Goal: Communication & Community: Answer question/provide support

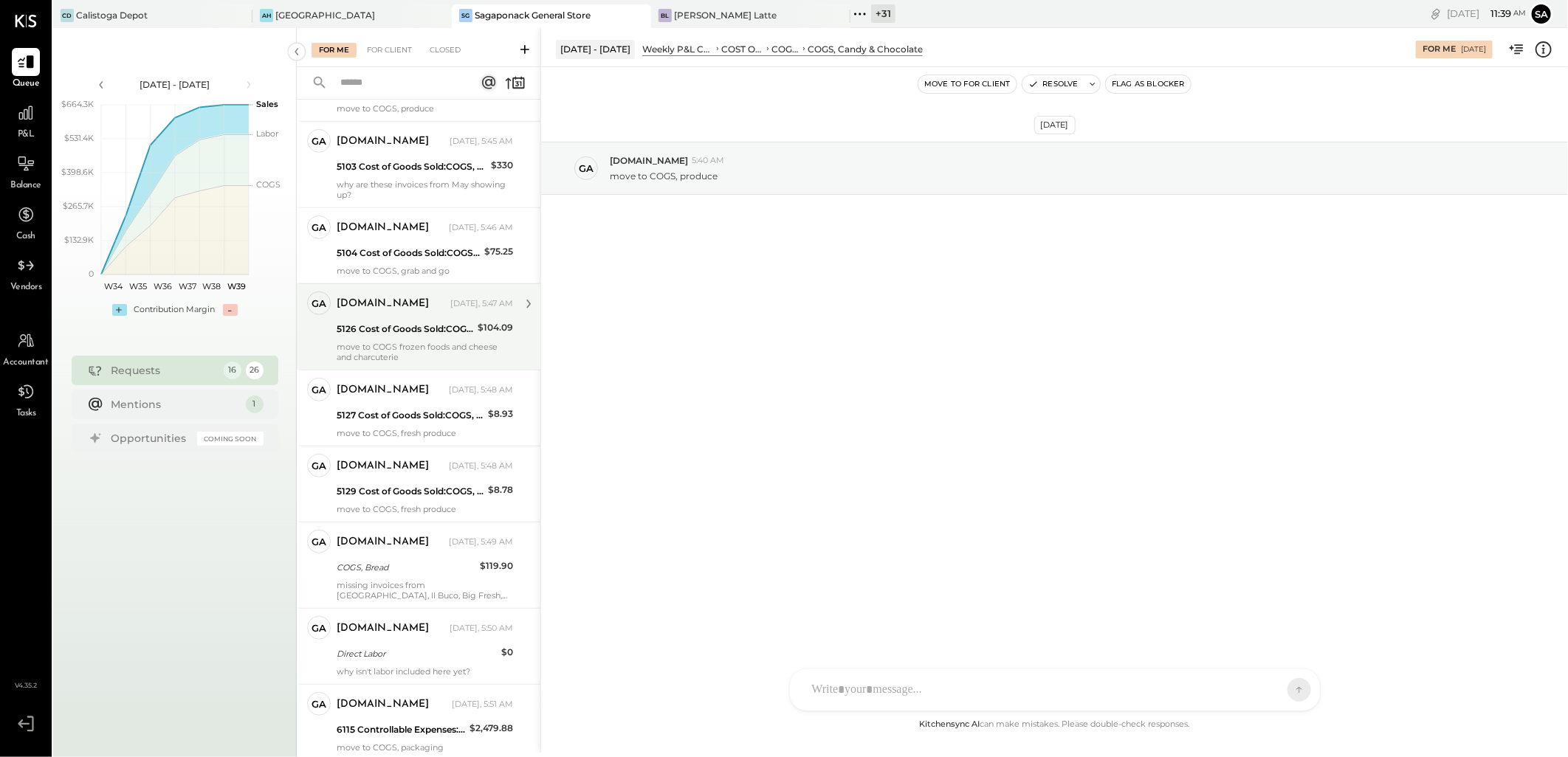
scroll to position [702, 0]
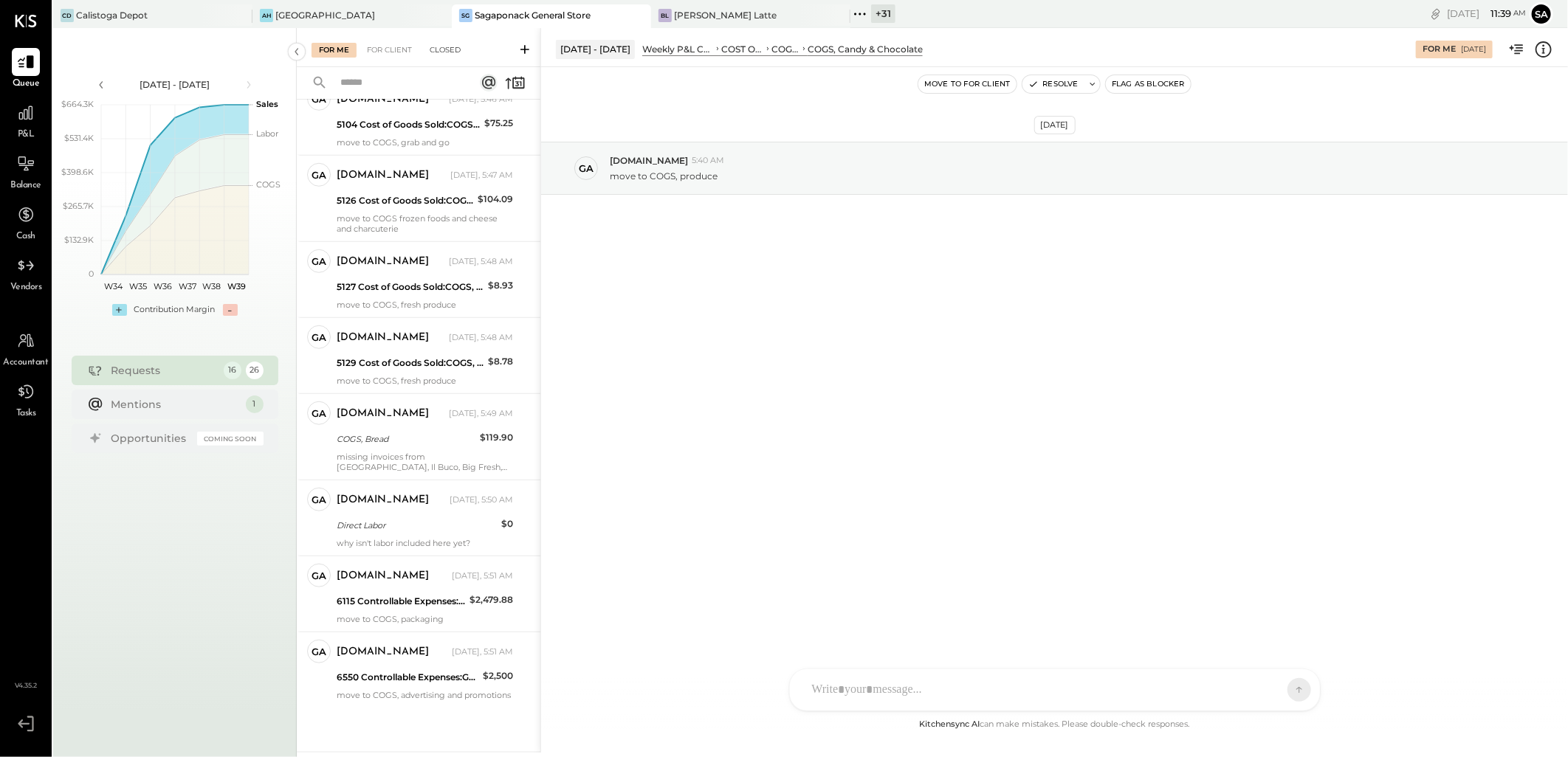
click at [449, 50] on div "Closed" at bounding box center [445, 51] width 46 height 15
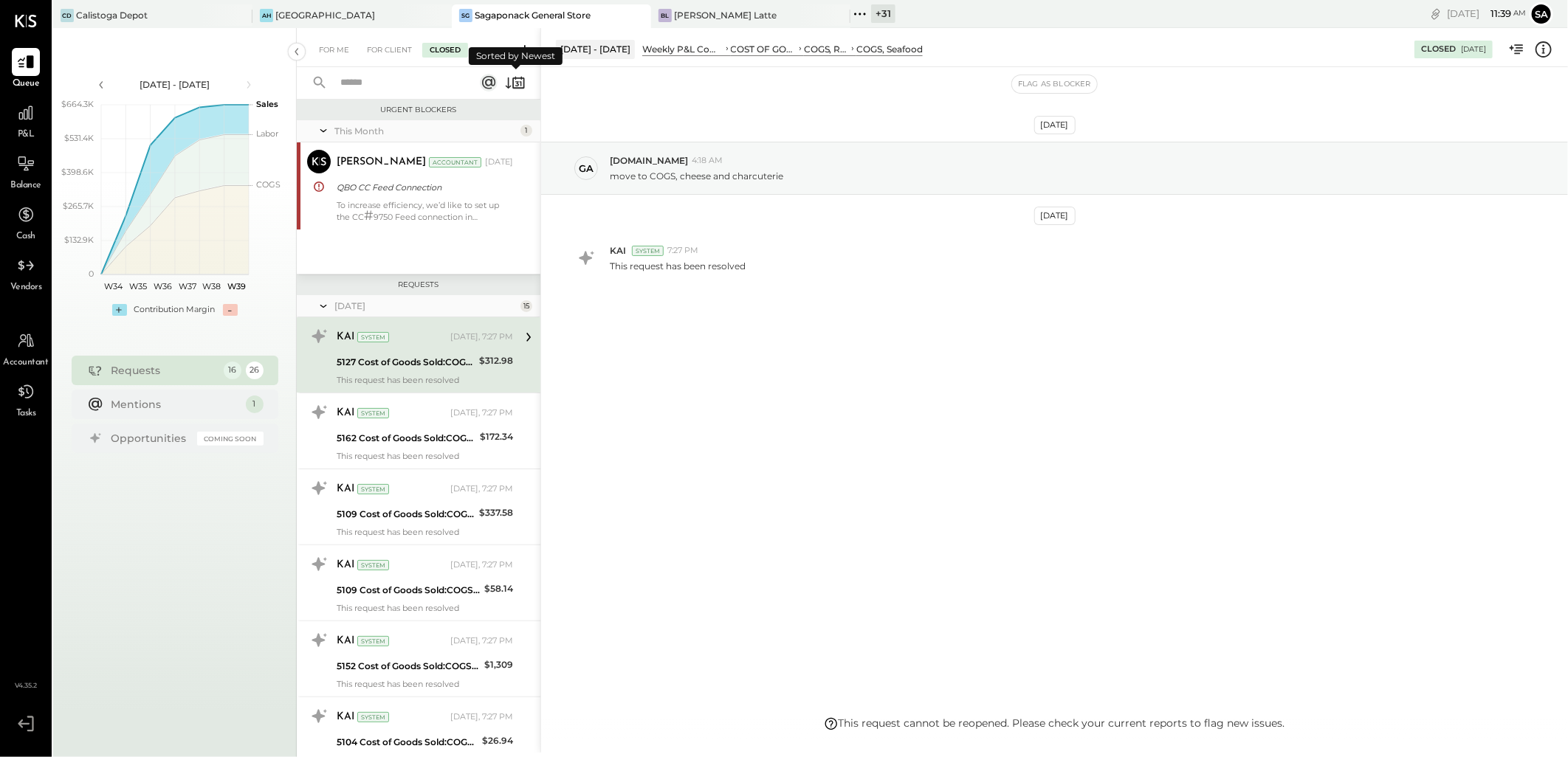
click at [508, 81] on icon at bounding box center [509, 83] width 6 height 11
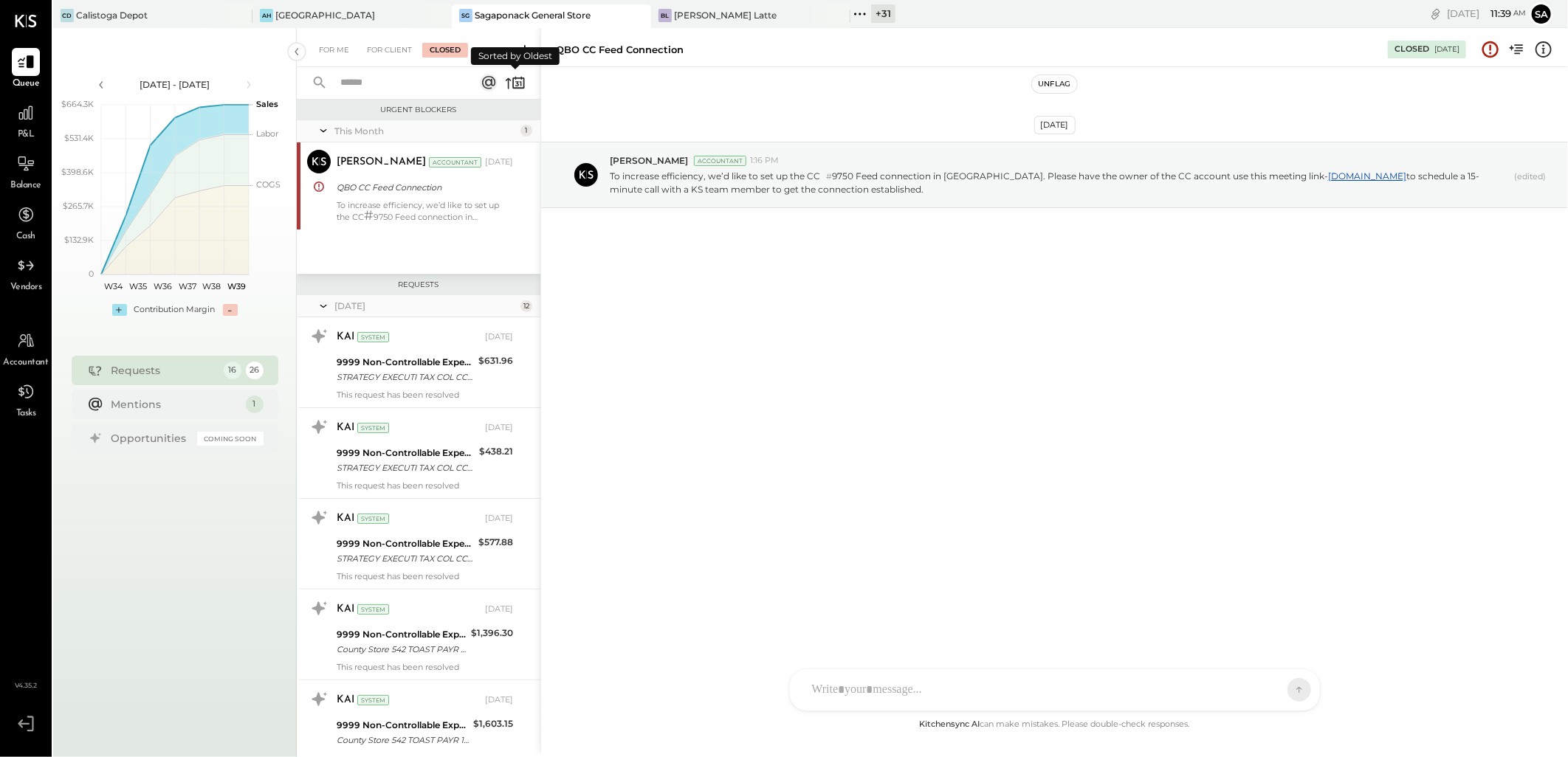
click at [506, 82] on icon at bounding box center [515, 83] width 21 height 21
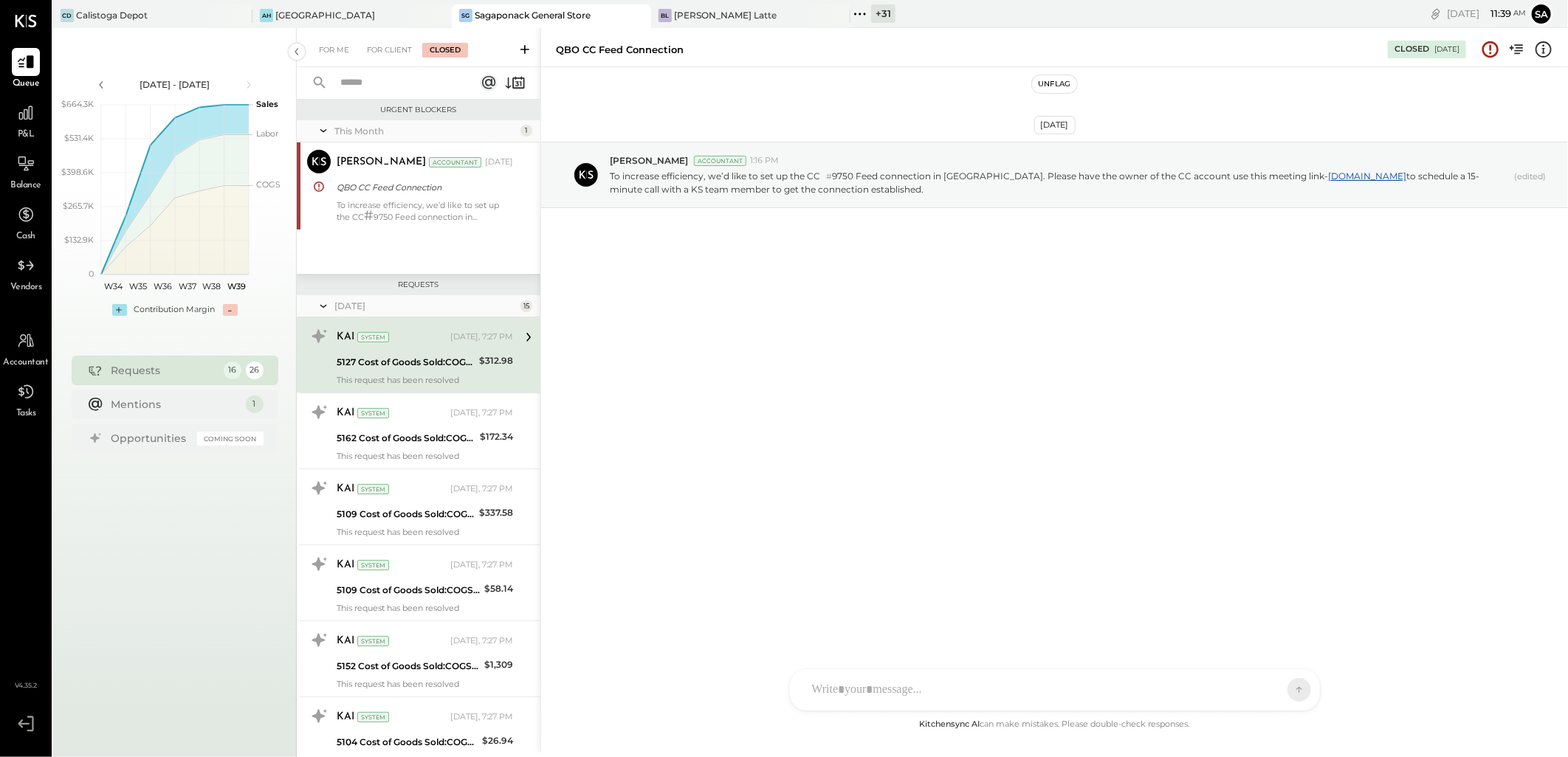
click at [320, 304] on icon at bounding box center [324, 306] width 15 height 37
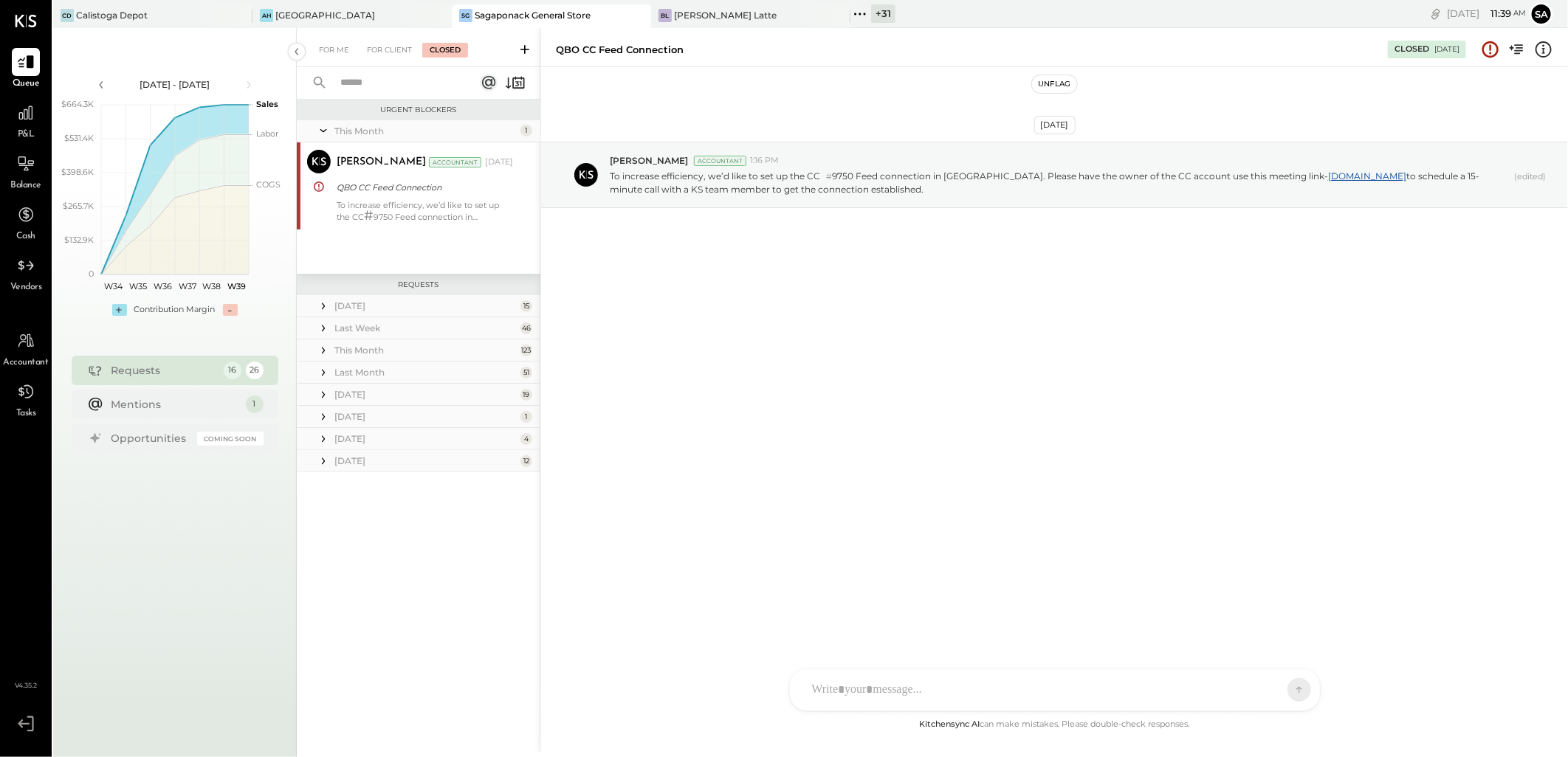
click at [331, 304] on div "[DATE] 15" at bounding box center [418, 307] width 244 height 23
click at [321, 304] on icon at bounding box center [324, 307] width 15 height 15
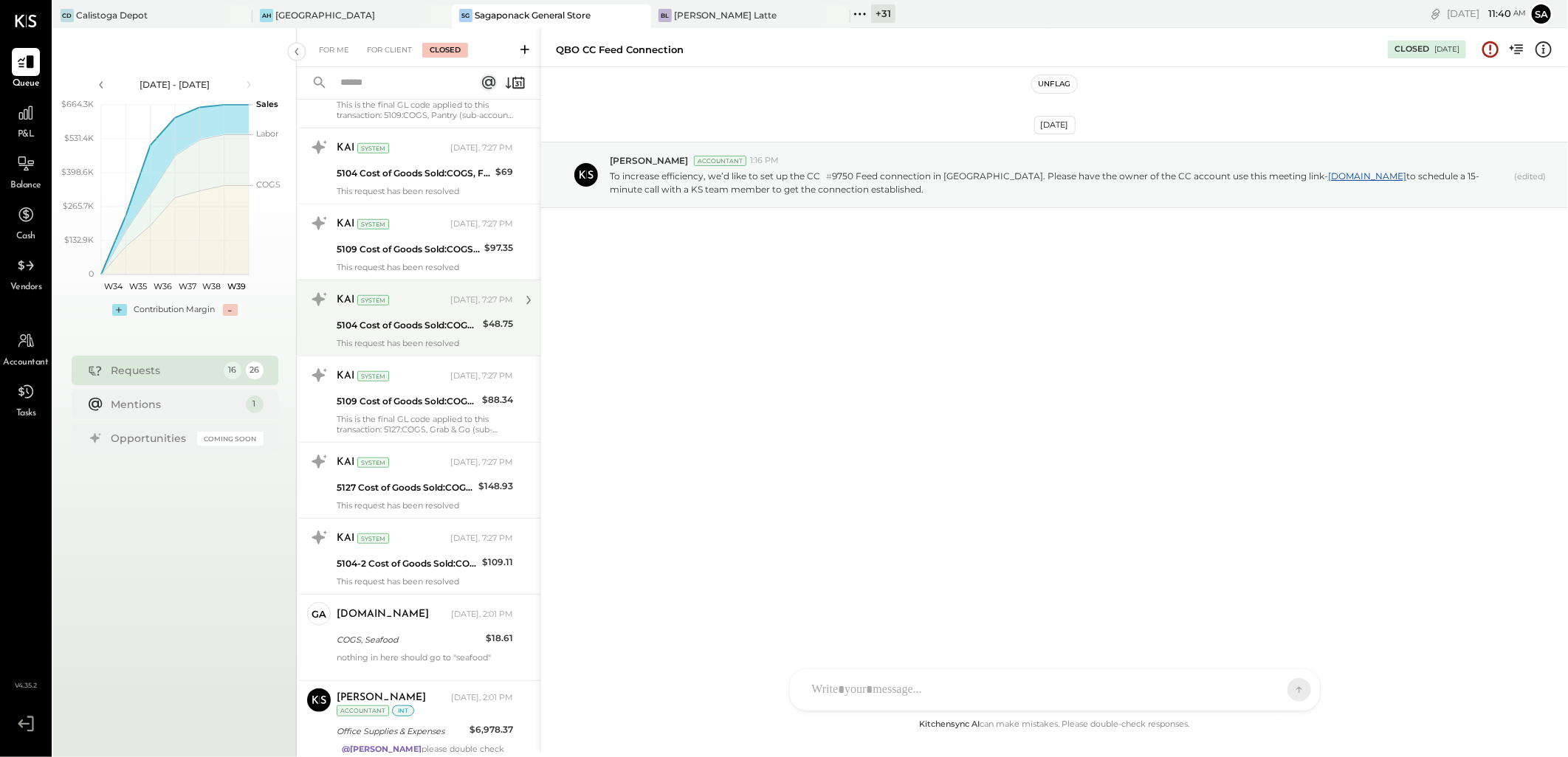
scroll to position [738, 0]
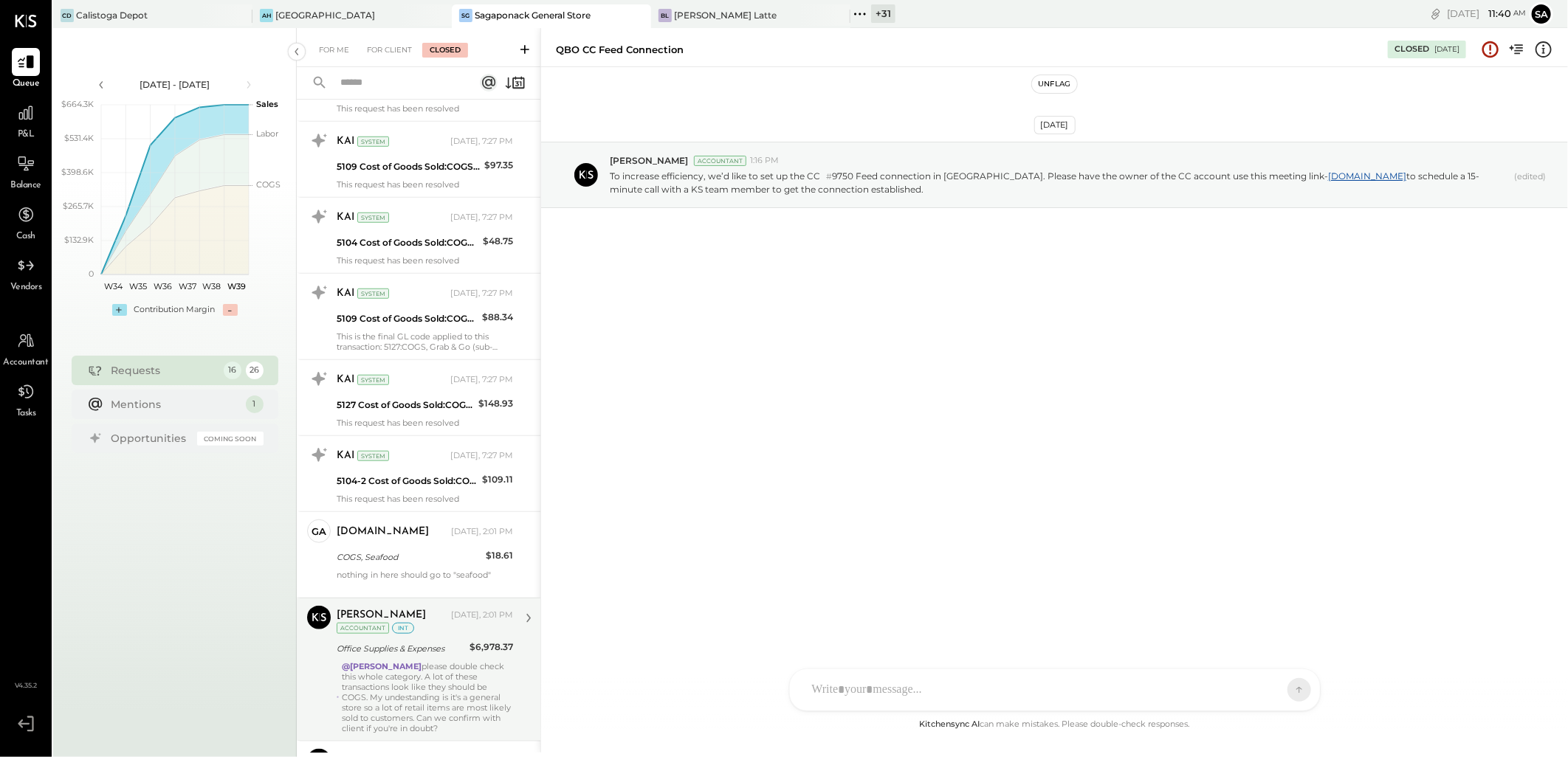
click at [417, 694] on div "@[PERSON_NAME] please double check this whole category. A lot of these transact…" at bounding box center [427, 697] width 171 height 72
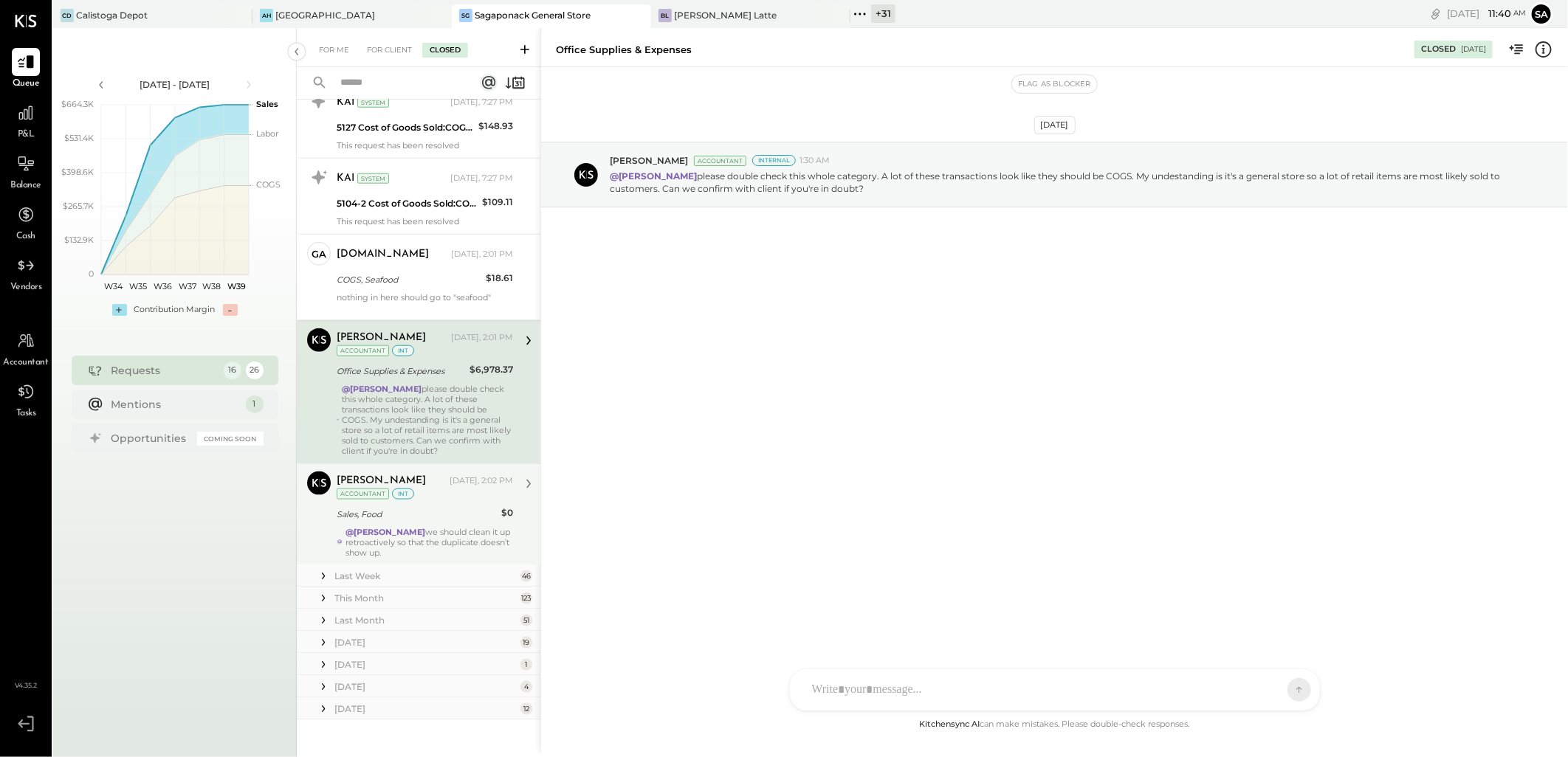
scroll to position [1028, 0]
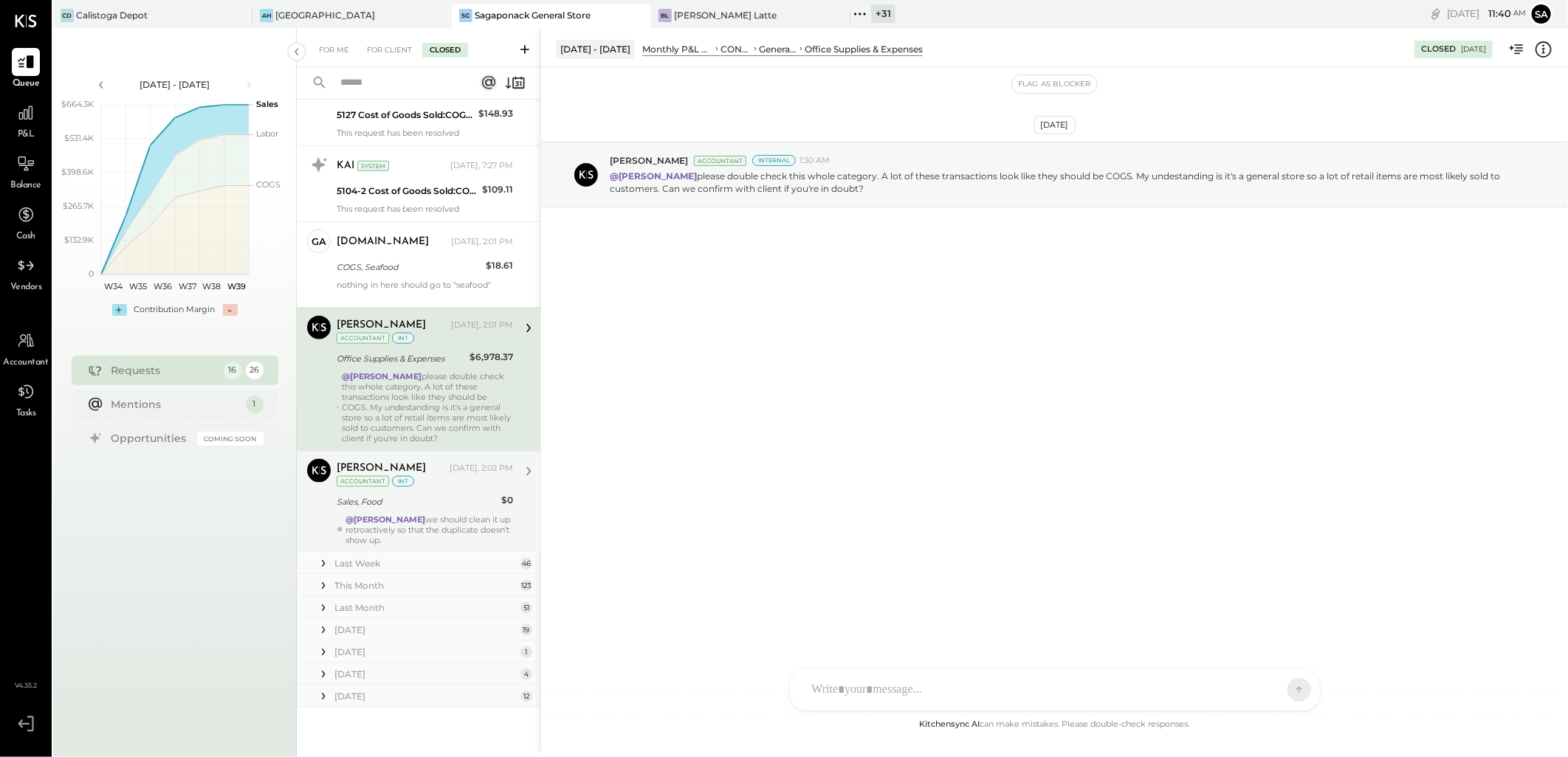
click at [407, 504] on div "Sales, Food" at bounding box center [417, 502] width 160 height 15
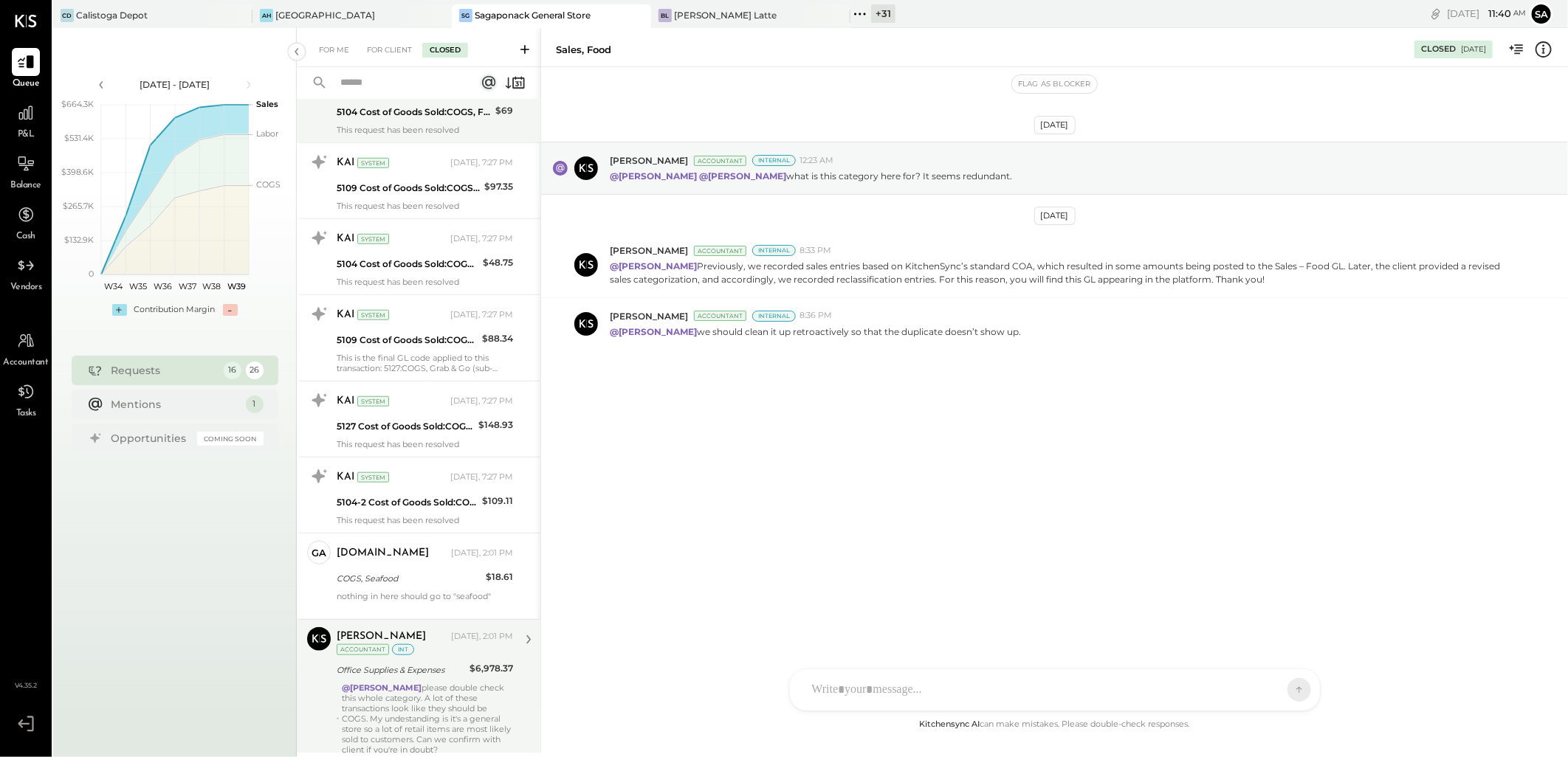
scroll to position [703, 0]
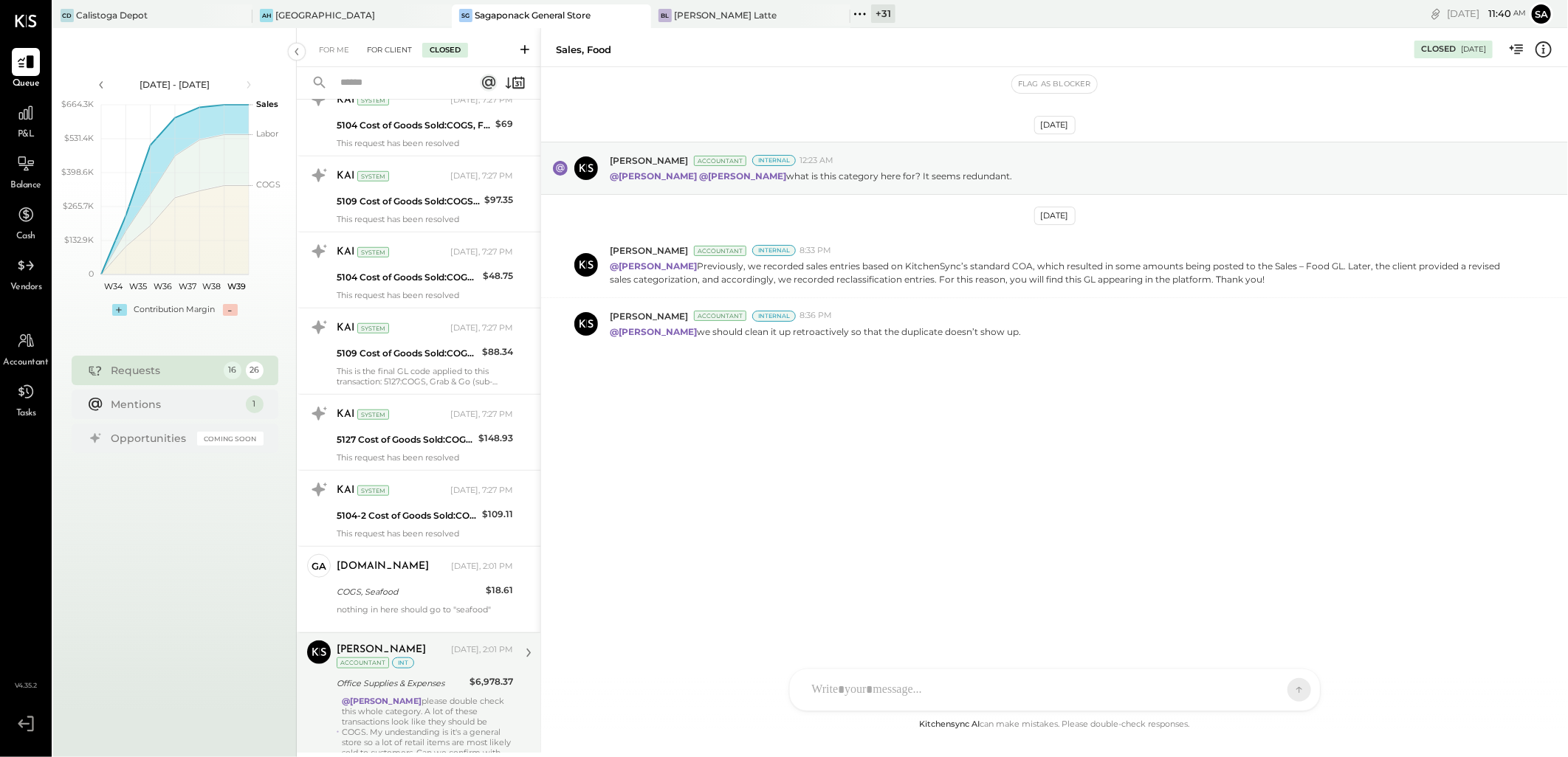
click at [384, 43] on div "For Client" at bounding box center [389, 51] width 60 height 15
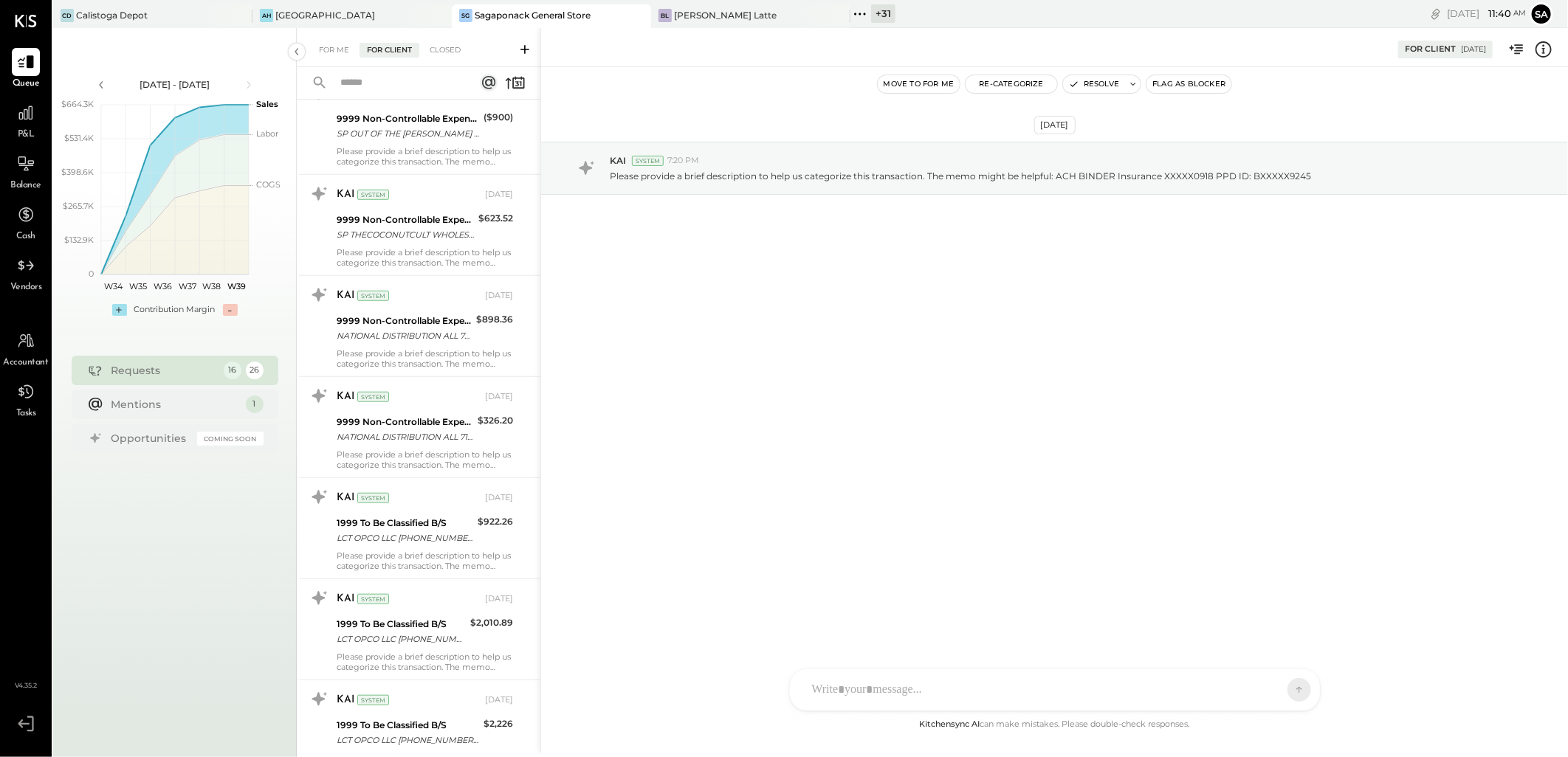
click at [389, 50] on div "For Client" at bounding box center [389, 51] width 60 height 15
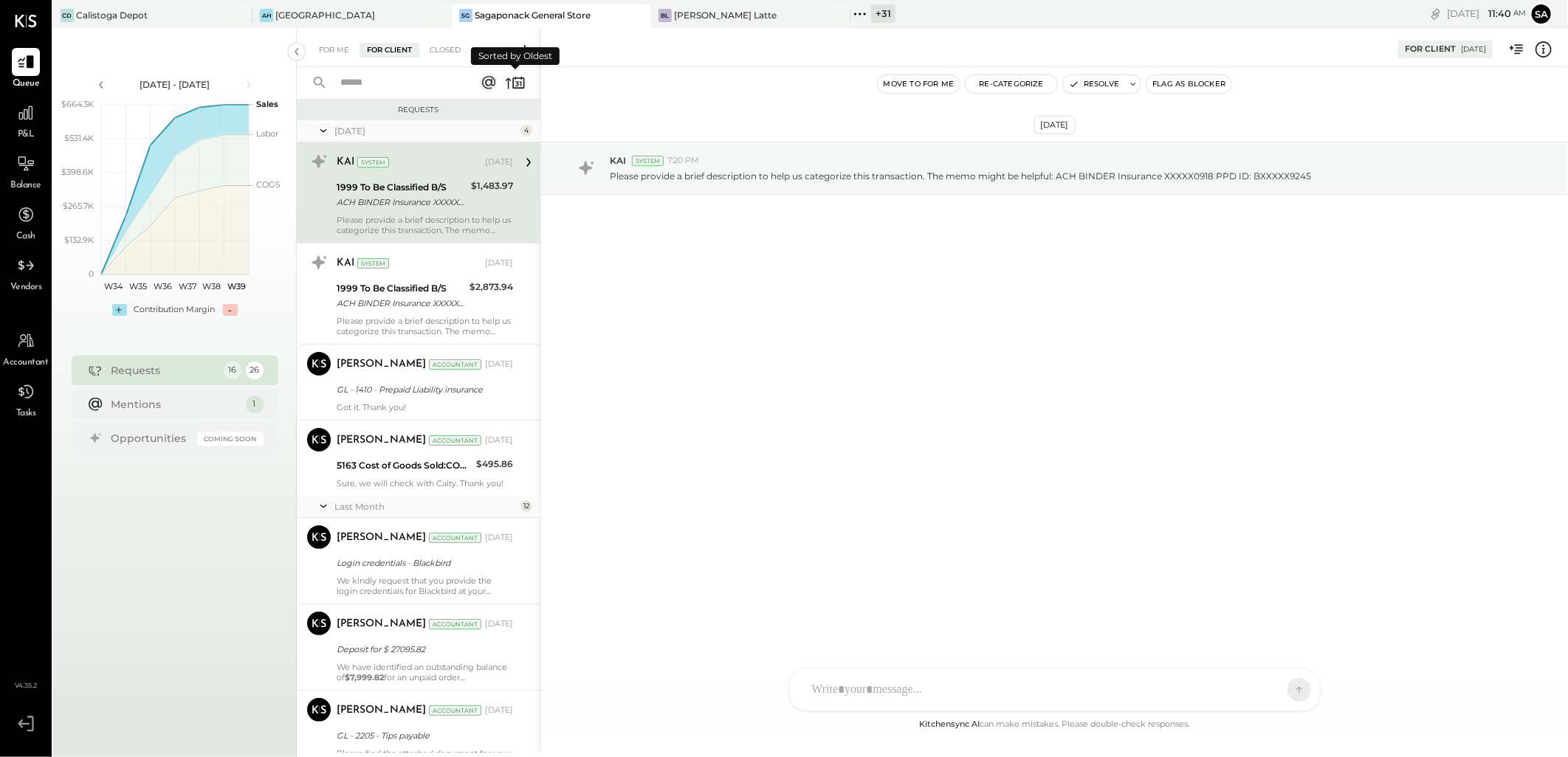
click at [508, 80] on icon at bounding box center [509, 84] width 6 height 11
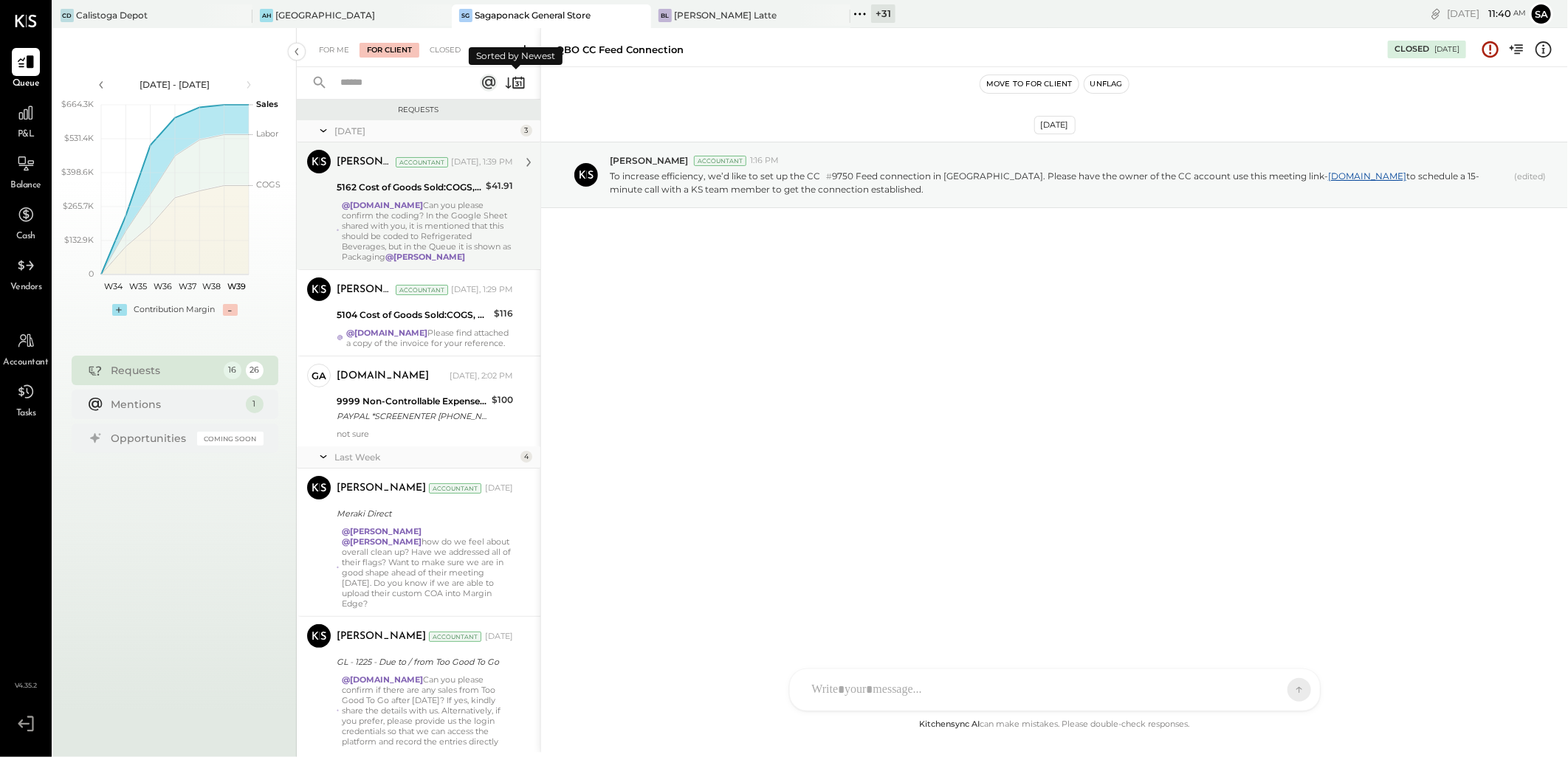
click at [430, 224] on div "@[DOMAIN_NAME] Can you please confirm the coding? In the Google Sheet shared wi…" at bounding box center [427, 231] width 171 height 62
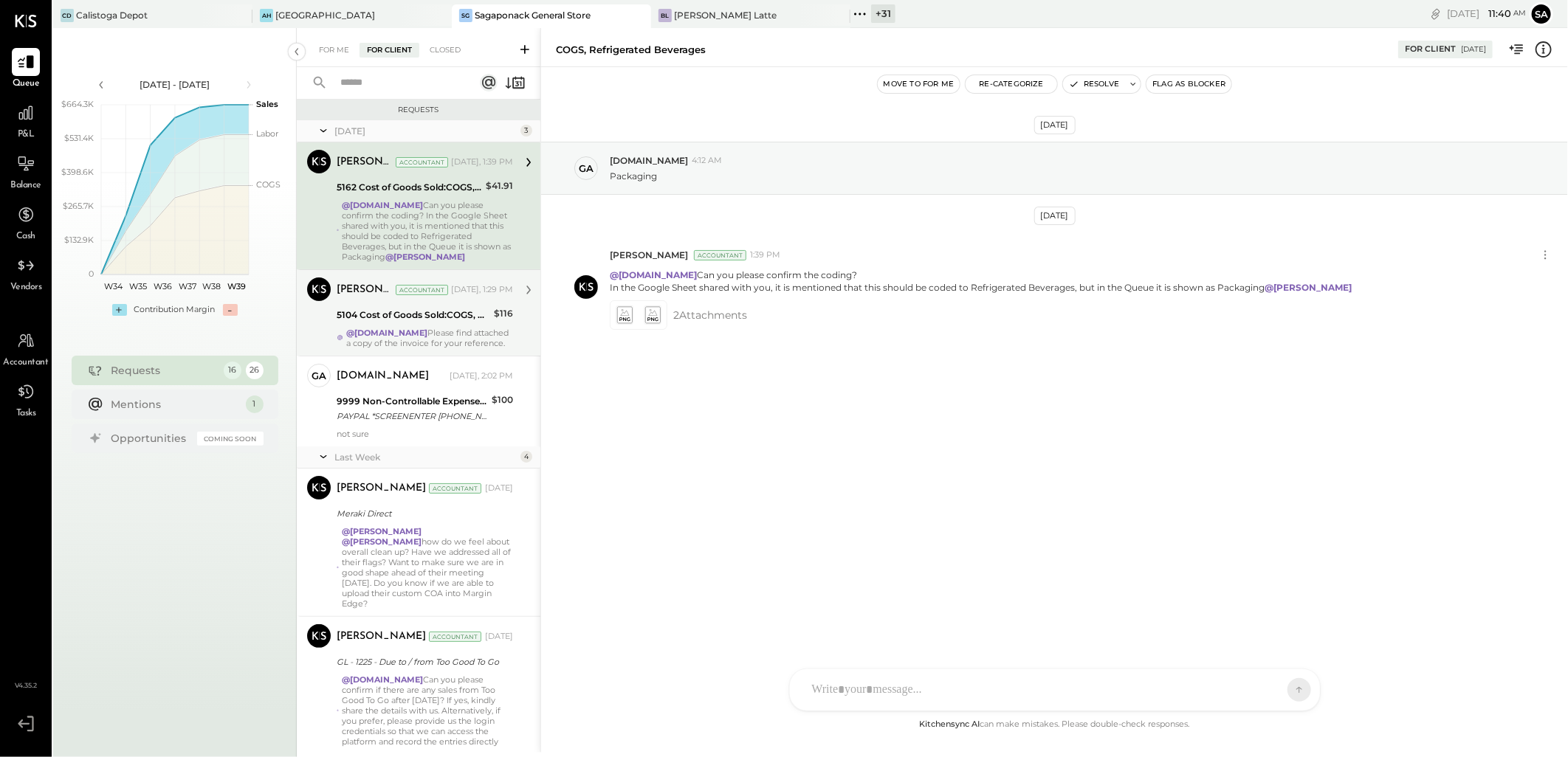
click at [394, 316] on div "5104 Cost of Goods Sold:COGS, Fresh Produce & Flowers:COGS, Fresh Produce" at bounding box center [413, 315] width 152 height 15
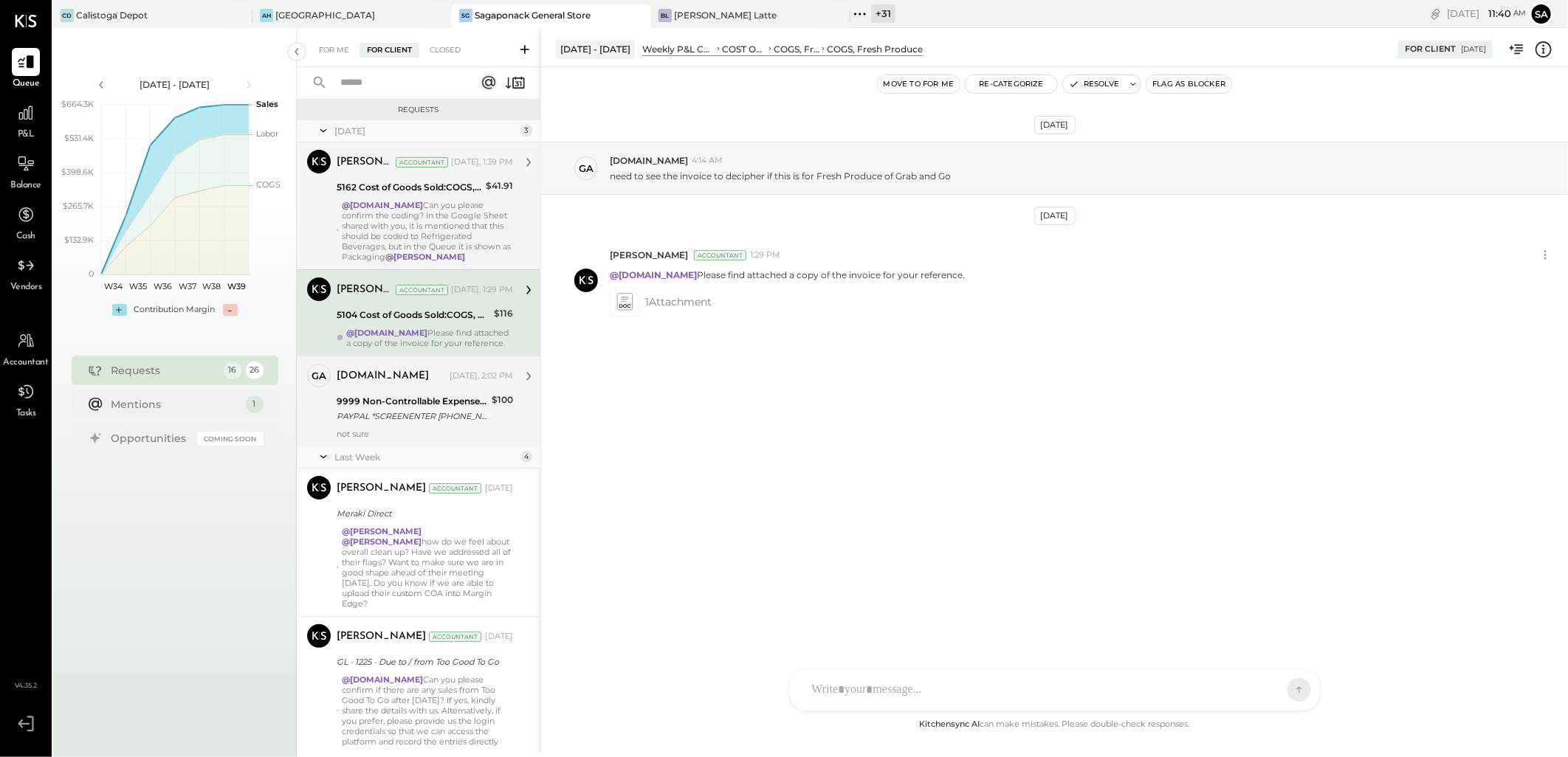
click at [396, 399] on div "9999 Non-Controllable Expenses:Other Income and Expenses:To Be Classified P&L" at bounding box center [412, 402] width 150 height 15
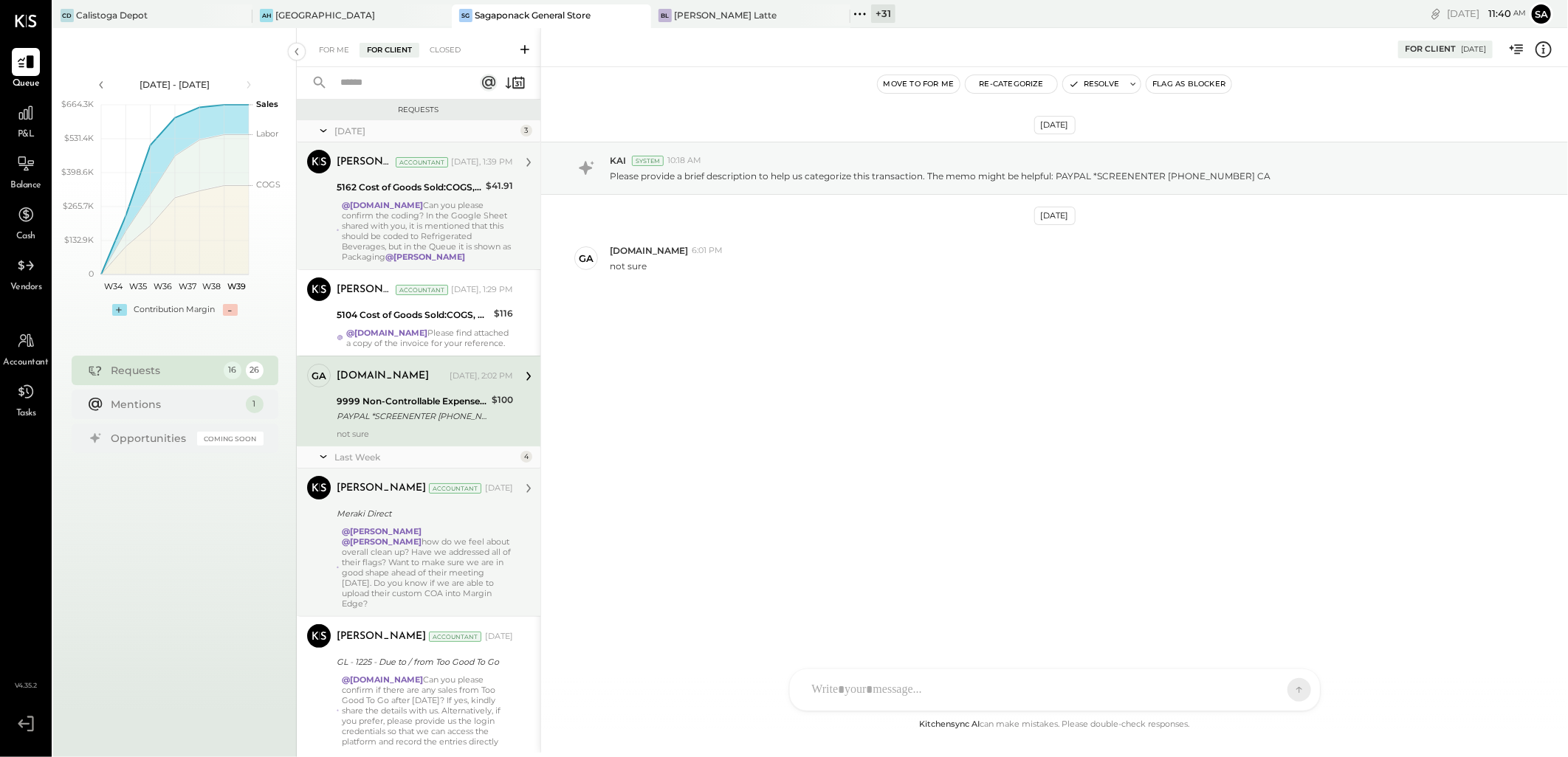
click at [402, 536] on strong "@[PERSON_NAME]" at bounding box center [381, 541] width 80 height 10
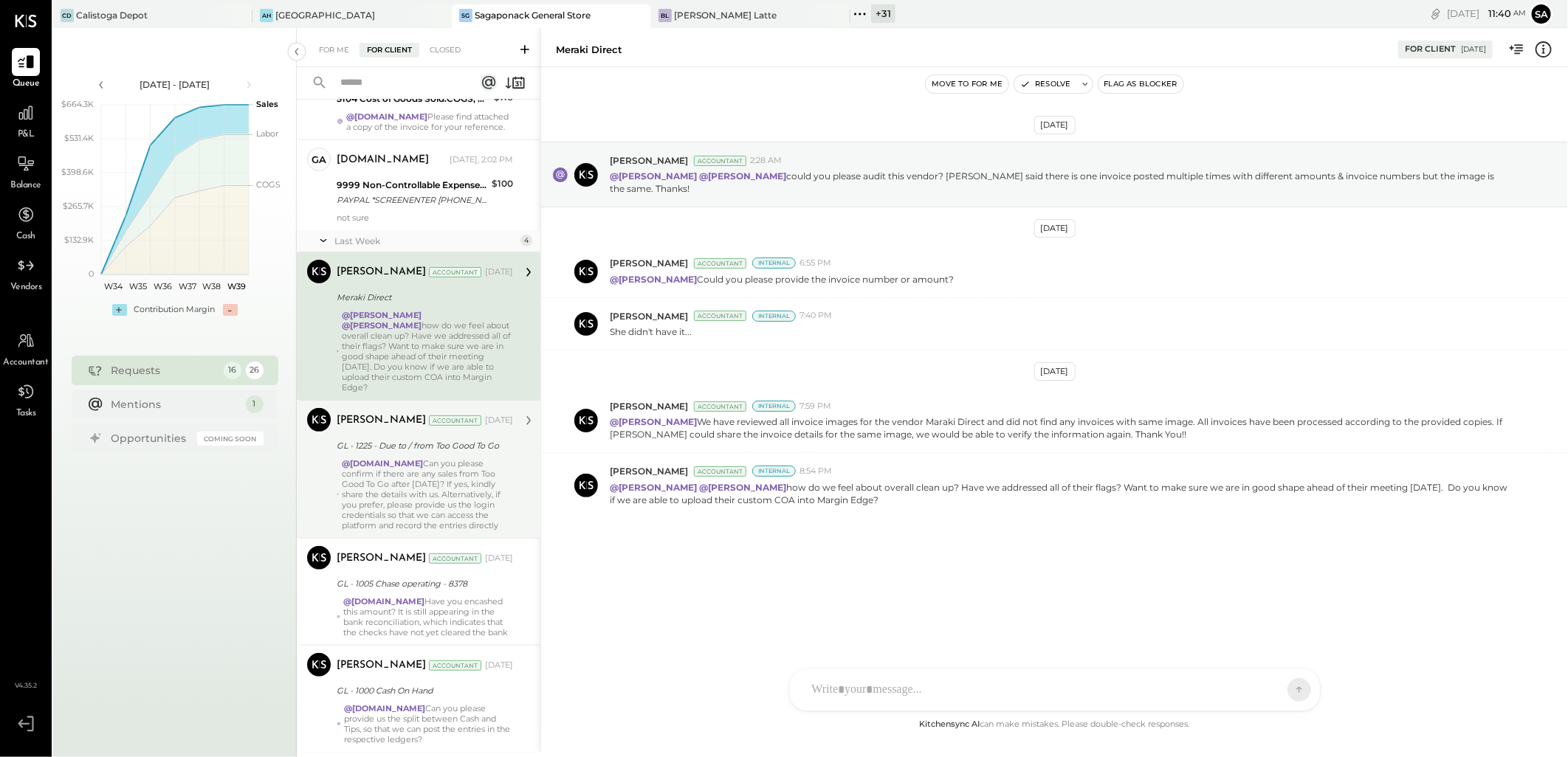
scroll to position [245, 0]
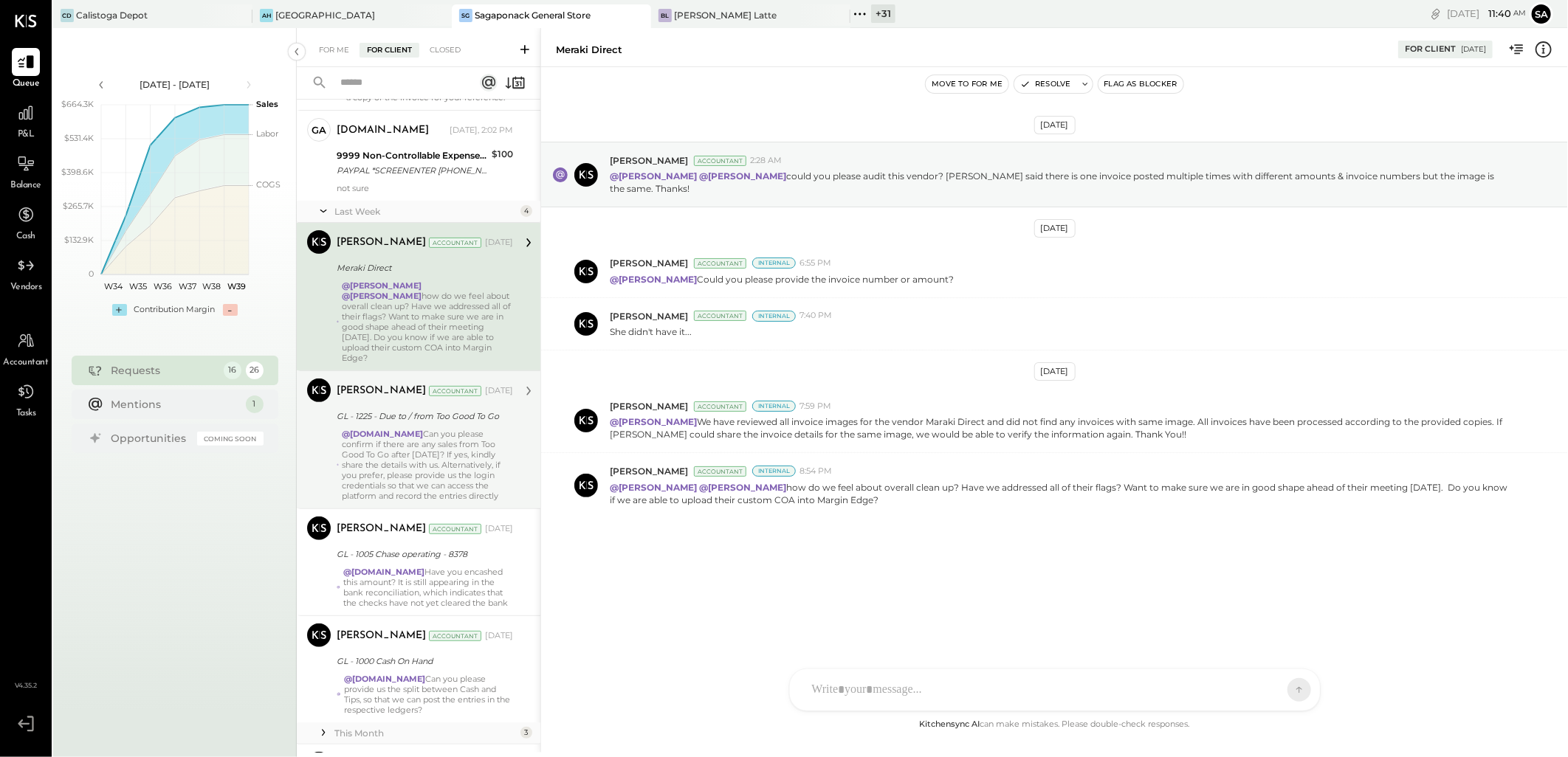
click at [422, 444] on div "@[DOMAIN_NAME] Can you please confirm if there are any sales from Too Good To G…" at bounding box center [427, 465] width 171 height 72
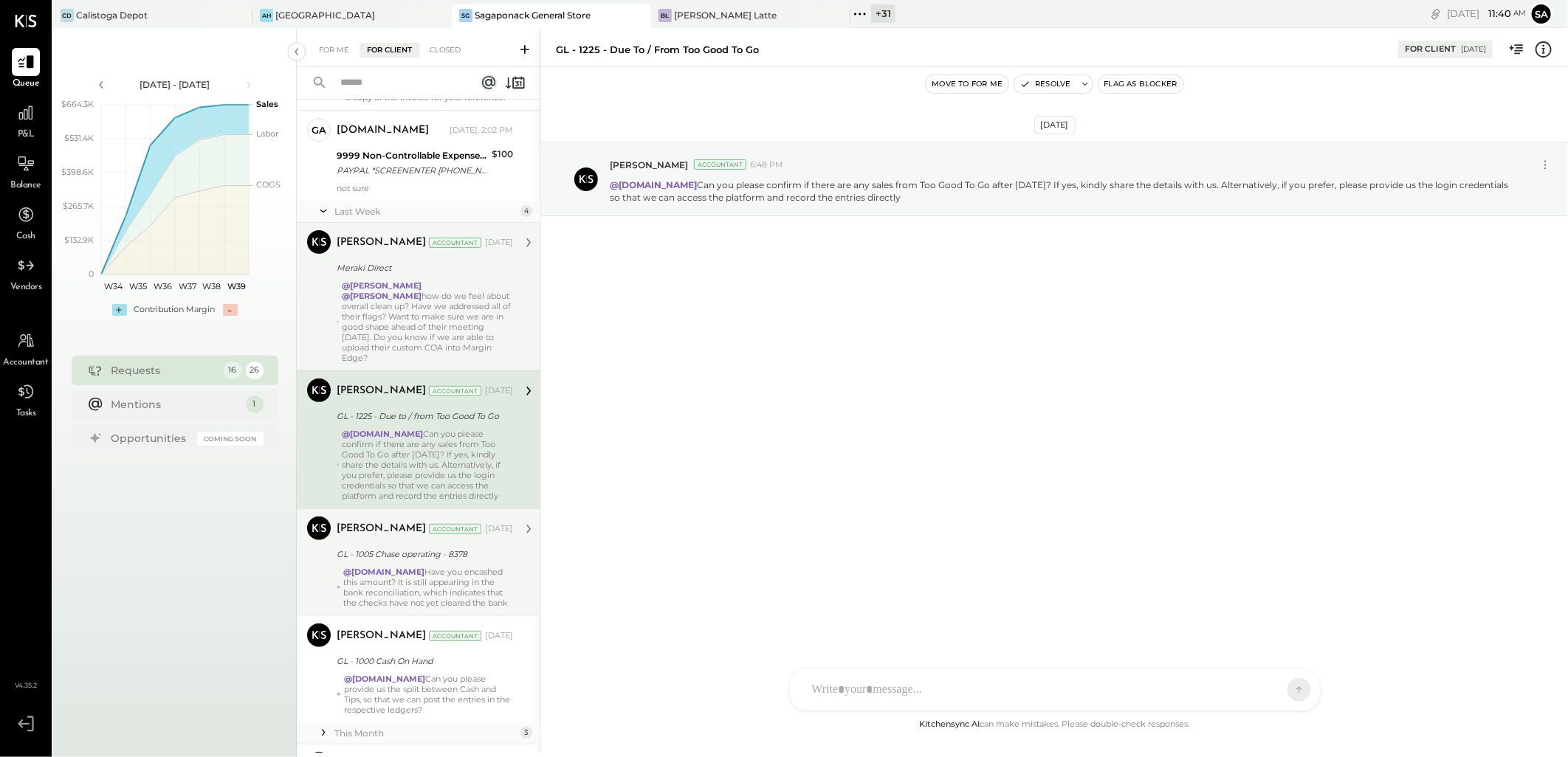
click at [440, 567] on div "@[DOMAIN_NAME] Have you encashed this amount? It is still appearing in the bank…" at bounding box center [428, 588] width 169 height 41
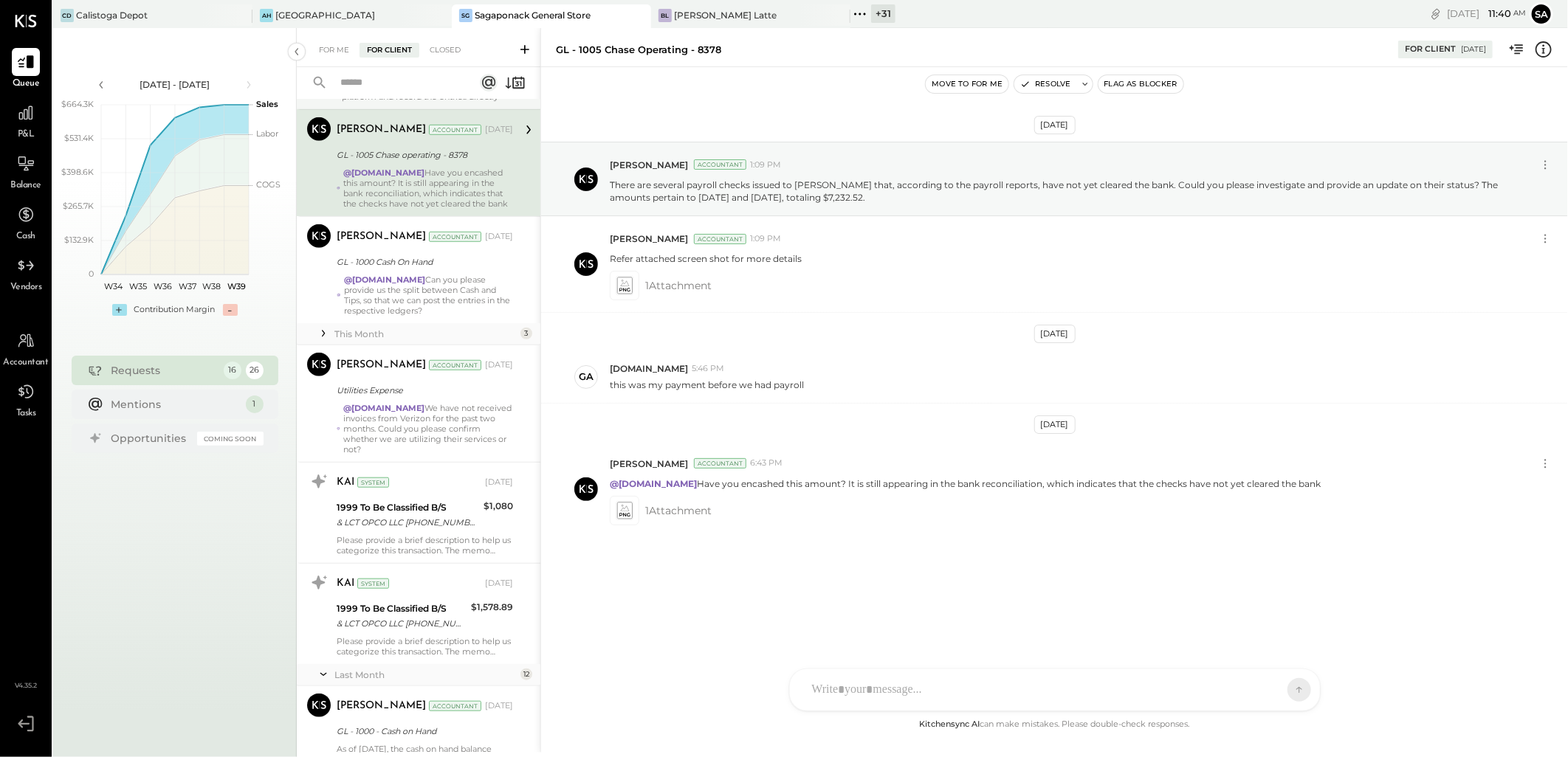
scroll to position [655, 0]
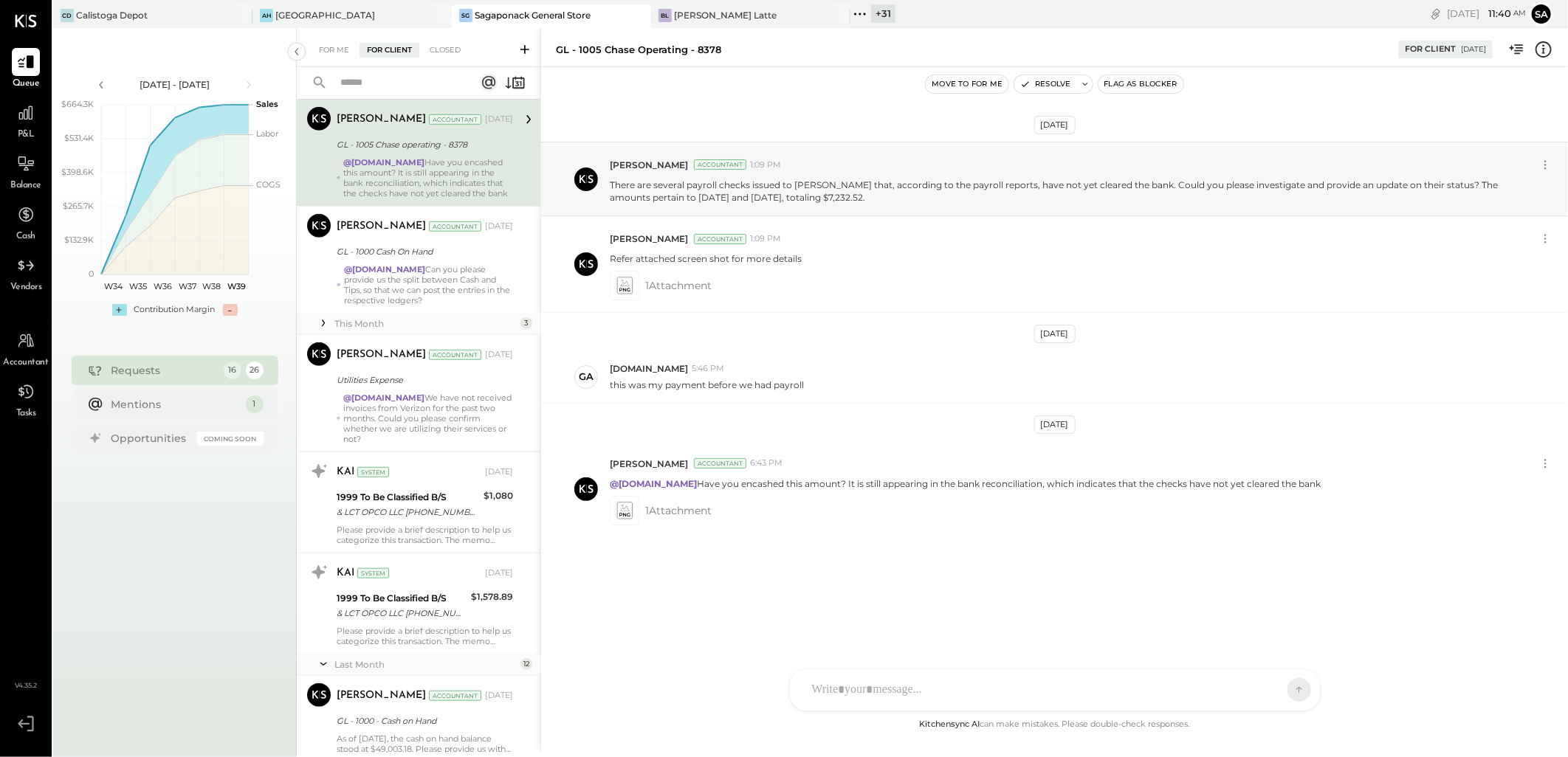
click at [409, 313] on div "This Month 3" at bounding box center [418, 324] width 244 height 23
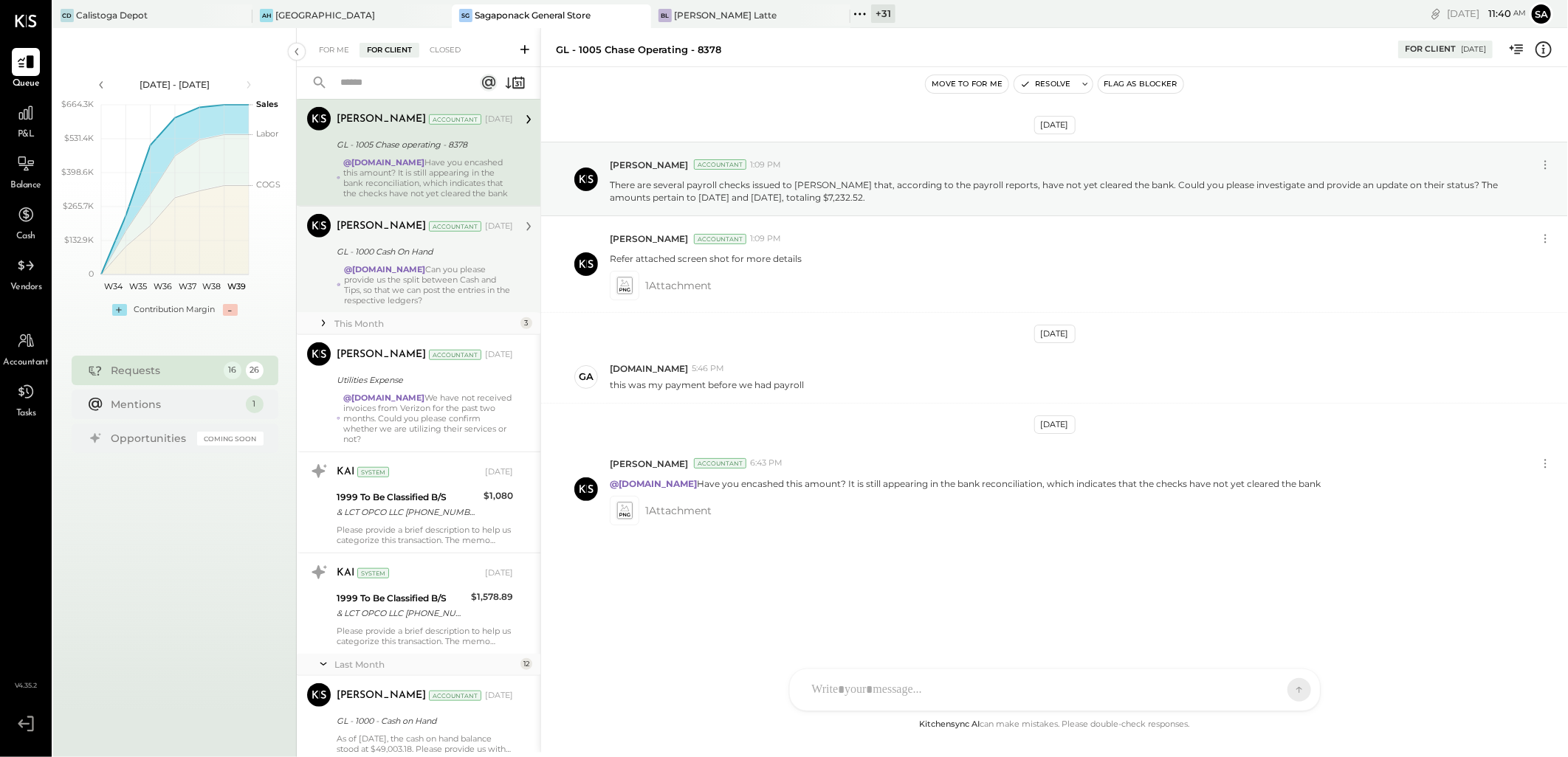
click at [437, 264] on div "@[DOMAIN_NAME] Can you please provide us the split between Cash and Tips, so th…" at bounding box center [429, 285] width 169 height 41
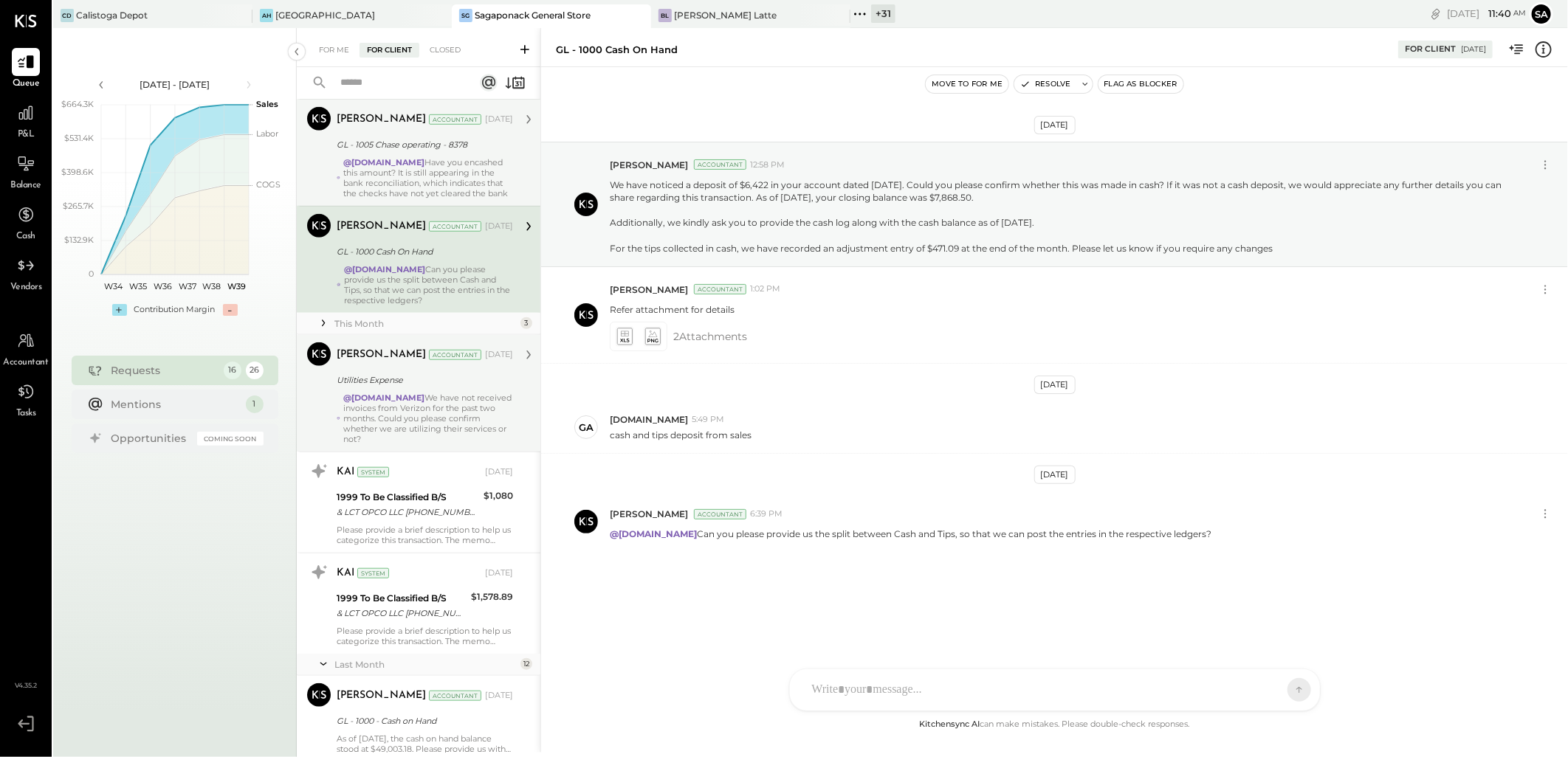
click at [433, 392] on div "@[DOMAIN_NAME] We have not received invoices from Verizon for the past two mont…" at bounding box center [428, 418] width 169 height 52
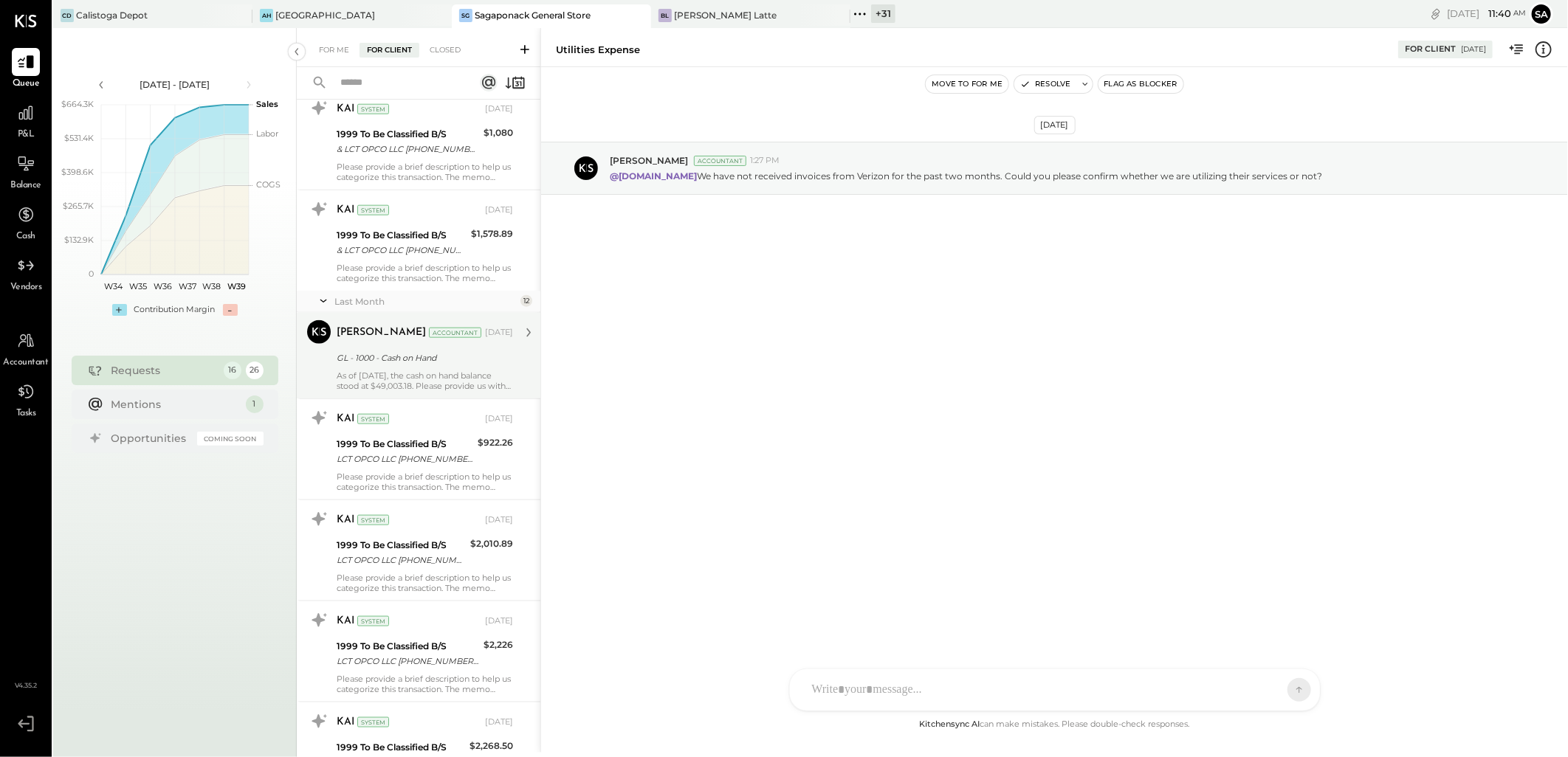
scroll to position [902, 0]
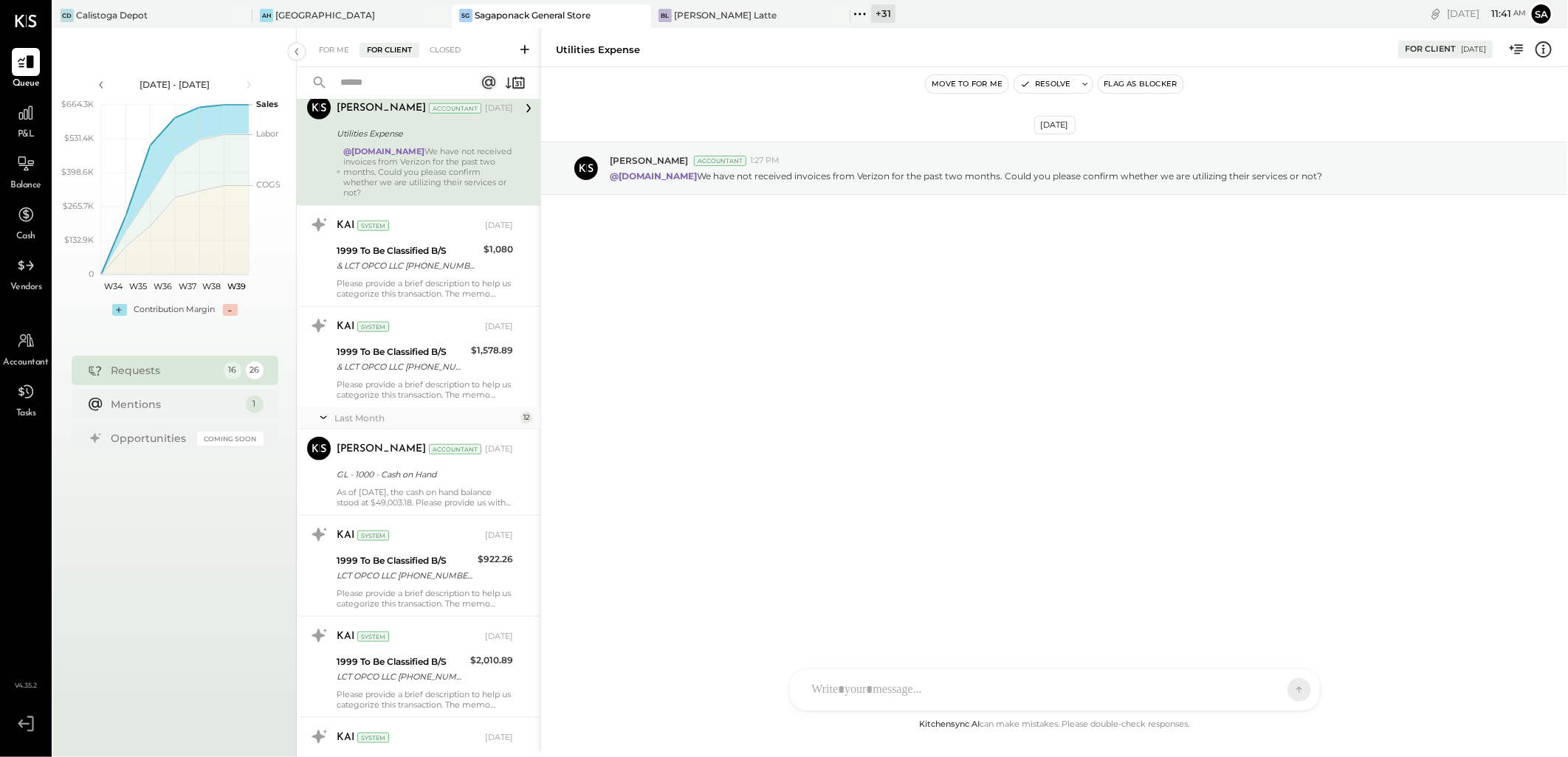
click at [646, 13] on icon at bounding box center [639, 15] width 19 height 18
click at [449, 13] on div at bounding box center [425, 15] width 52 height 22
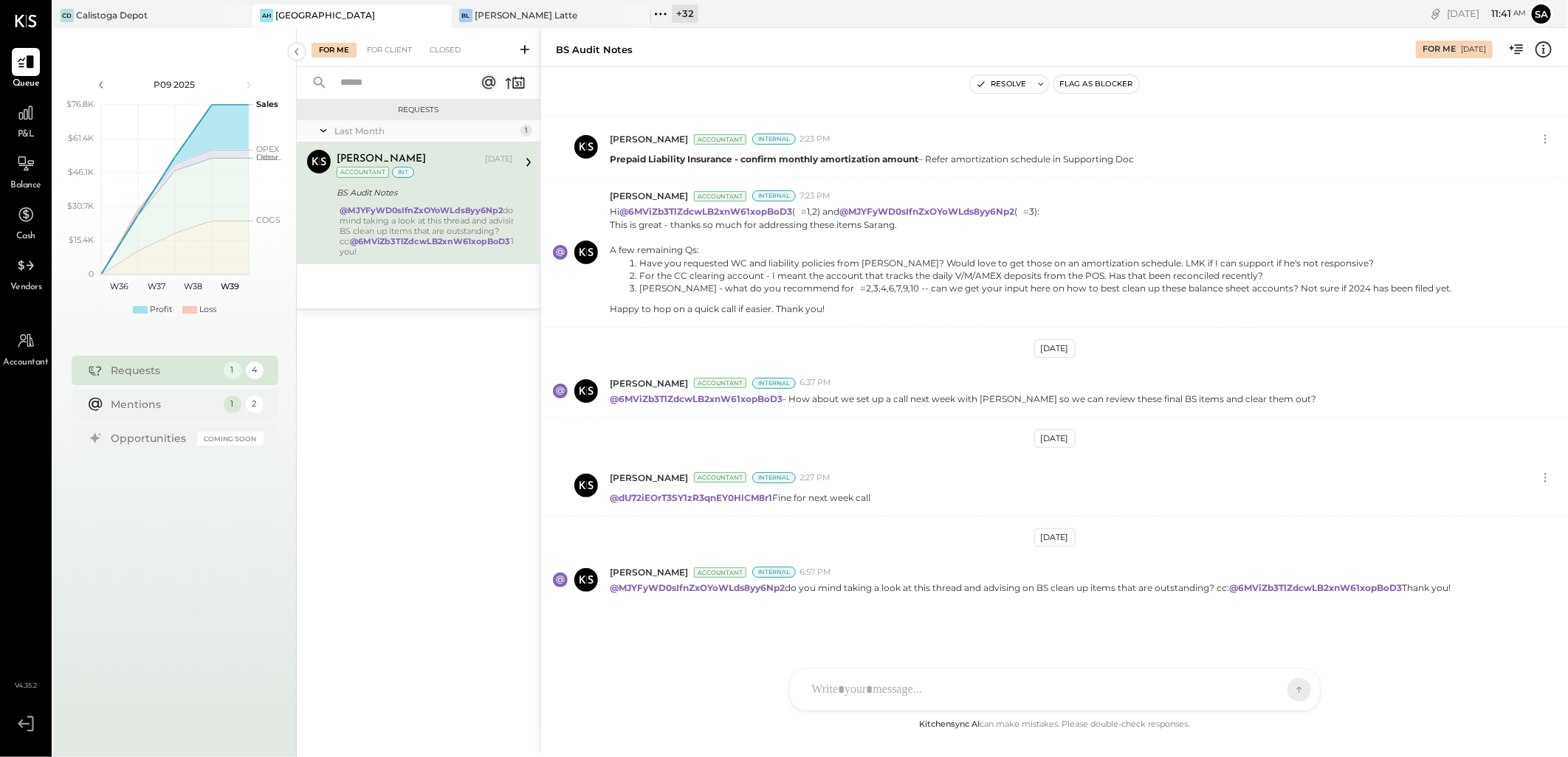
scroll to position [726, 0]
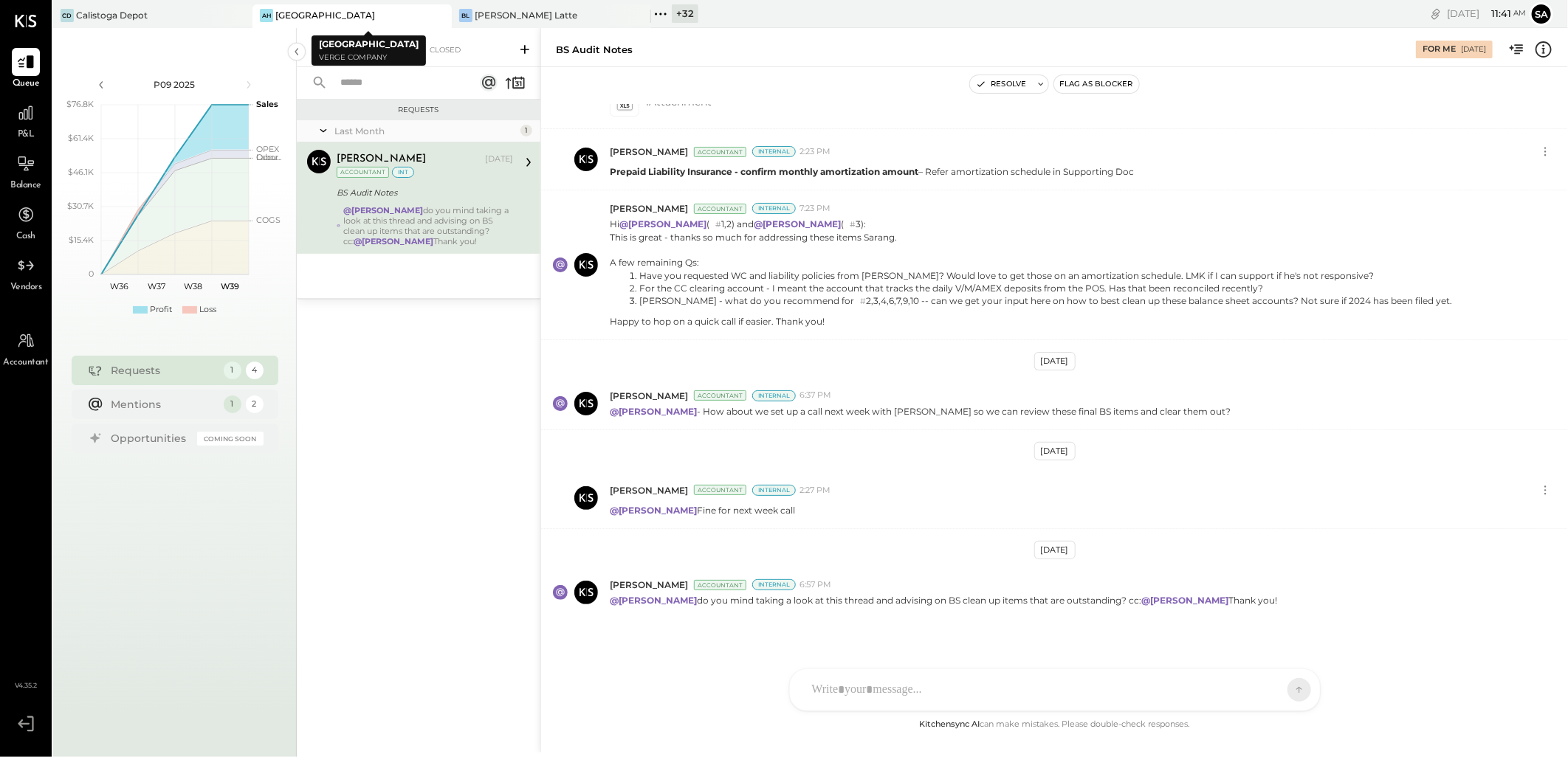
click at [440, 13] on icon at bounding box center [438, 16] width 8 height 8
click at [234, 11] on icon at bounding box center [240, 15] width 19 height 18
click at [430, 189] on div "BS Audit Notes" at bounding box center [422, 193] width 172 height 15
click at [317, 128] on icon at bounding box center [324, 130] width 15 height 37
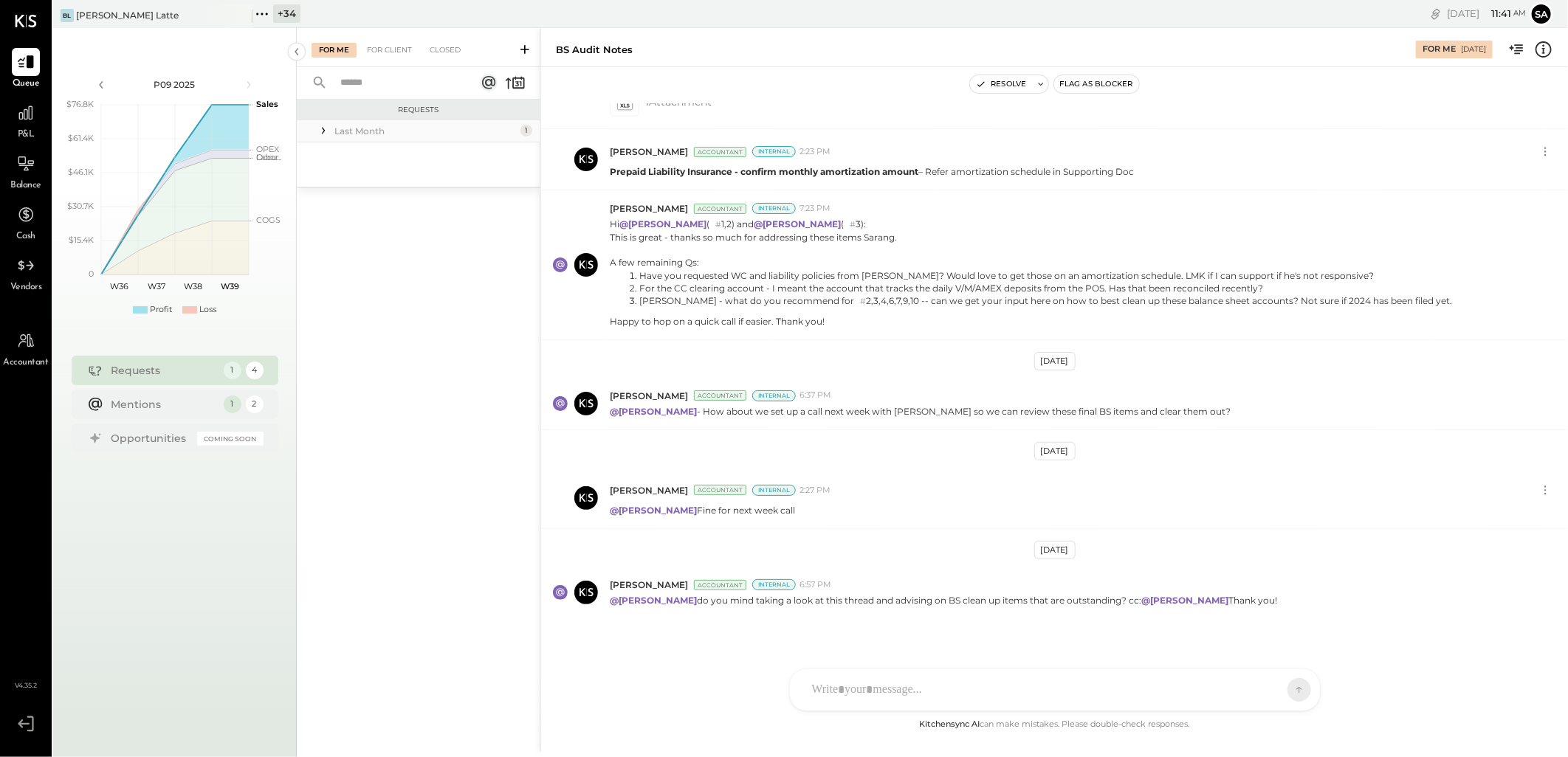
click at [317, 128] on icon at bounding box center [324, 131] width 15 height 15
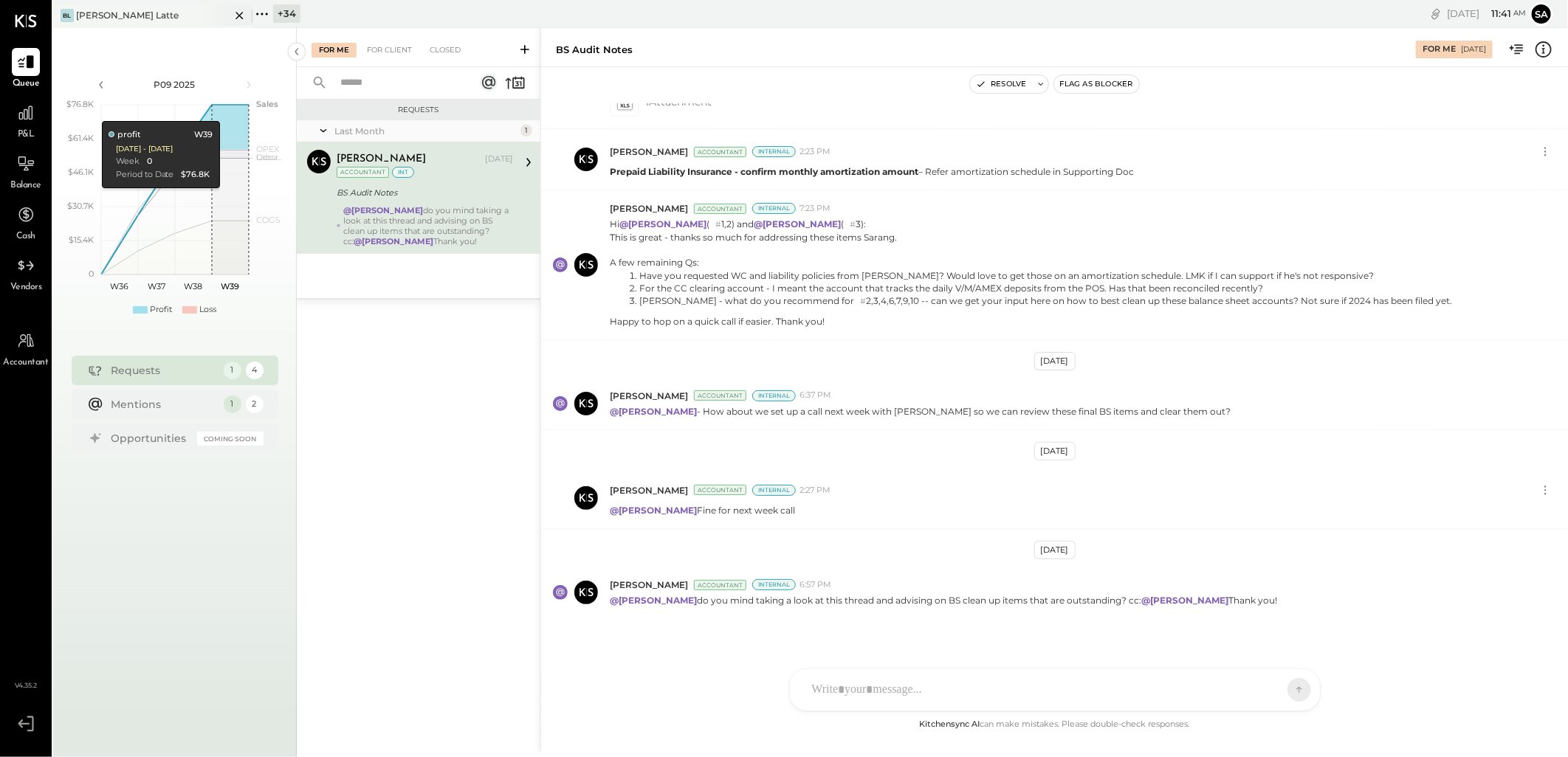
click at [170, 10] on div "[PERSON_NAME] Latte" at bounding box center [142, 15] width 177 height 13
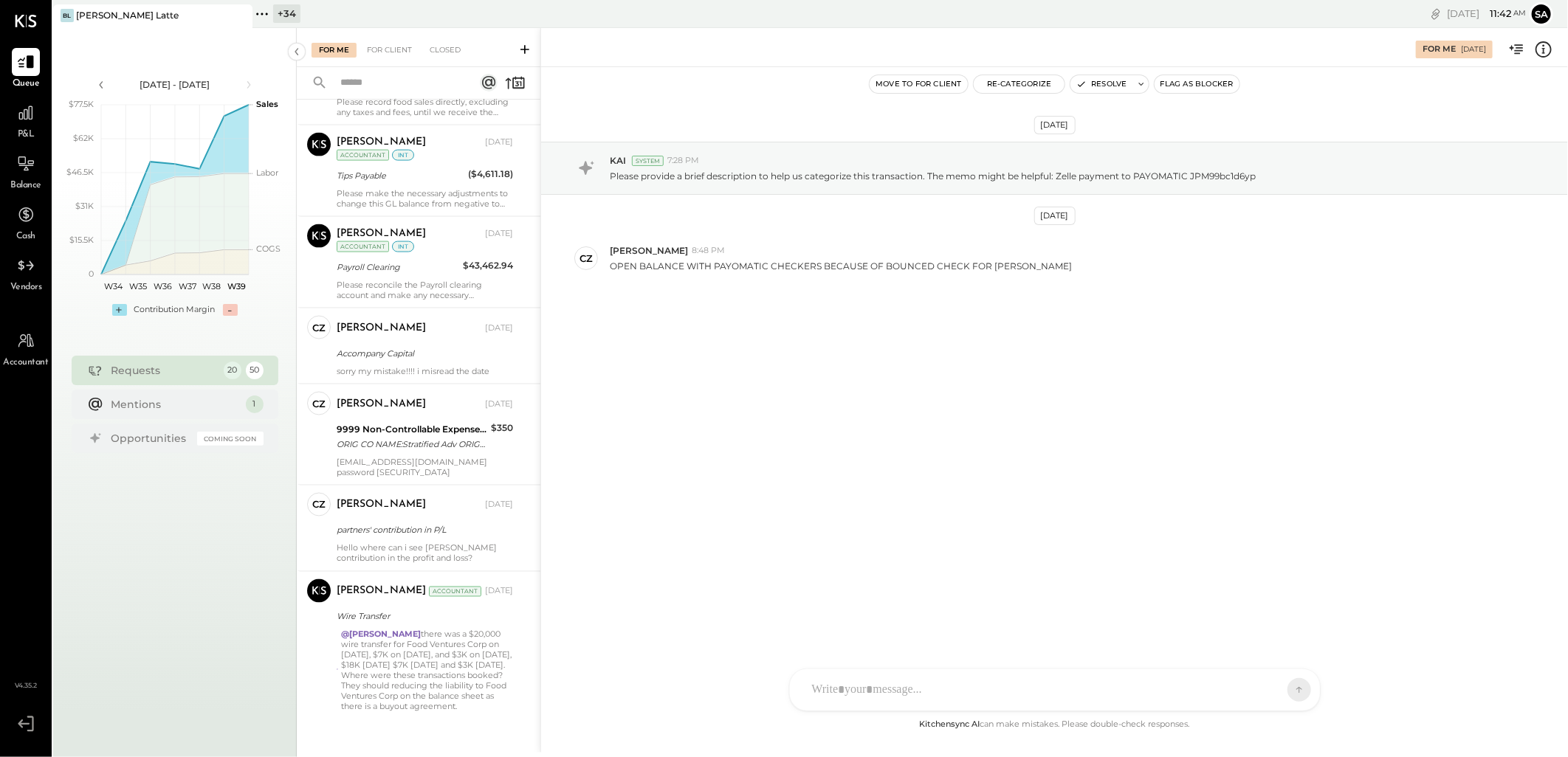
scroll to position [1396, 0]
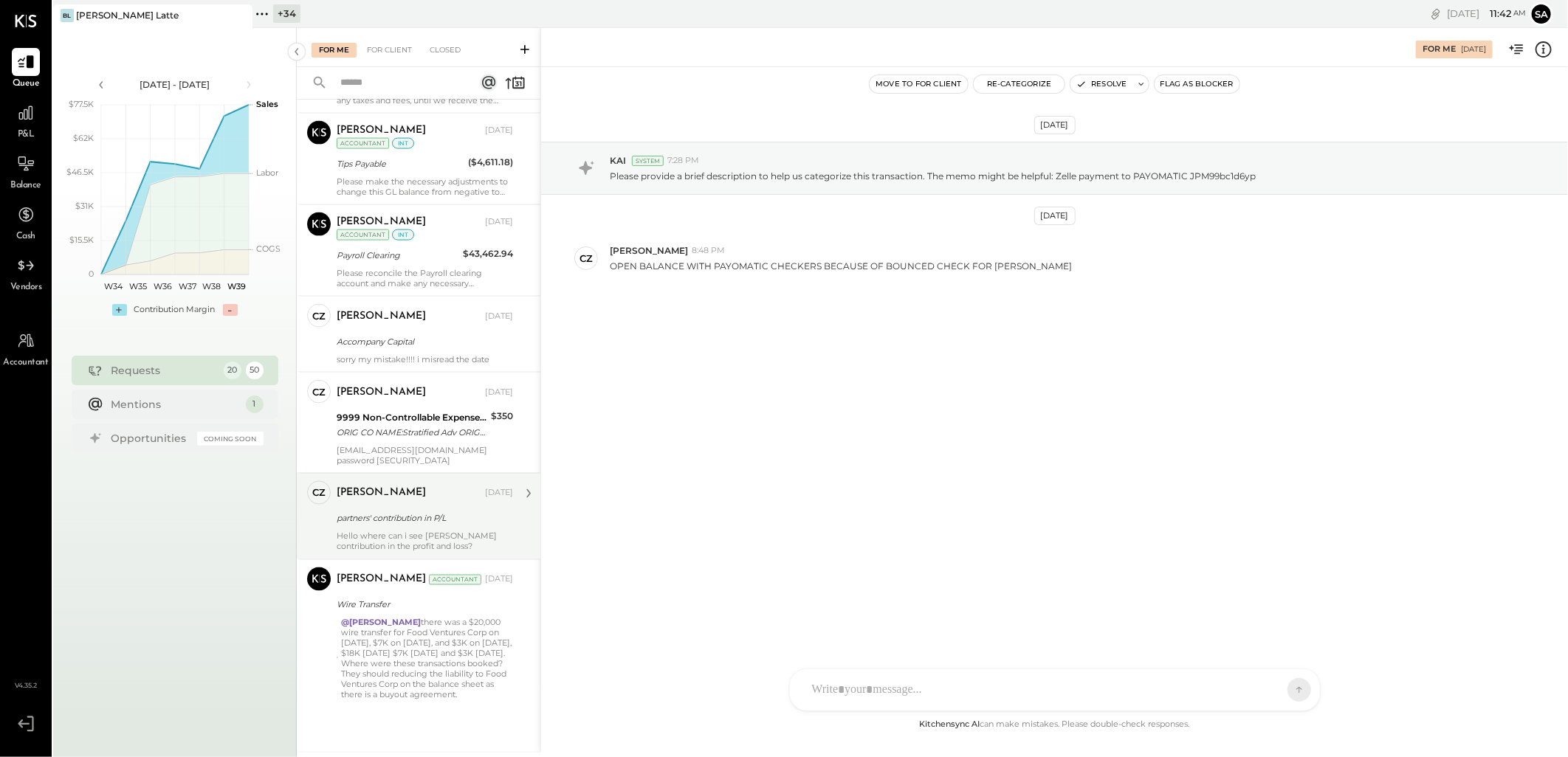
click at [426, 506] on div "[PERSON_NAME] [DATE] partners' contribution in P/L Hello where can i see [PERSO…" at bounding box center [425, 516] width 177 height 71
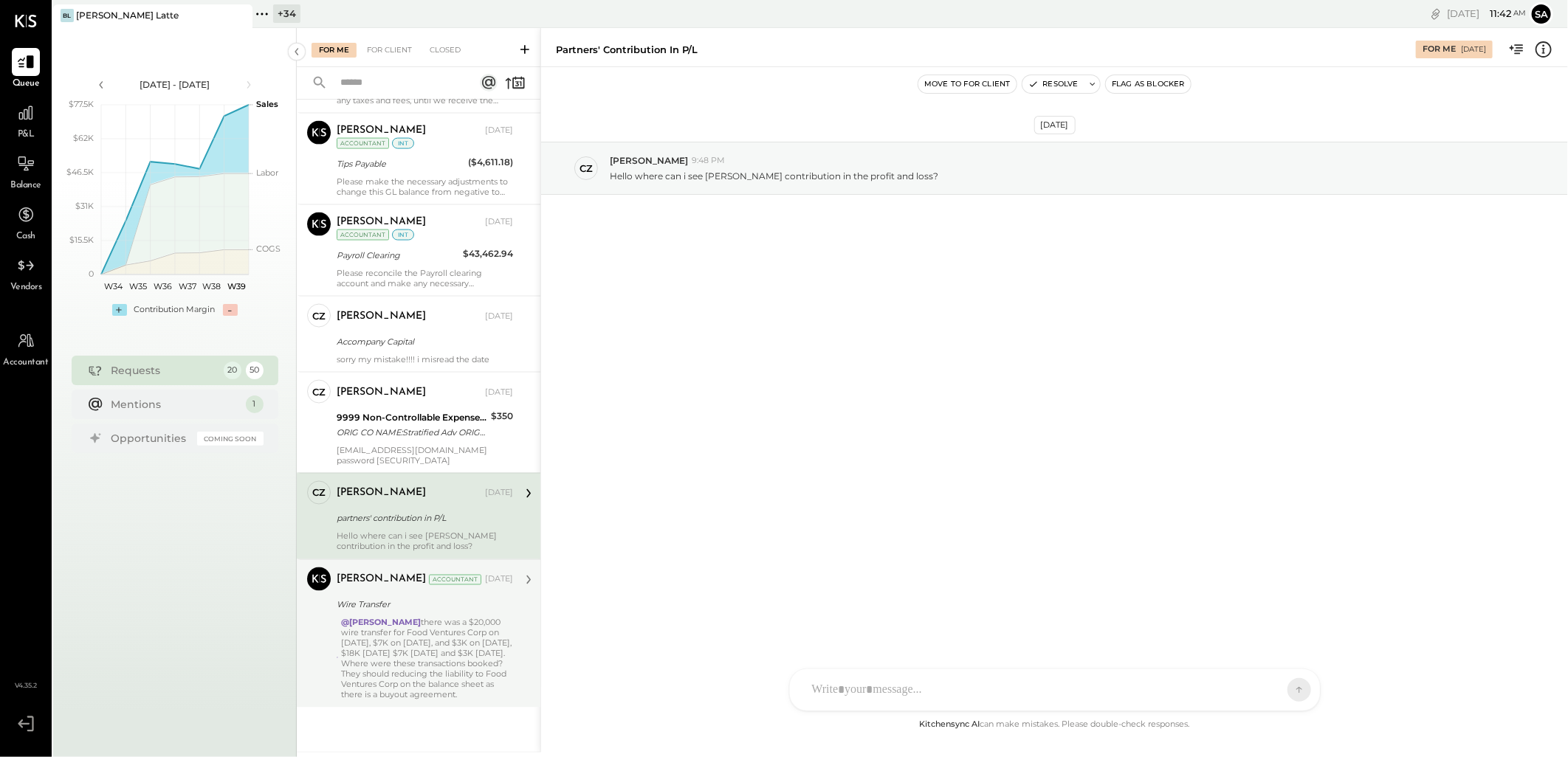
click at [404, 662] on div "@[PERSON_NAME] there was a $20,000 wire transfer for Food Ventures Corp on [DAT…" at bounding box center [427, 659] width 172 height 83
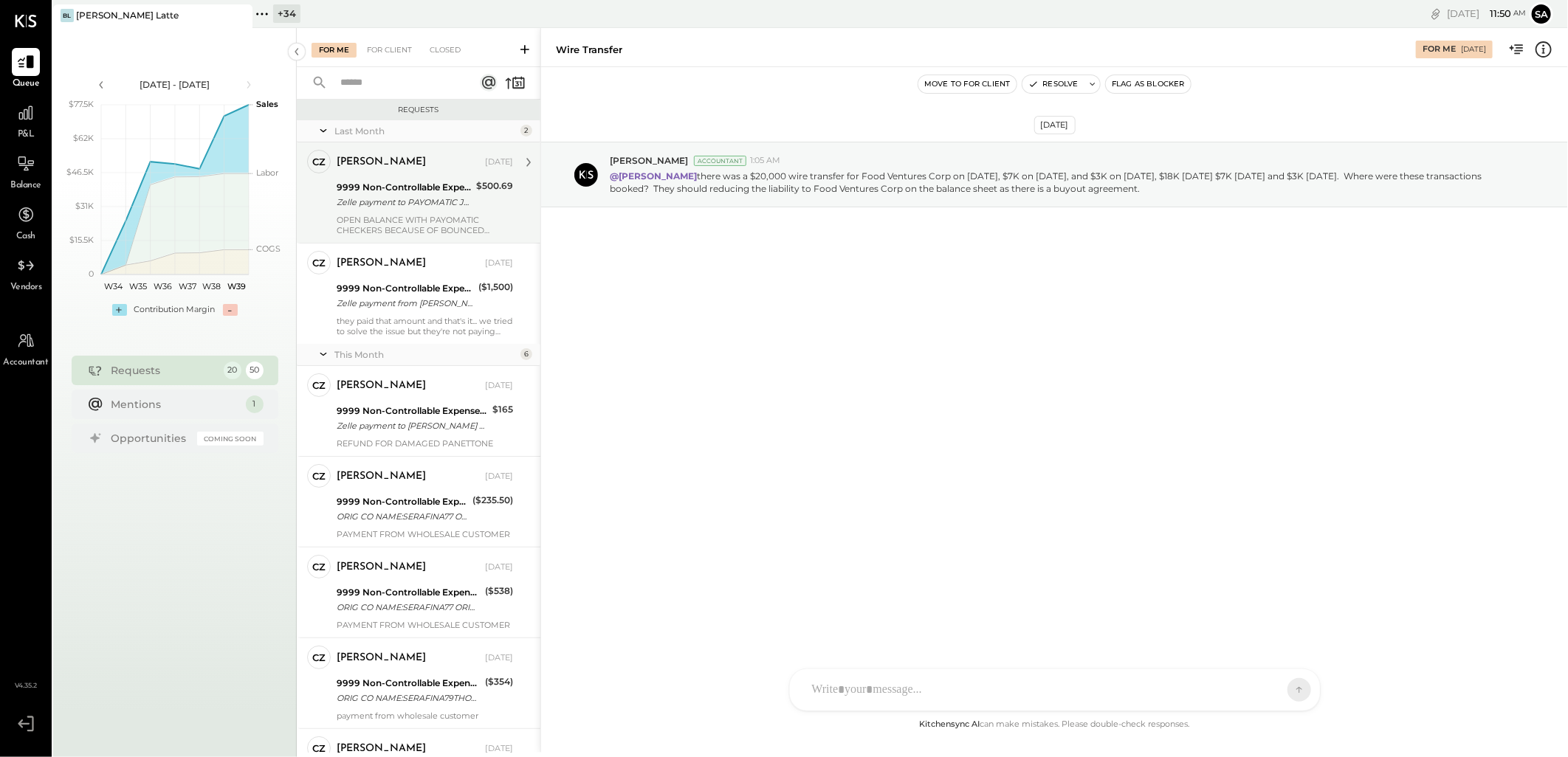
click at [449, 190] on div "9999 Non-Controllable Expenses:Other Income and Expenses:To Be Classified" at bounding box center [404, 187] width 135 height 15
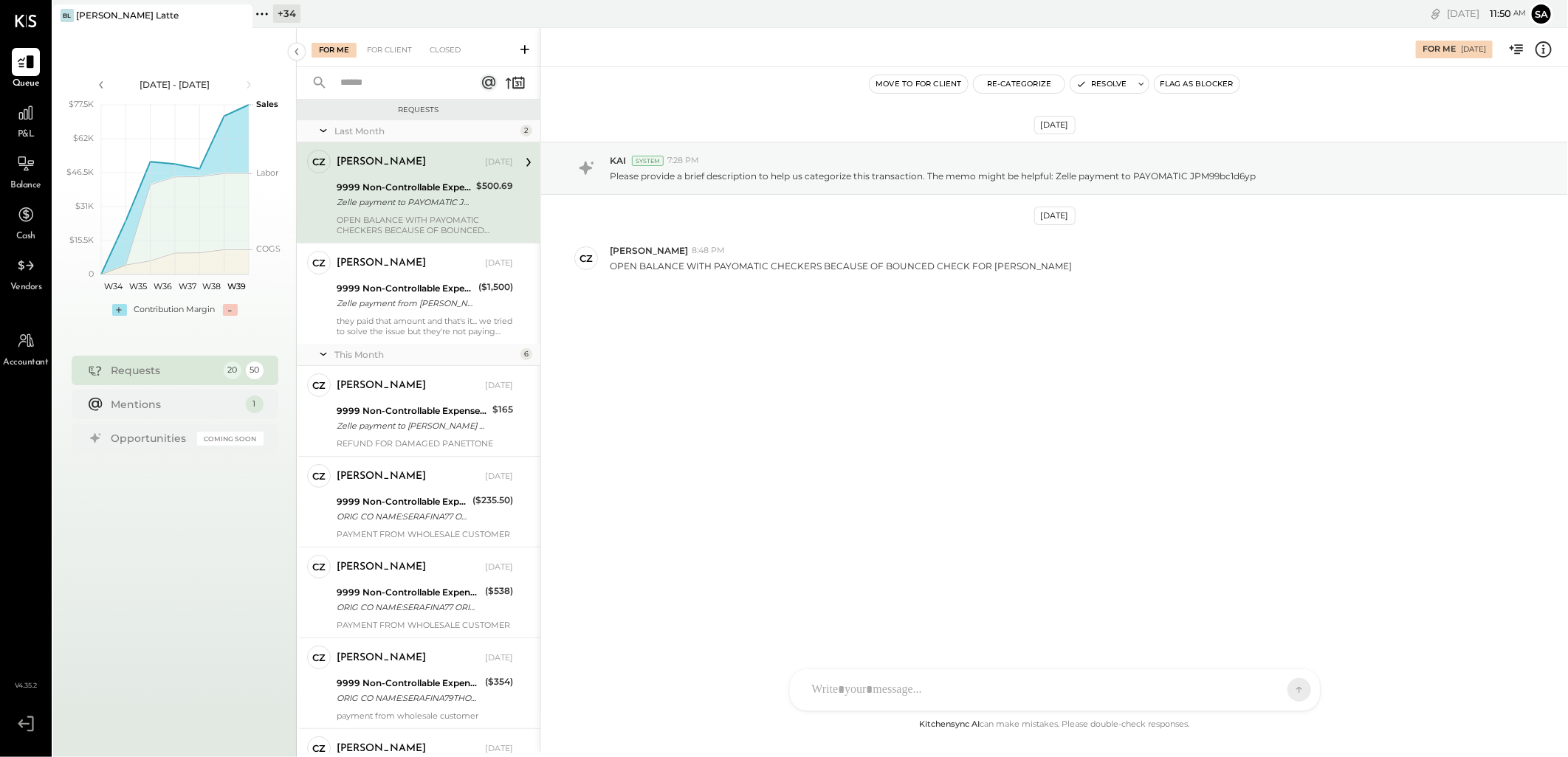
drag, startPoint x: 388, startPoint y: 166, endPoint x: 389, endPoint y: 181, distance: 15.0
click at [388, 166] on div "[PERSON_NAME]" at bounding box center [381, 163] width 89 height 15
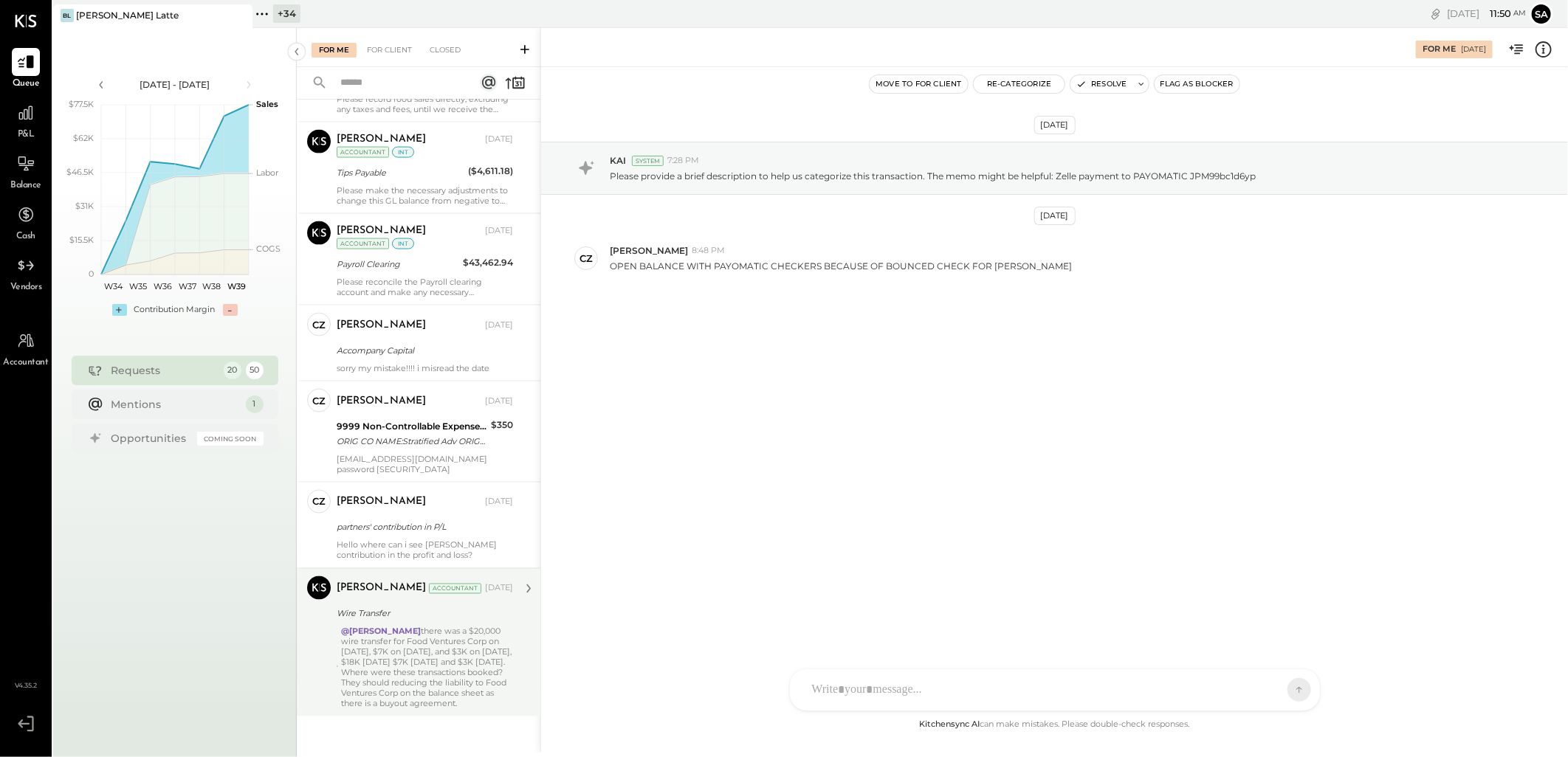
scroll to position [1396, 0]
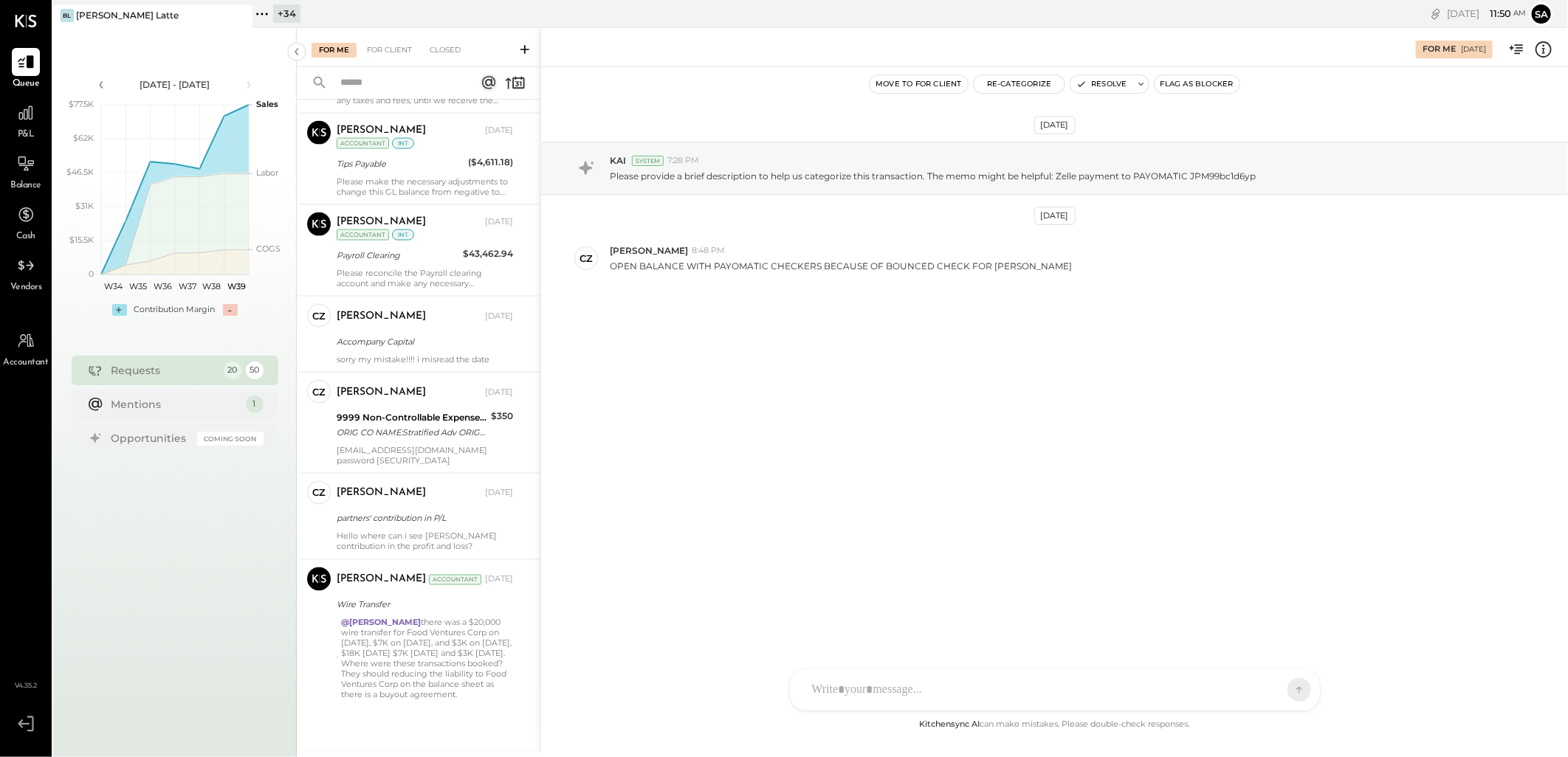
drag, startPoint x: 393, startPoint y: 646, endPoint x: 668, endPoint y: 640, distance: 275.1
click at [393, 646] on div "@[PERSON_NAME] there was a $20,000 wire transfer for Food Ventures Corp on [DAT…" at bounding box center [427, 659] width 172 height 83
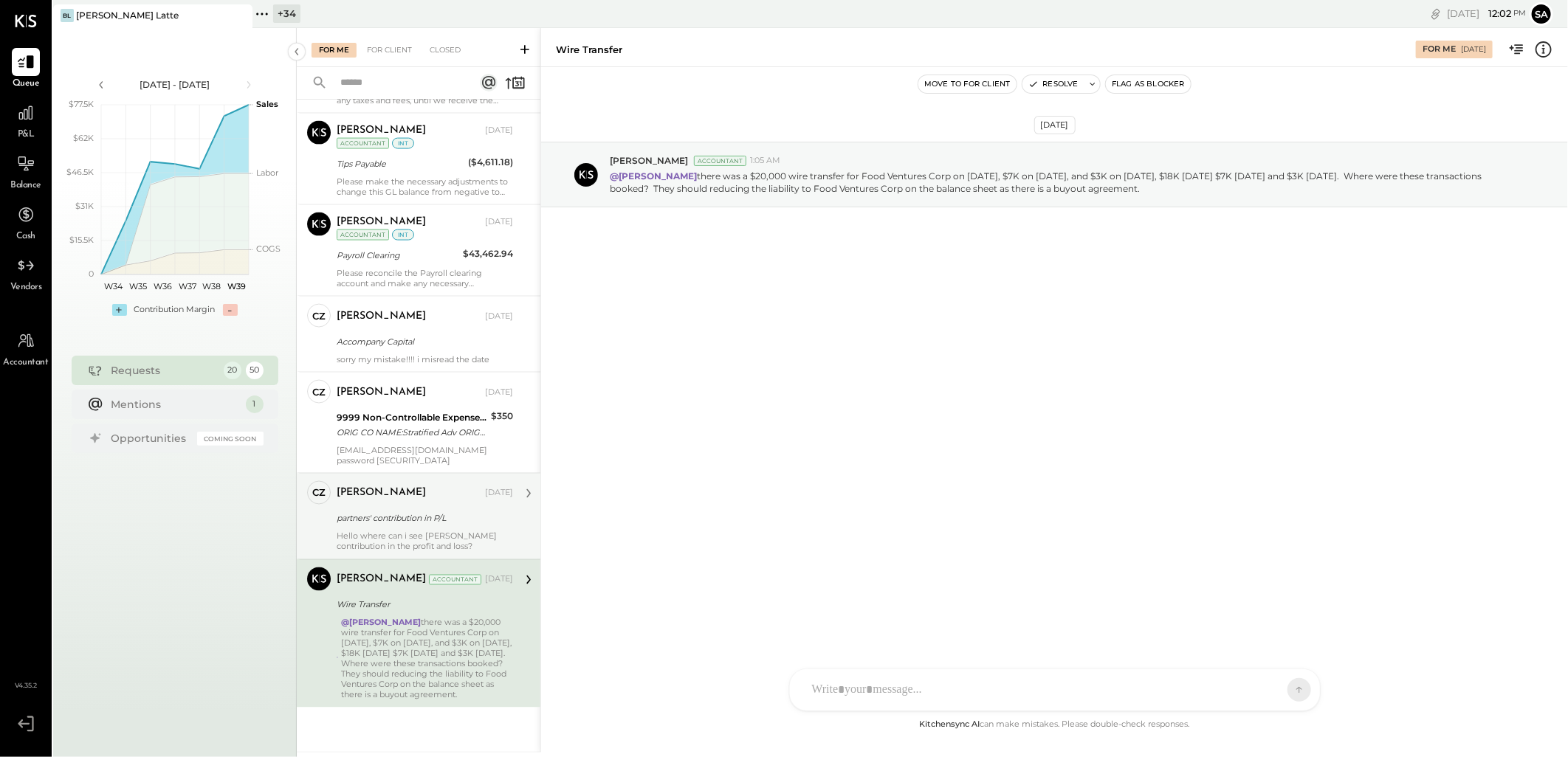
click at [403, 508] on div "[PERSON_NAME] [DATE] partners' contribution in P/L Hello where can i see [PERSO…" at bounding box center [425, 516] width 177 height 71
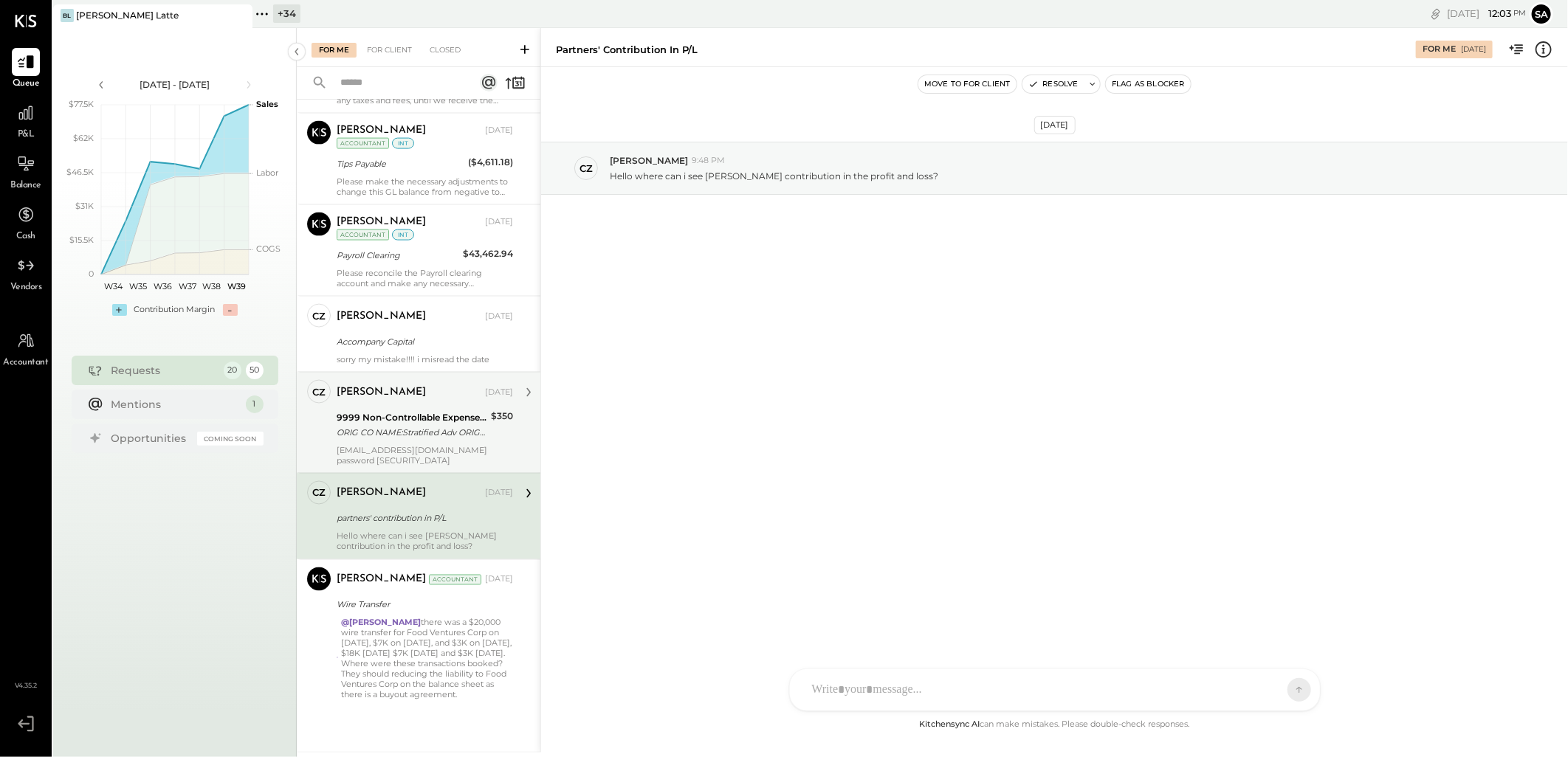
click at [393, 412] on div "9999 Non-Controllable Expenses:Other Income and Expenses:To Be Classified" at bounding box center [411, 418] width 150 height 15
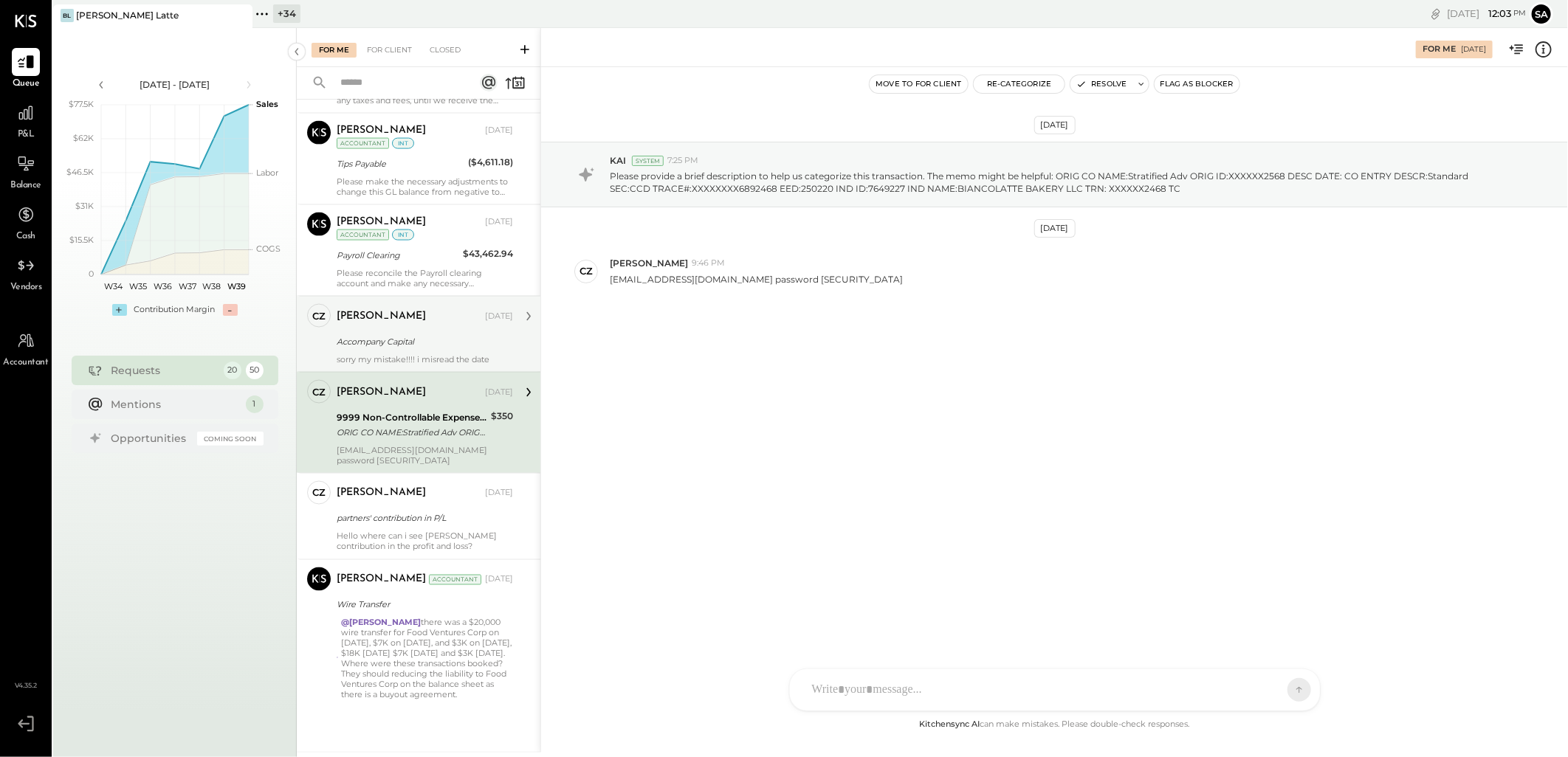
click at [386, 322] on div "[PERSON_NAME]" at bounding box center [381, 317] width 89 height 15
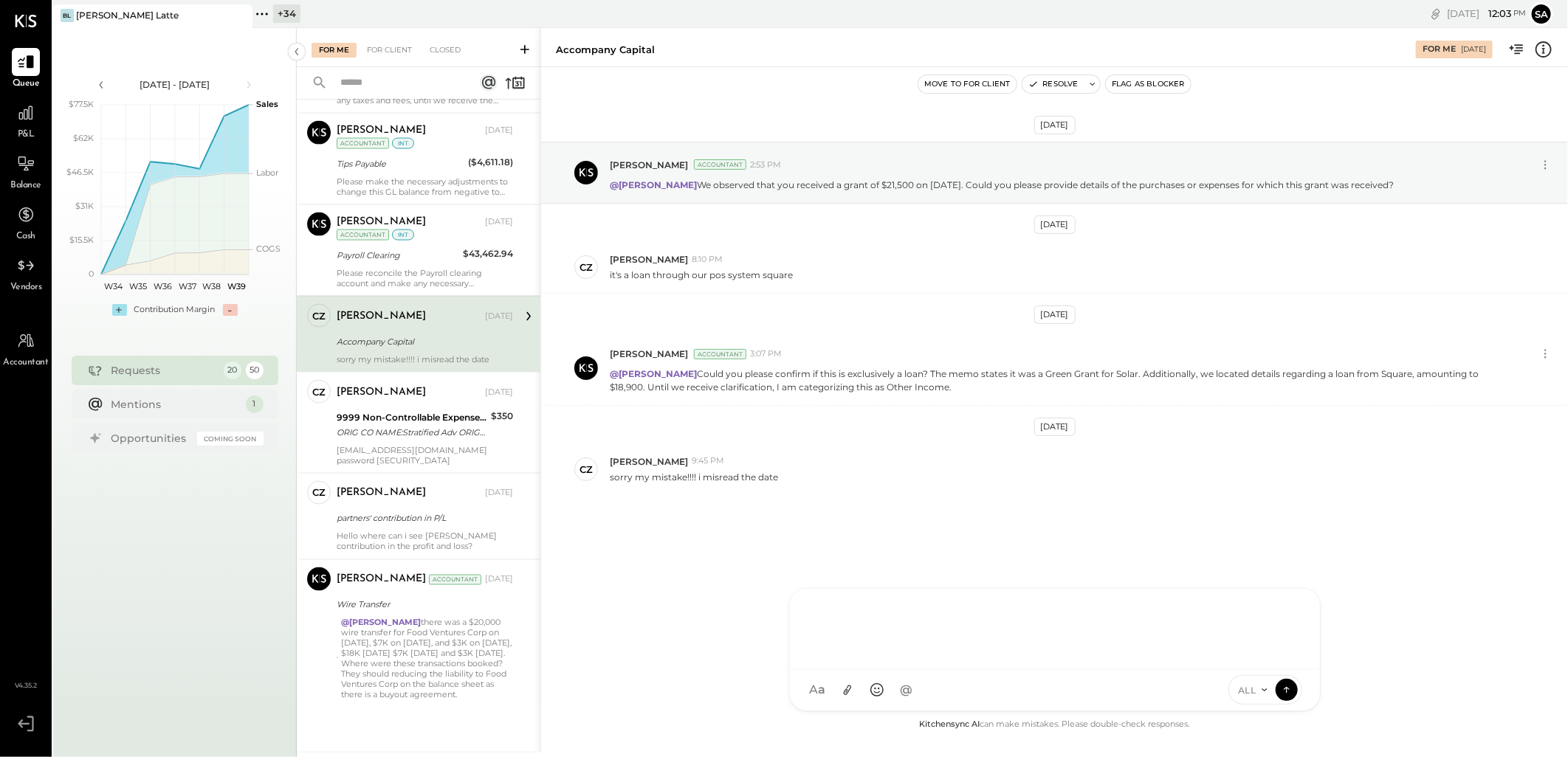
click at [890, 656] on div at bounding box center [1054, 627] width 500 height 59
click at [904, 613] on div at bounding box center [1054, 627] width 500 height 59
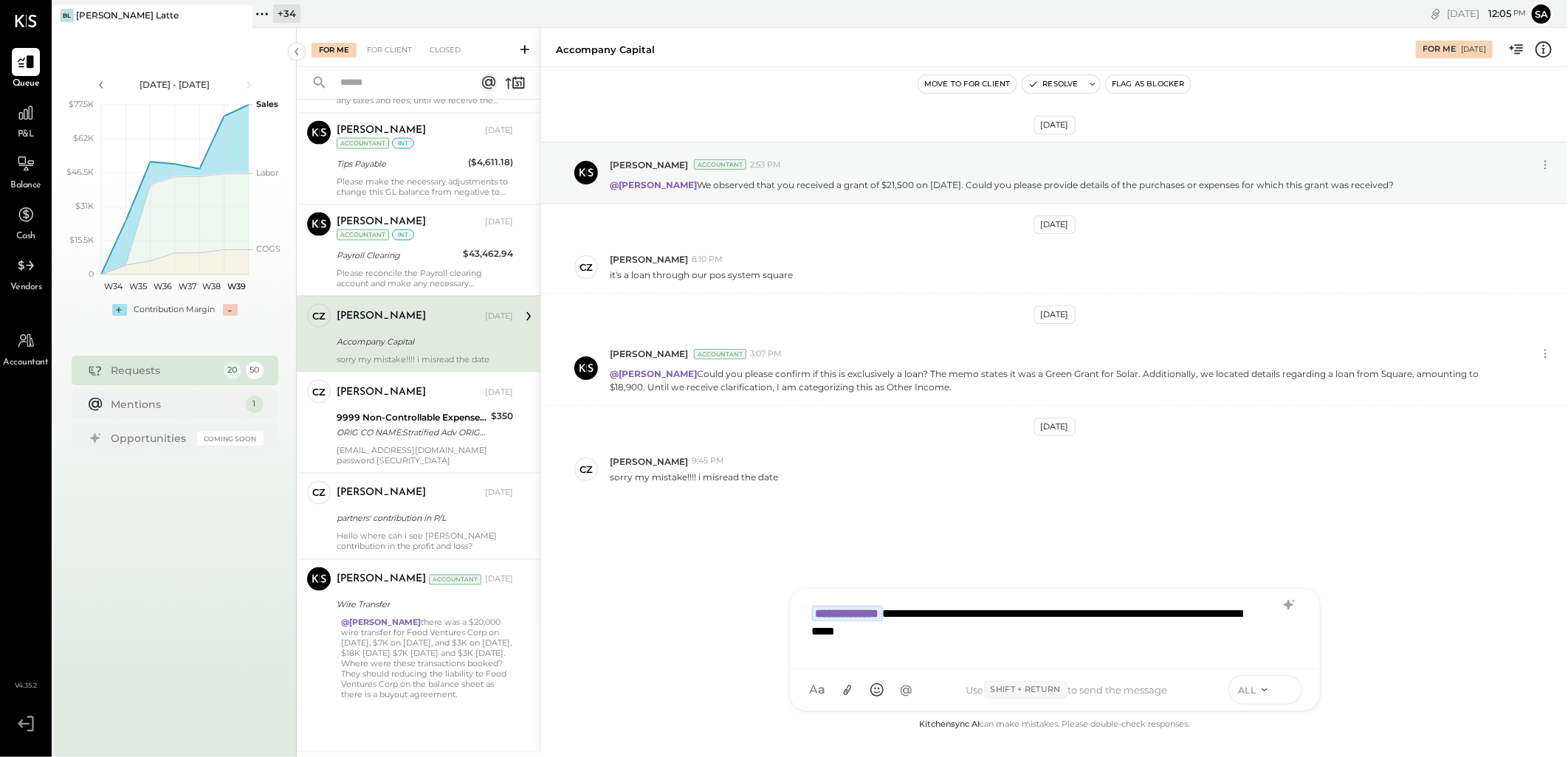
click at [1281, 692] on icon at bounding box center [1287, 689] width 13 height 15
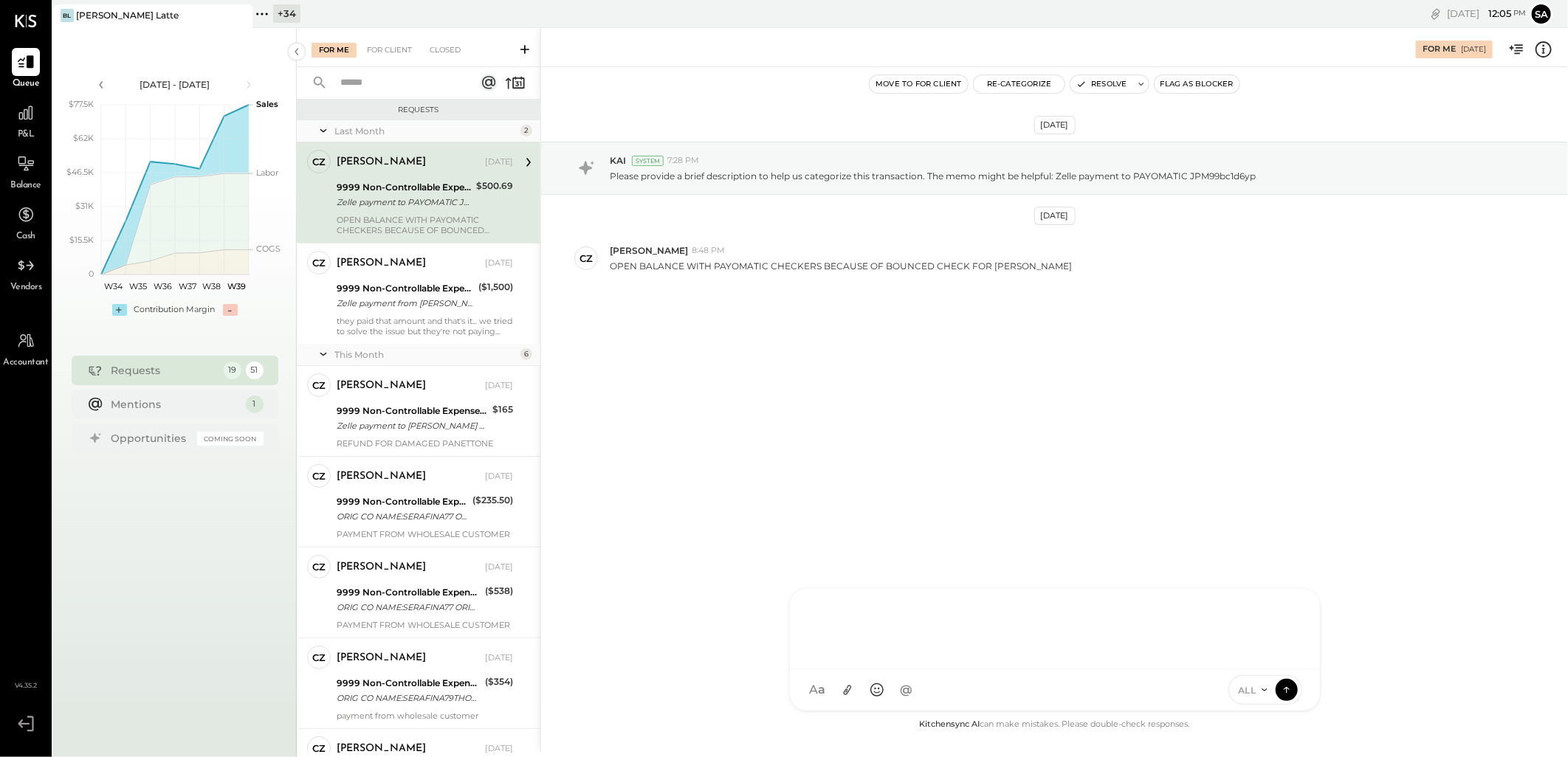
click at [417, 202] on div "Zelle payment to PAYOMATIC JPM99bc1d6yp" at bounding box center [404, 202] width 135 height 15
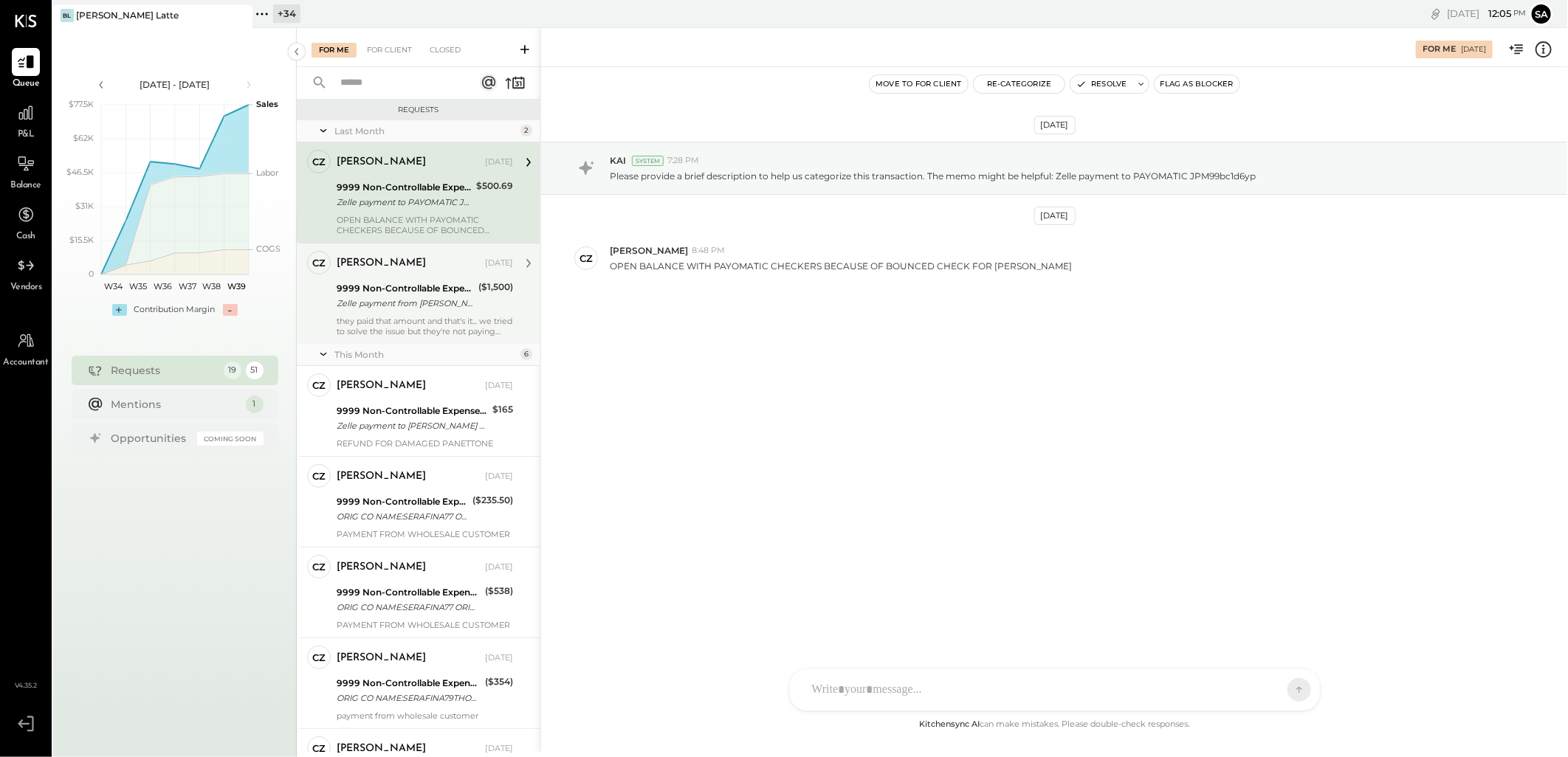
click at [388, 306] on div "Zelle payment from [PERSON_NAME] FOODS INC. 25074832983" at bounding box center [405, 304] width 137 height 15
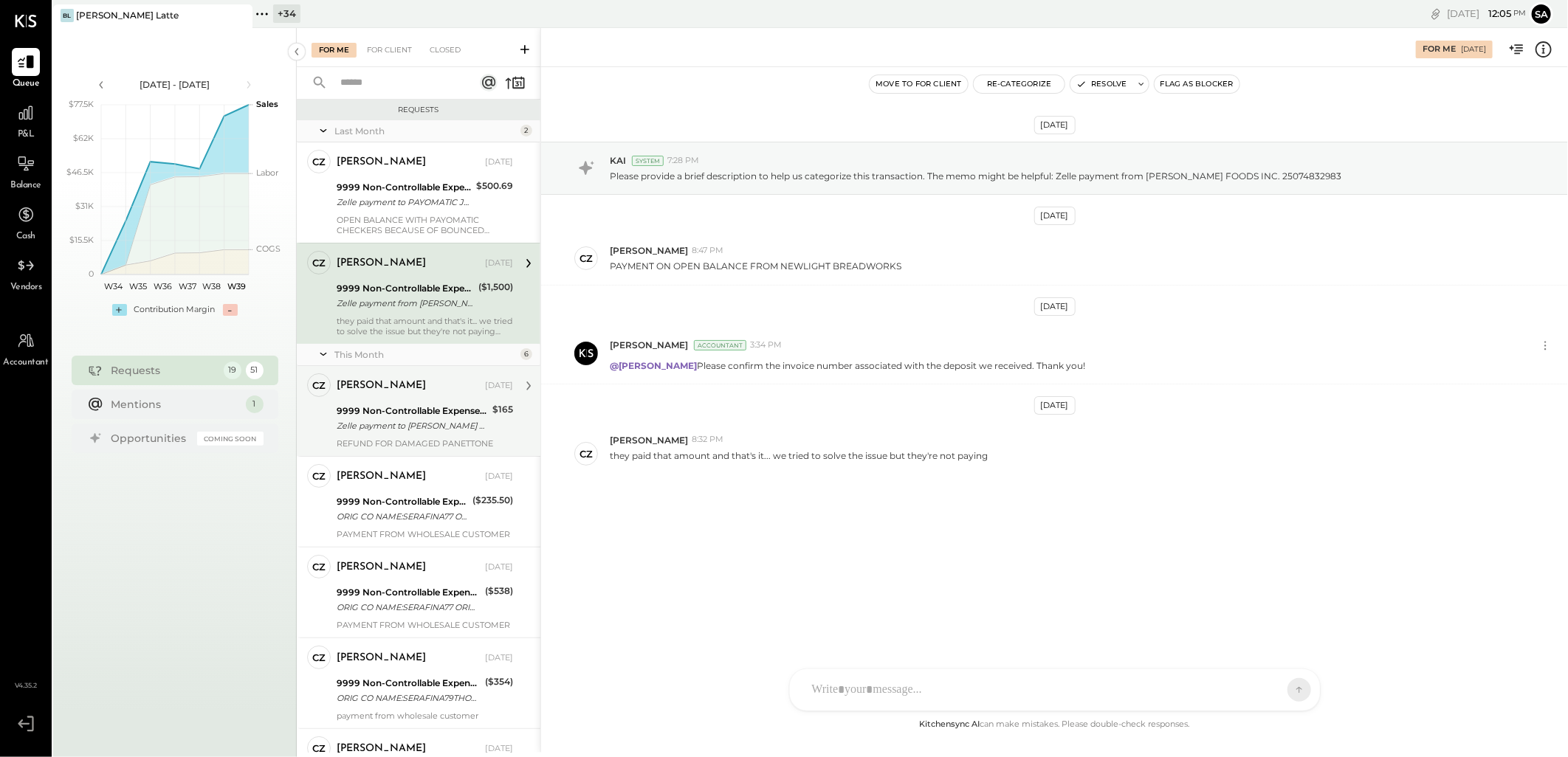
click at [400, 406] on div "9999 Non-Controllable Expenses:Other Income and Expenses:To Be Classified" at bounding box center [412, 411] width 151 height 15
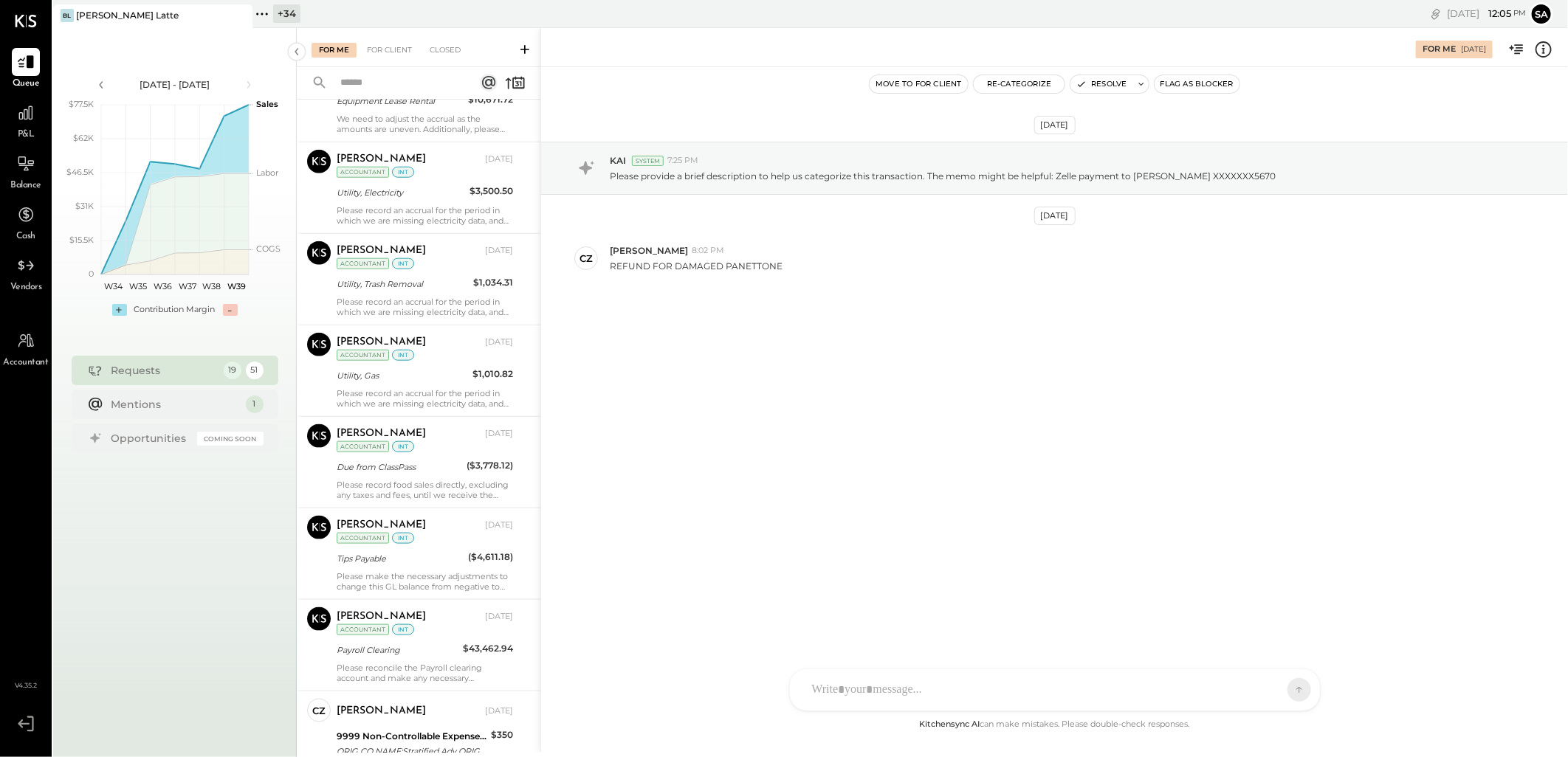
scroll to position [1319, 0]
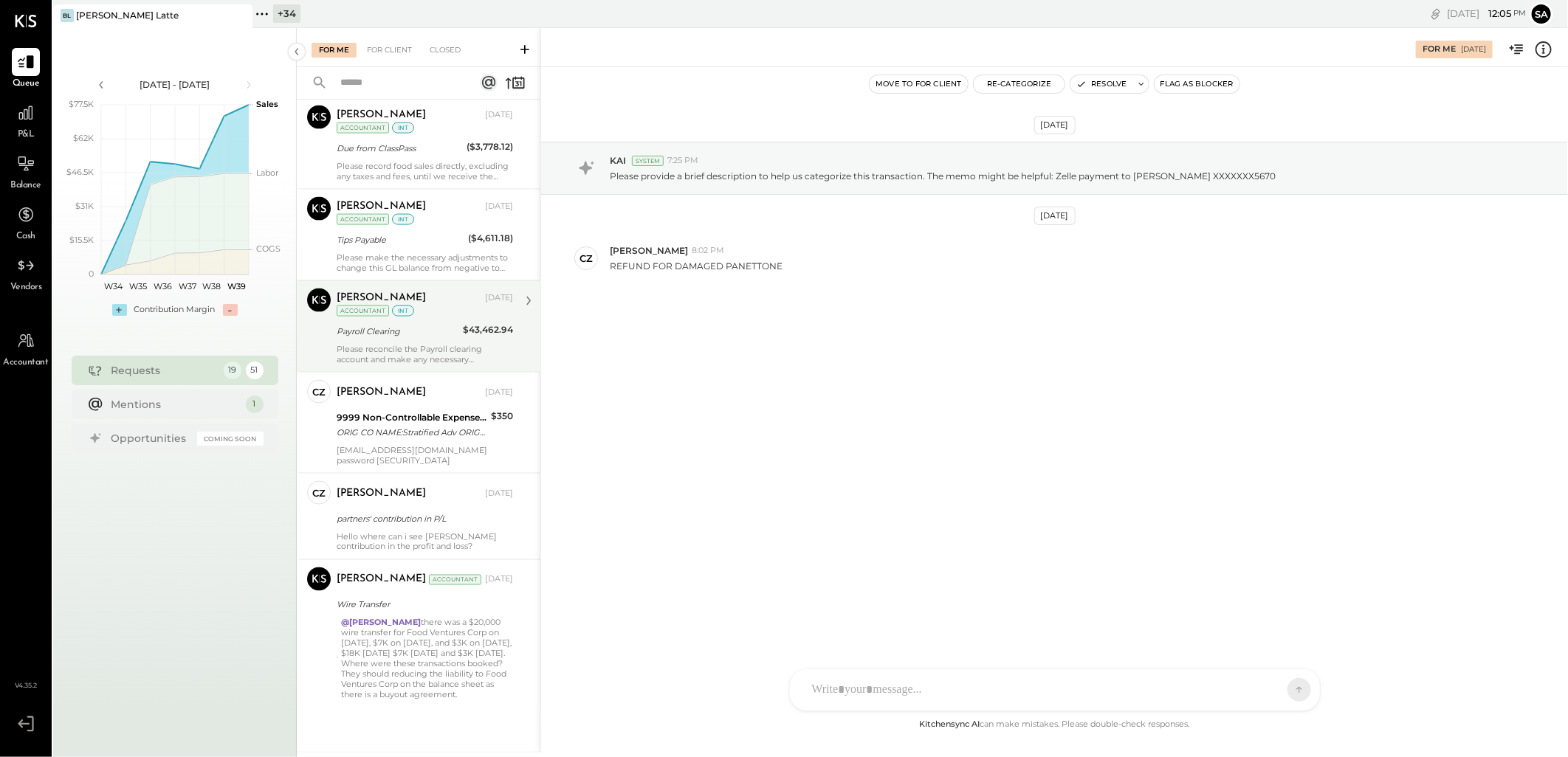
click at [402, 337] on div "Payroll Clearing" at bounding box center [397, 331] width 121 height 15
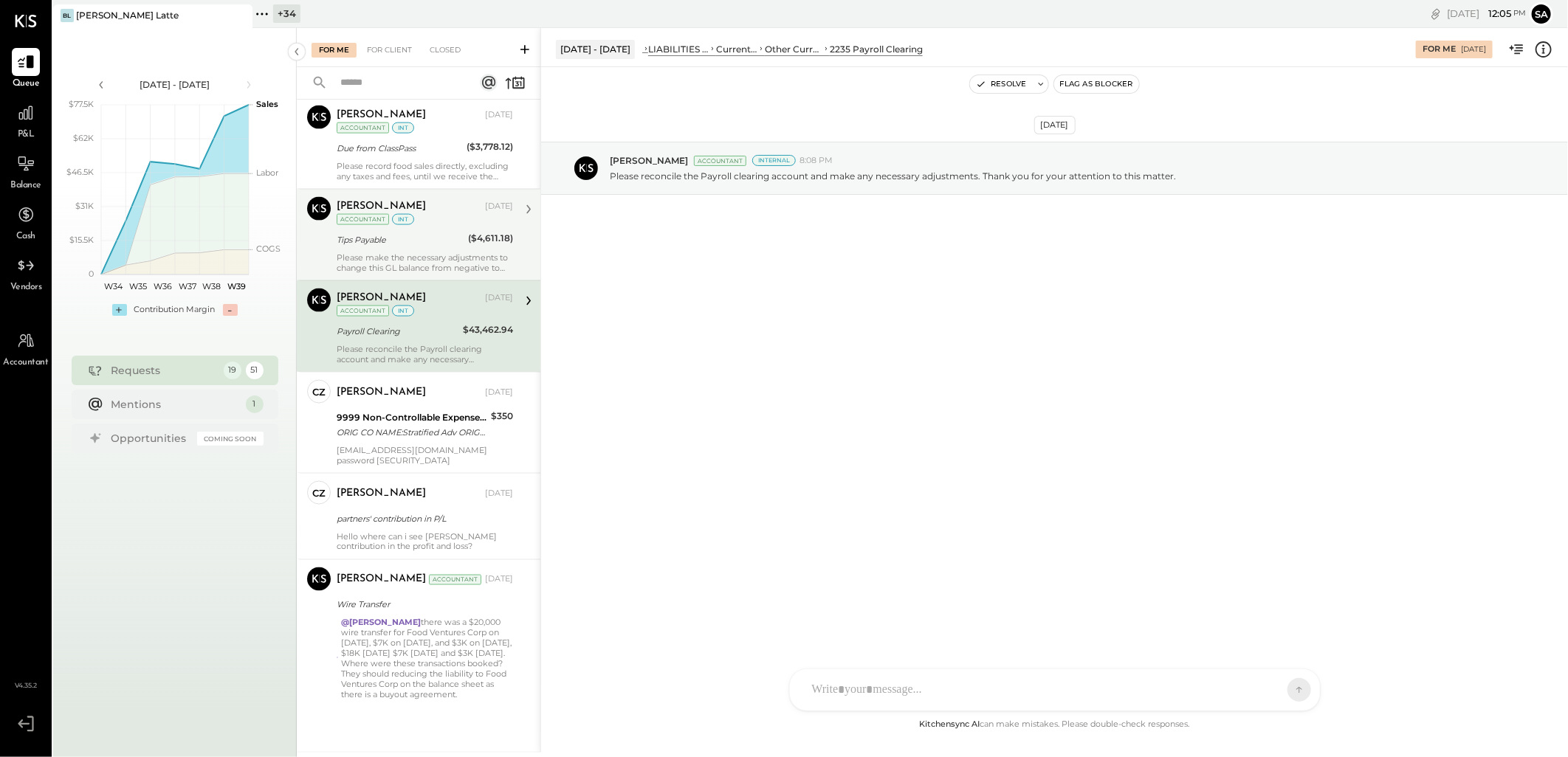
click at [409, 253] on div "Please make the necessary adjustments to change this GL balance from negative t…" at bounding box center [425, 262] width 177 height 21
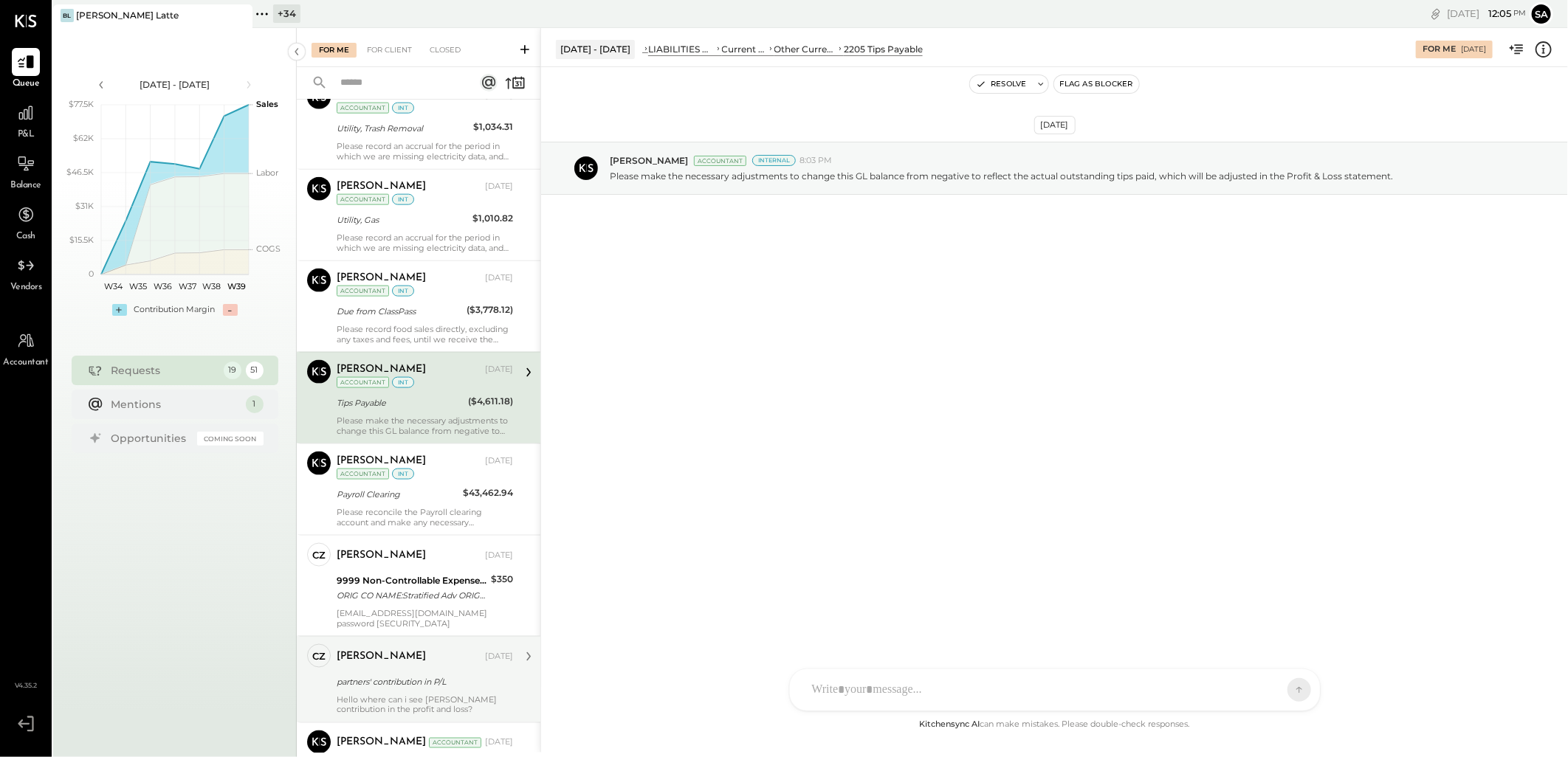
scroll to position [1074, 0]
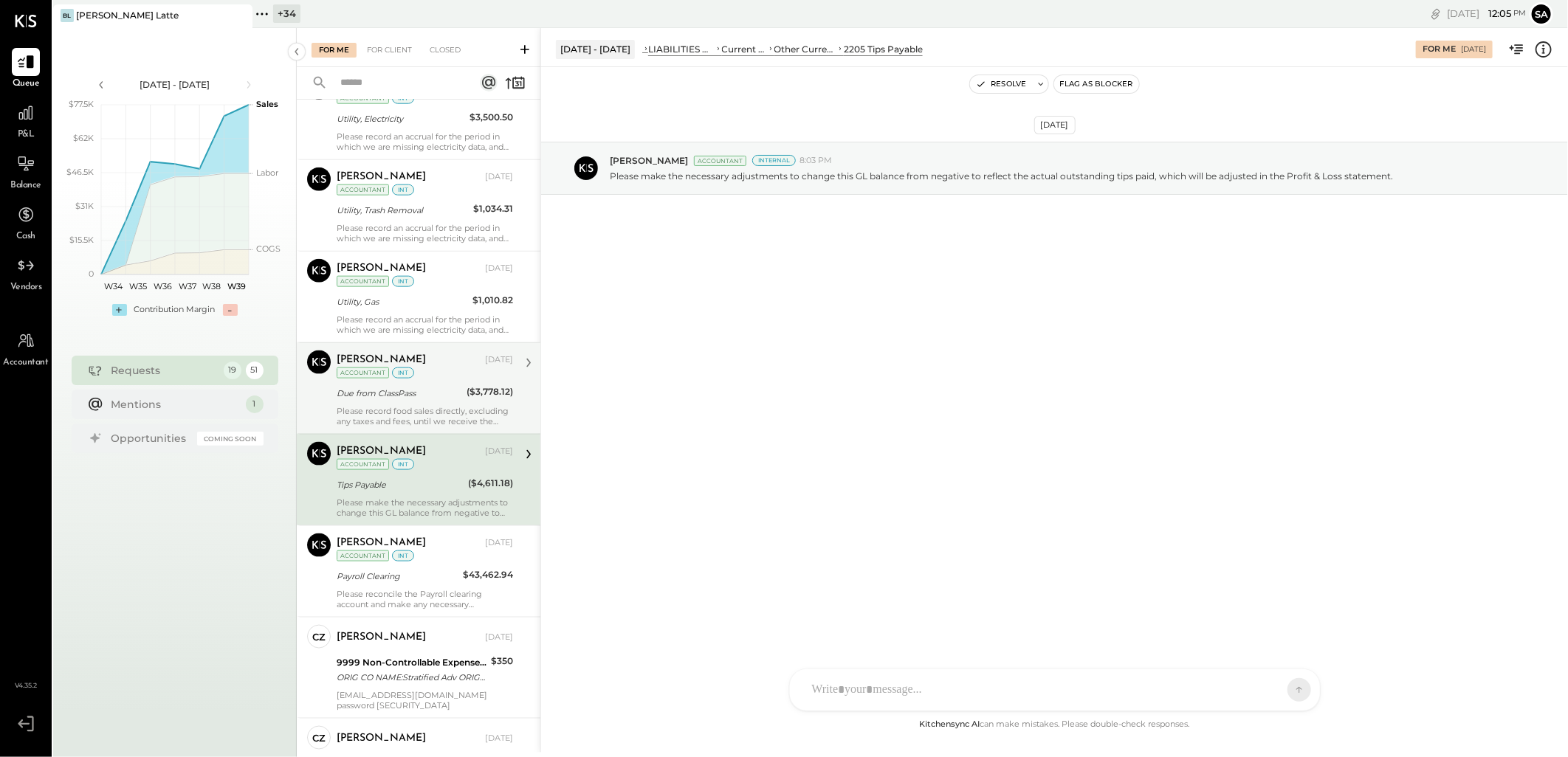
click at [396, 371] on div "int" at bounding box center [404, 373] width 23 height 11
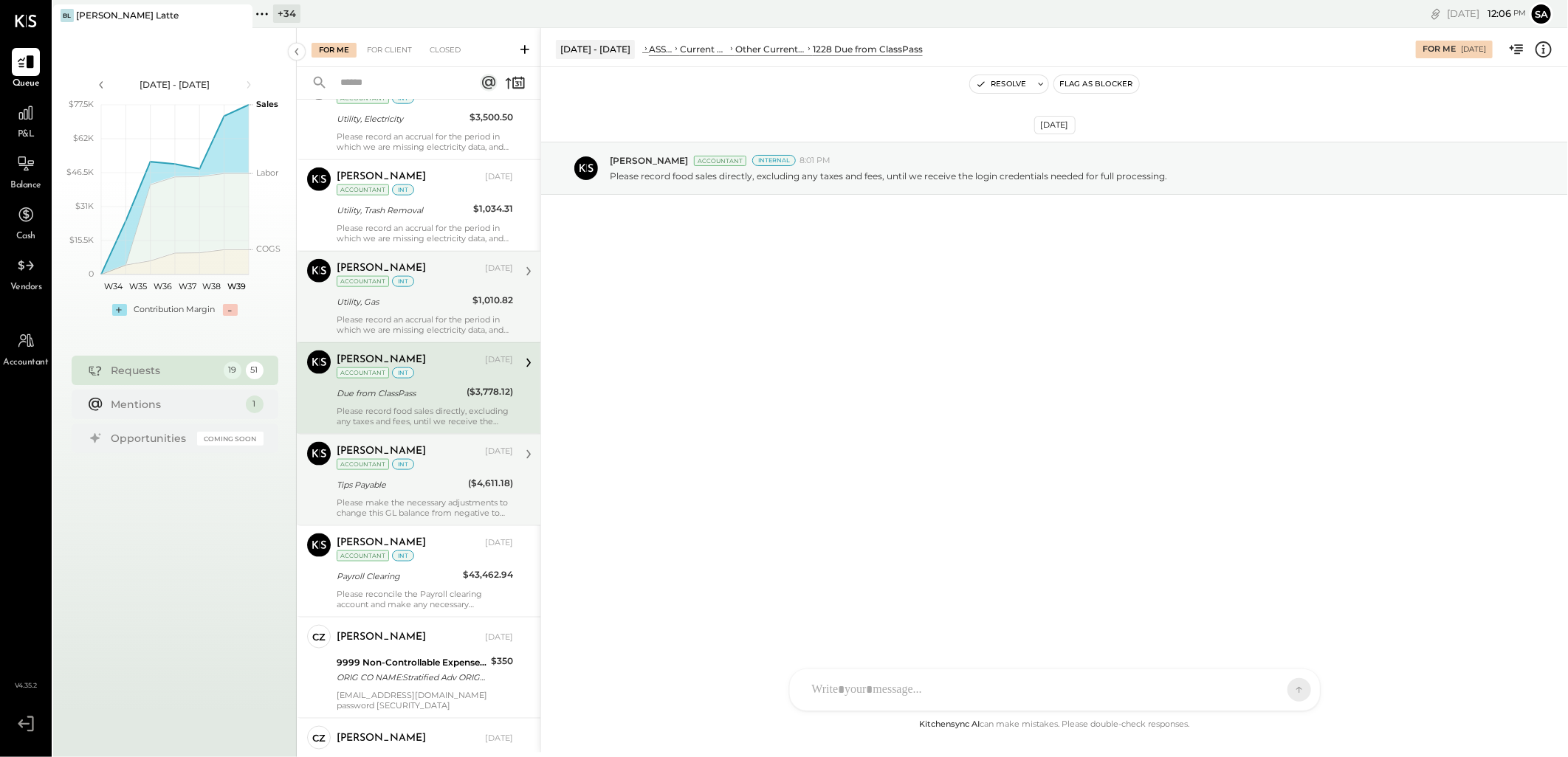
click at [381, 301] on div "Utility, Gas" at bounding box center [403, 302] width 132 height 15
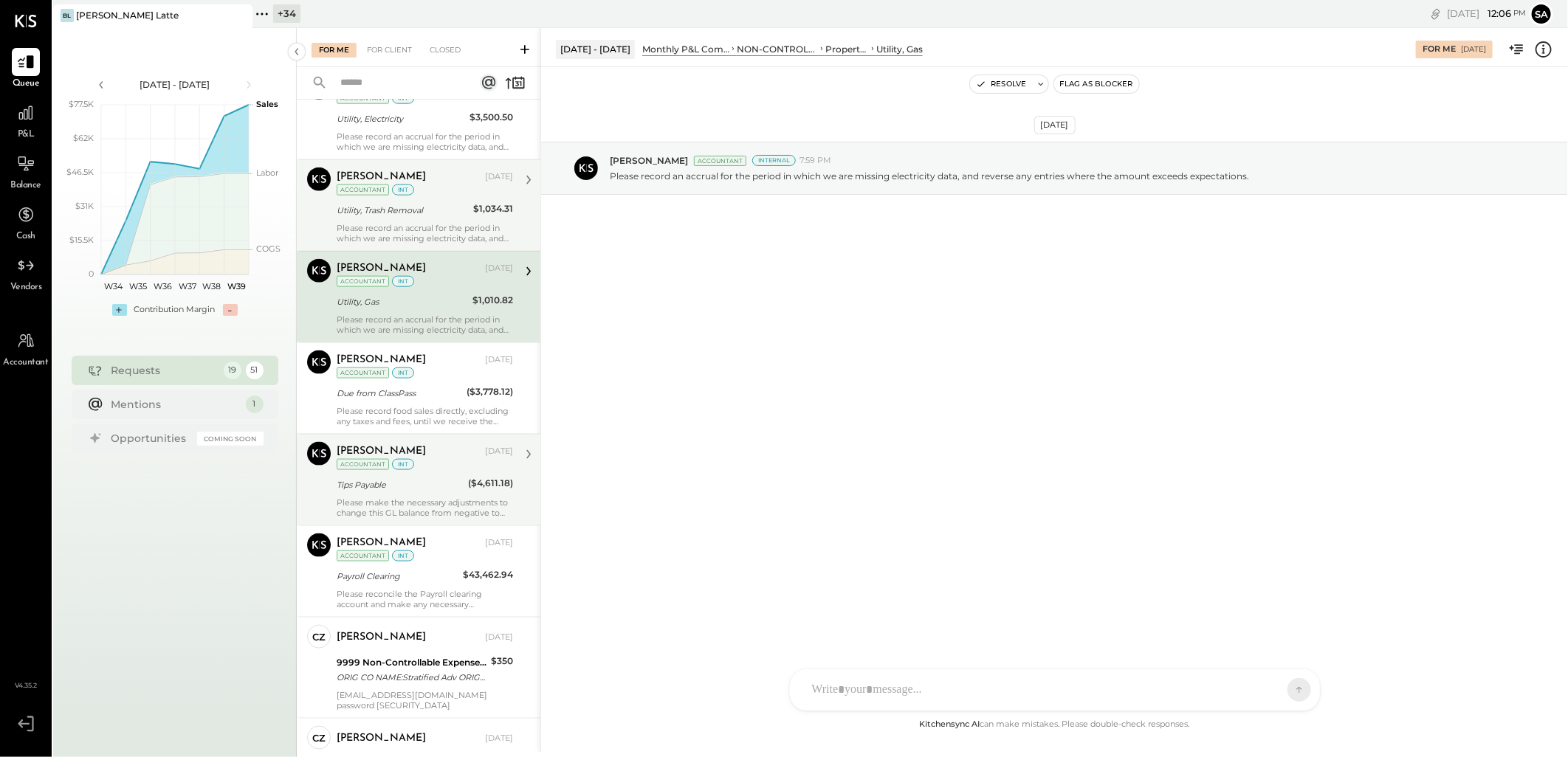
click at [349, 208] on div "Utility, Trash Removal" at bounding box center [403, 211] width 132 height 15
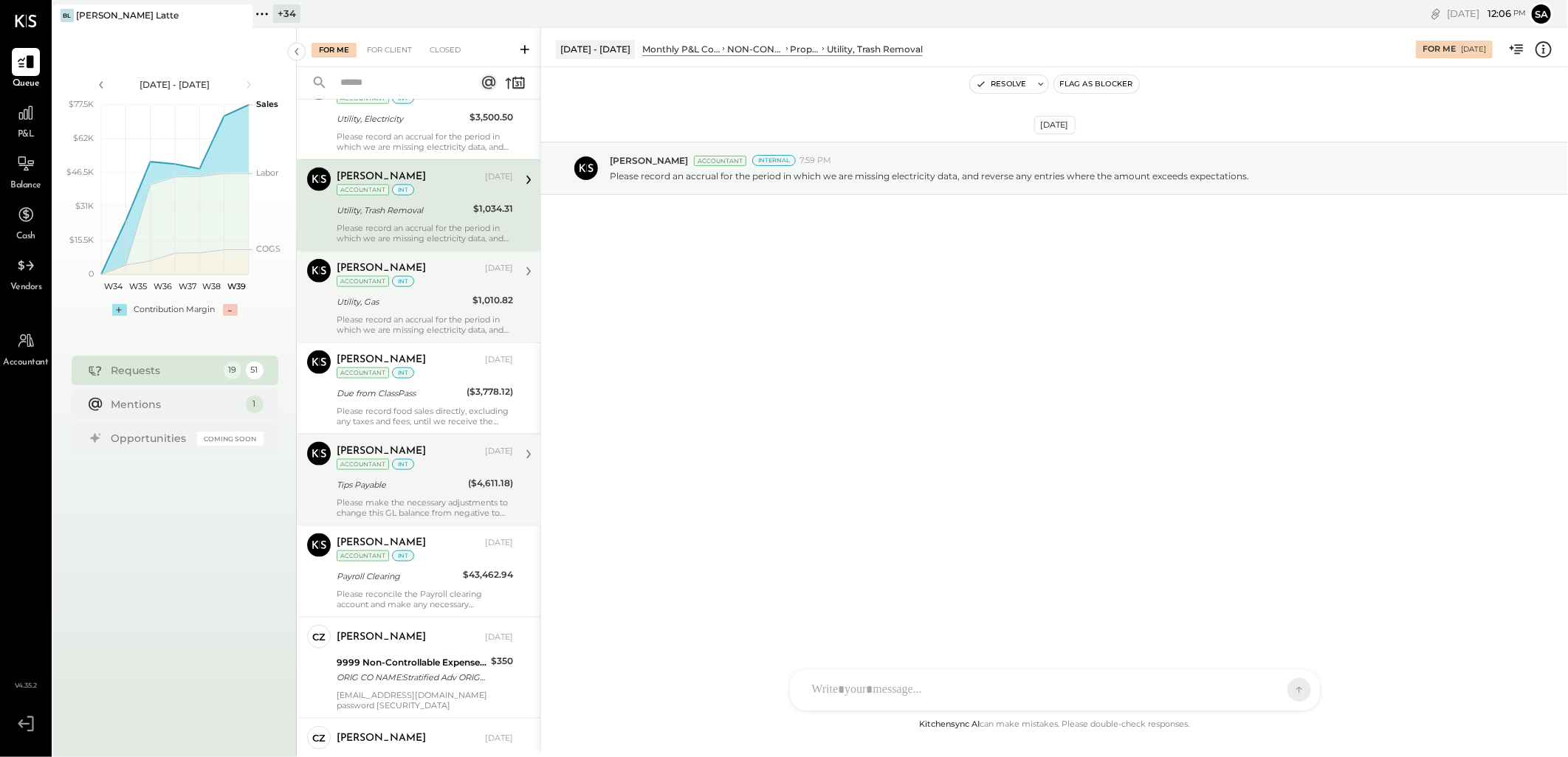
click at [427, 308] on div "Utility, Gas" at bounding box center [403, 302] width 132 height 15
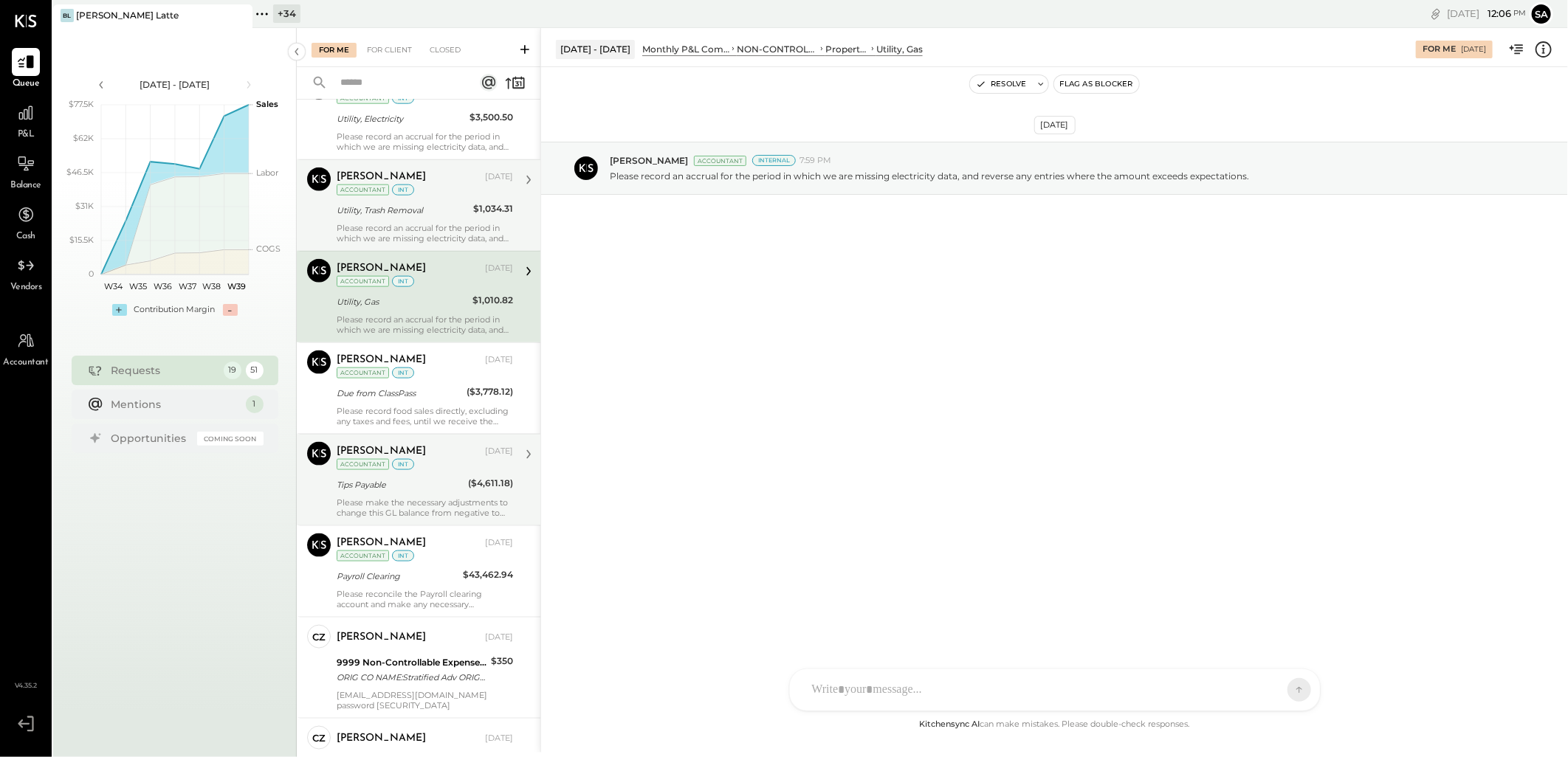
click at [417, 244] on div "Please record an accrual for the period in which we are missing electricity dat…" at bounding box center [425, 233] width 177 height 21
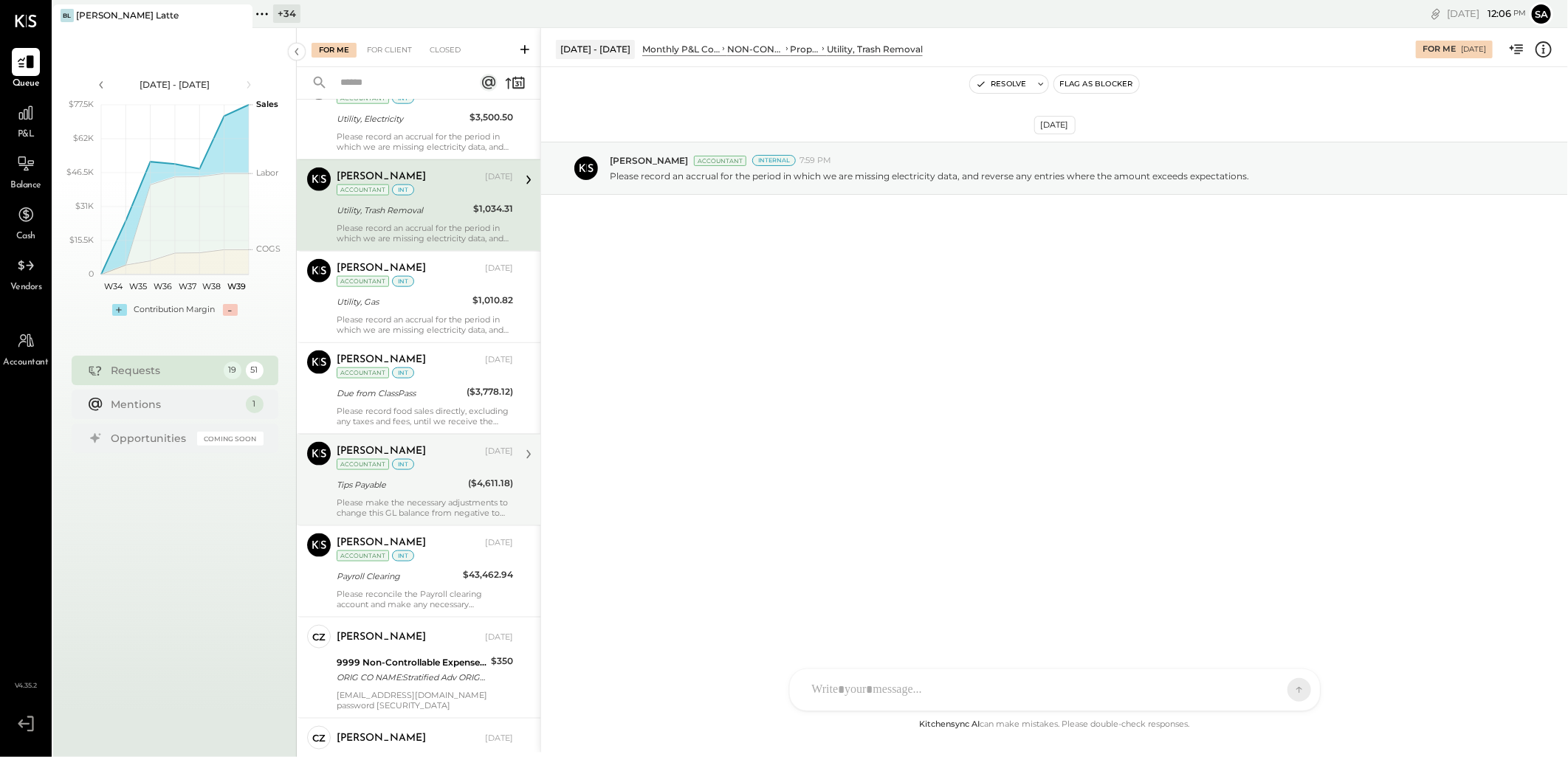
click at [420, 218] on div "Utility, Trash Removal" at bounding box center [403, 210] width 132 height 18
click at [411, 137] on div "Please record an accrual for the period in which we are missing electricity dat…" at bounding box center [425, 142] width 177 height 21
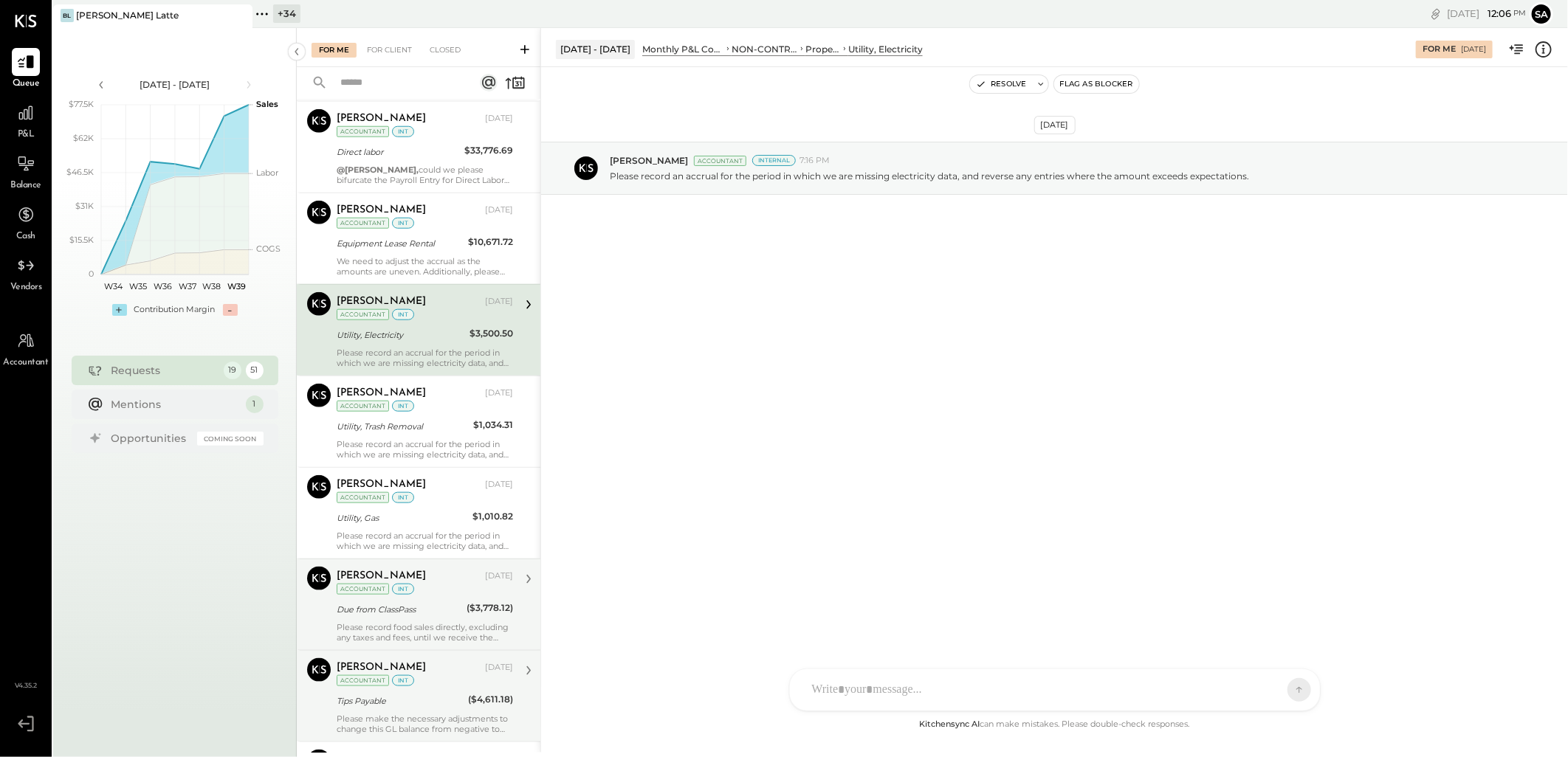
scroll to position [828, 0]
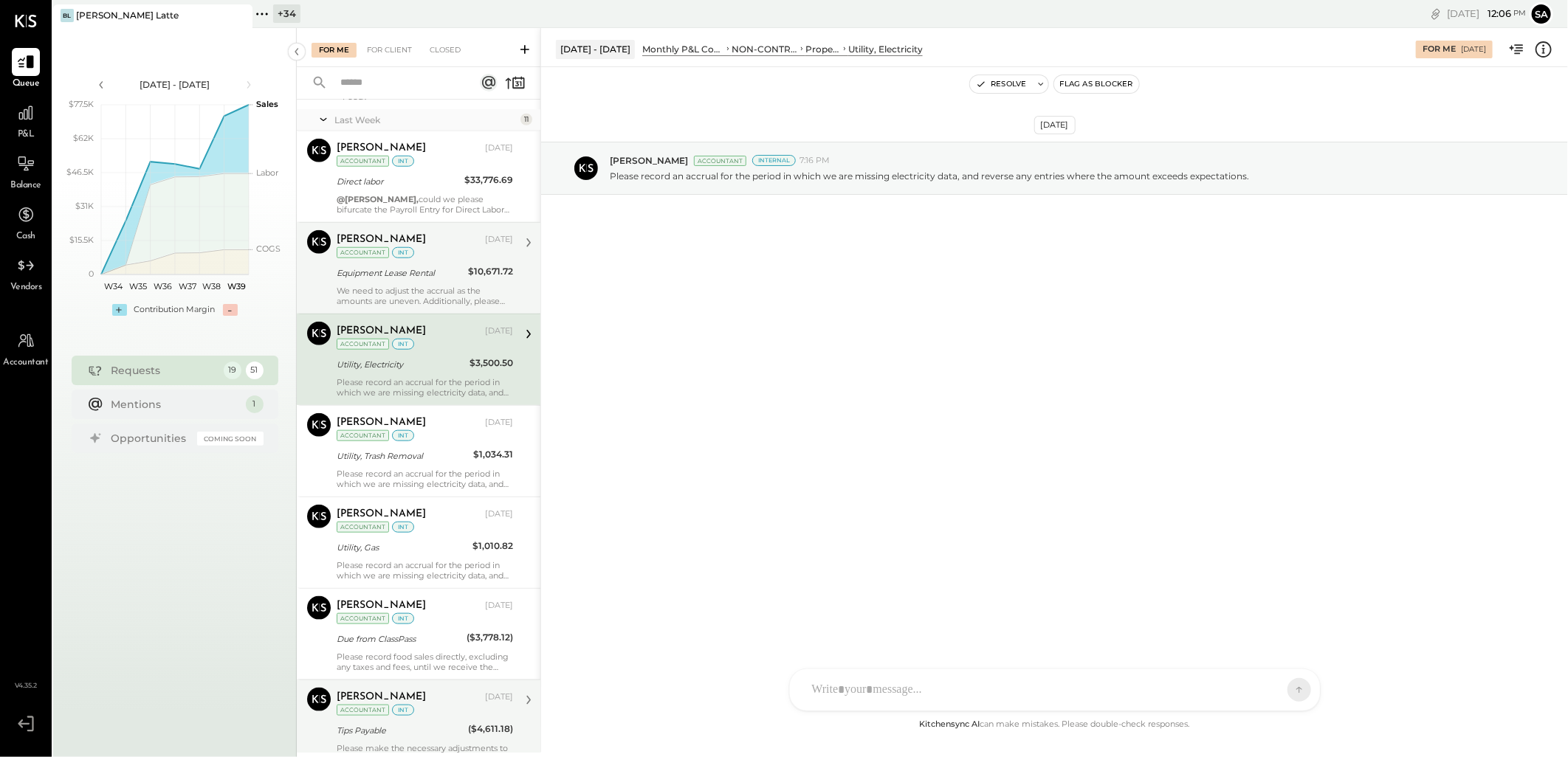
click at [406, 290] on div "We need to adjust the accrual as the amounts are uneven. Additionally, please n…" at bounding box center [425, 296] width 177 height 21
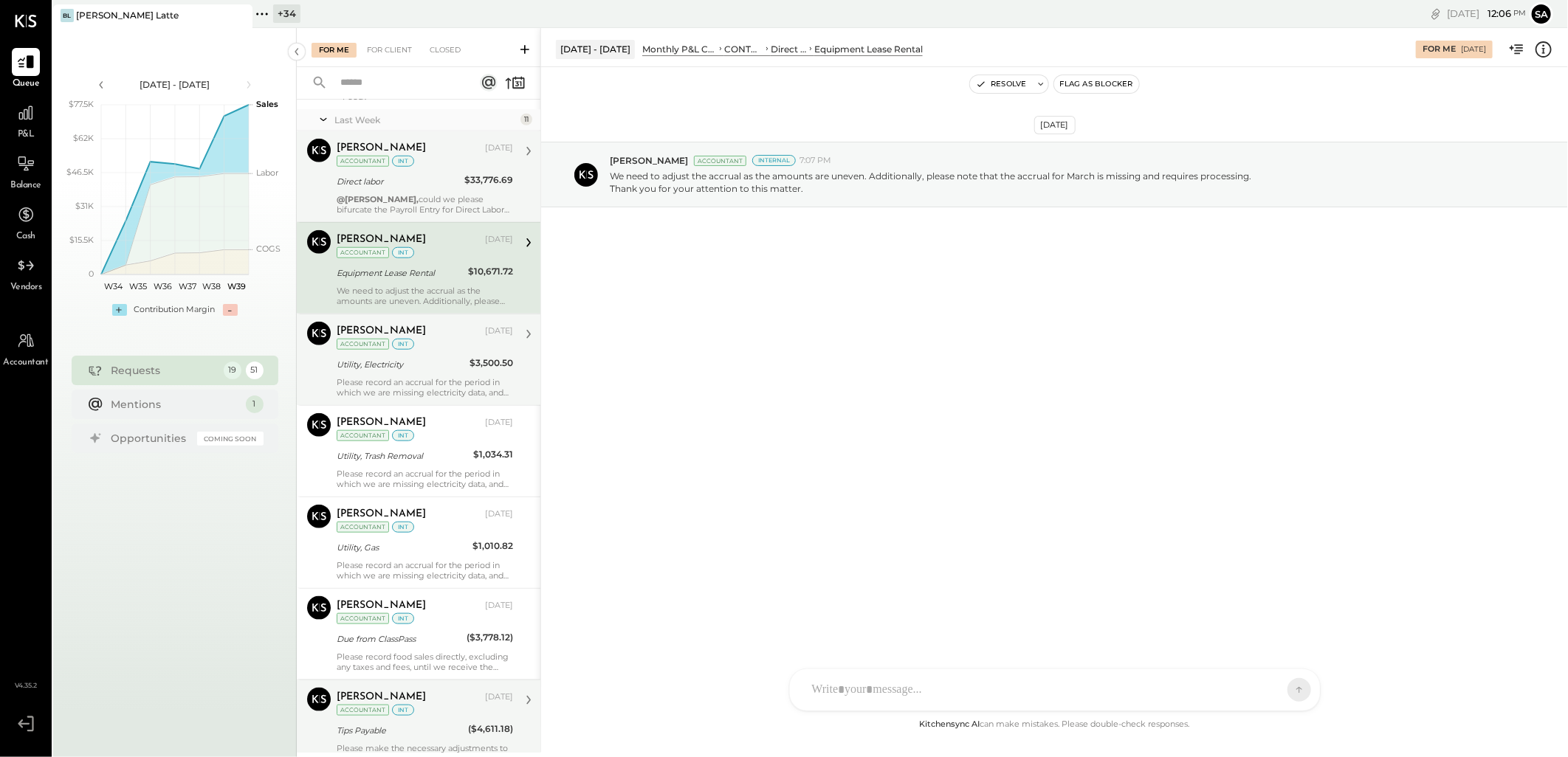
click at [425, 187] on div "Direct labor" at bounding box center [398, 181] width 123 height 15
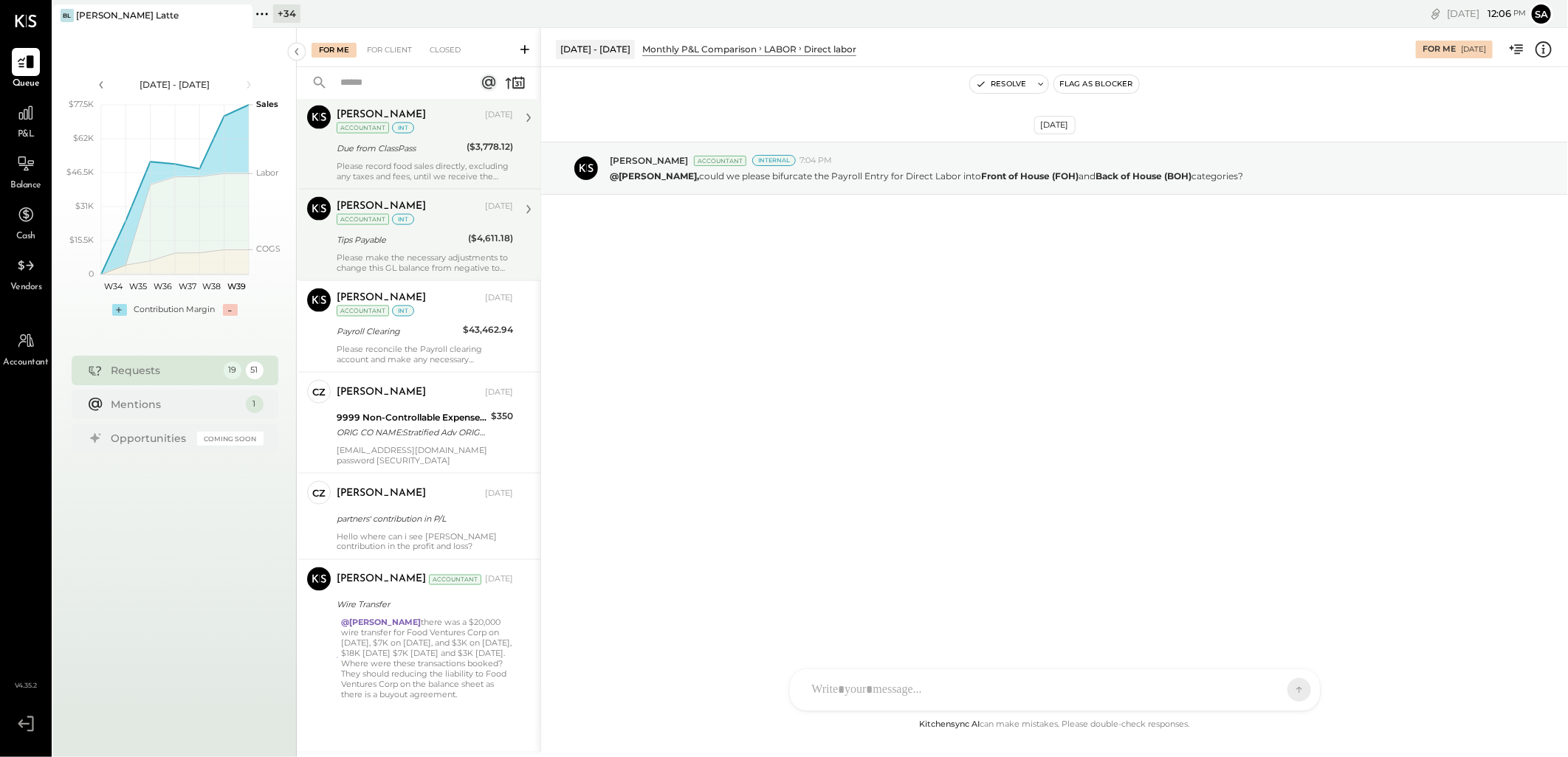
scroll to position [1319, 0]
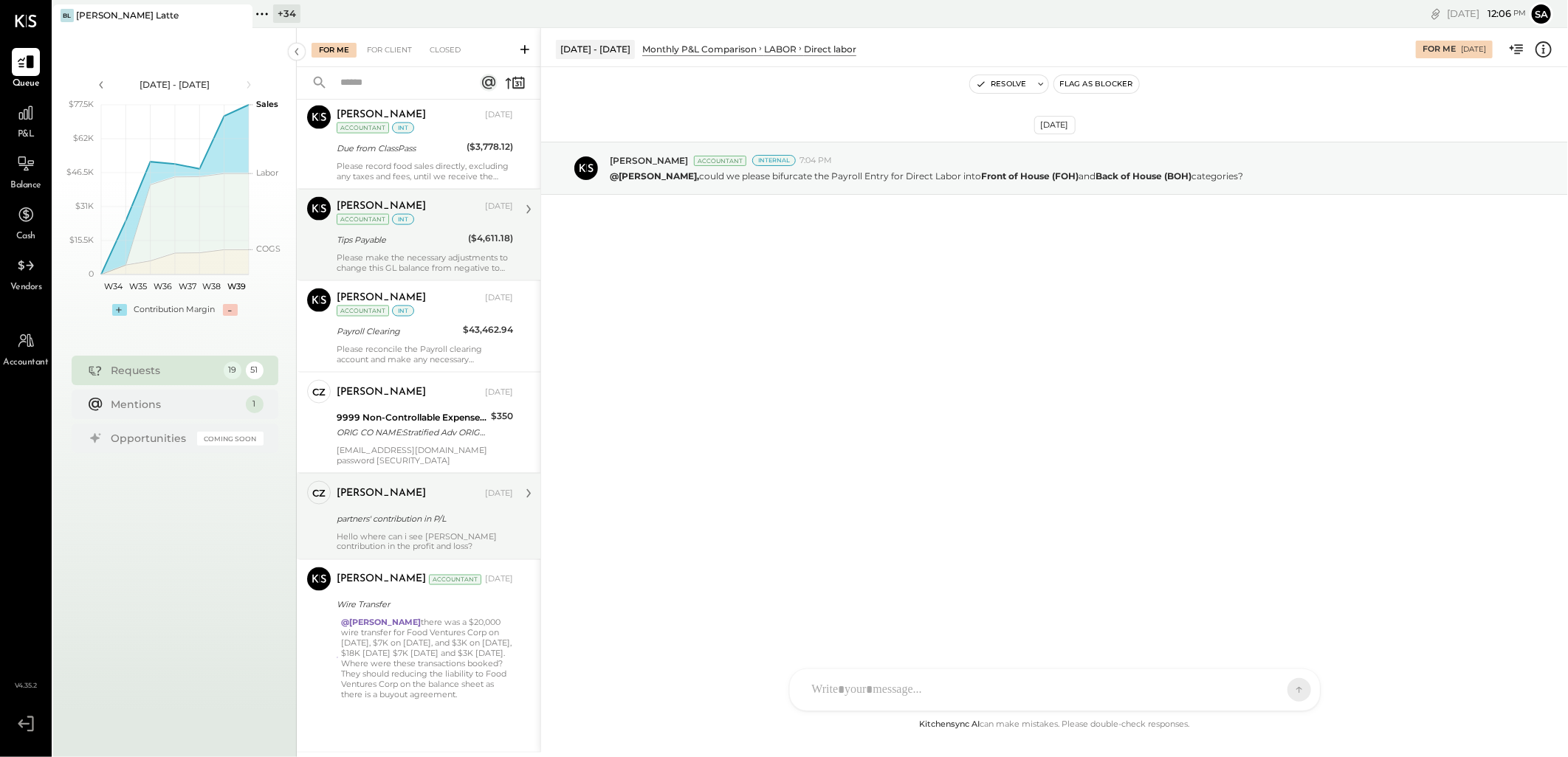
click at [399, 533] on div "Hello where can i see [PERSON_NAME] contribution in the profit and loss?" at bounding box center [425, 542] width 177 height 21
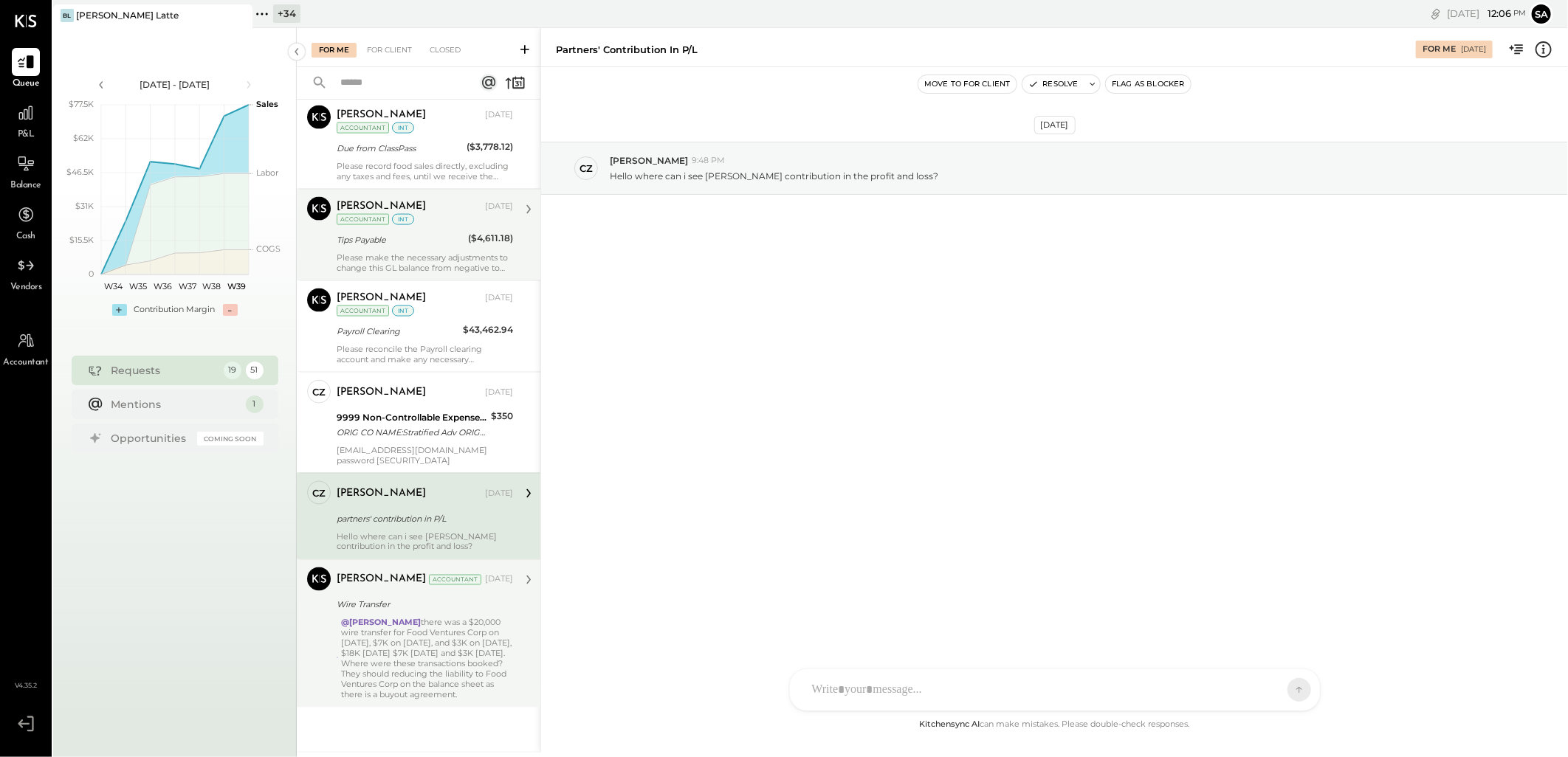
click at [378, 673] on div "@[PERSON_NAME] there was a $20,000 wire transfer for Food Ventures Corp on [DAT…" at bounding box center [427, 659] width 172 height 83
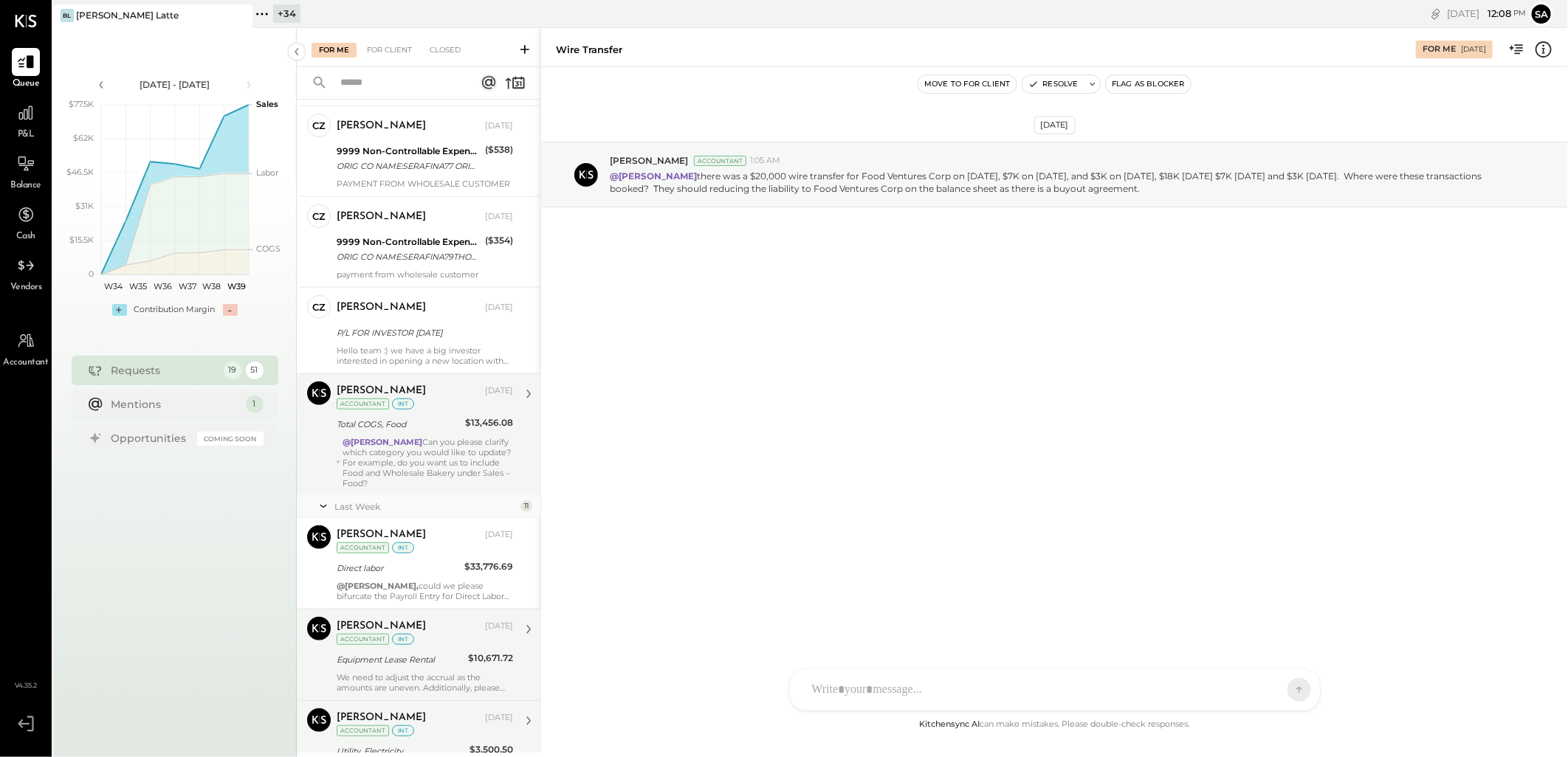
scroll to position [499, 0]
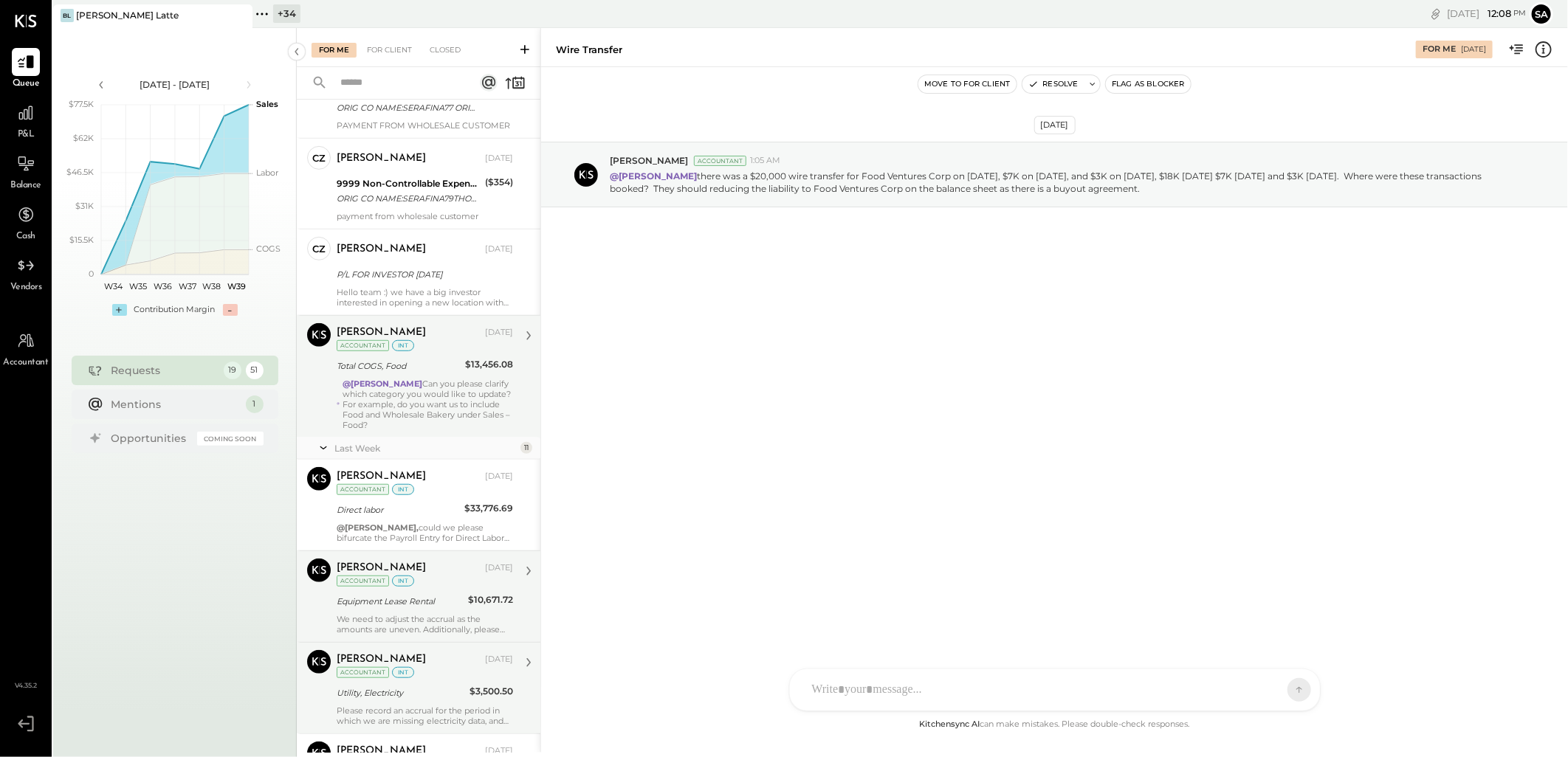
drag, startPoint x: 429, startPoint y: 379, endPoint x: 461, endPoint y: 430, distance: 60.2
click at [429, 379] on div "@[PERSON_NAME] Can you please clarify which category you would like to update? …" at bounding box center [427, 404] width 170 height 52
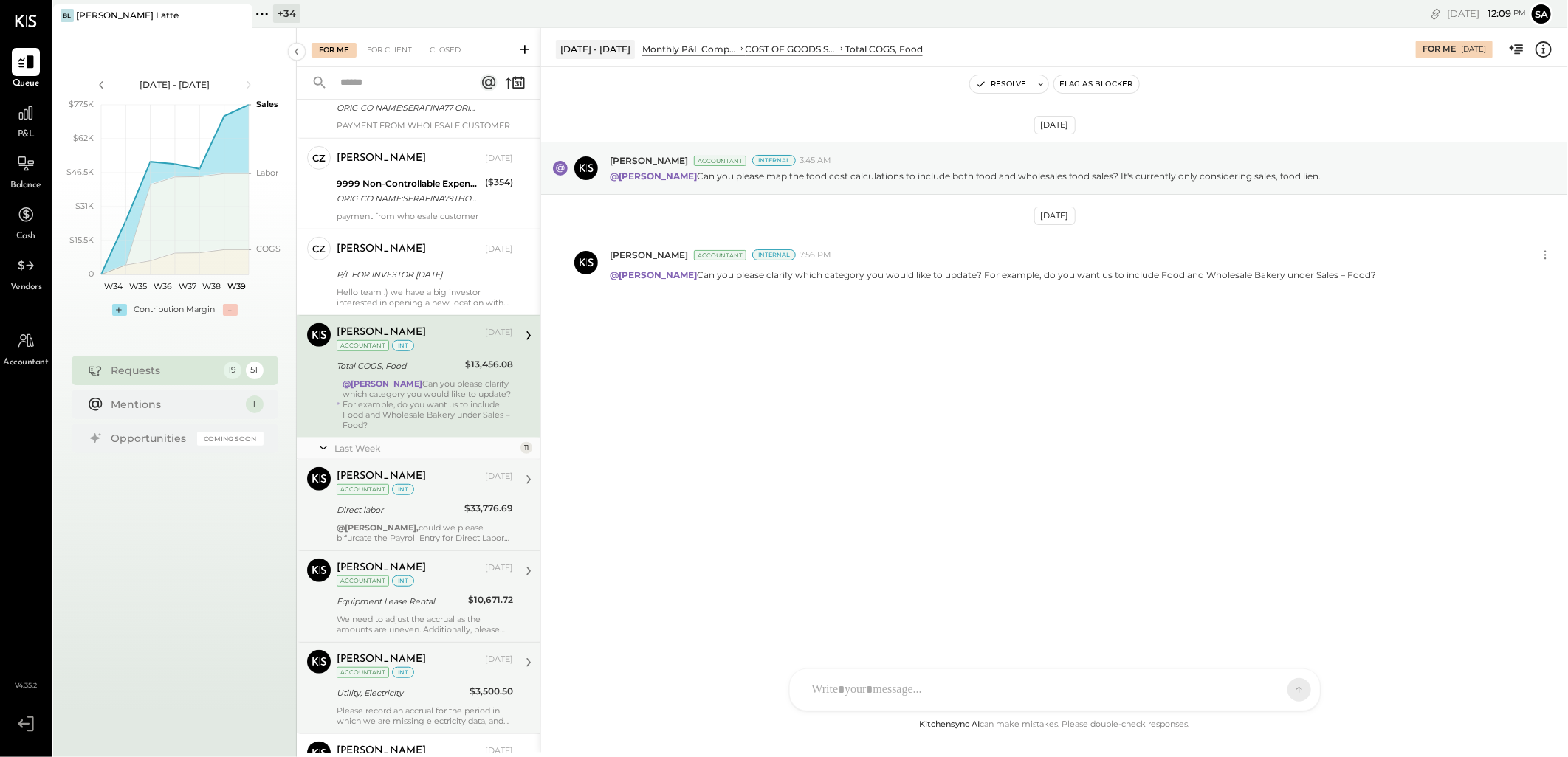
click at [444, 516] on div "Direct labor" at bounding box center [398, 510] width 123 height 15
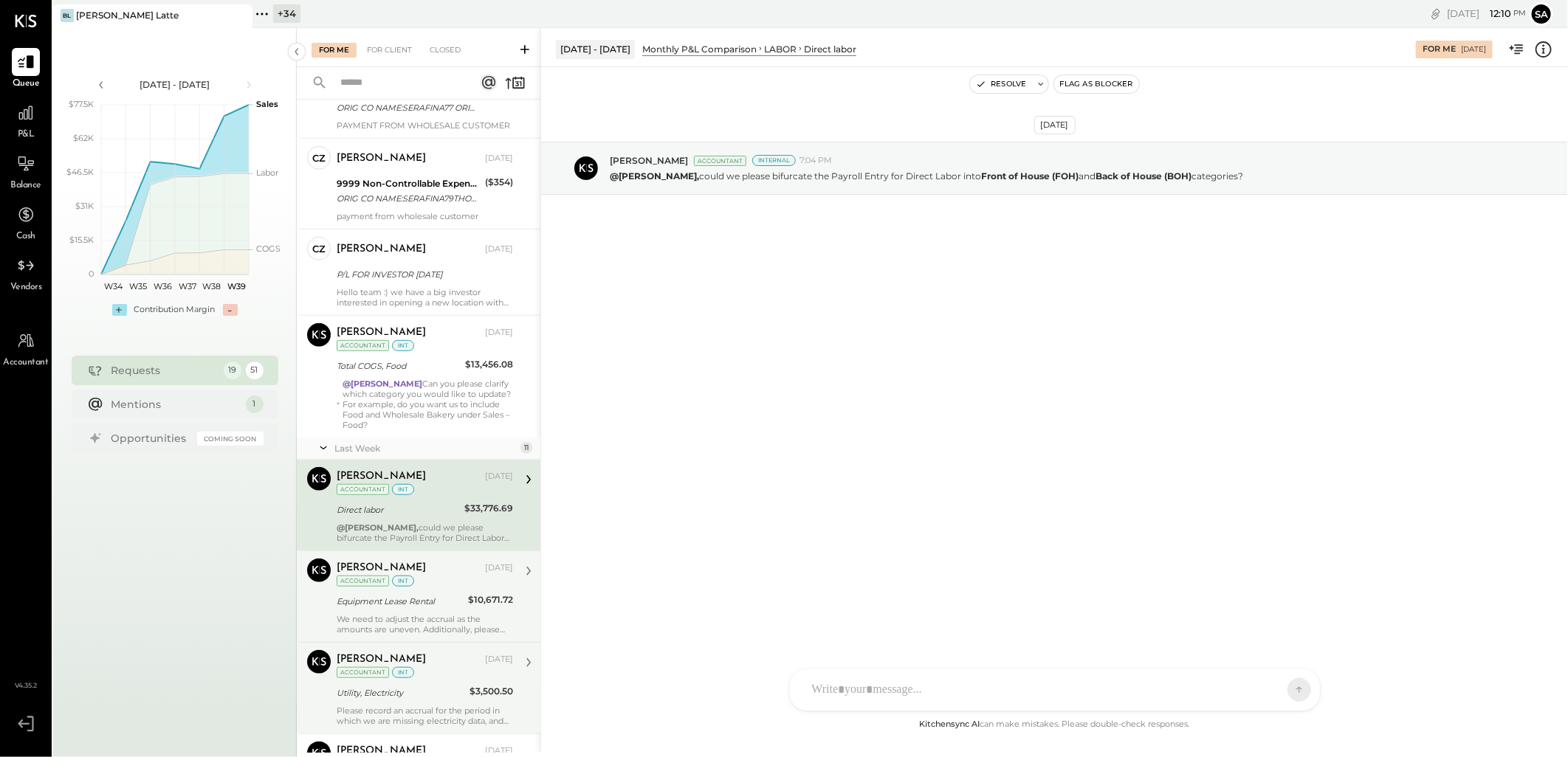
click at [913, 701] on div at bounding box center [1041, 689] width 474 height 33
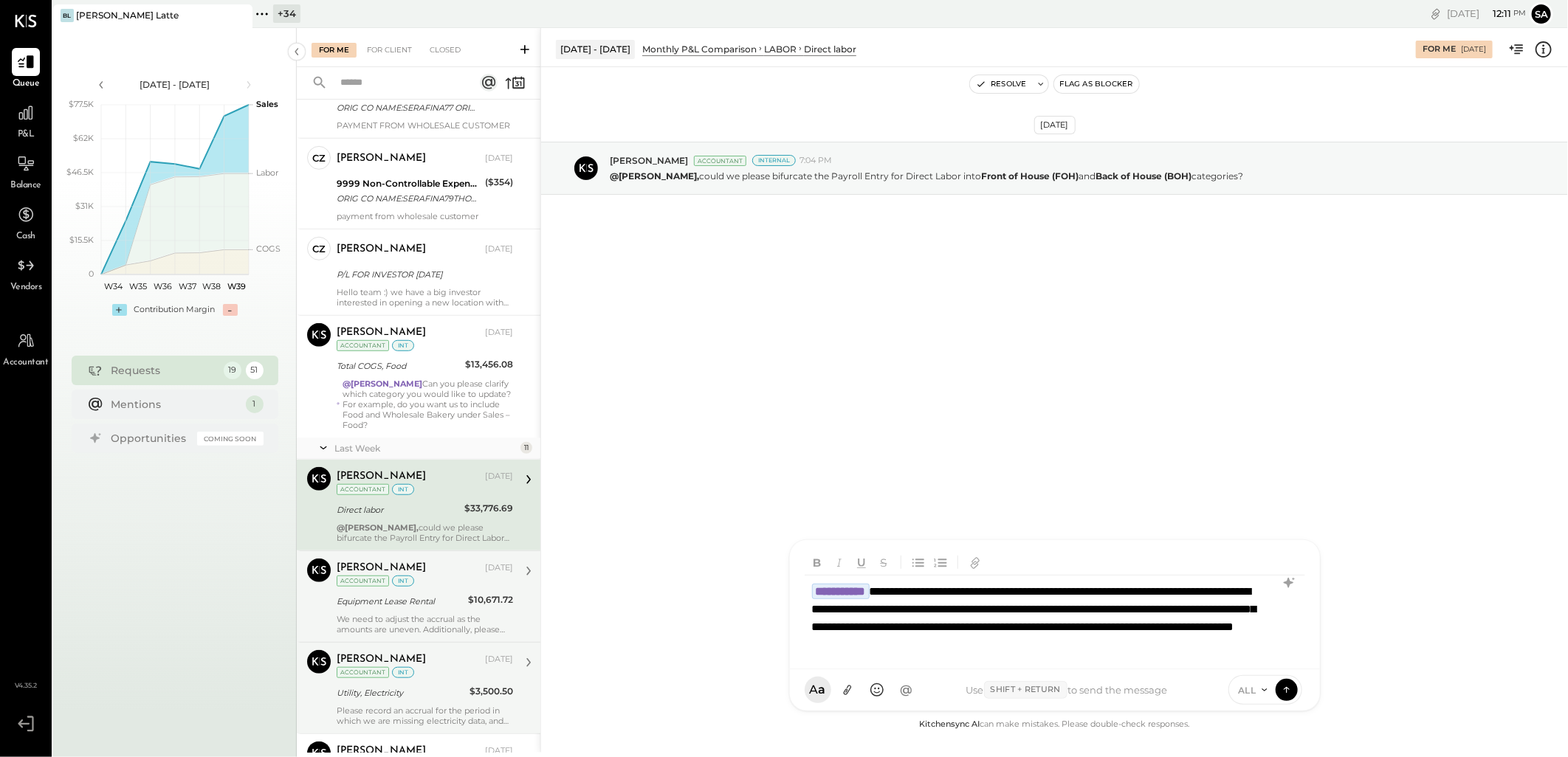
scroll to position [2, 0]
click at [1247, 692] on span "ALL" at bounding box center [1247, 689] width 19 height 12
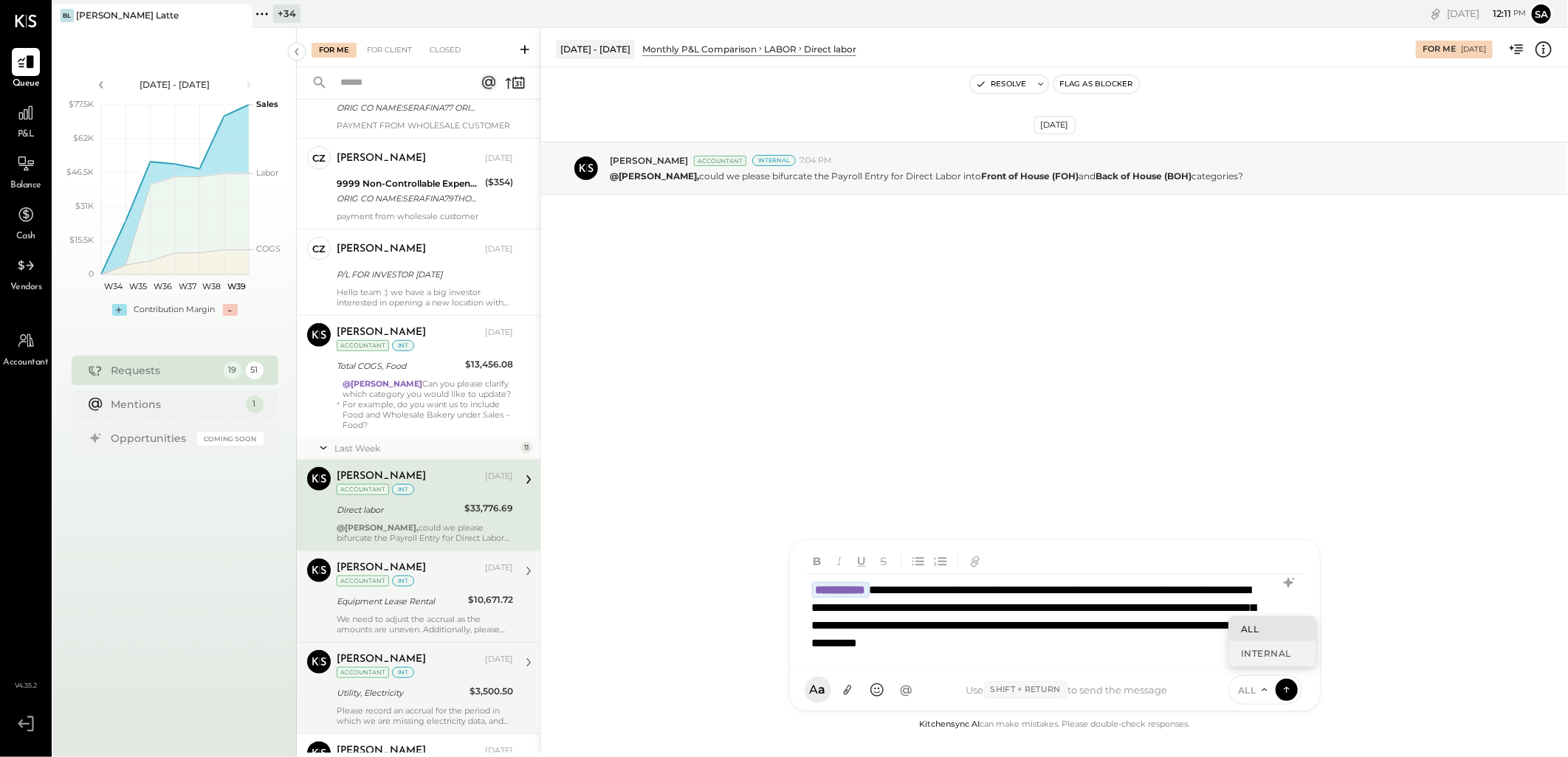
click at [1247, 654] on div "INTERNAL" at bounding box center [1273, 654] width 87 height 24
click at [1284, 690] on icon at bounding box center [1287, 689] width 13 height 15
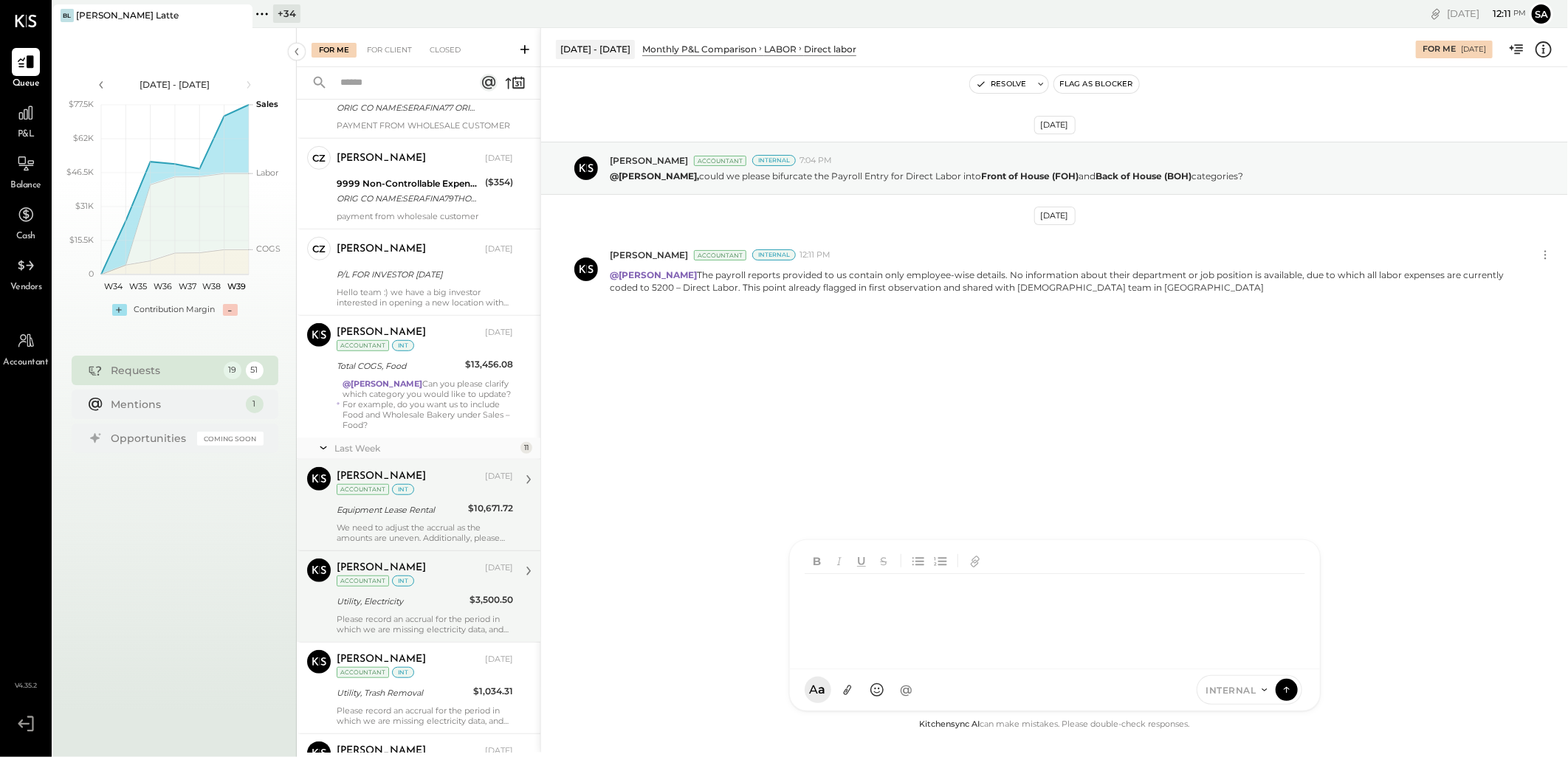
scroll to position [814, 0]
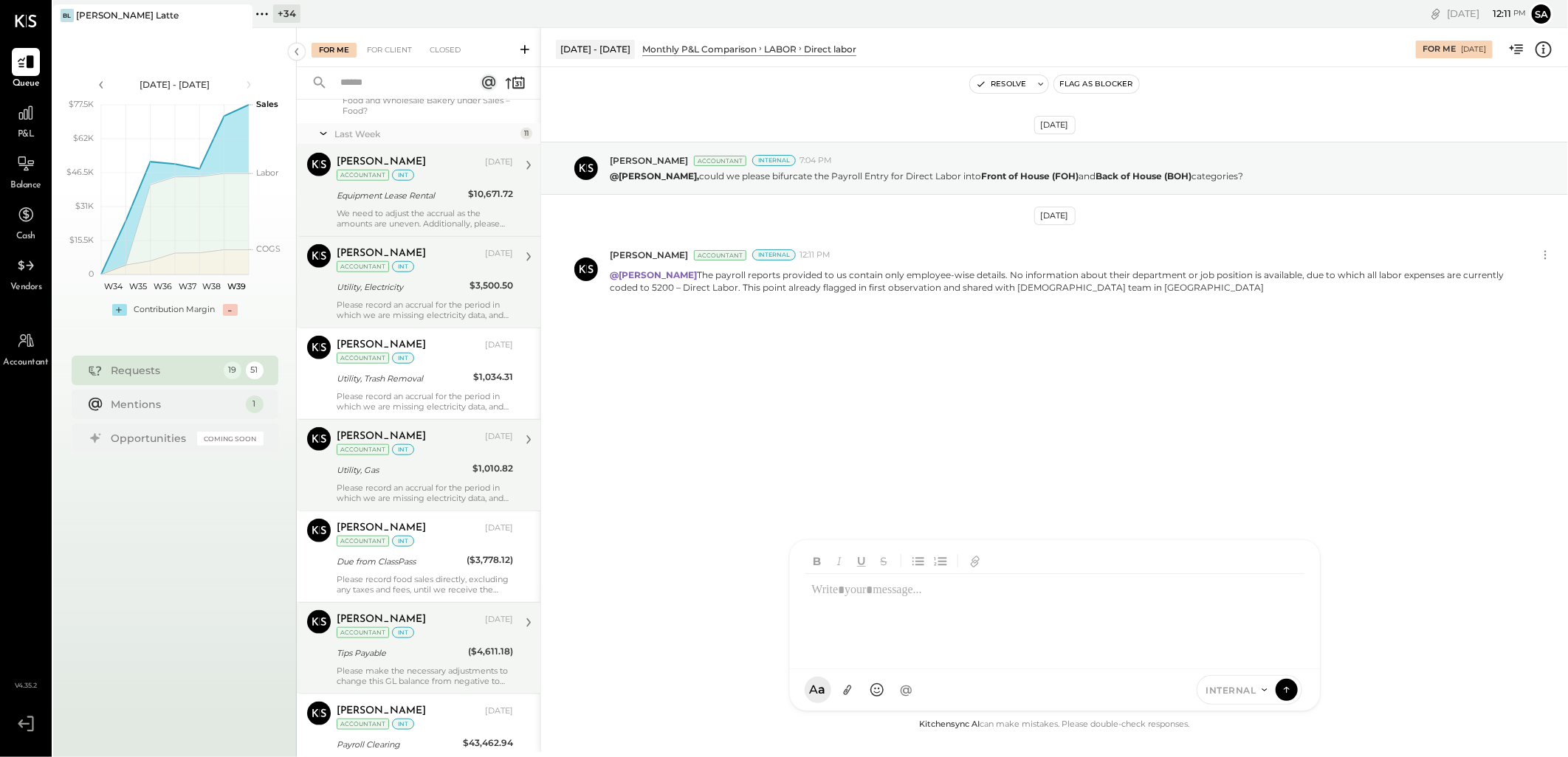
click at [420, 463] on div "Utility, Gas" at bounding box center [403, 470] width 132 height 15
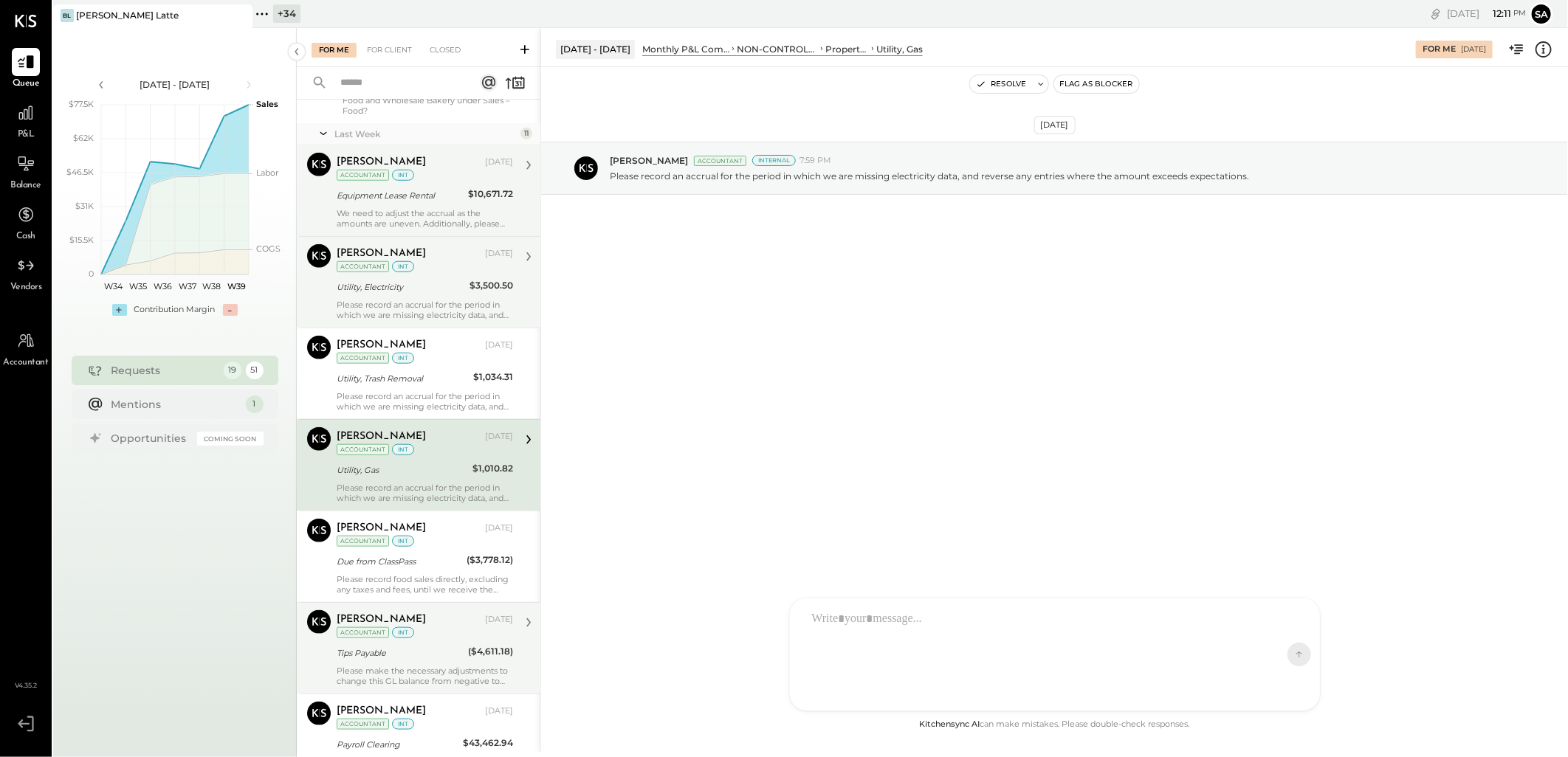
click at [859, 629] on div at bounding box center [1041, 654] width 474 height 103
click at [942, 612] on div "**********" at bounding box center [1054, 627] width 500 height 59
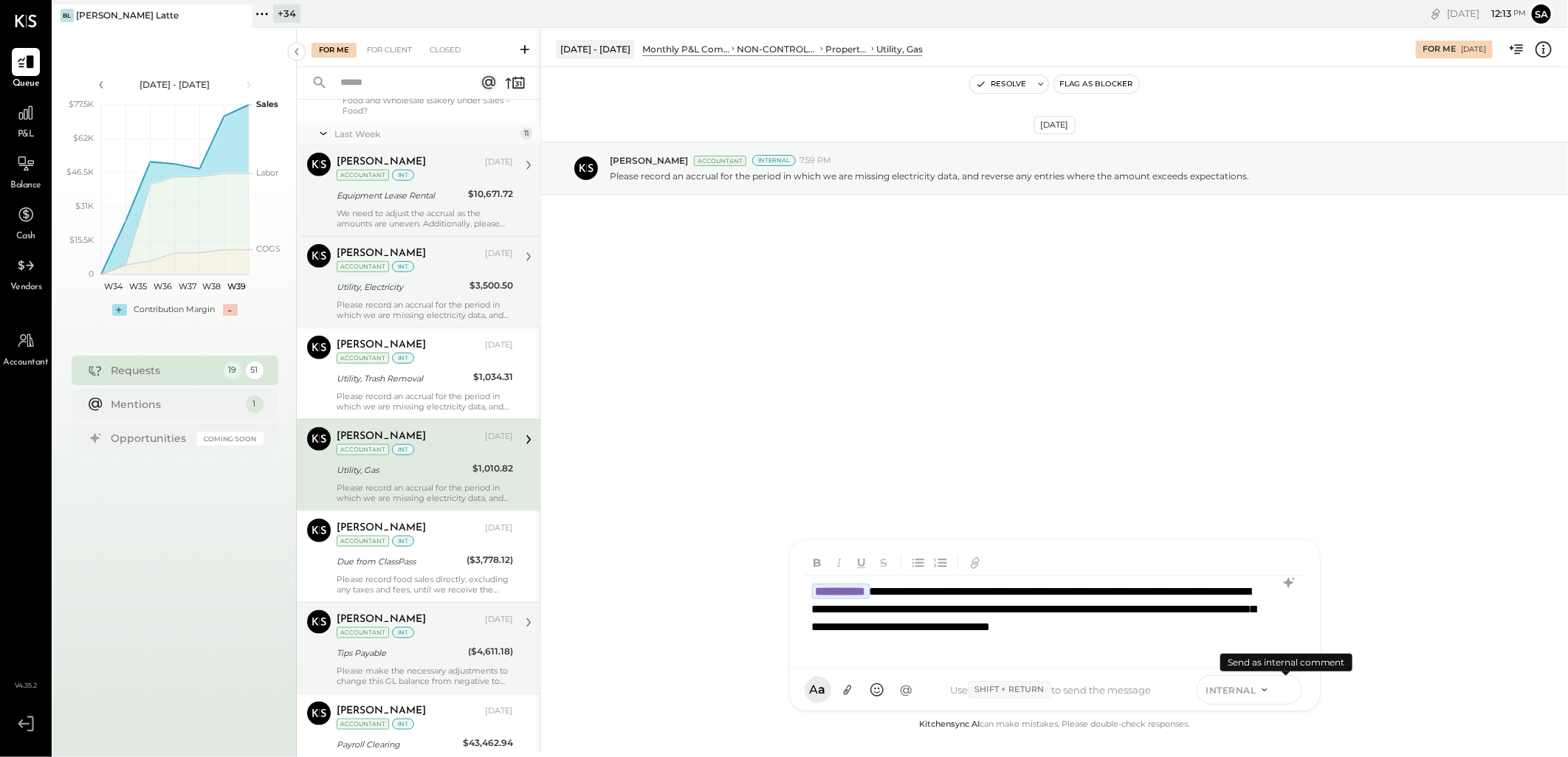
click at [1289, 691] on icon at bounding box center [1287, 689] width 13 height 15
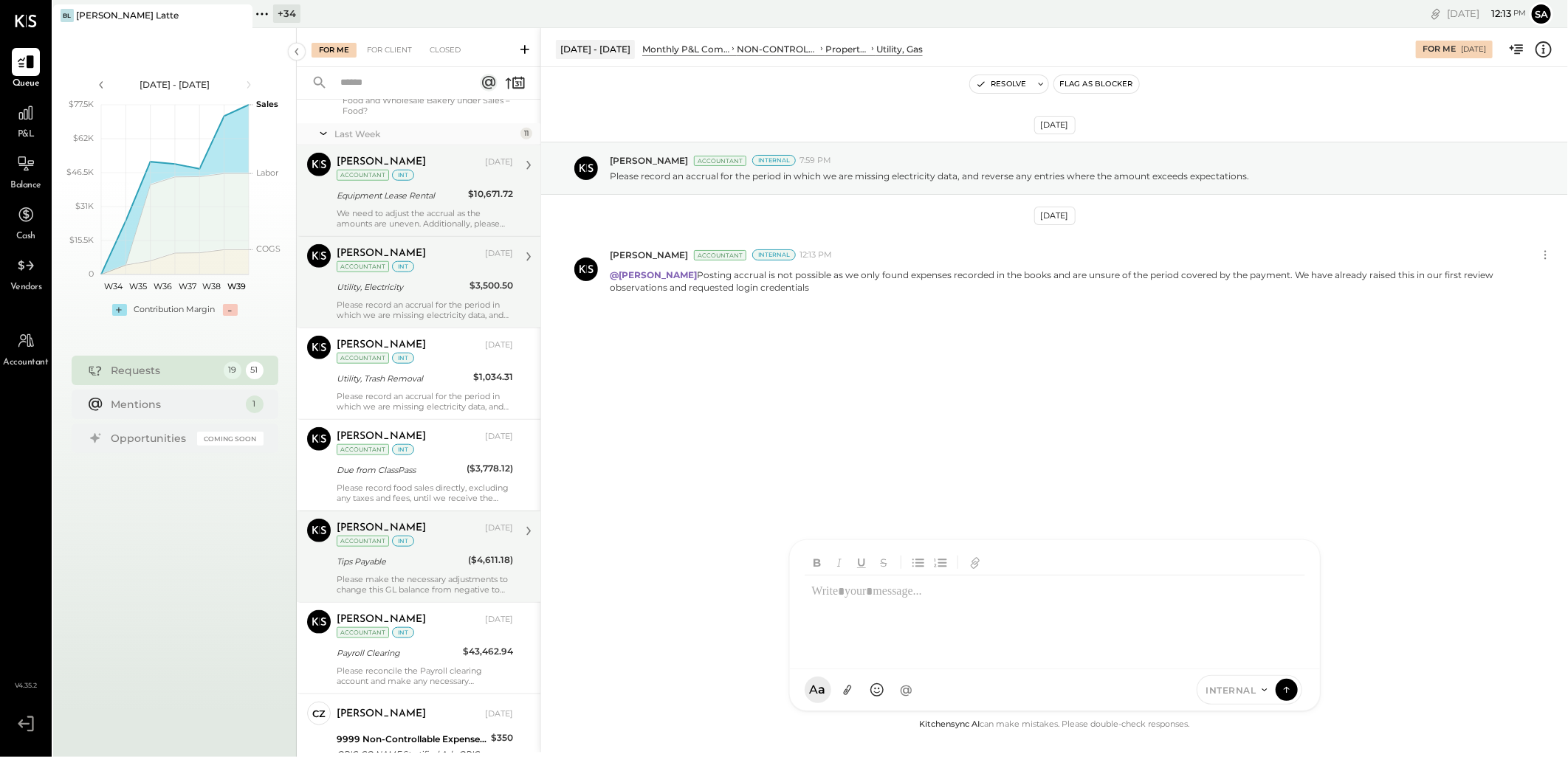
scroll to position [1361, 0]
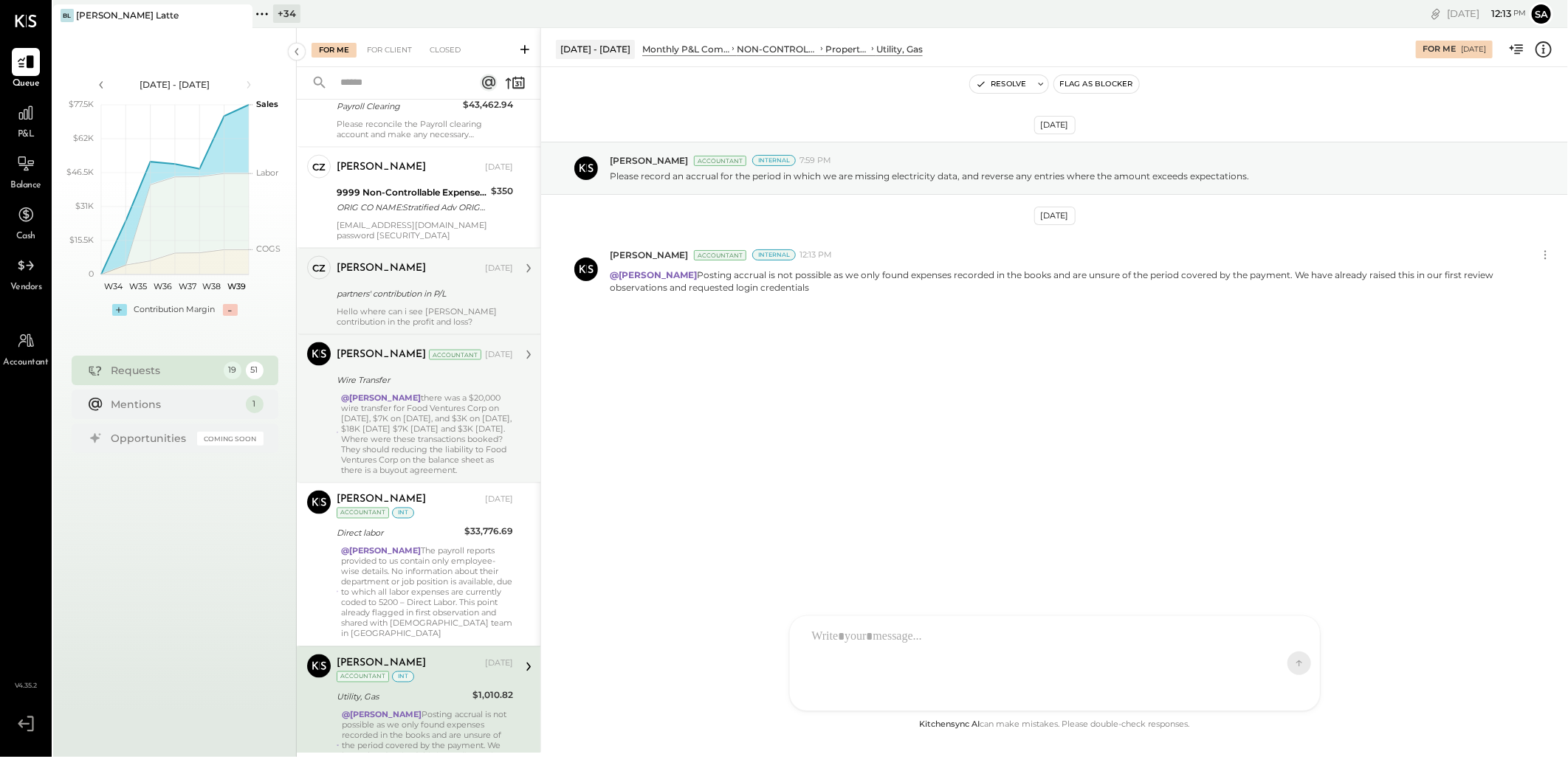
drag, startPoint x: 671, startPoint y: 274, endPoint x: 832, endPoint y: 308, distance: 164.6
click at [832, 308] on div "[DATE] [PERSON_NAME] Accountant Internal 7:59 PM Please record an accrual for t…" at bounding box center [1054, 260] width 1027 height 313
copy p "Posting accrual is not possible as we only found expenses recorded in the books…"
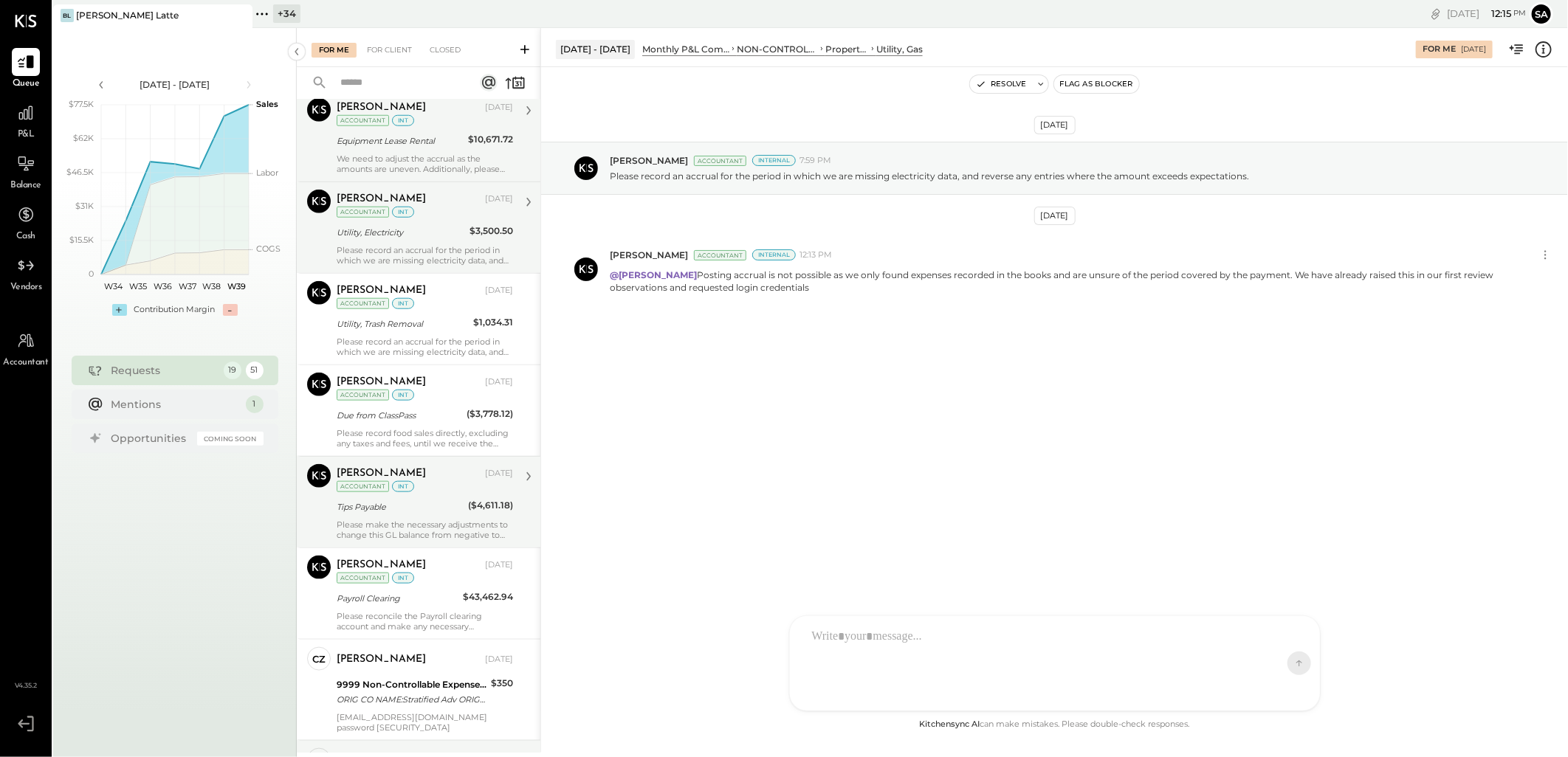
scroll to position [787, 0]
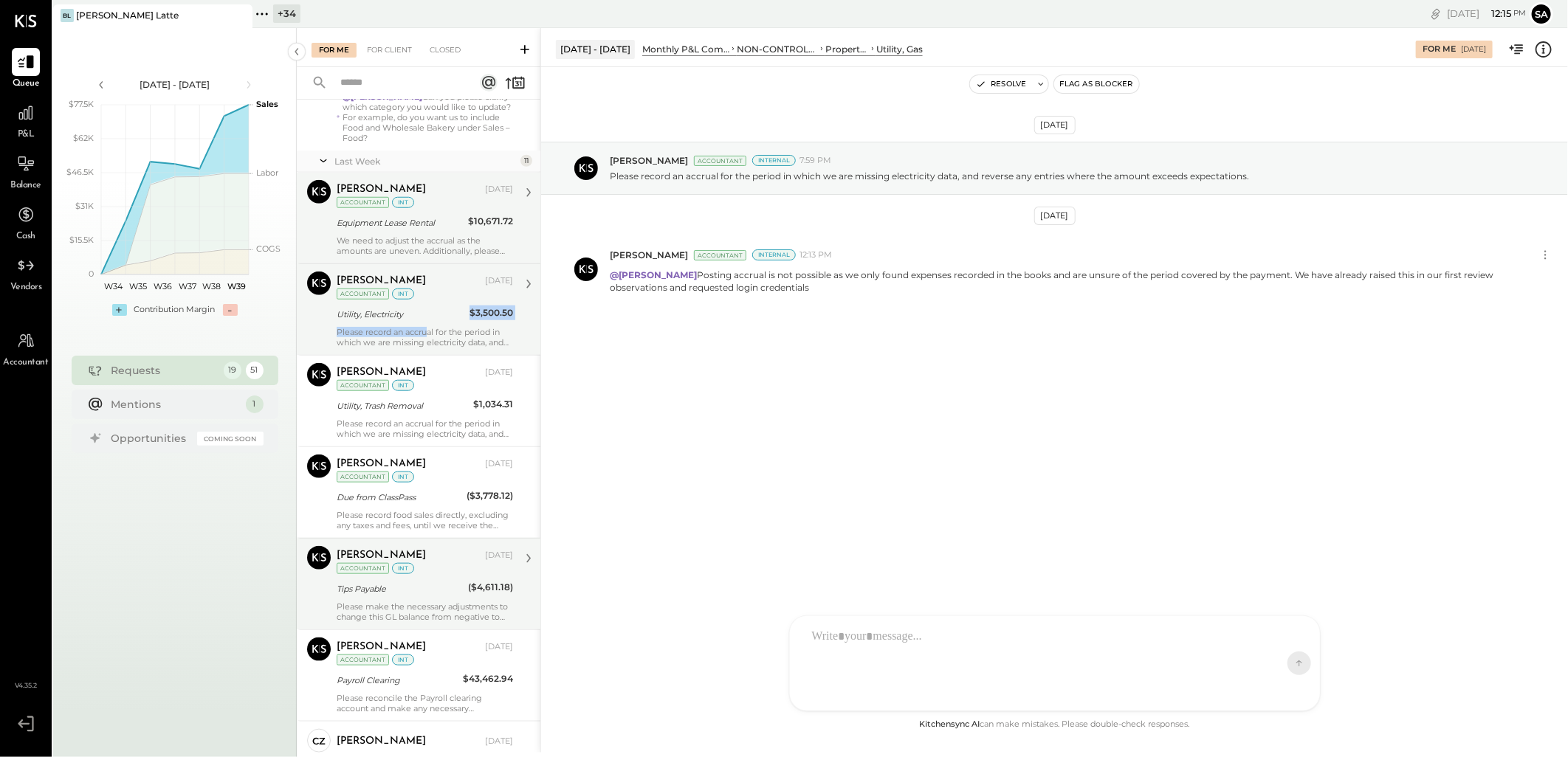
click at [425, 326] on div "[PERSON_NAME] [DATE] Accountant int Utility, Electricity $3,500.50 Please recor…" at bounding box center [425, 309] width 177 height 76
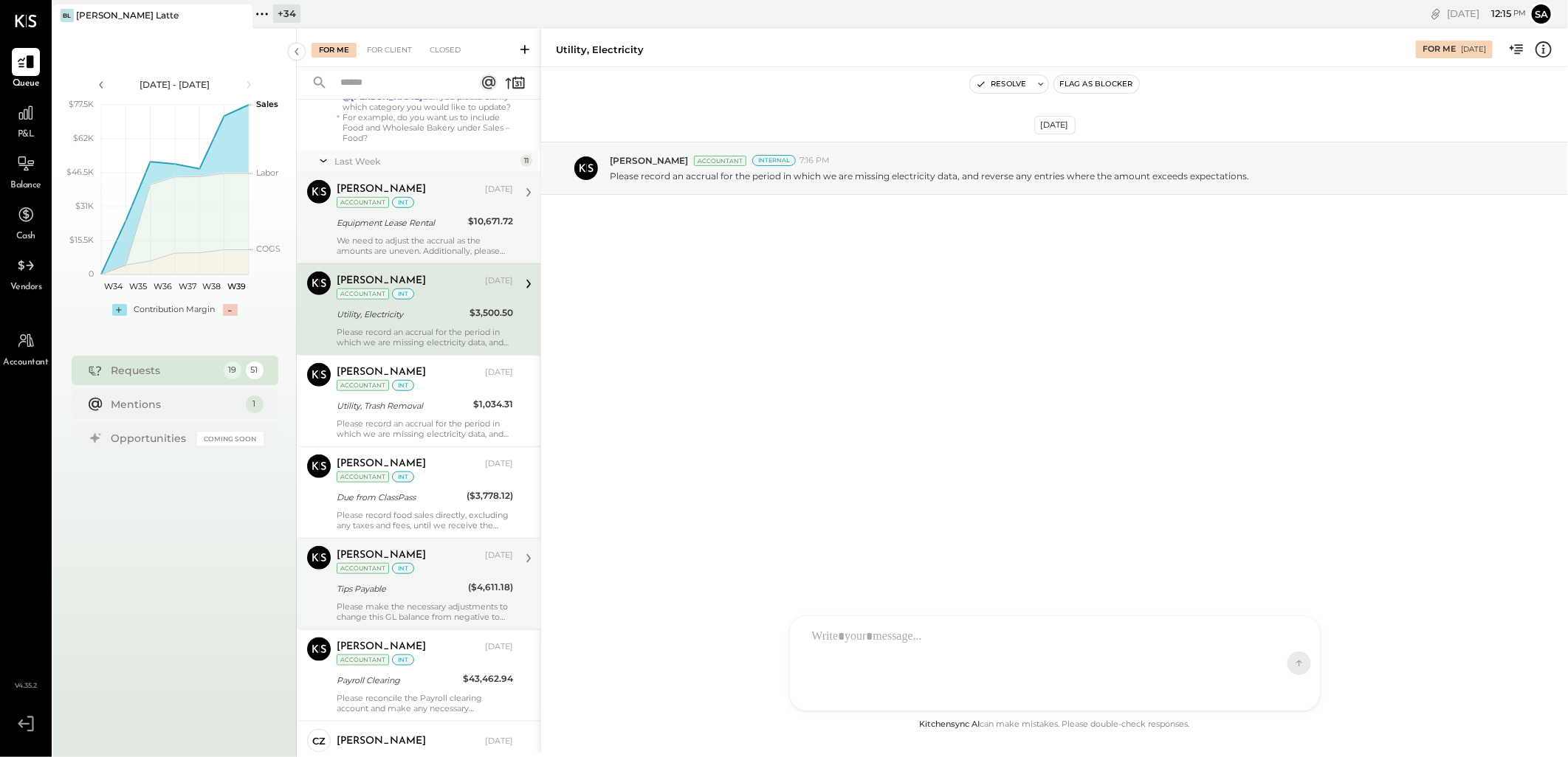
click at [887, 665] on div at bounding box center [1041, 663] width 474 height 86
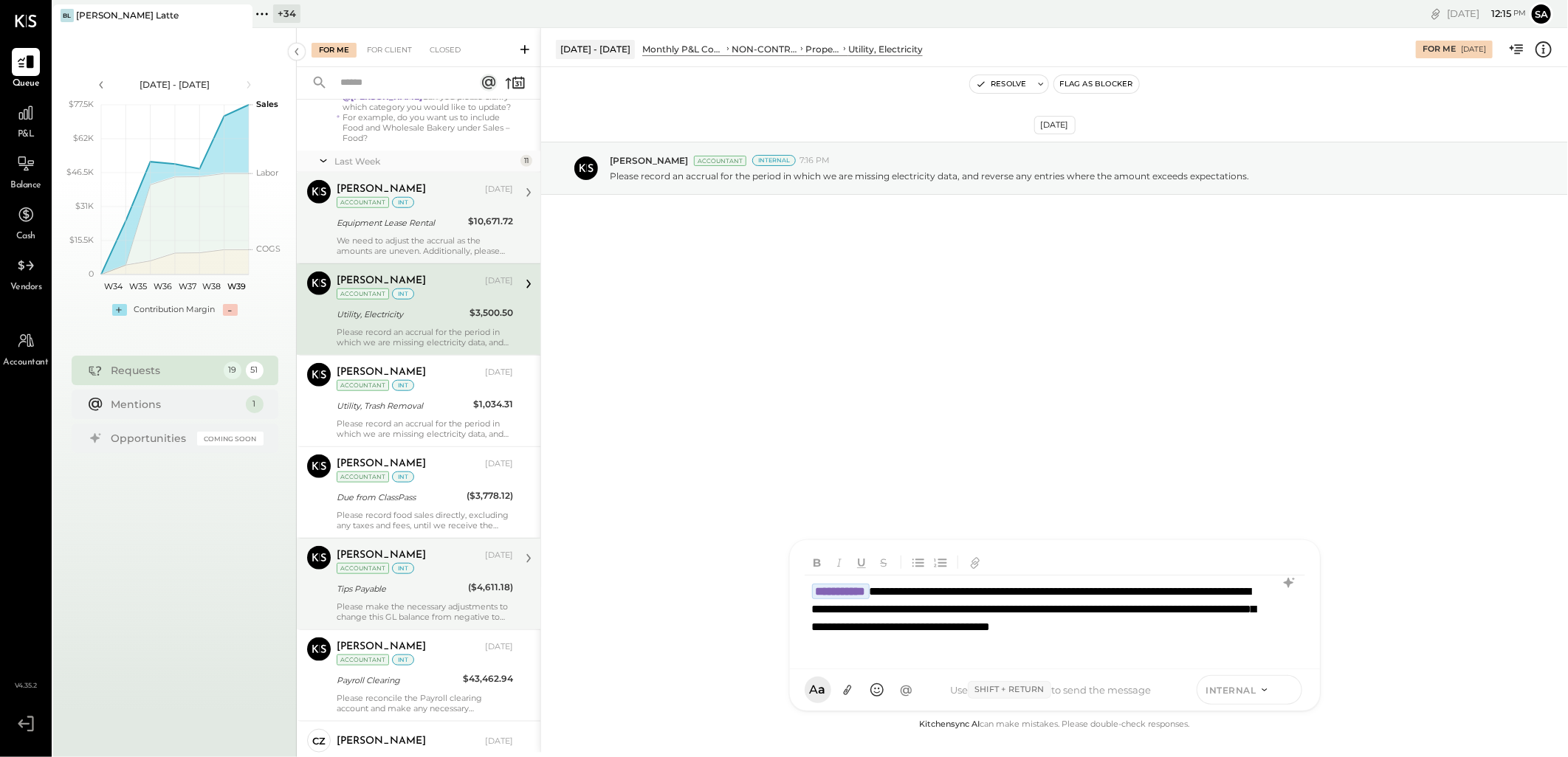
click at [1284, 692] on icon at bounding box center [1287, 689] width 13 height 15
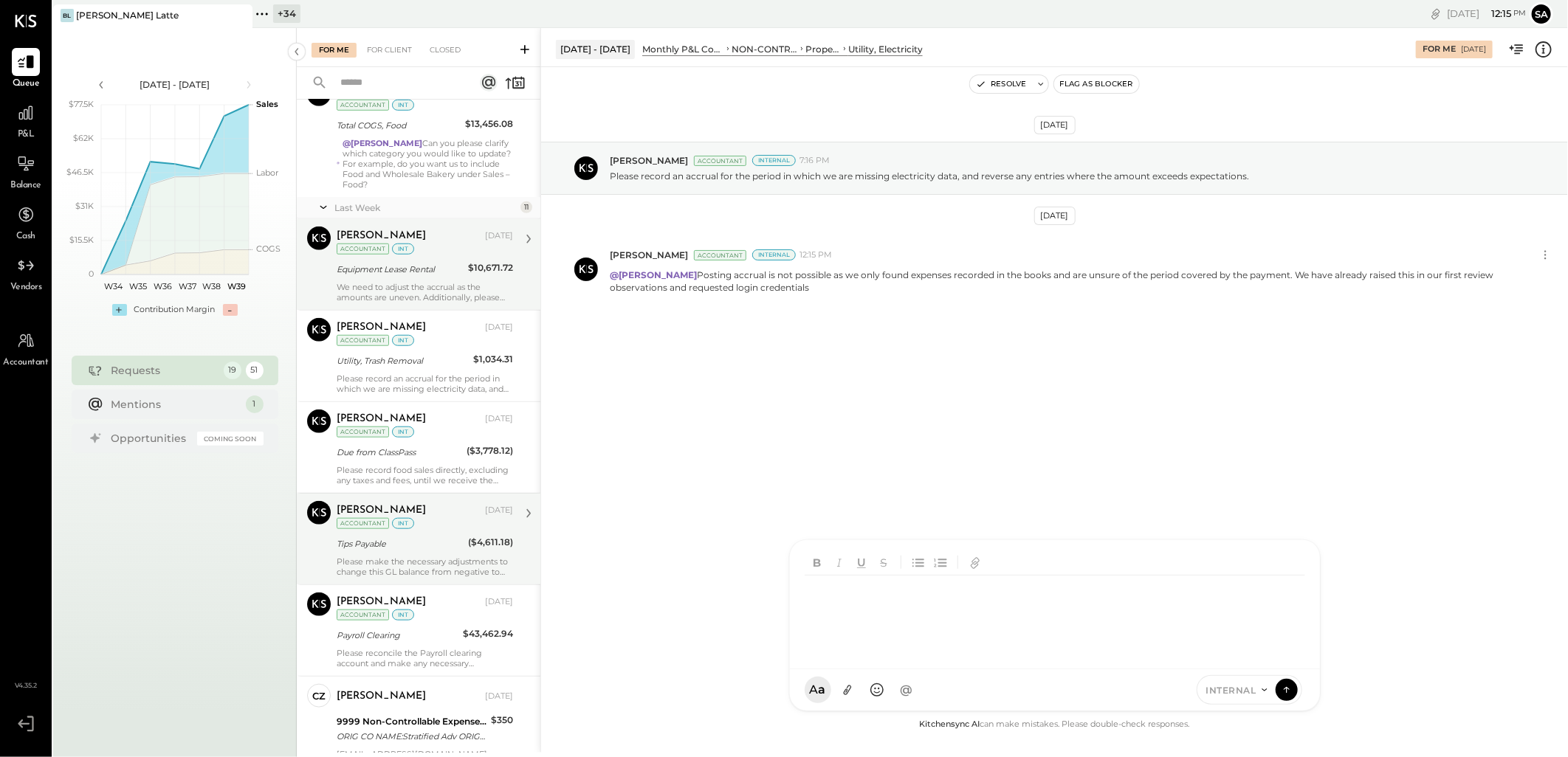
scroll to position [741, 0]
click at [410, 360] on div "Utility, Trash Removal" at bounding box center [403, 360] width 132 height 15
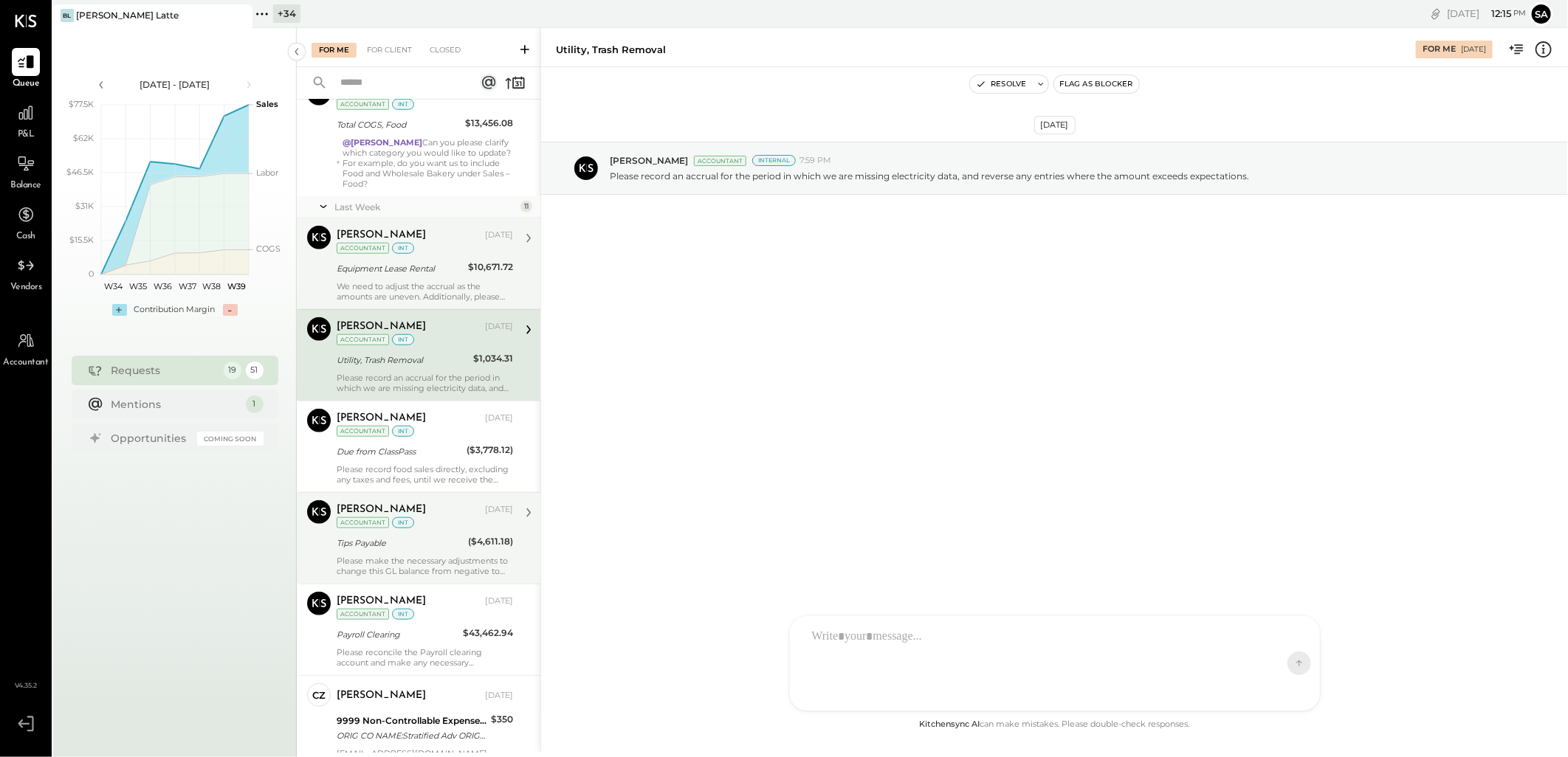
click at [843, 642] on div at bounding box center [1041, 663] width 474 height 86
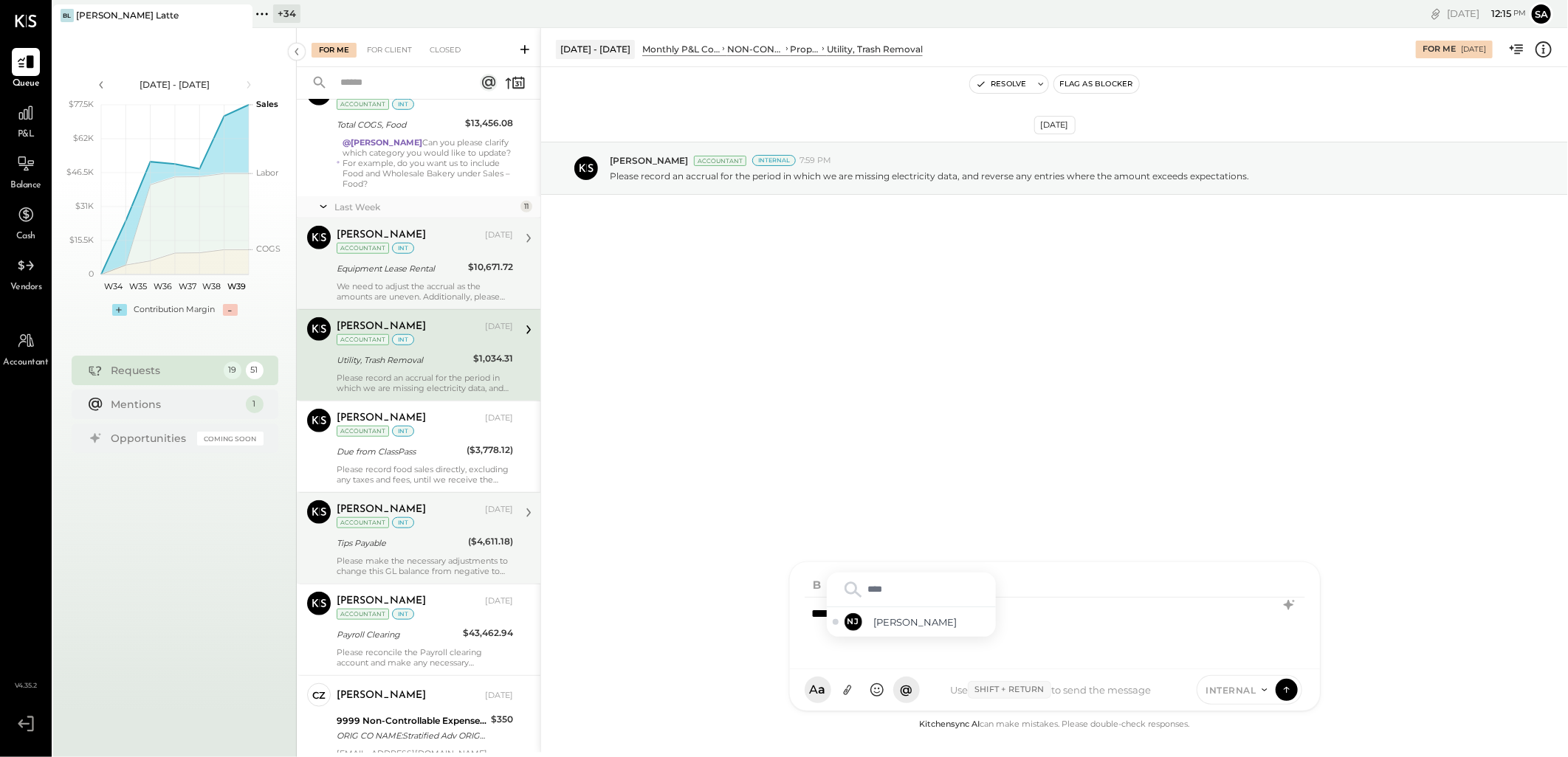
type input "*****"
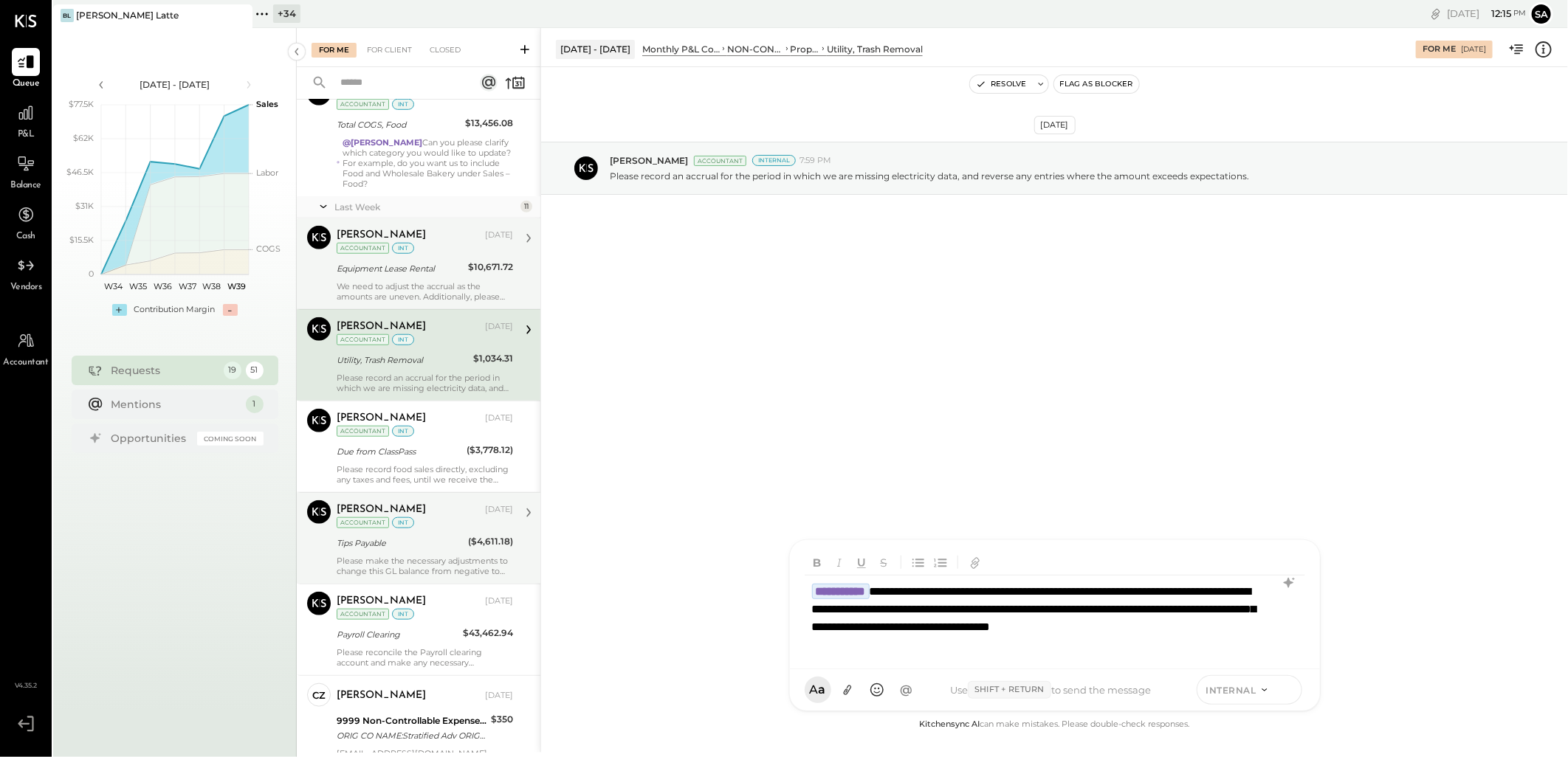
click at [1292, 688] on icon at bounding box center [1287, 689] width 13 height 15
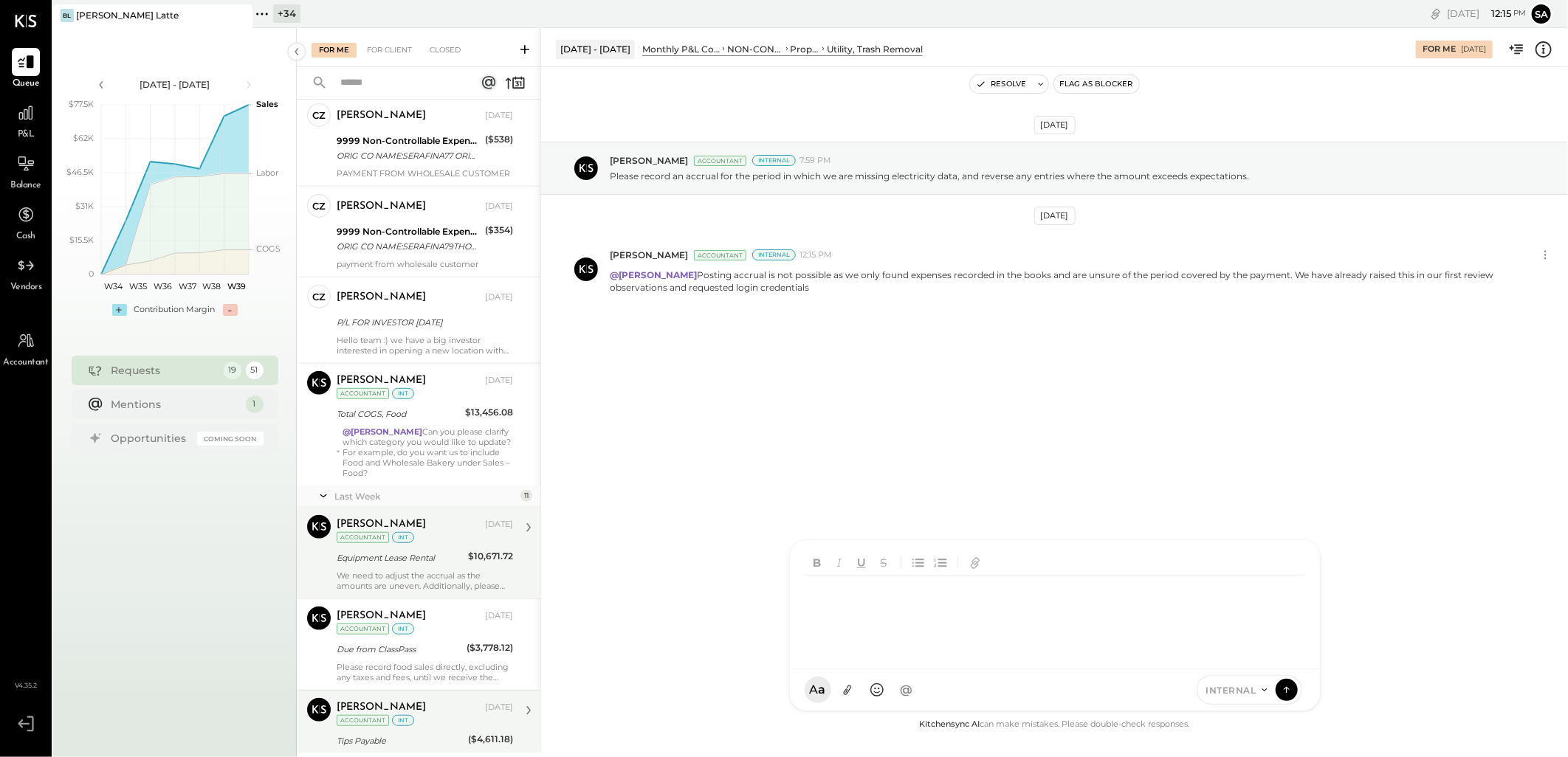
scroll to position [468, 0]
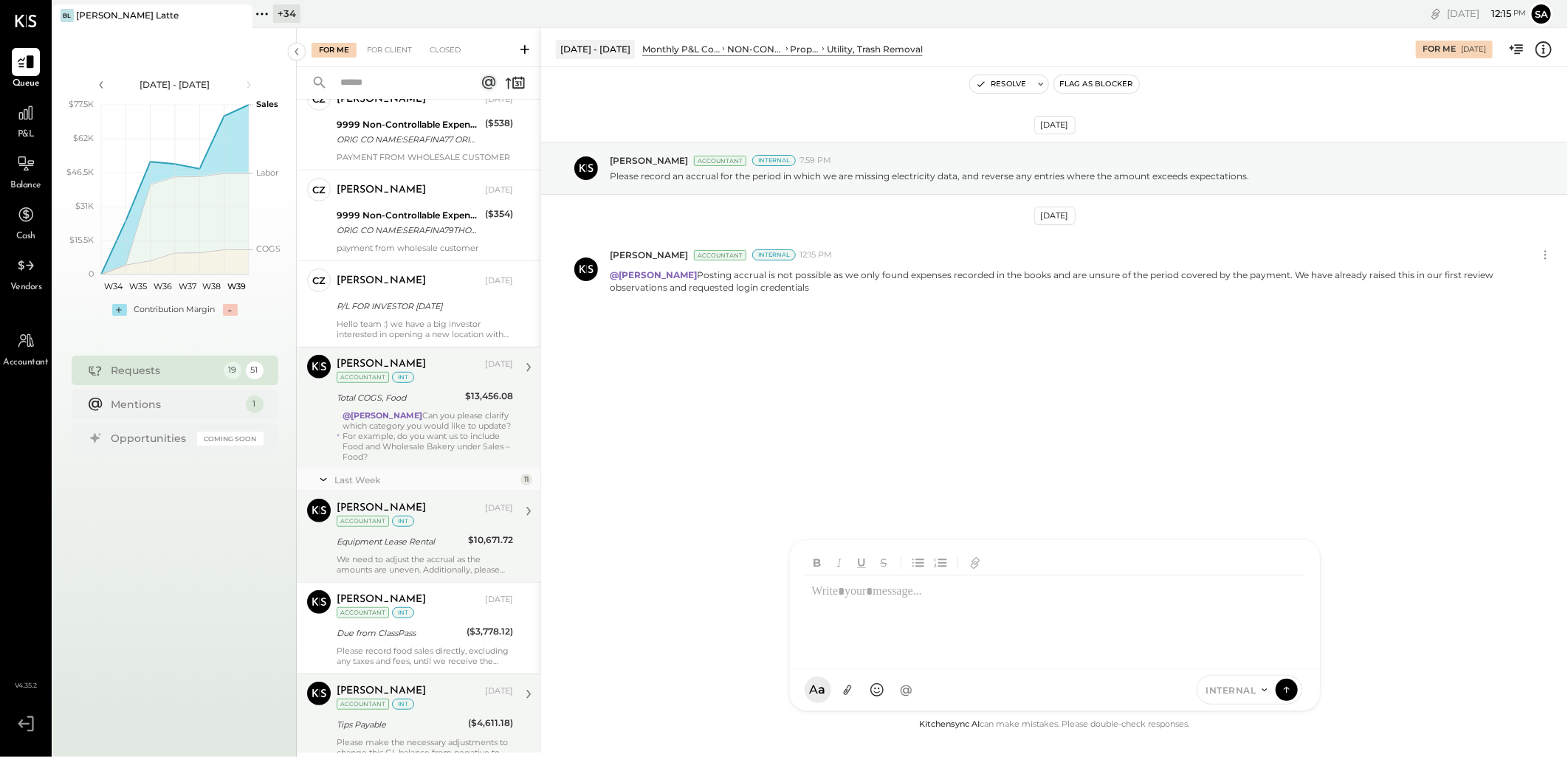
click at [430, 450] on div "@[PERSON_NAME] Can you please clarify which category you would like to update? …" at bounding box center [427, 435] width 170 height 52
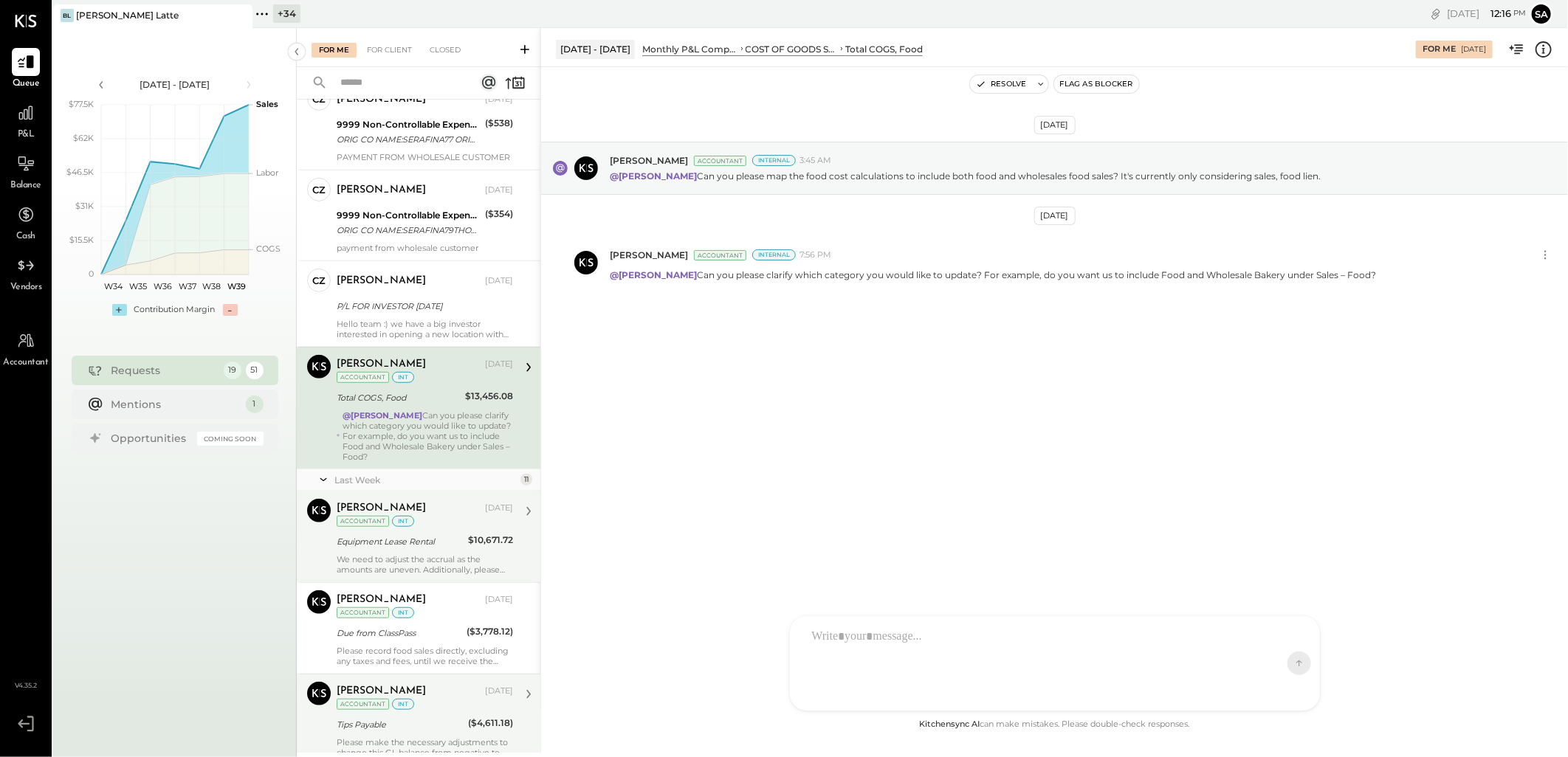
click at [426, 513] on div "[PERSON_NAME]" at bounding box center [409, 509] width 146 height 15
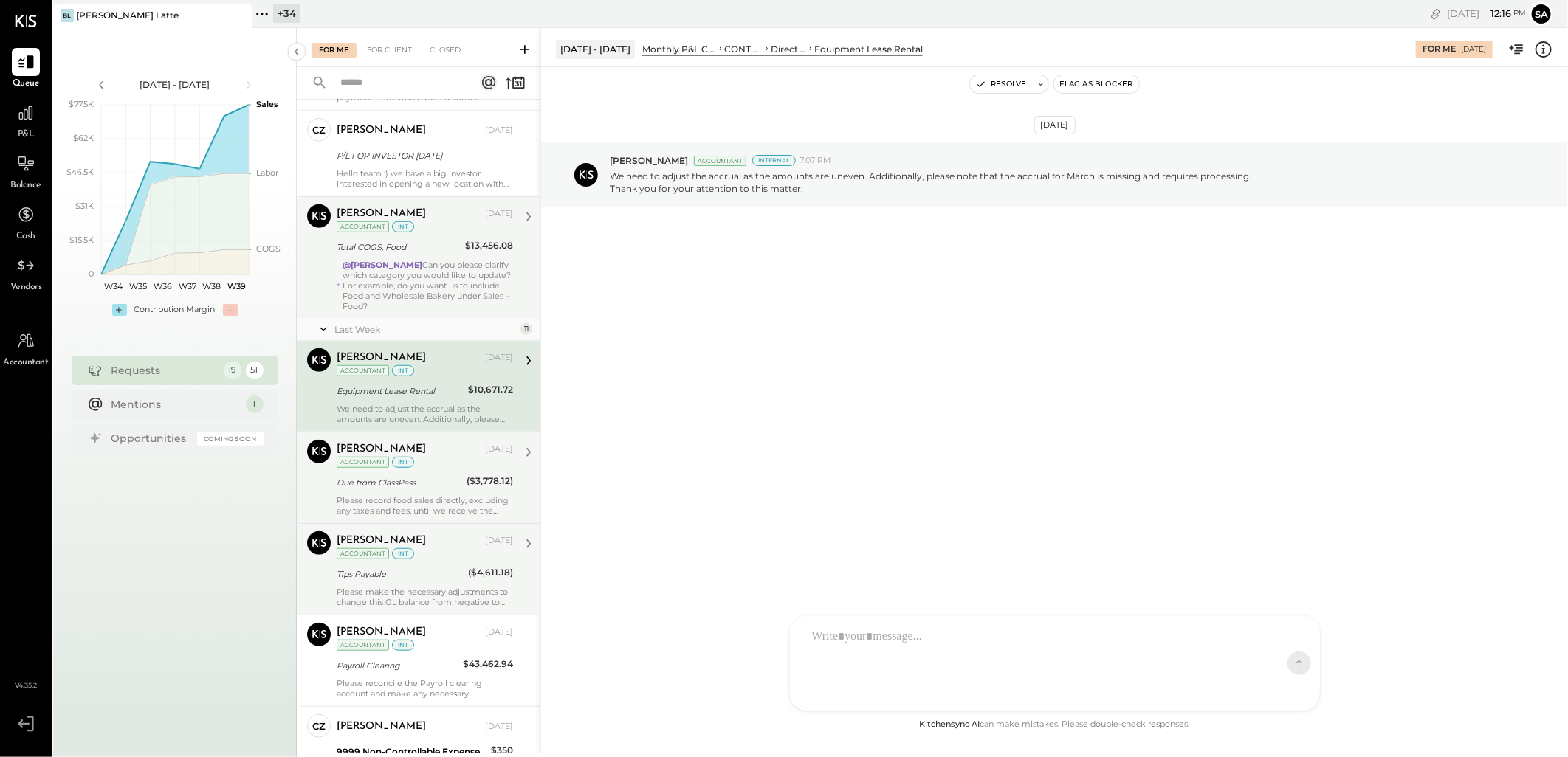
scroll to position [632, 0]
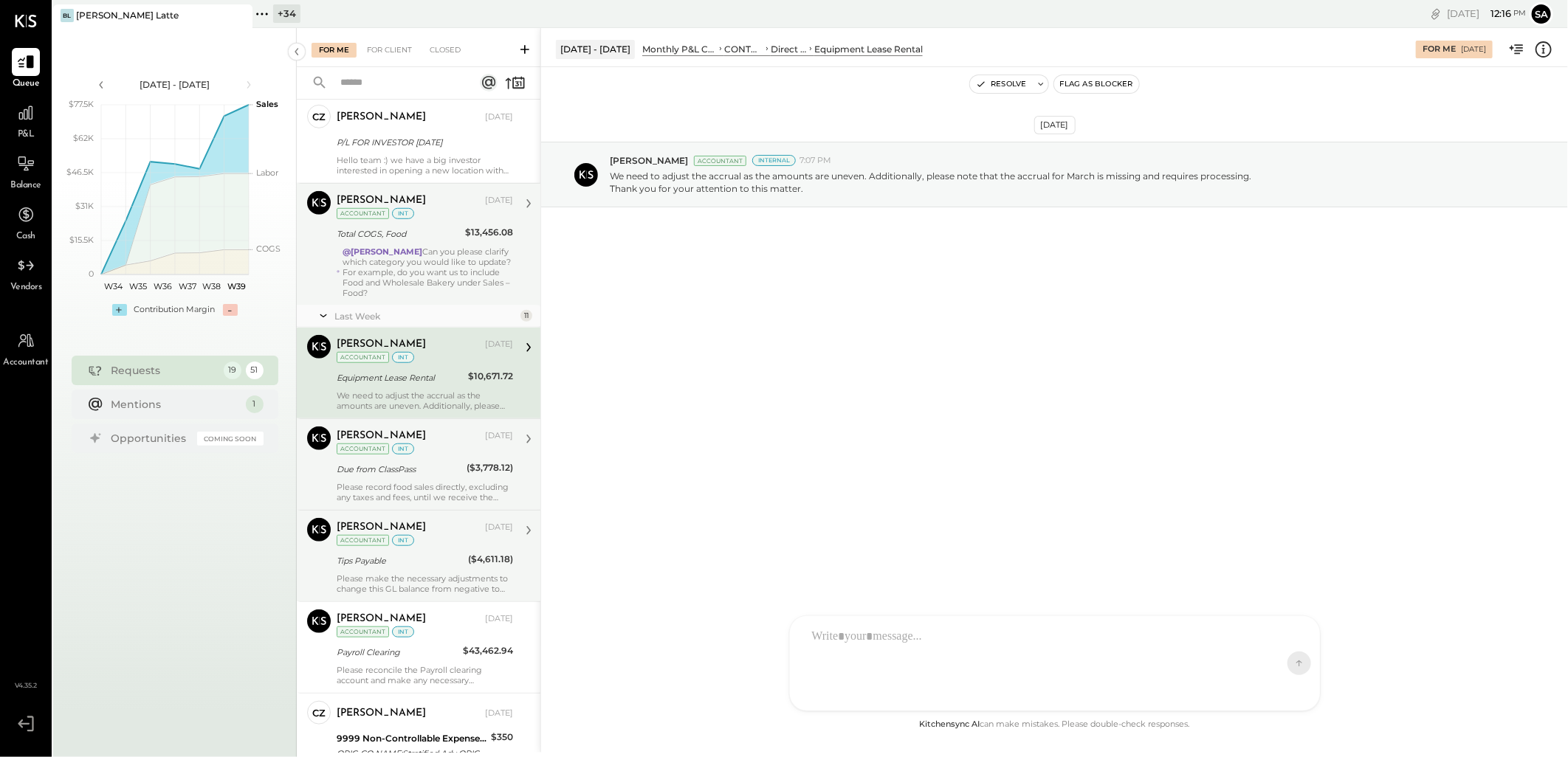
click at [416, 488] on div "Please record food sales directly, excluding any taxes and fees, until we recei…" at bounding box center [425, 492] width 177 height 21
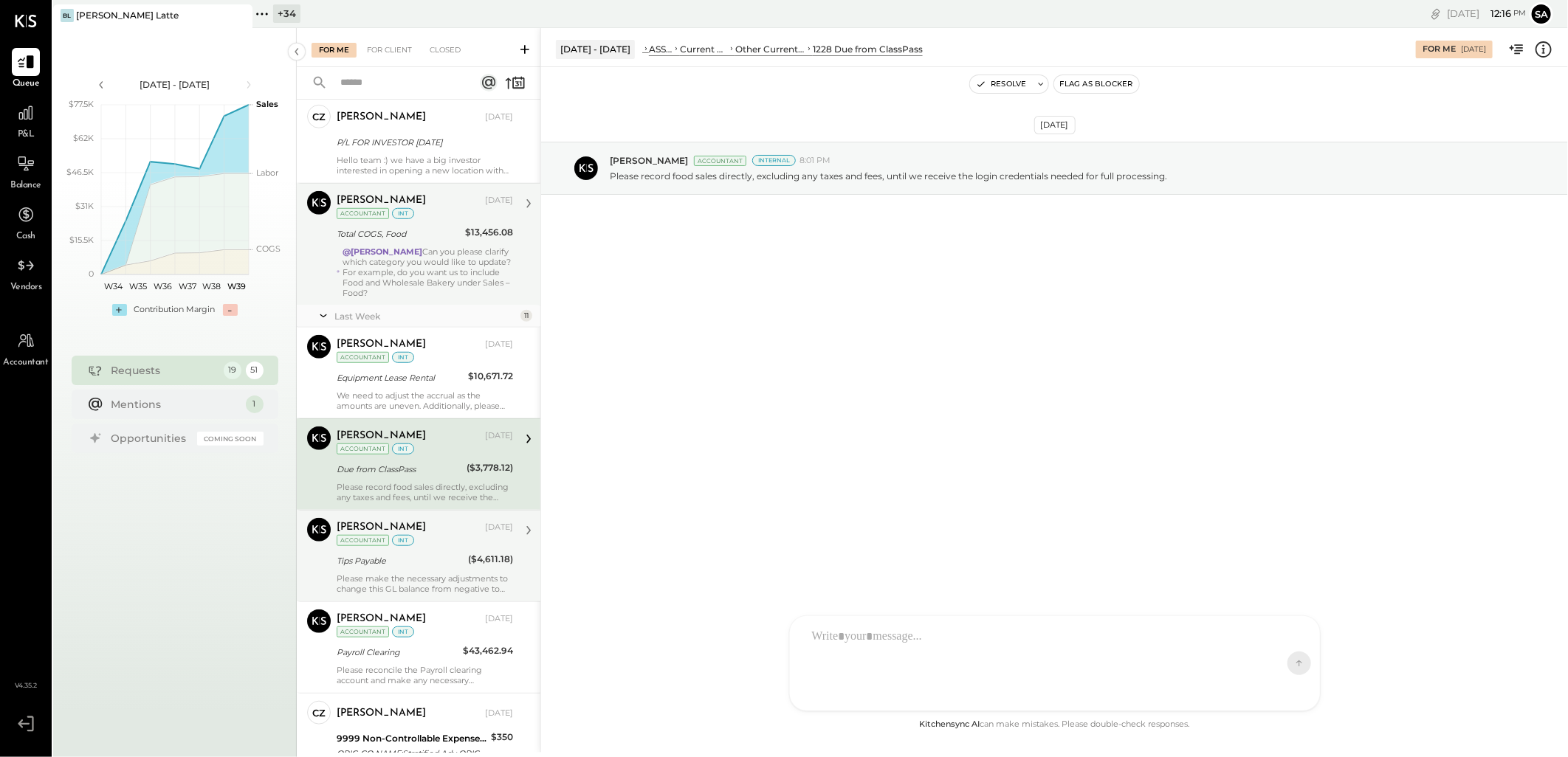
click at [412, 451] on div "[PERSON_NAME][DEMOGRAPHIC_DATA] [DATE] Accountant int" at bounding box center [425, 442] width 177 height 30
click at [854, 650] on div at bounding box center [1041, 663] width 474 height 86
click at [386, 67] on div at bounding box center [388, 83] width 183 height 32
click at [389, 50] on div "For Client" at bounding box center [389, 51] width 60 height 15
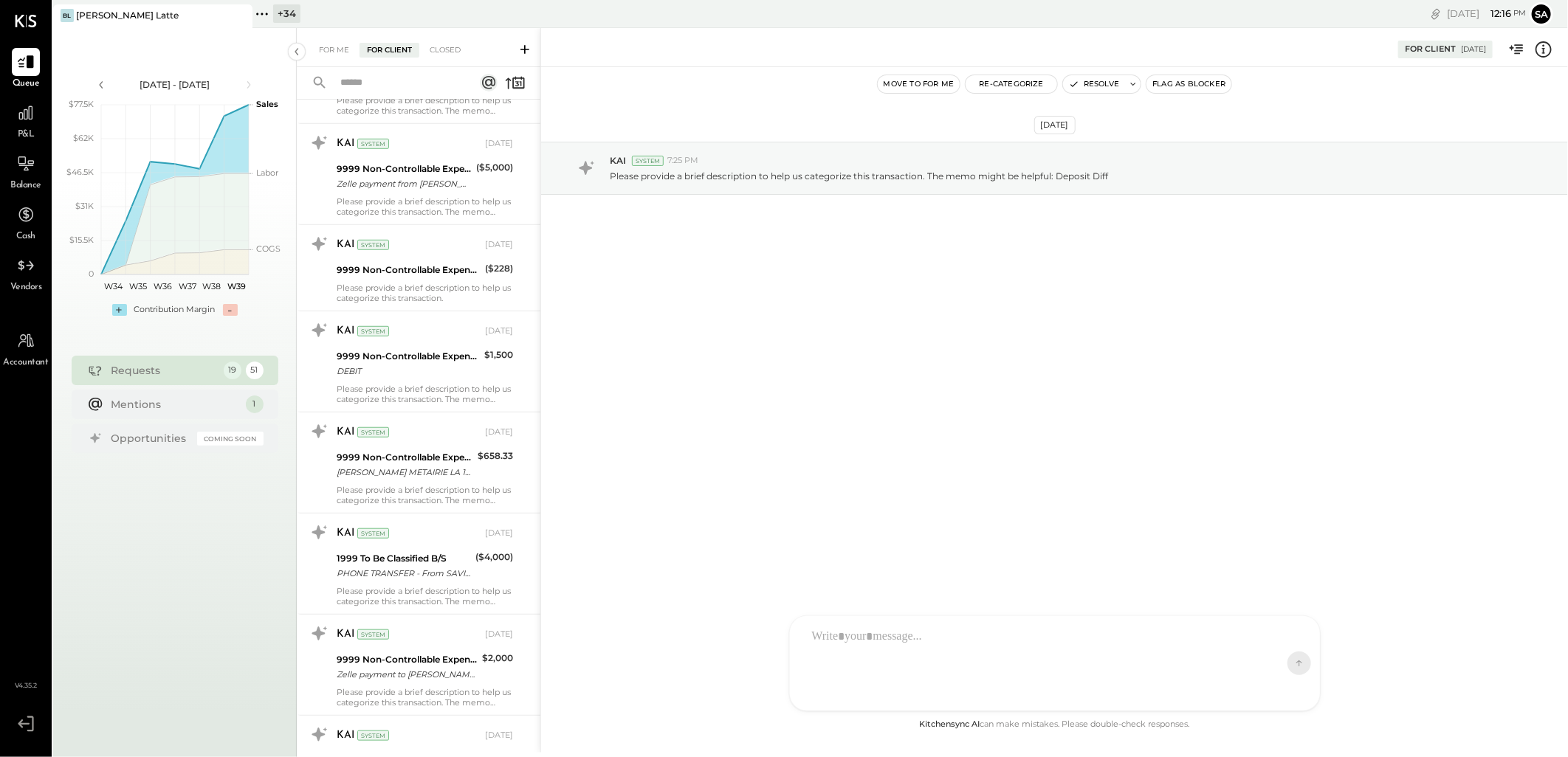
click at [380, 83] on input "text" at bounding box center [398, 83] width 134 height 24
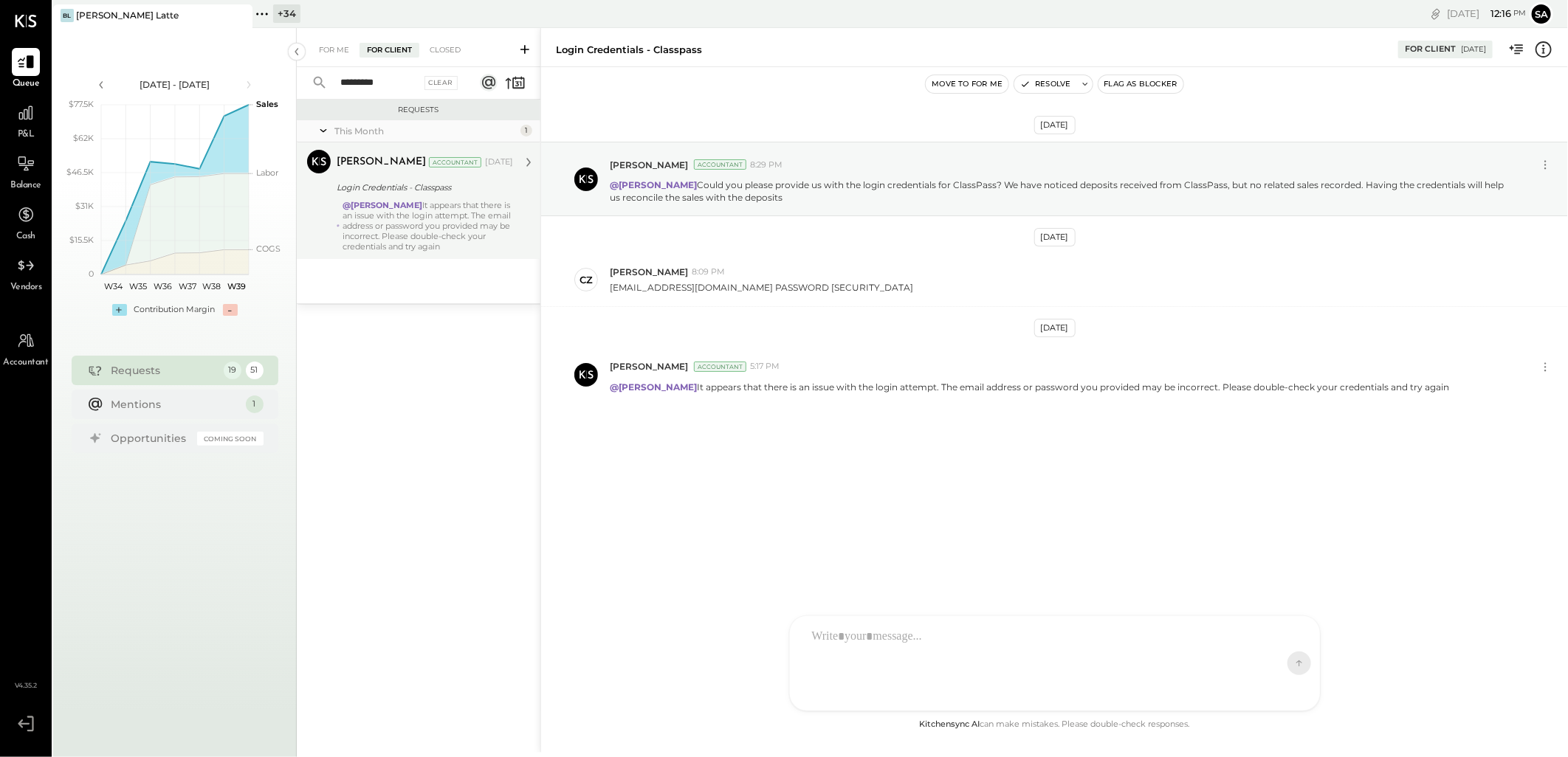
type input "*********"
click at [389, 236] on div "@[PERSON_NAME] It appears that there is an issue with the login attempt. The em…" at bounding box center [427, 226] width 170 height 52
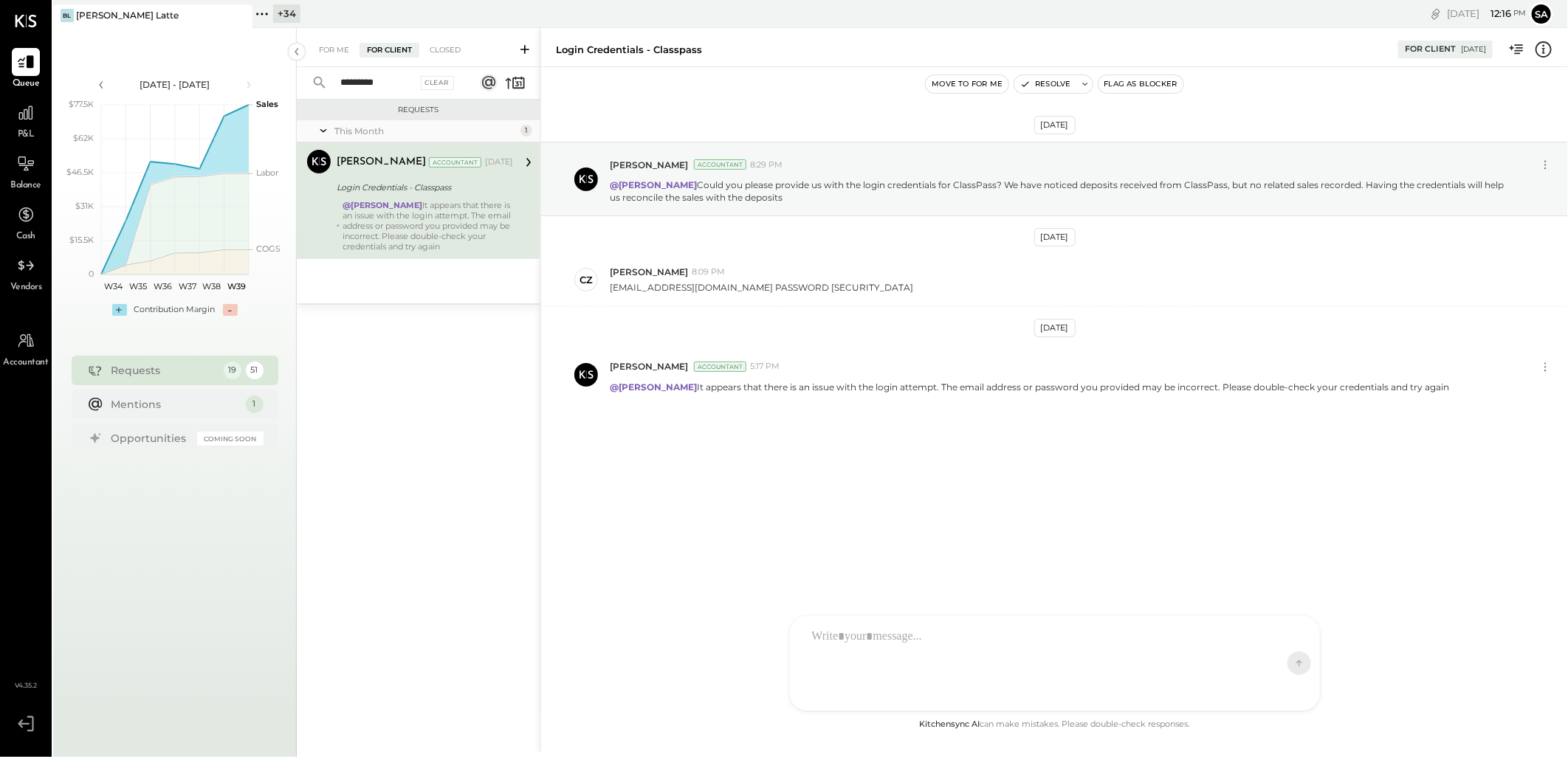
drag, startPoint x: 434, startPoint y: 87, endPoint x: 557, endPoint y: 307, distance: 252.0
click at [434, 87] on div "Clear" at bounding box center [437, 83] width 34 height 14
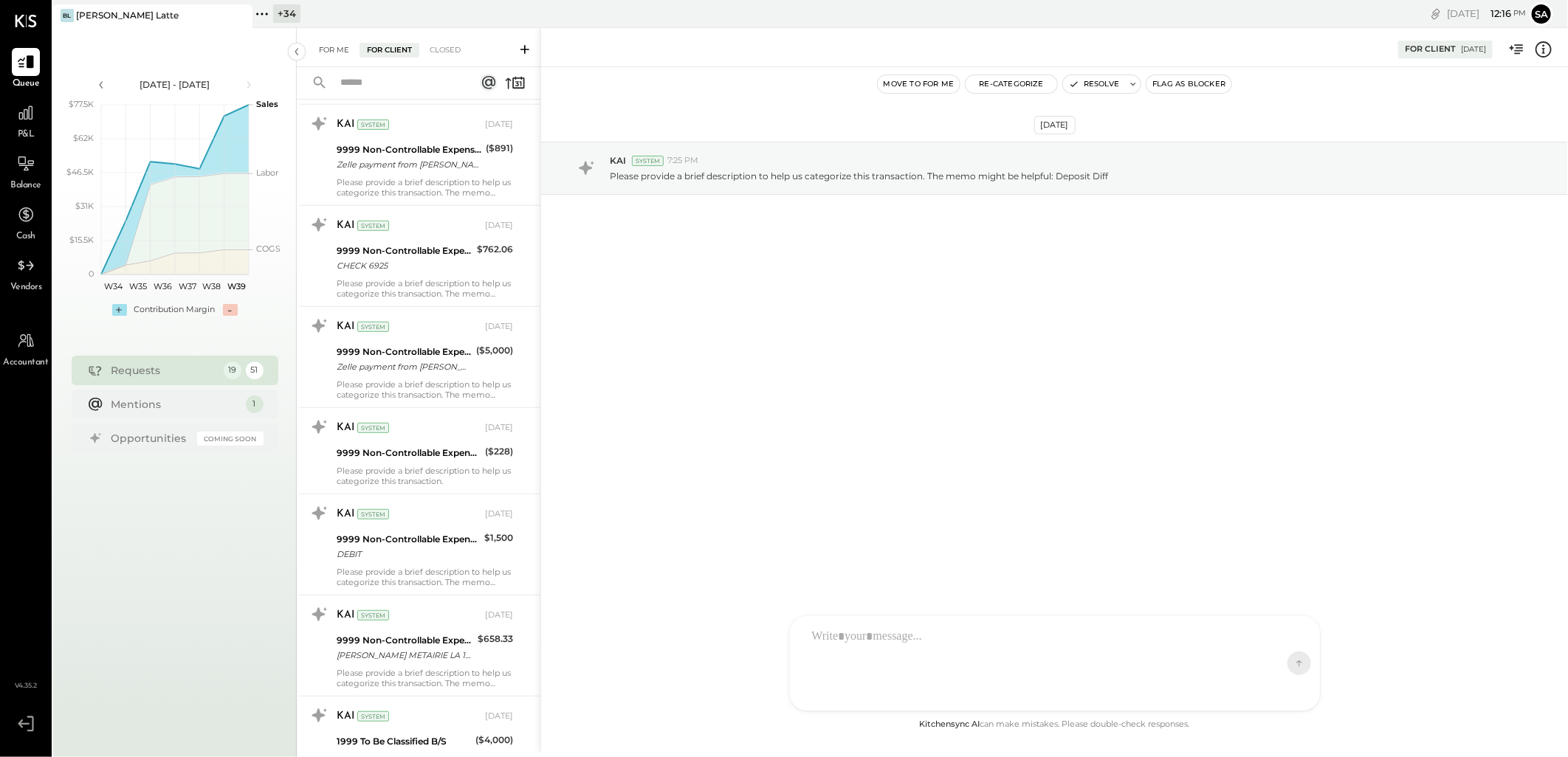
scroll to position [410, 0]
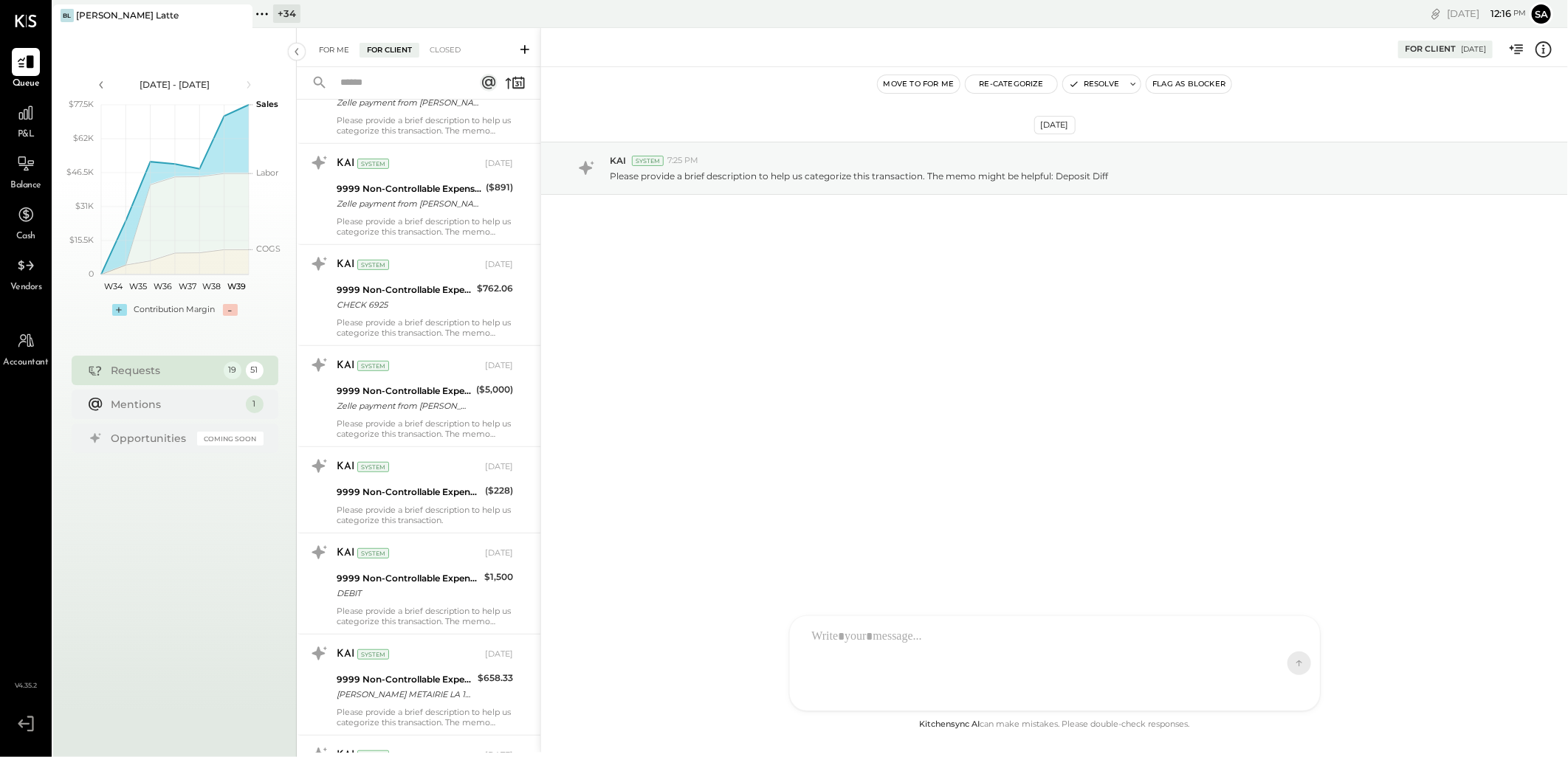
click at [338, 43] on div "For Me" at bounding box center [334, 51] width 45 height 15
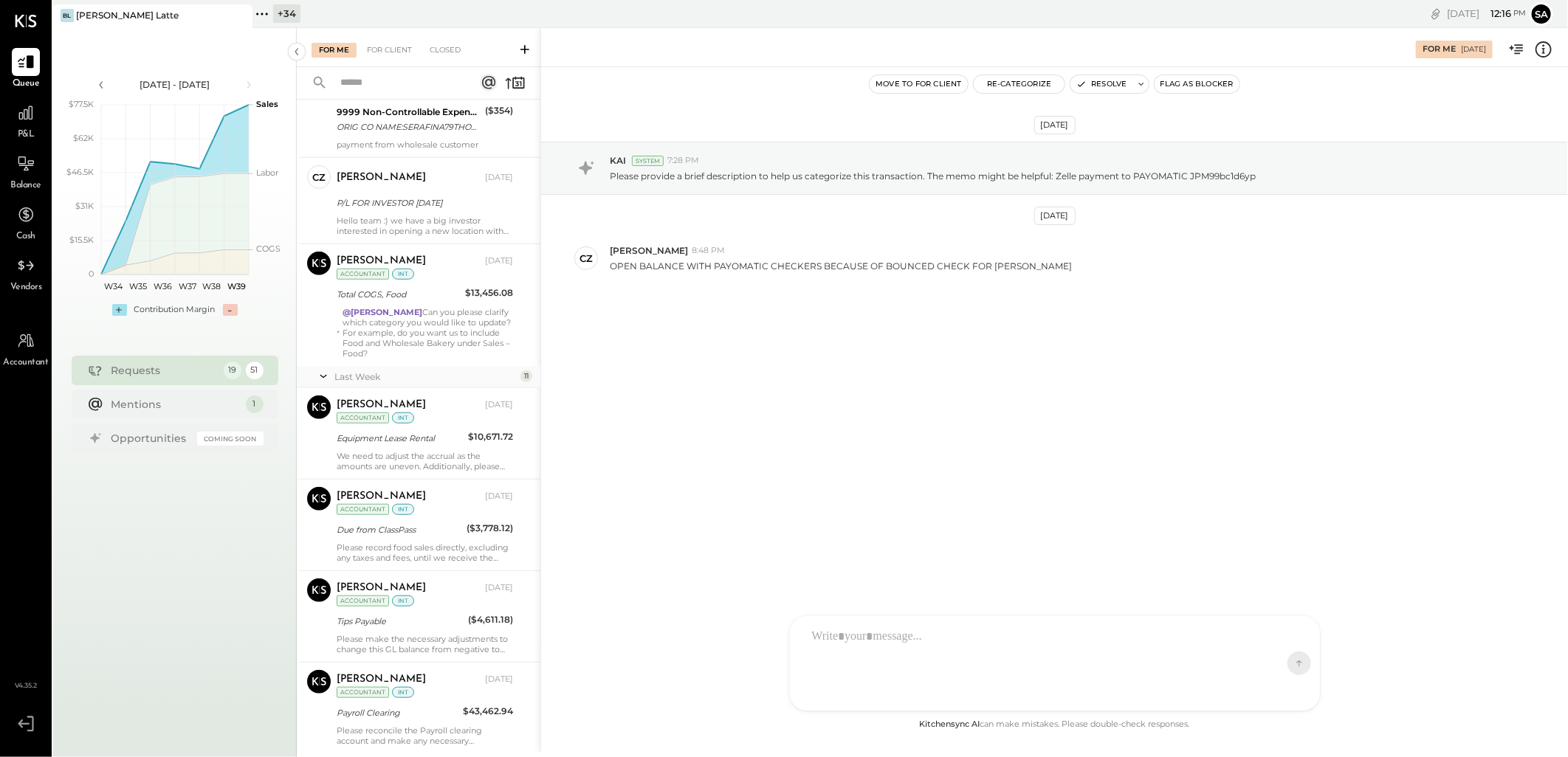
scroll to position [574, 0]
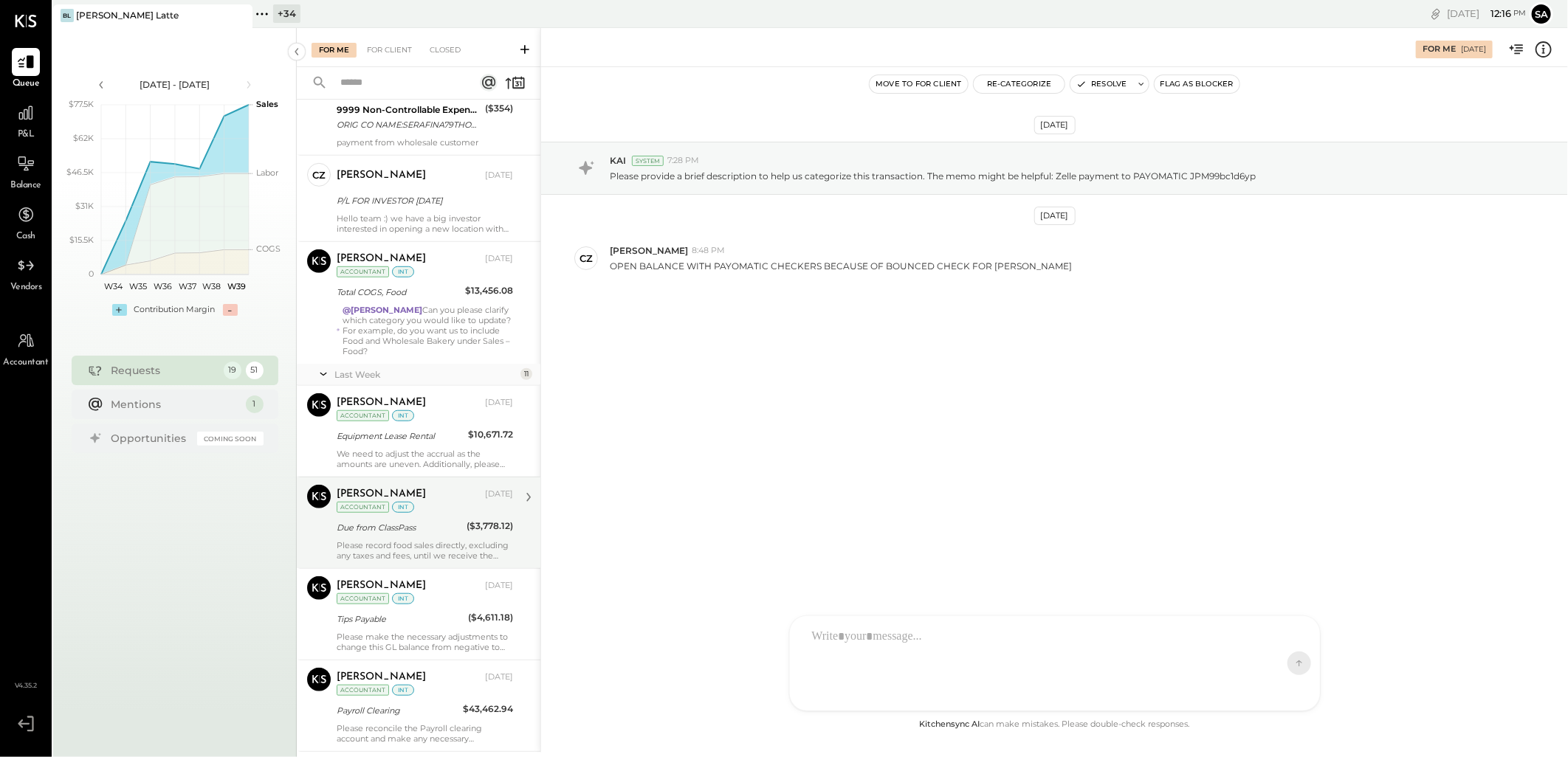
click at [430, 527] on div "Due from ClassPass" at bounding box center [399, 528] width 125 height 15
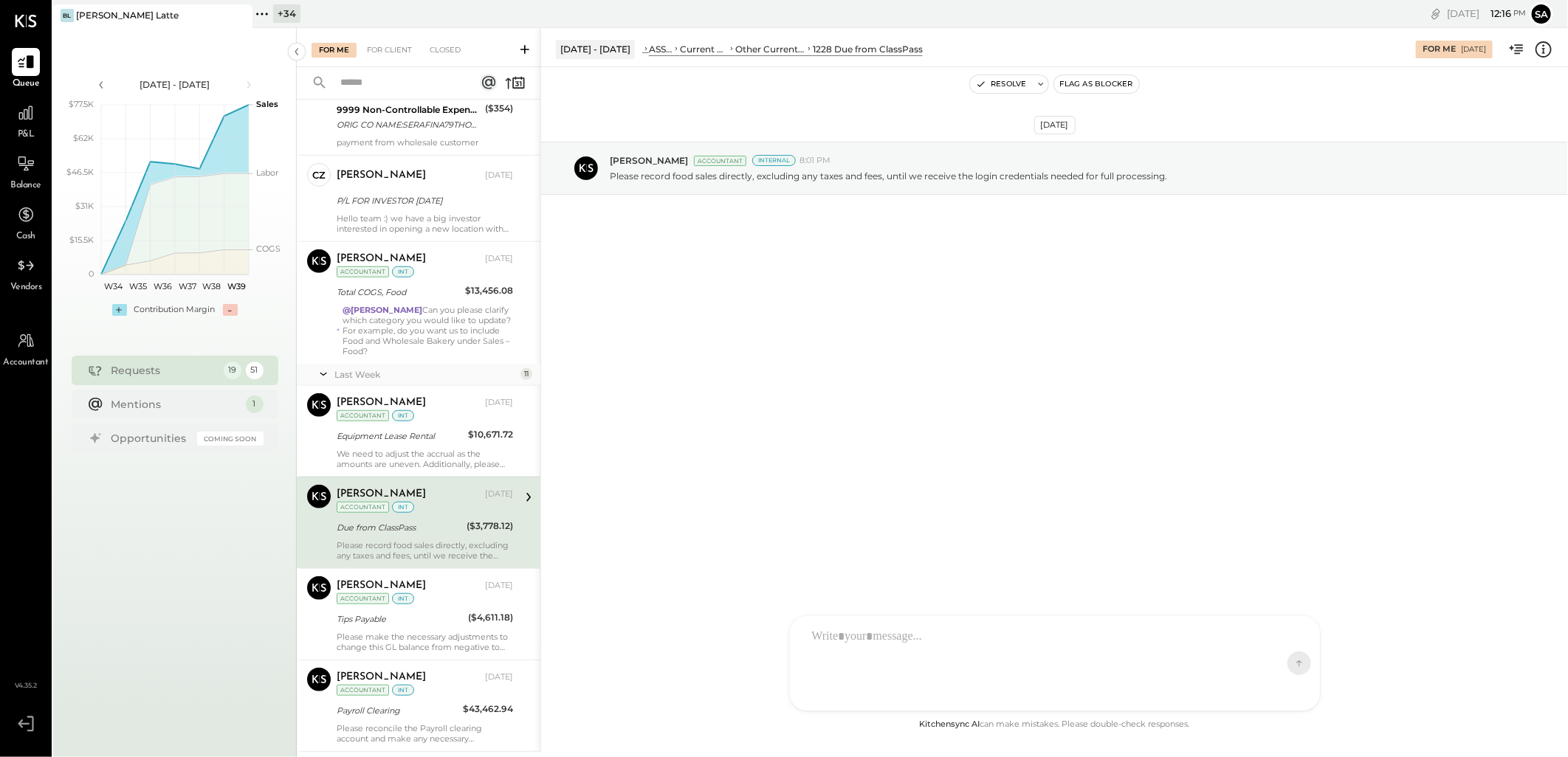
click at [894, 645] on div at bounding box center [1041, 663] width 474 height 86
click at [901, 625] on span "[PERSON_NAME]" at bounding box center [931, 622] width 116 height 14
click at [931, 623] on div "**********" at bounding box center [1054, 627] width 500 height 59
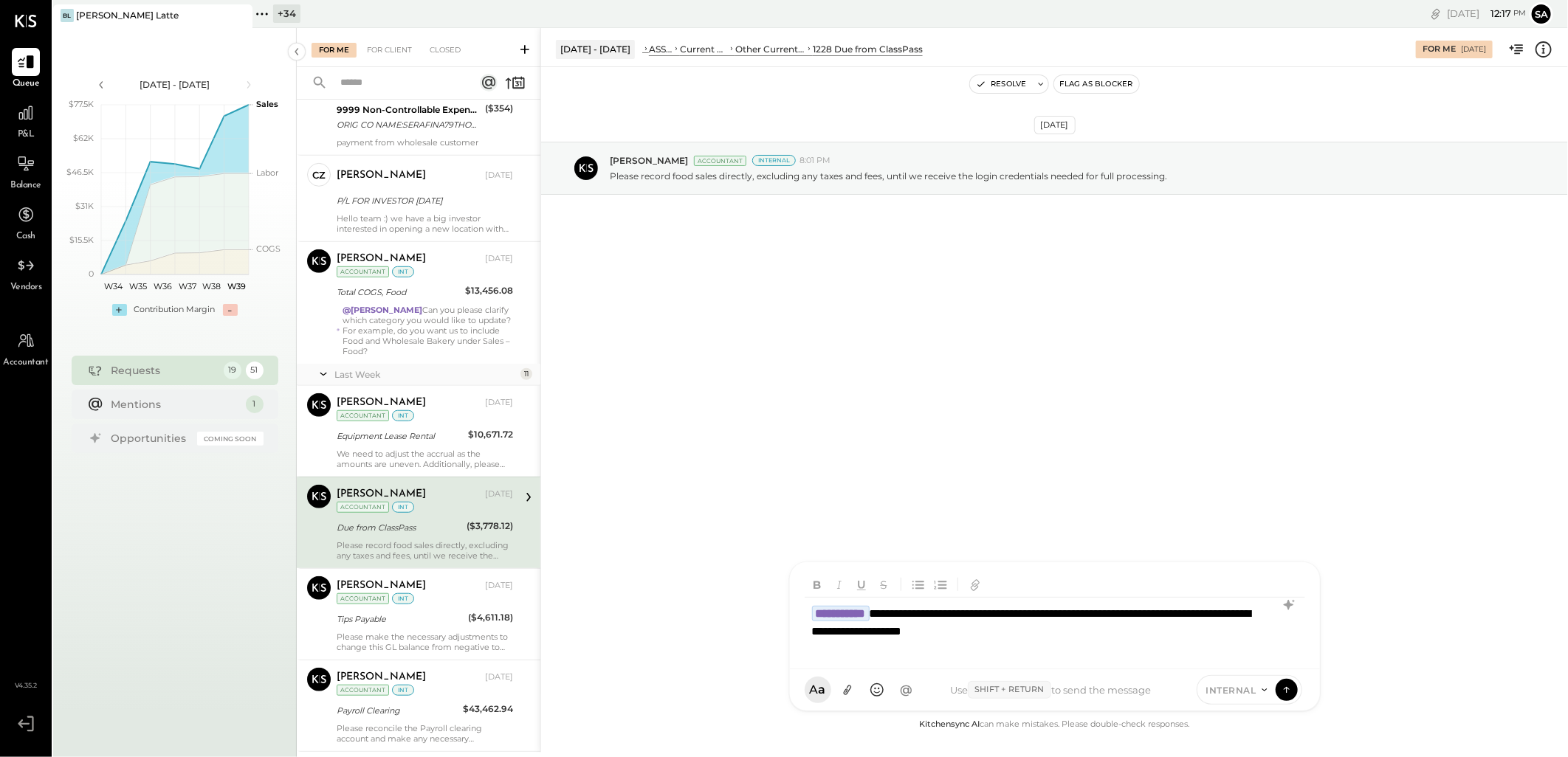
click at [810, 636] on div "**********" at bounding box center [1054, 627] width 500 height 59
click at [846, 689] on icon at bounding box center [847, 690] width 8 height 10
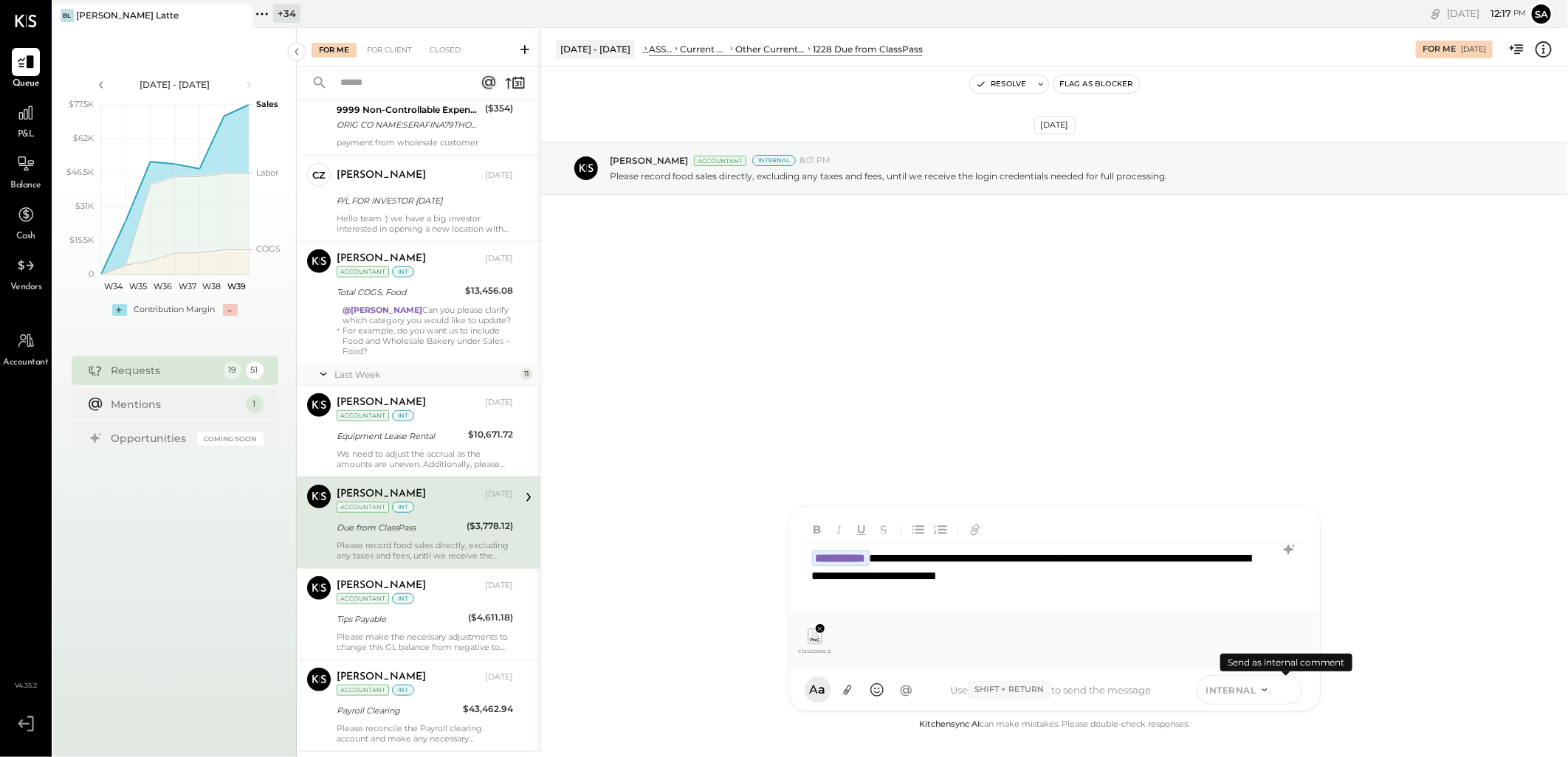
click at [1282, 691] on icon at bounding box center [1287, 689] width 13 height 15
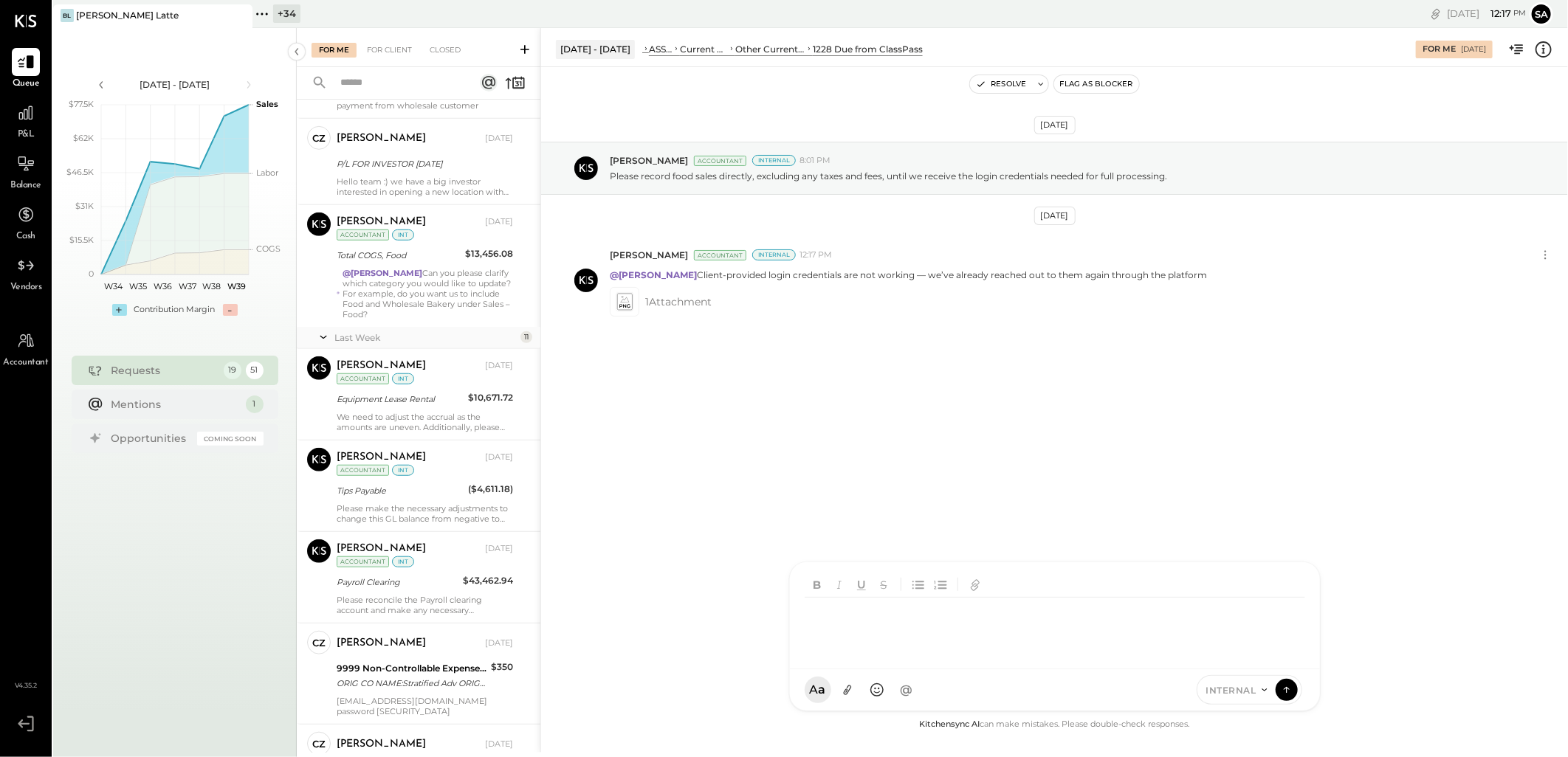
scroll to position [542, 0]
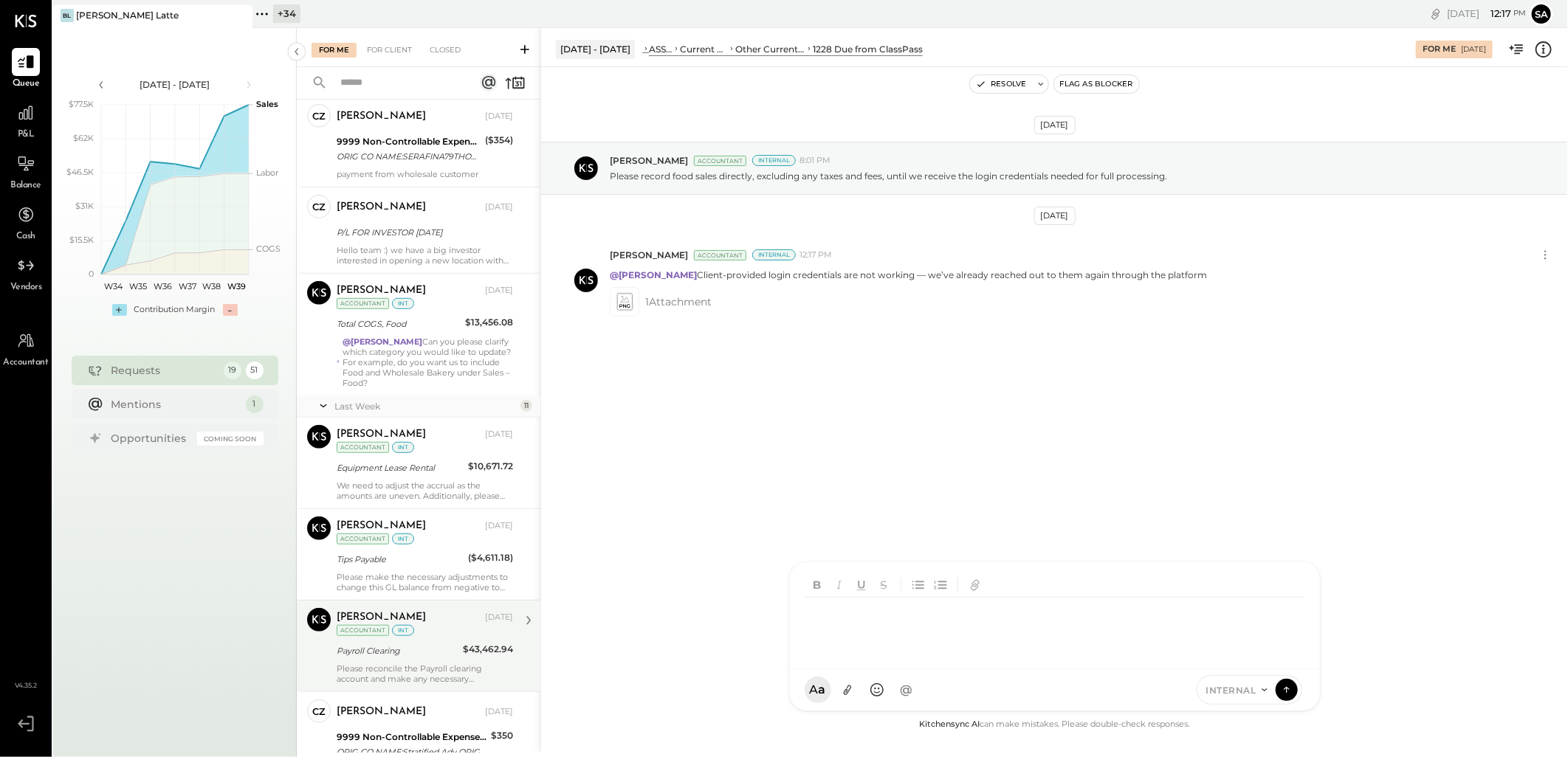
click at [426, 664] on div "Please reconcile the Payroll clearing account and make any necessary adjustment…" at bounding box center [425, 673] width 177 height 21
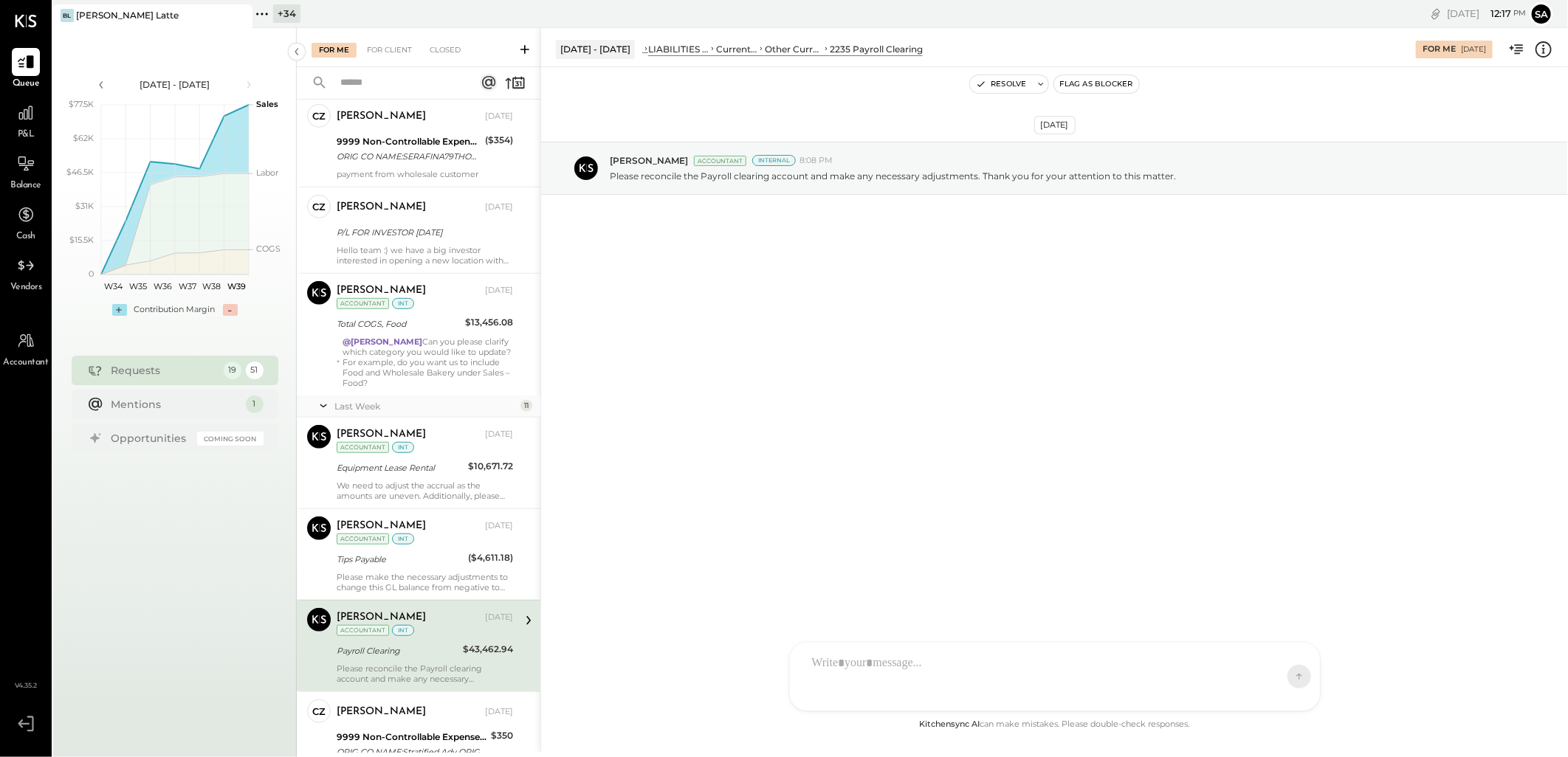
drag, startPoint x: 440, startPoint y: 640, endPoint x: 441, endPoint y: 654, distance: 14.0
click at [440, 640] on div "[PERSON_NAME][DEMOGRAPHIC_DATA] [DATE] Accountant int Payroll Clearing $43,462.…" at bounding box center [425, 646] width 177 height 76
click at [964, 671] on div at bounding box center [1041, 676] width 474 height 59
click at [879, 619] on div at bounding box center [1054, 627] width 500 height 59
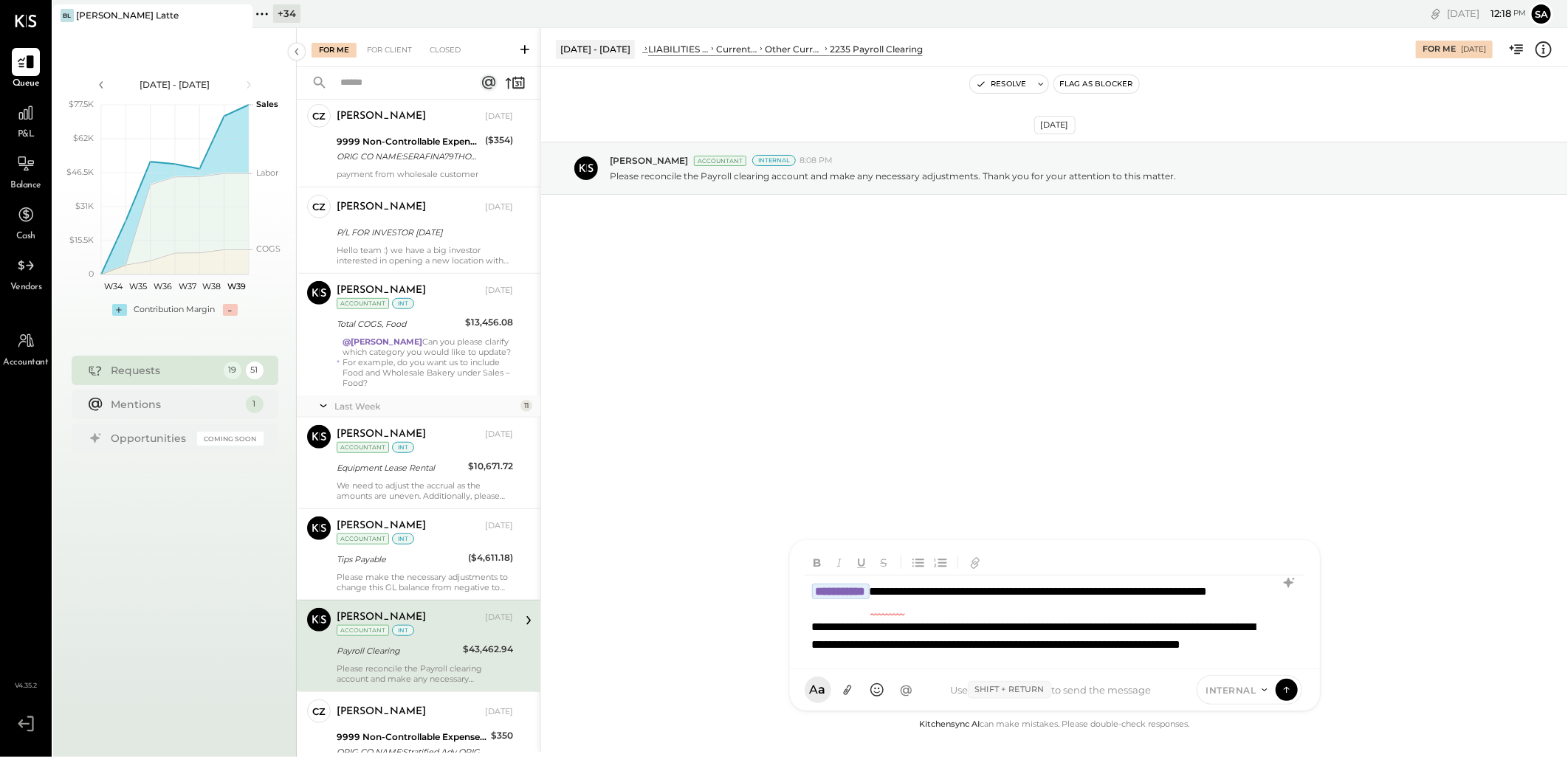
click at [897, 589] on div "**********" at bounding box center [1053, 626] width 499 height 103
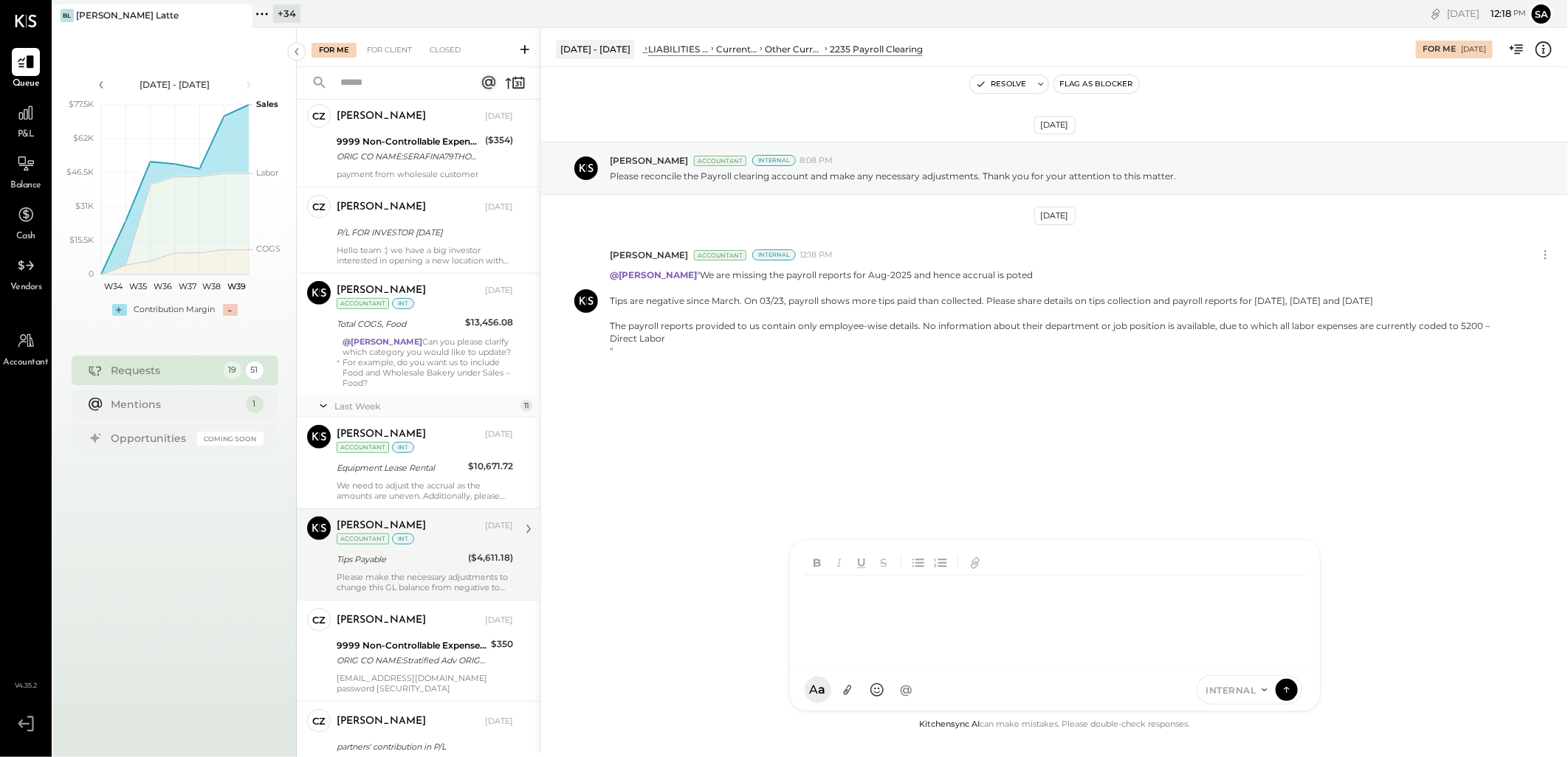
click at [400, 554] on div "Tips Payable" at bounding box center [400, 560] width 127 height 15
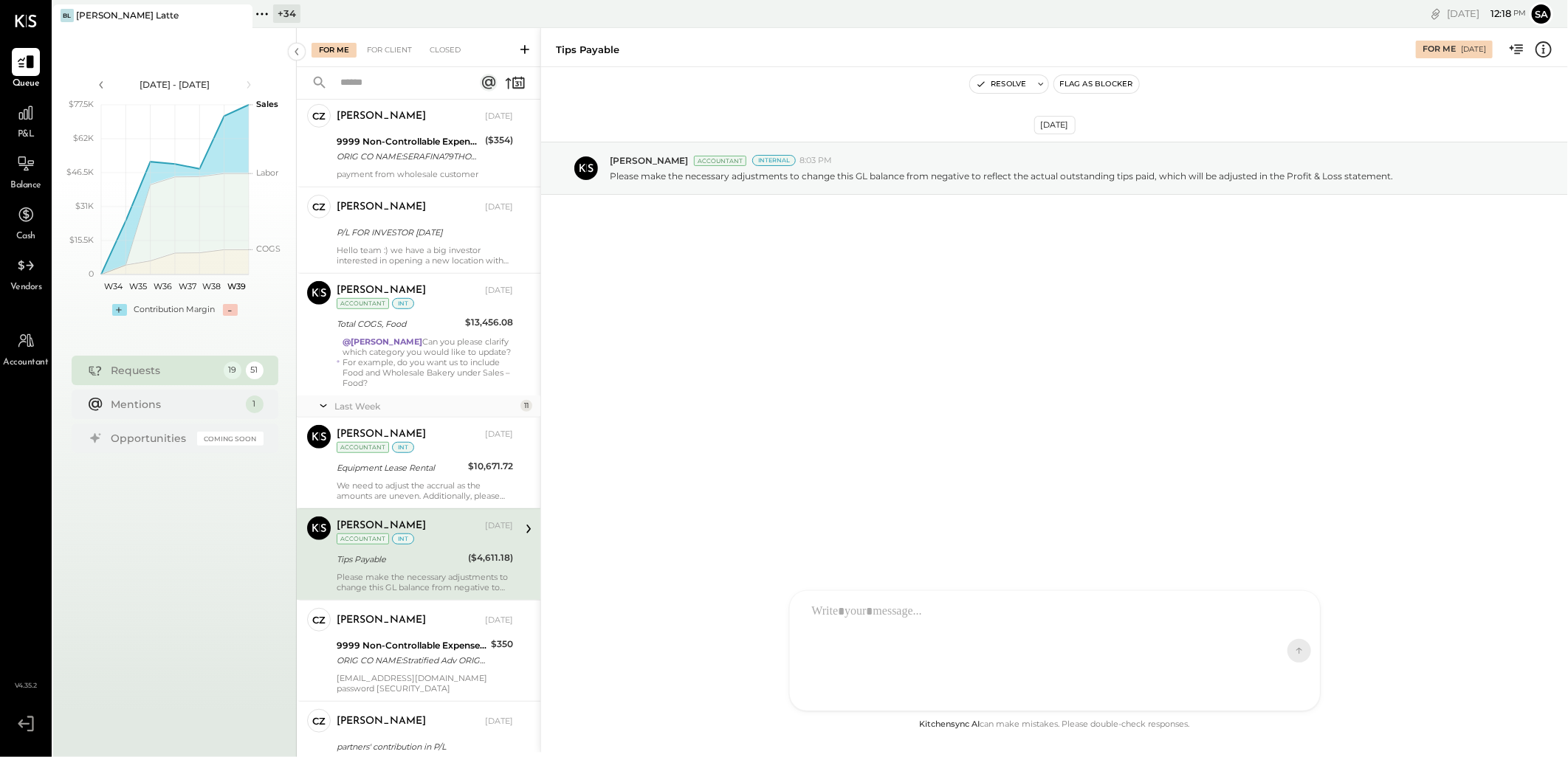
click at [867, 608] on div at bounding box center [1041, 651] width 474 height 111
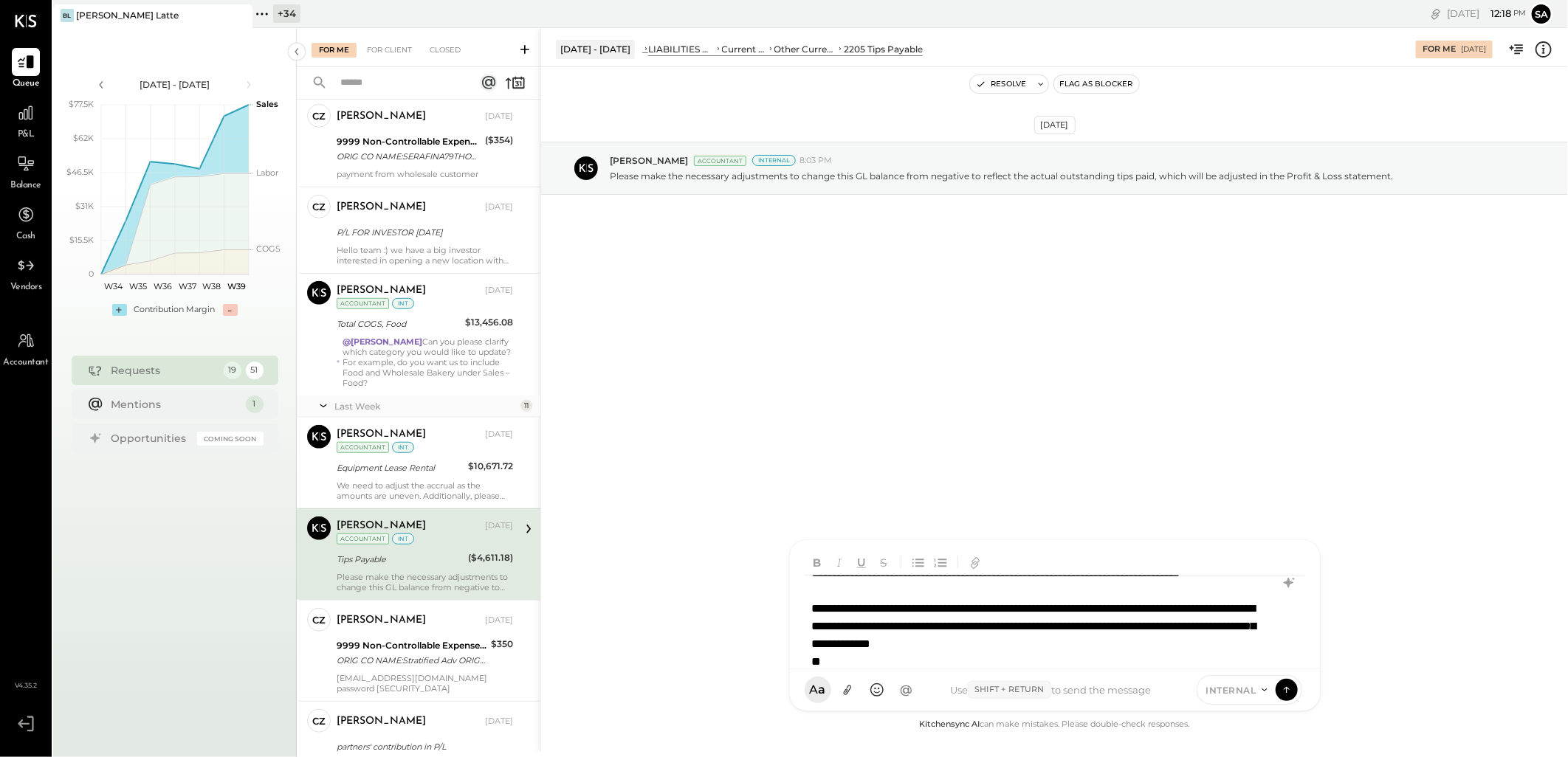
scroll to position [107, 0]
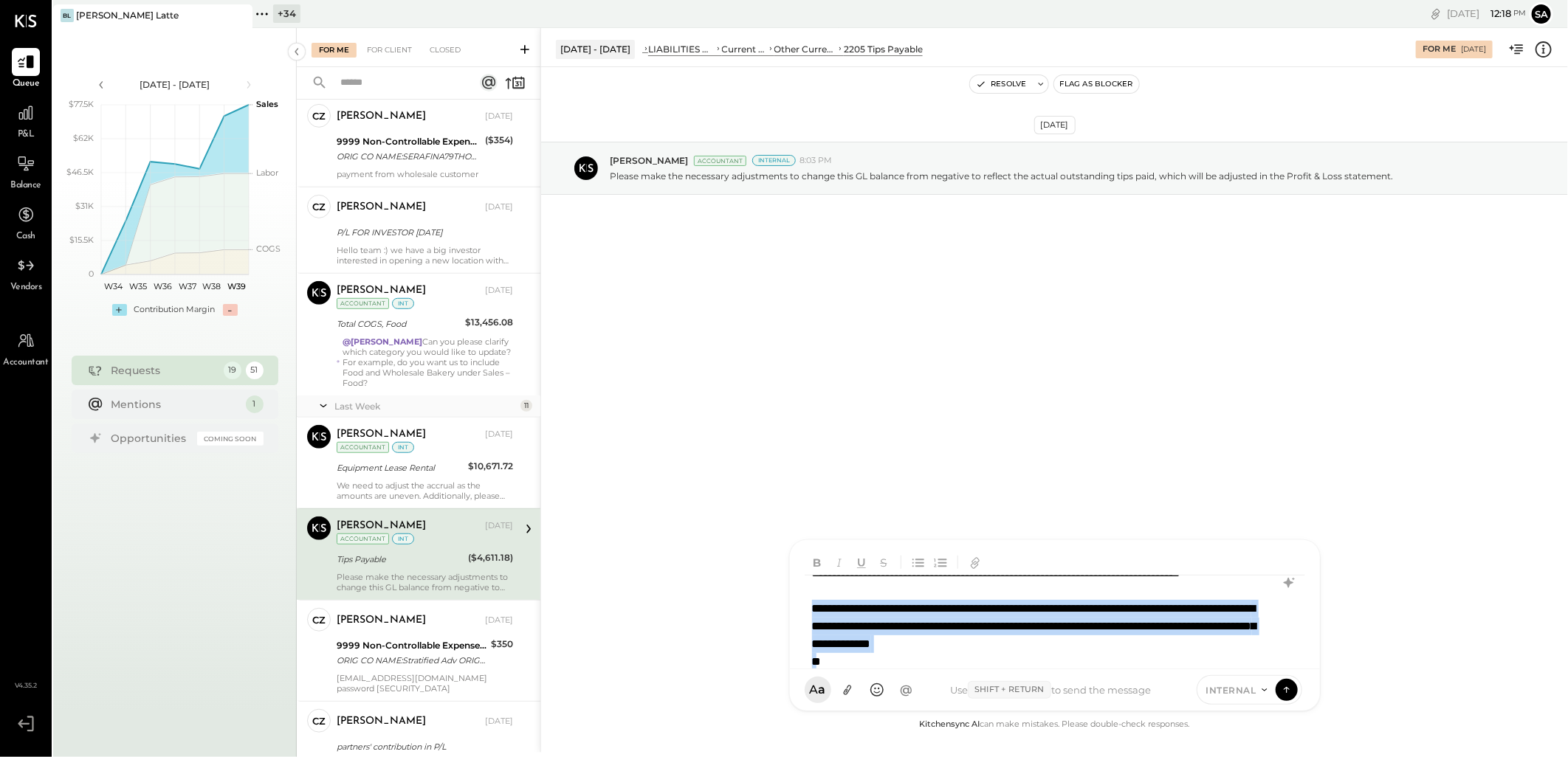
drag, startPoint x: 838, startPoint y: 658, endPoint x: 798, endPoint y: 608, distance: 64.0
click at [798, 608] on div "**********" at bounding box center [1054, 604] width 530 height 129
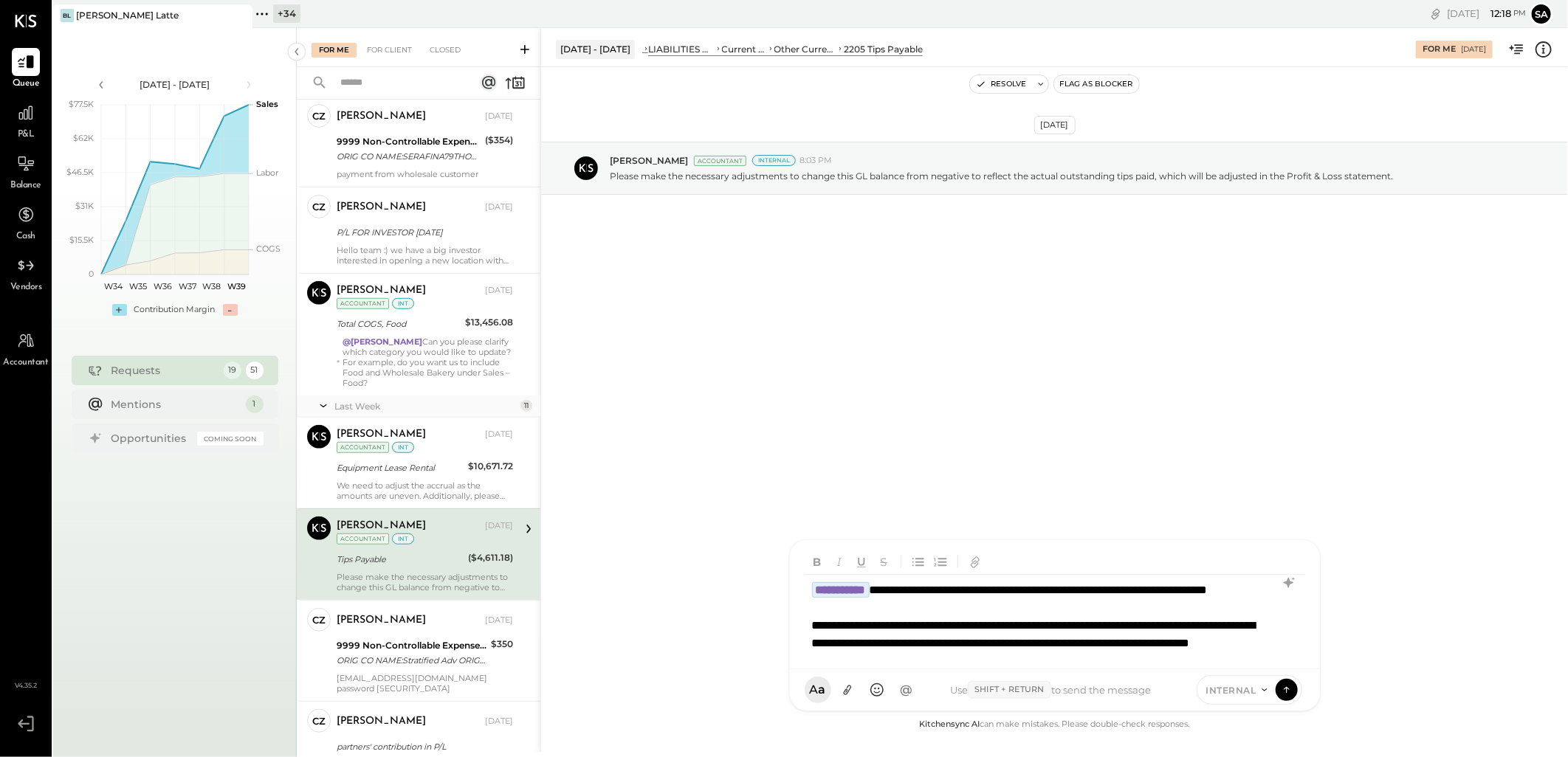
scroll to position [9, 0]
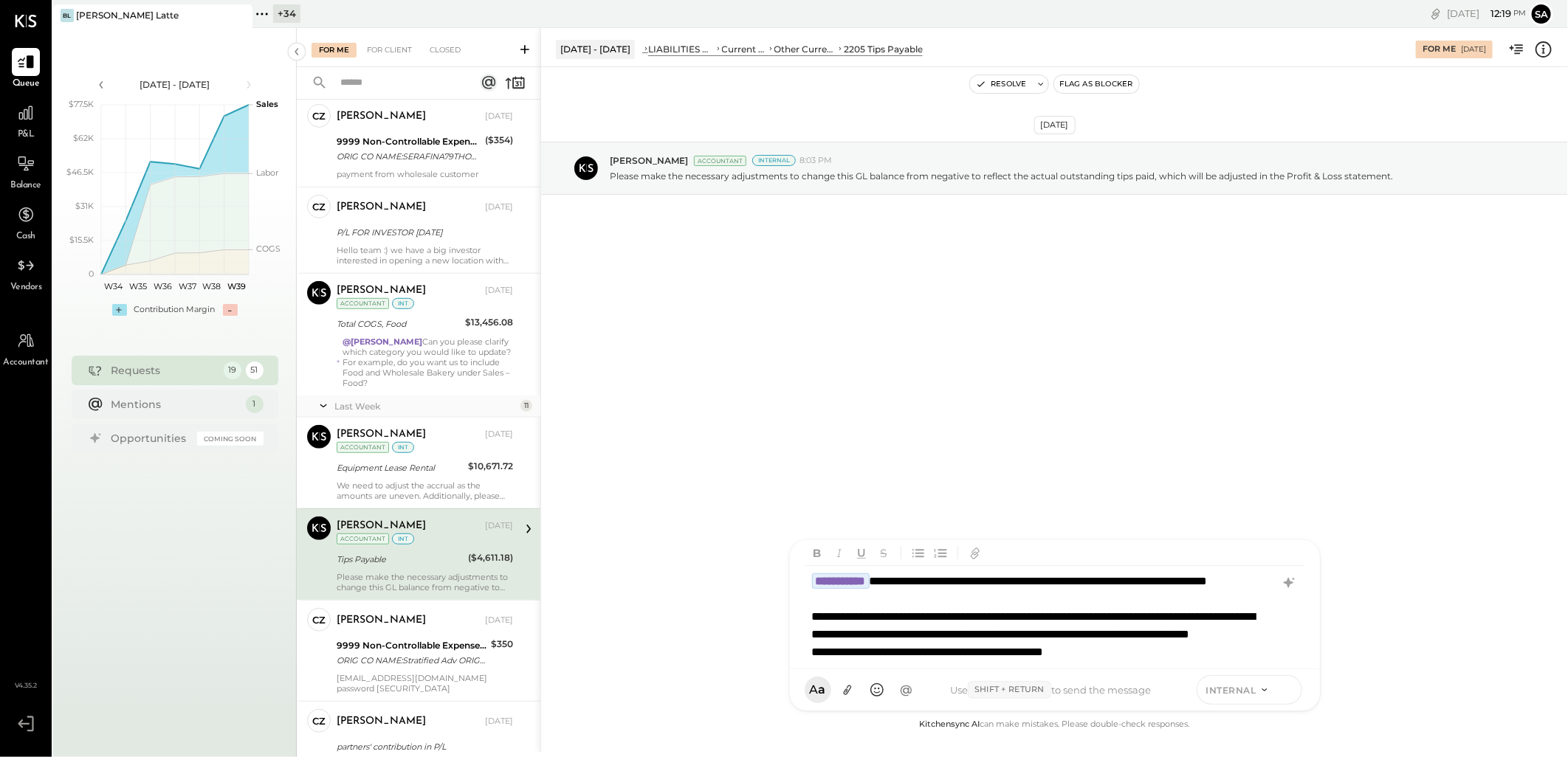
click at [1284, 691] on icon at bounding box center [1287, 689] width 13 height 15
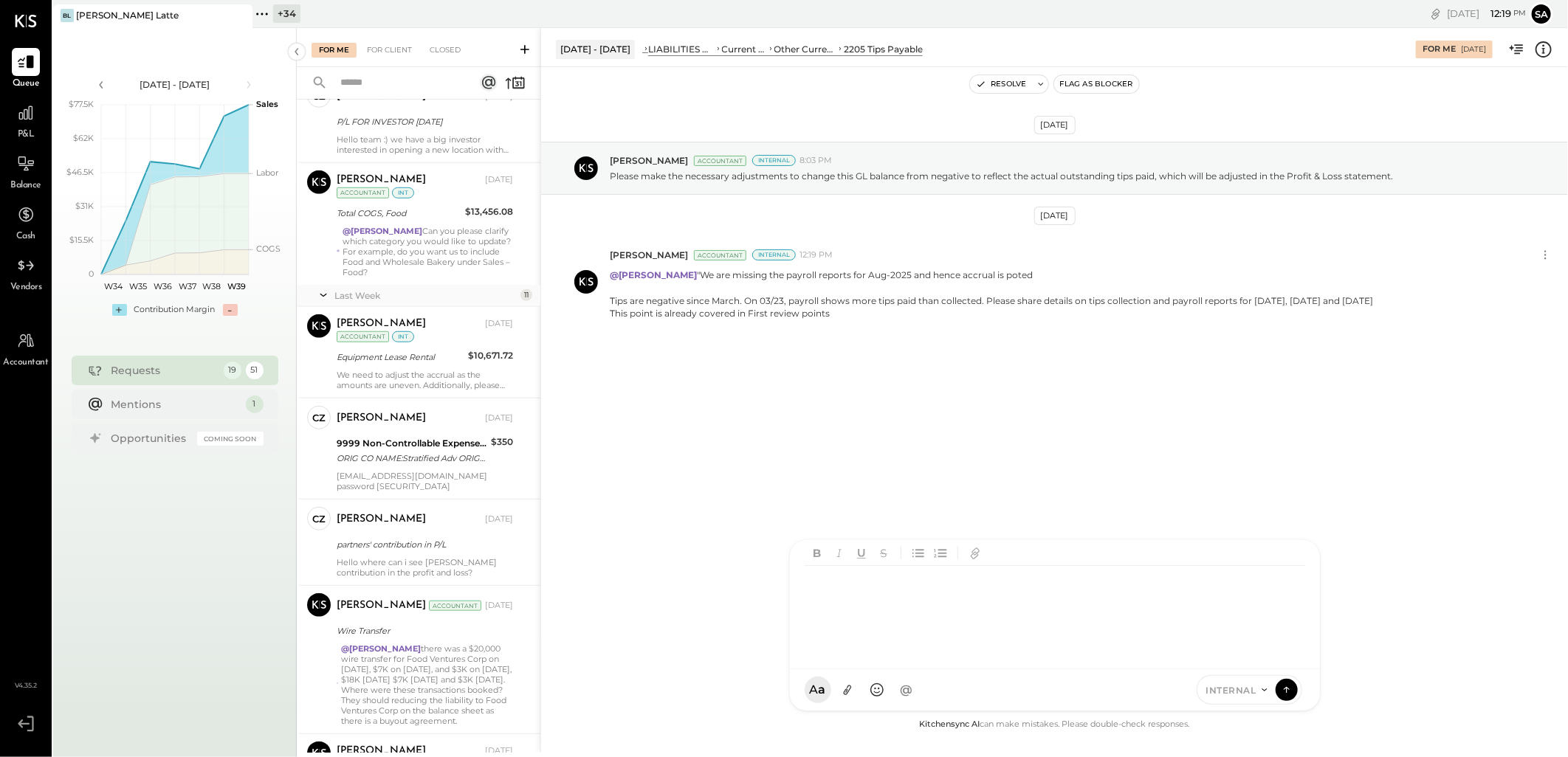
scroll to position [595, 0]
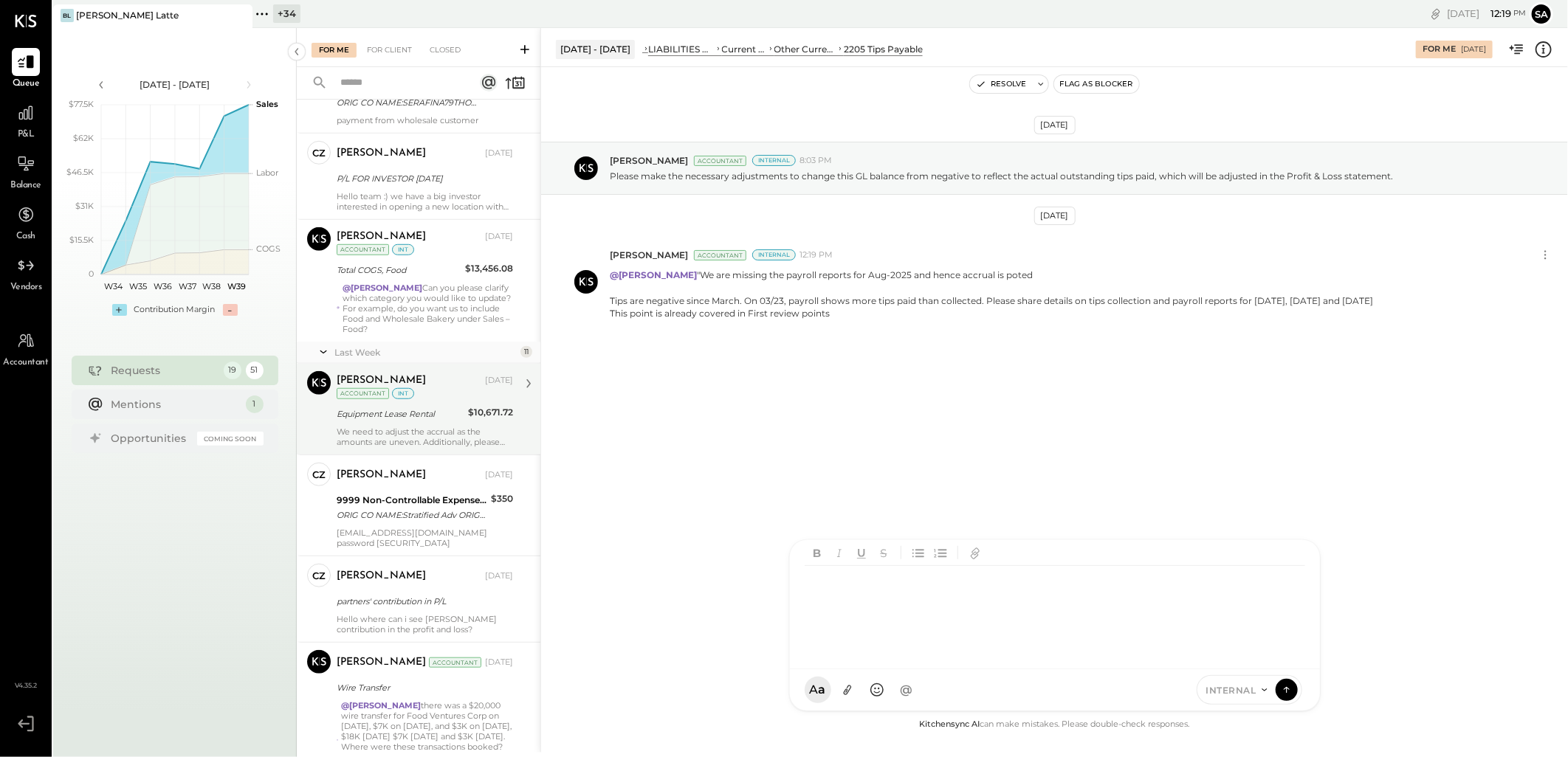
click at [433, 430] on div "We need to adjust the accrual as the amounts are uneven. Additionally, please n…" at bounding box center [425, 437] width 177 height 21
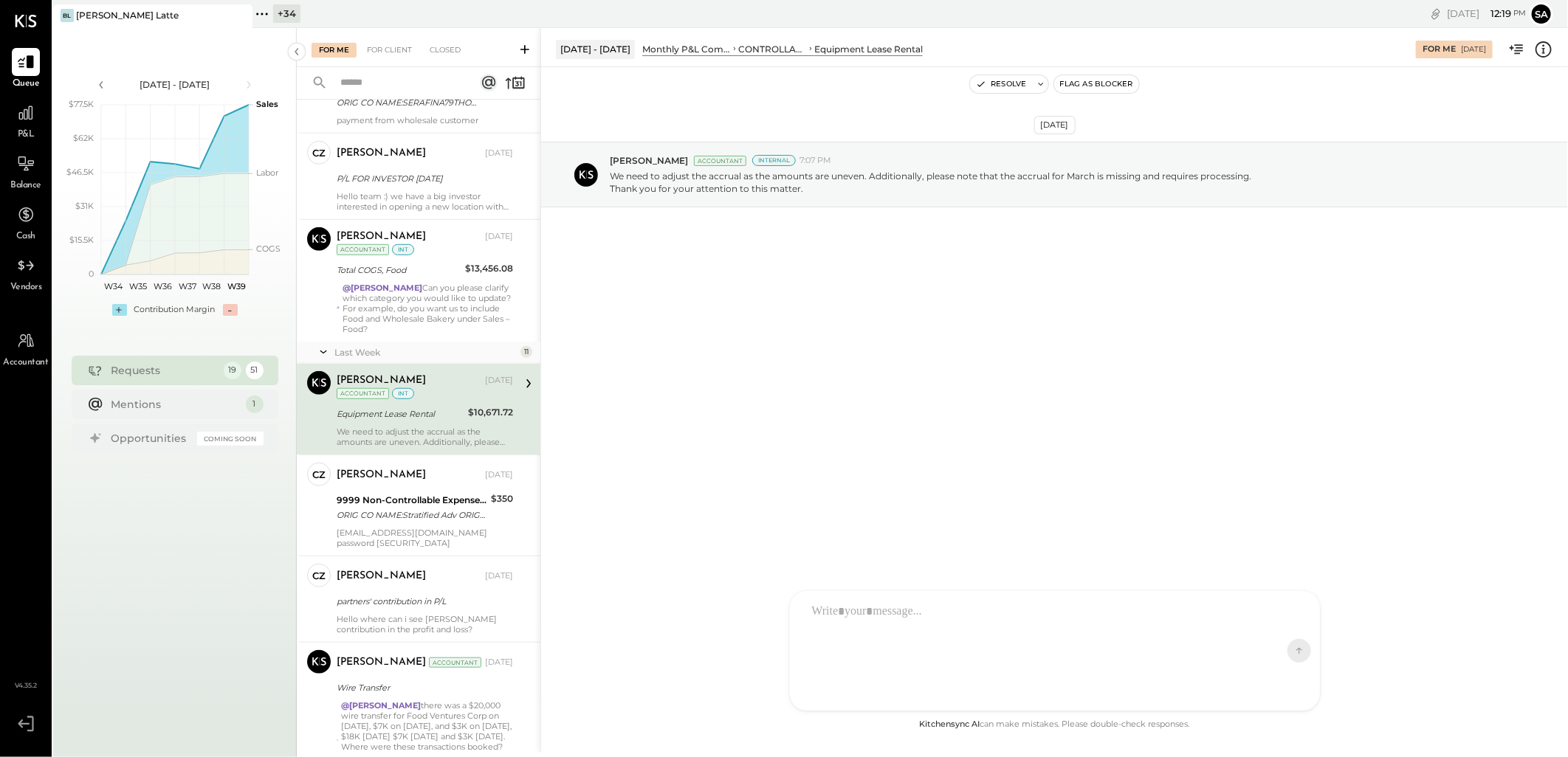
click at [901, 621] on div at bounding box center [1041, 651] width 474 height 111
type input "*****"
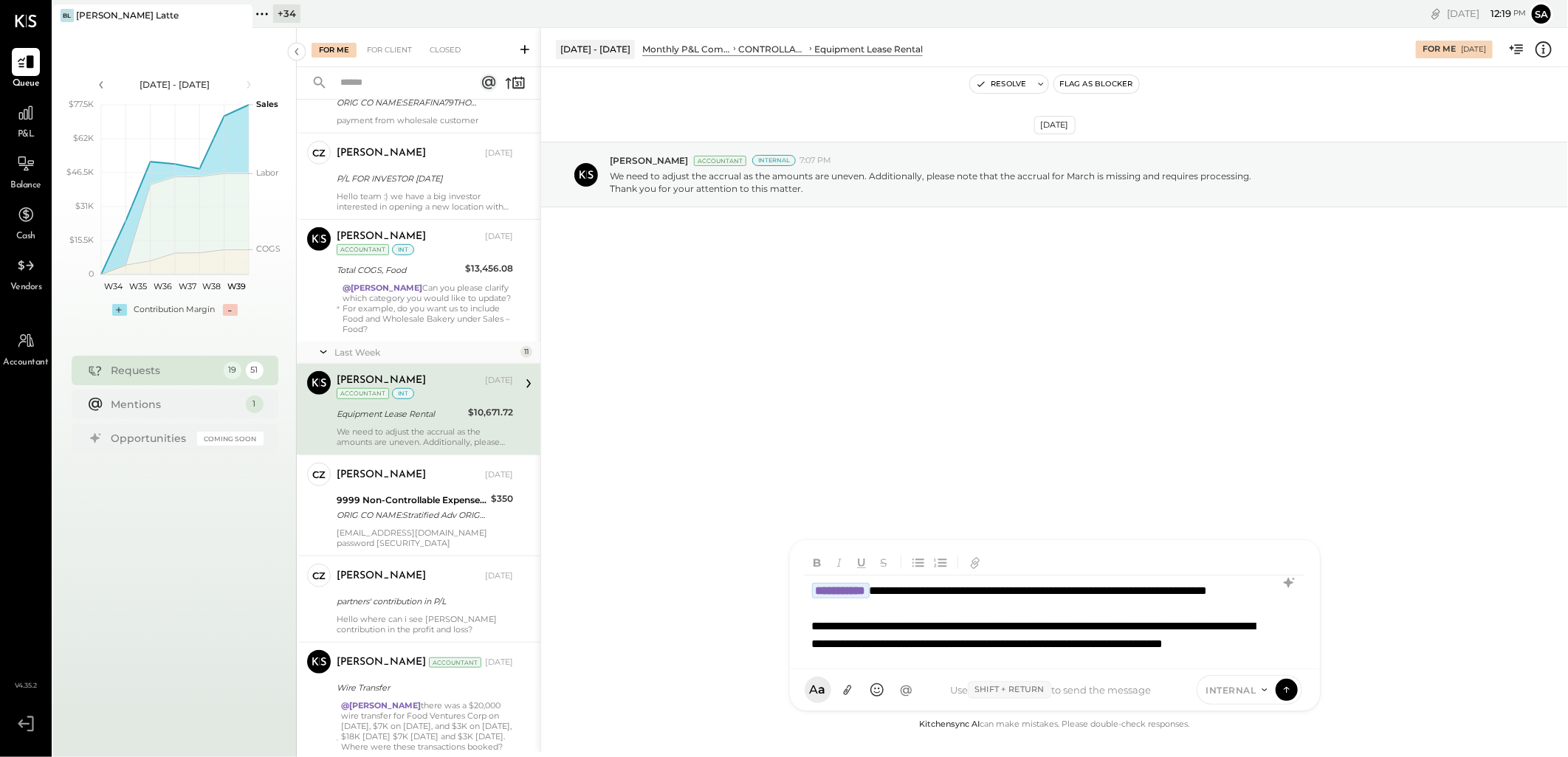
scroll to position [19, 0]
click at [1286, 687] on icon at bounding box center [1286, 687] width 6 height 3
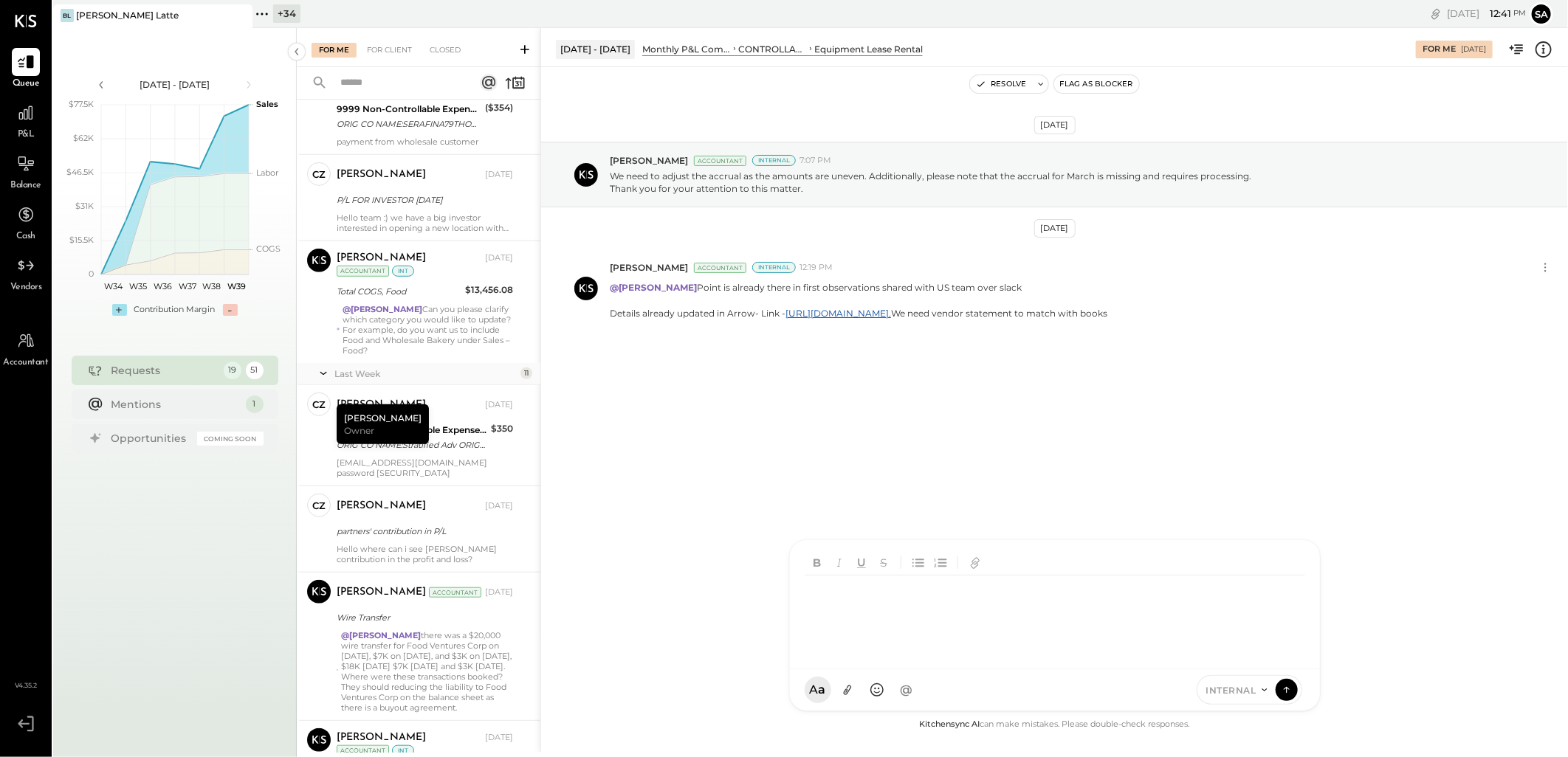
scroll to position [574, 0]
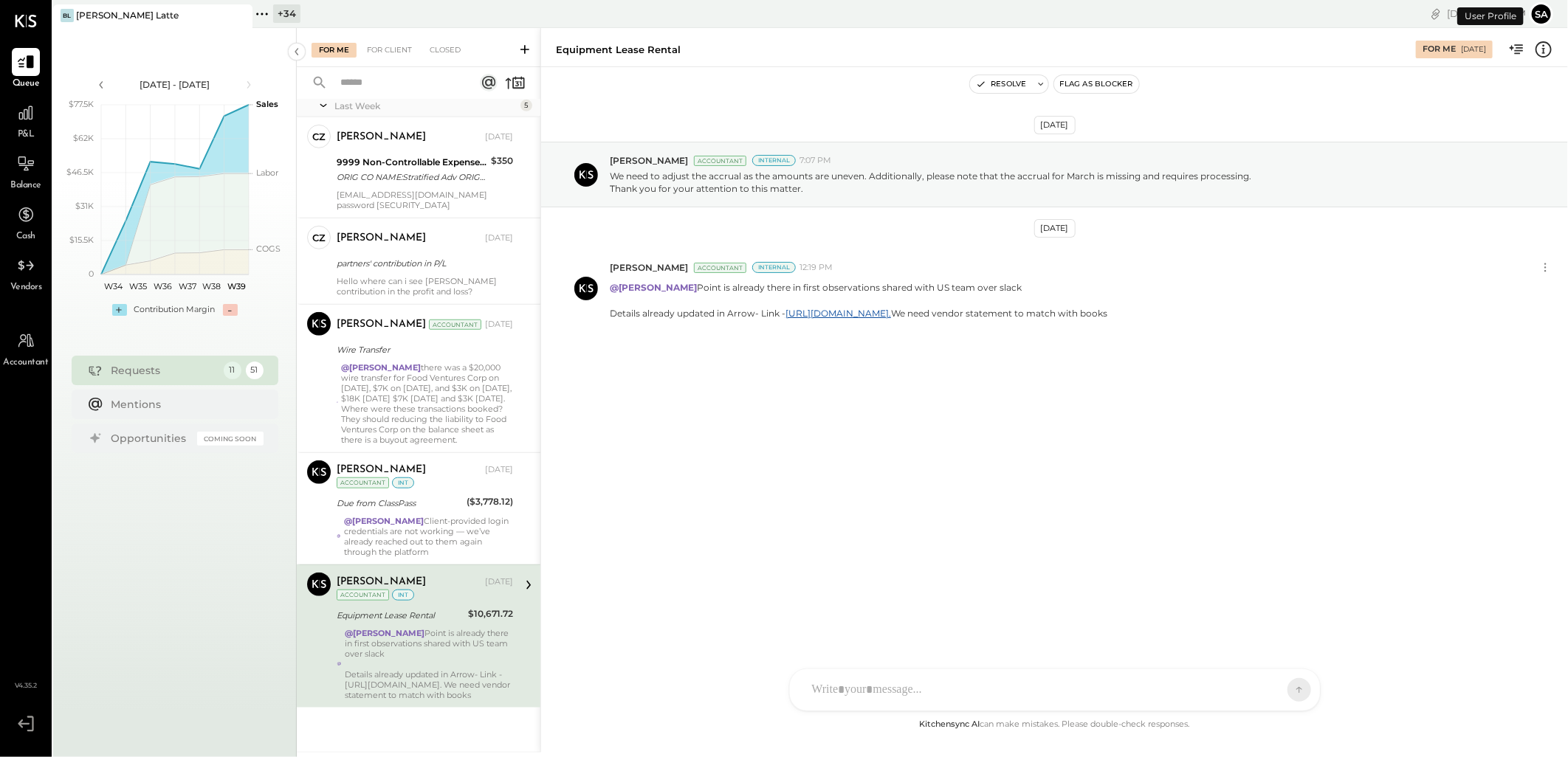
scroll to position [633, 0]
click at [396, 670] on div "Details already updated in Arrow- Link - [URL][DOMAIN_NAME]. We need vendor sta…" at bounding box center [428, 685] width 168 height 31
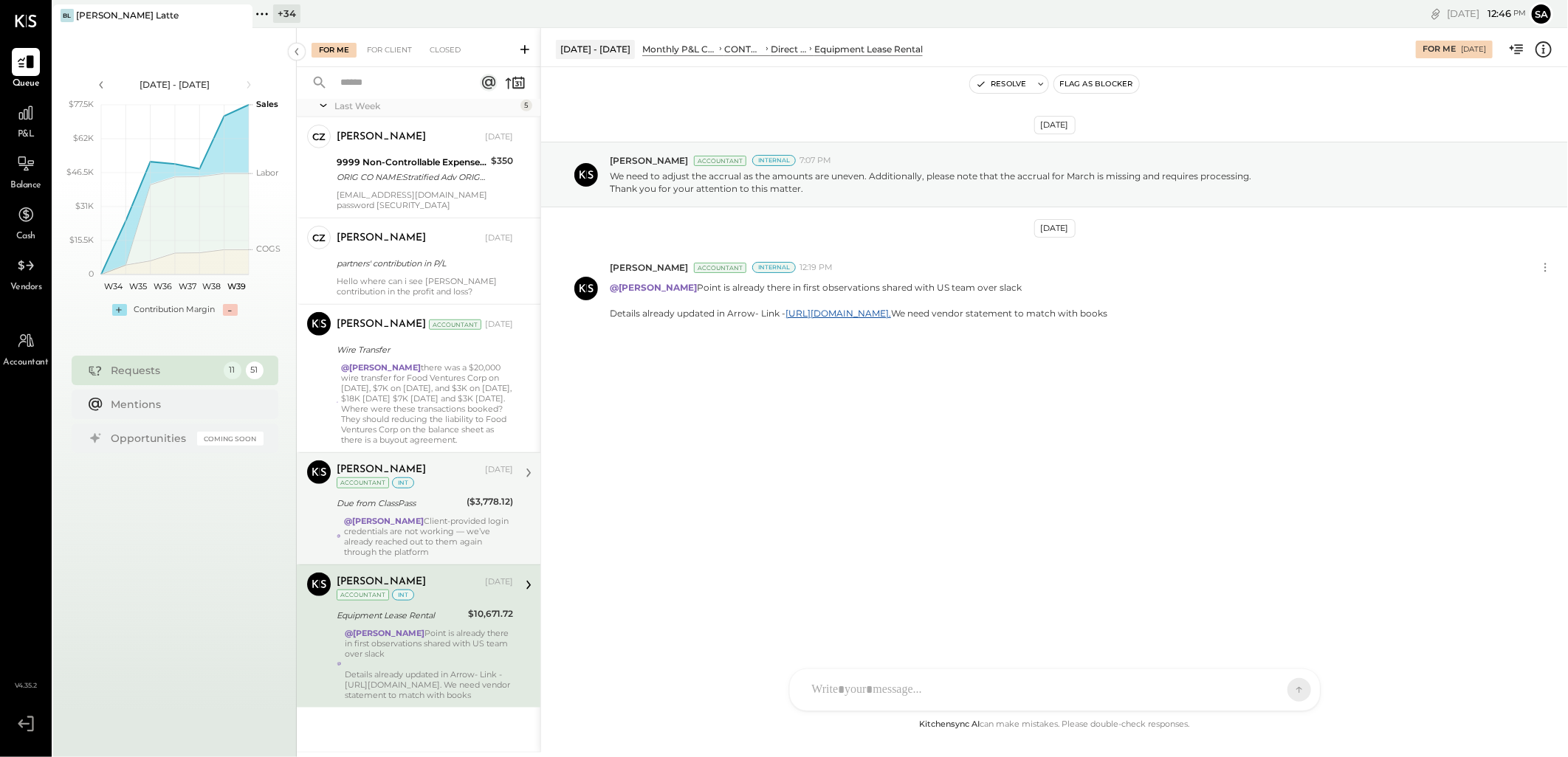
click at [410, 533] on div "@[PERSON_NAME] Client-provided login credentials are not working — we’ve alread…" at bounding box center [429, 537] width 169 height 41
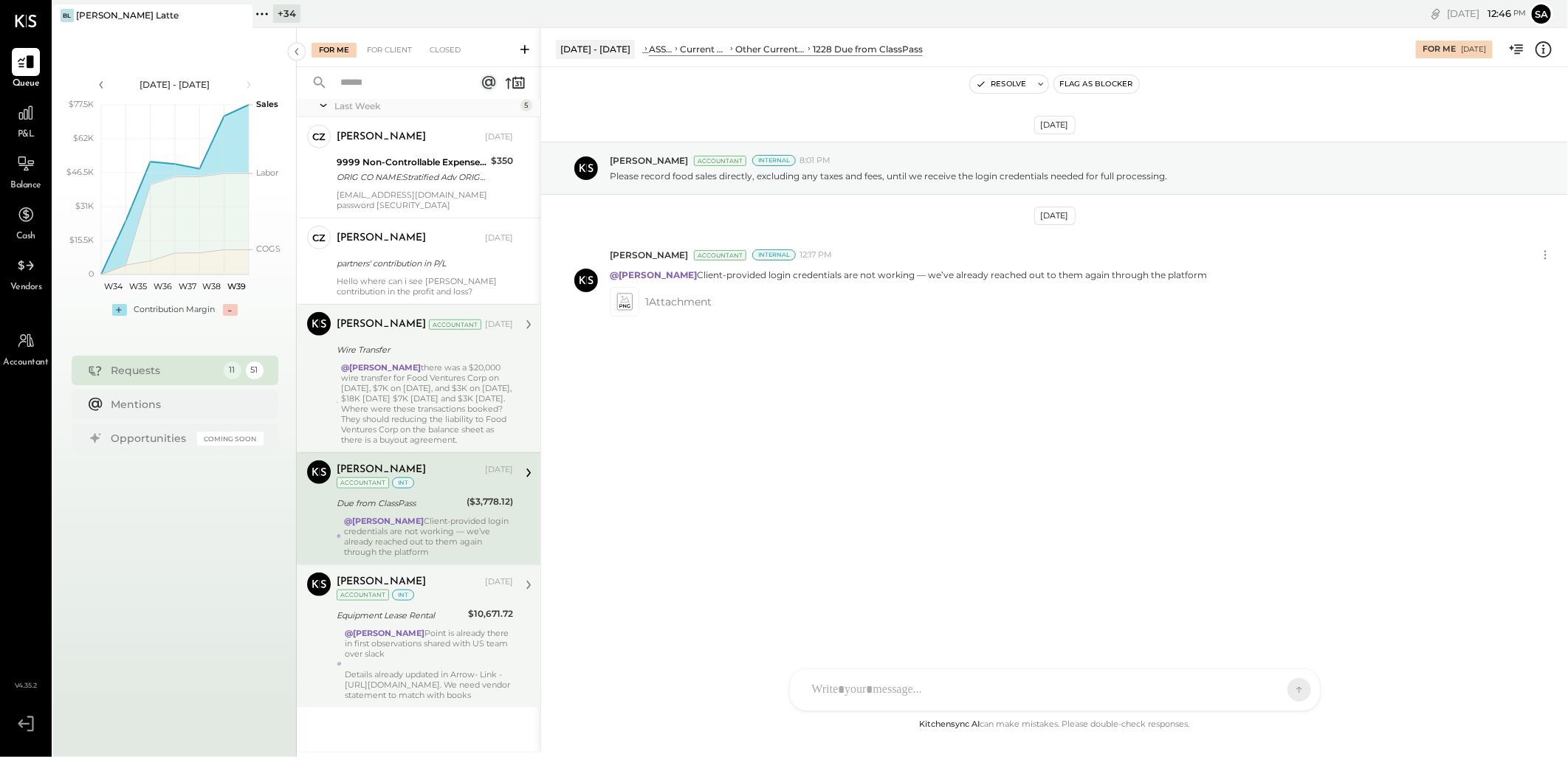
click at [406, 410] on div "@[PERSON_NAME] there was a $20,000 wire transfer for Food Ventures Corp on [DAT…" at bounding box center [427, 403] width 172 height 83
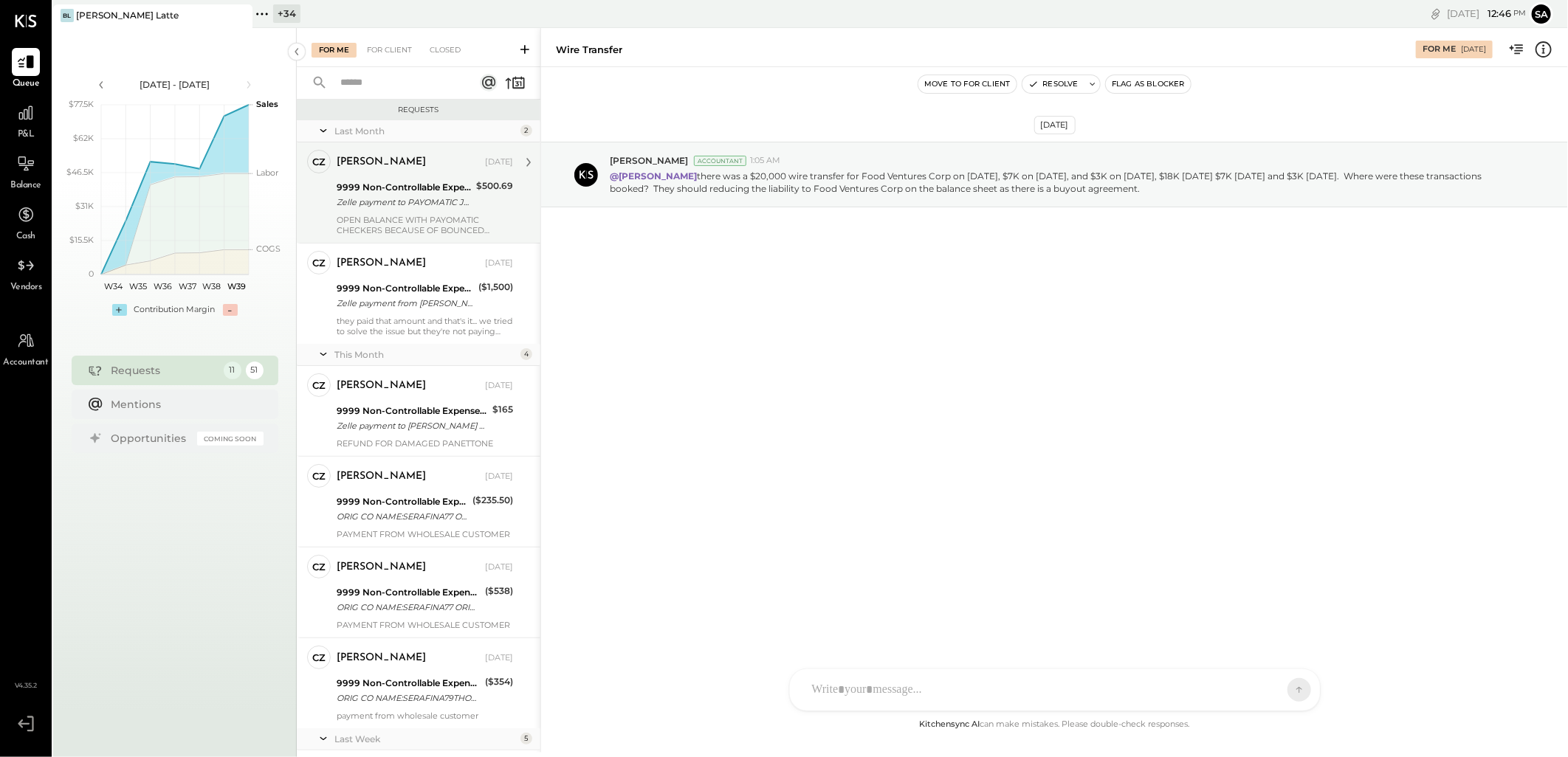
click at [385, 188] on div "9999 Non-Controllable Expenses:Other Income and Expenses:To Be Classified" at bounding box center [404, 187] width 135 height 15
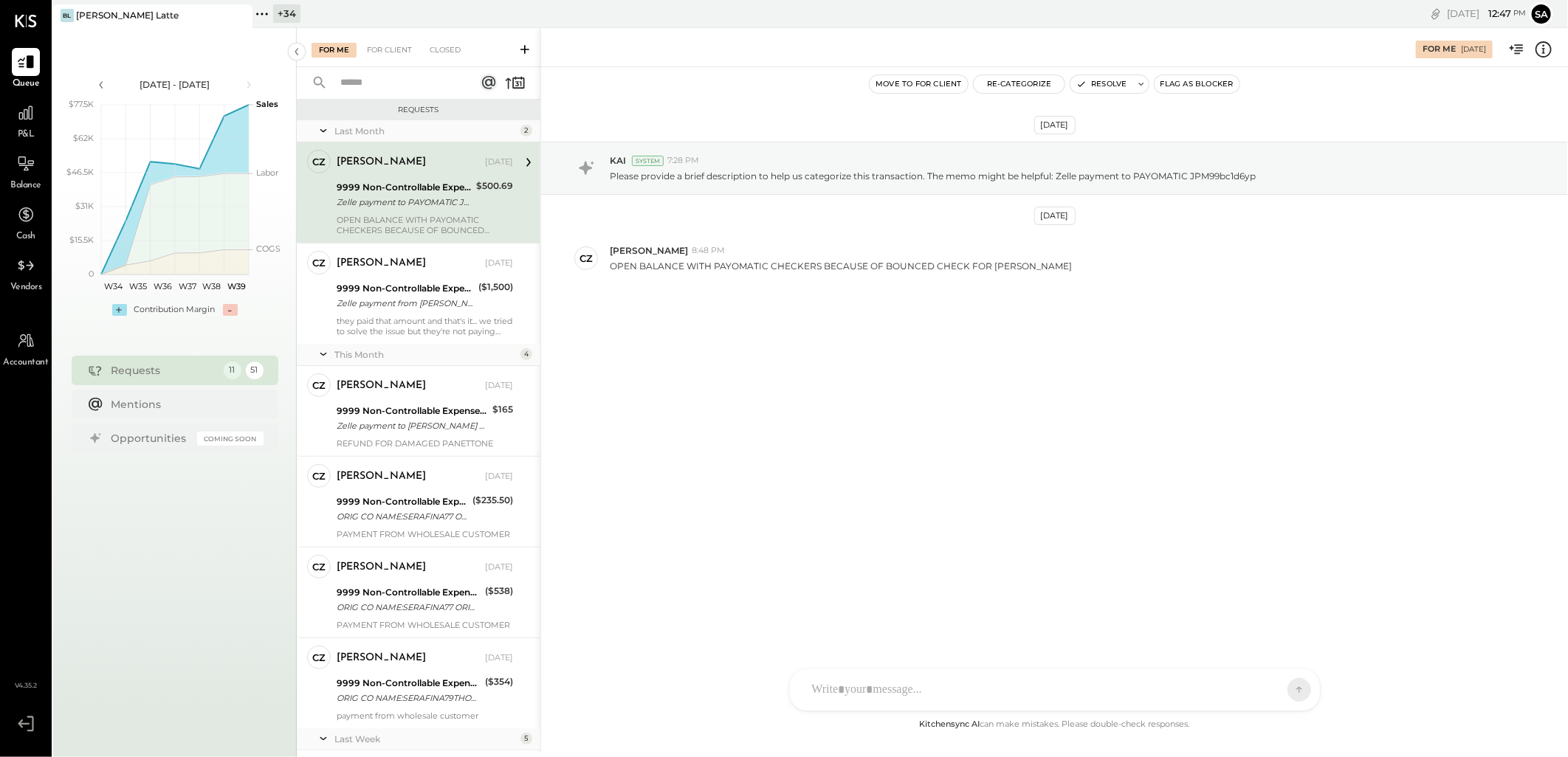
click at [394, 150] on div "Camilla Zanin Aug 18, 2025" at bounding box center [425, 162] width 177 height 25
drag, startPoint x: 1102, startPoint y: 84, endPoint x: 1003, endPoint y: 146, distance: 116.8
click at [1102, 84] on button "Resolve" at bounding box center [1101, 84] width 62 height 18
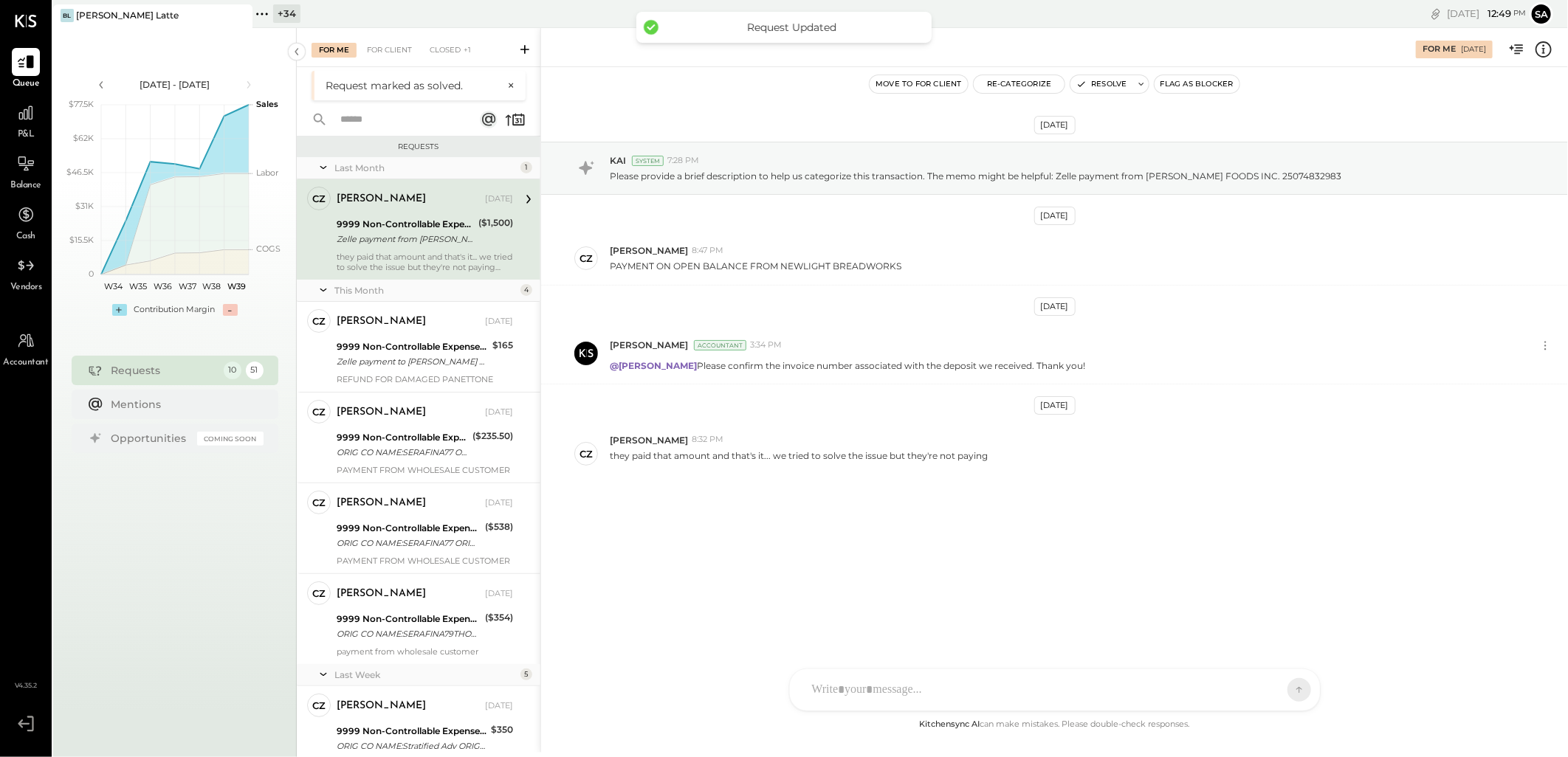
click at [388, 223] on div "9999 Non-Controllable Expenses:Other Income and Expenses:To Be Classified" at bounding box center [405, 225] width 137 height 15
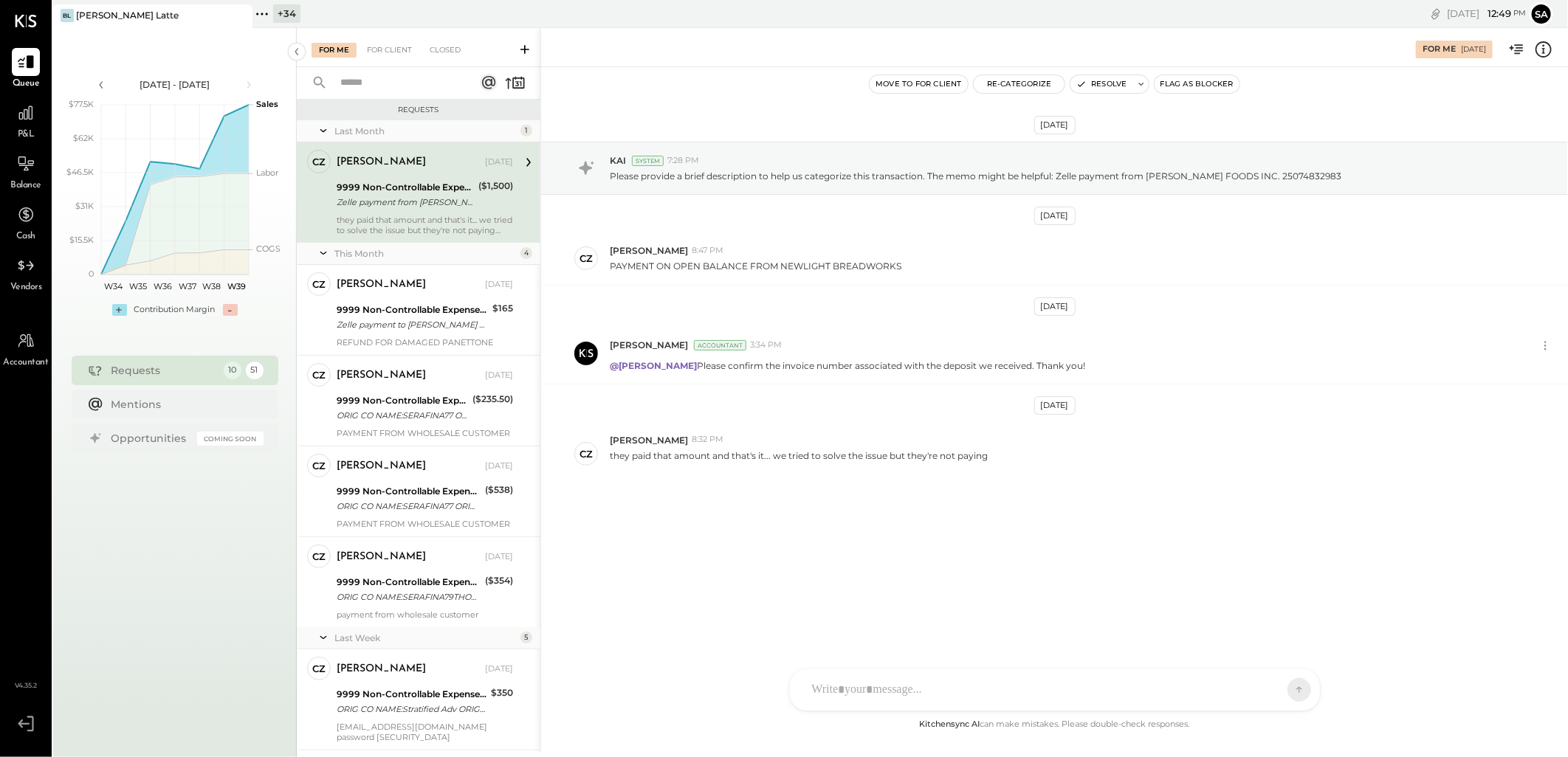
click at [448, 209] on div "Zelle payment from [PERSON_NAME] FOODS INC. 25074832983" at bounding box center [405, 202] width 137 height 15
click at [446, 211] on div "9999 Non-Controllable Expenses:Other Income and Expenses:To Be Classified Zelle…" at bounding box center [405, 195] width 137 height 33
click at [341, 308] on div "9999 Non-Controllable Expenses:Other Income and Expenses:To Be Classified" at bounding box center [412, 310] width 151 height 15
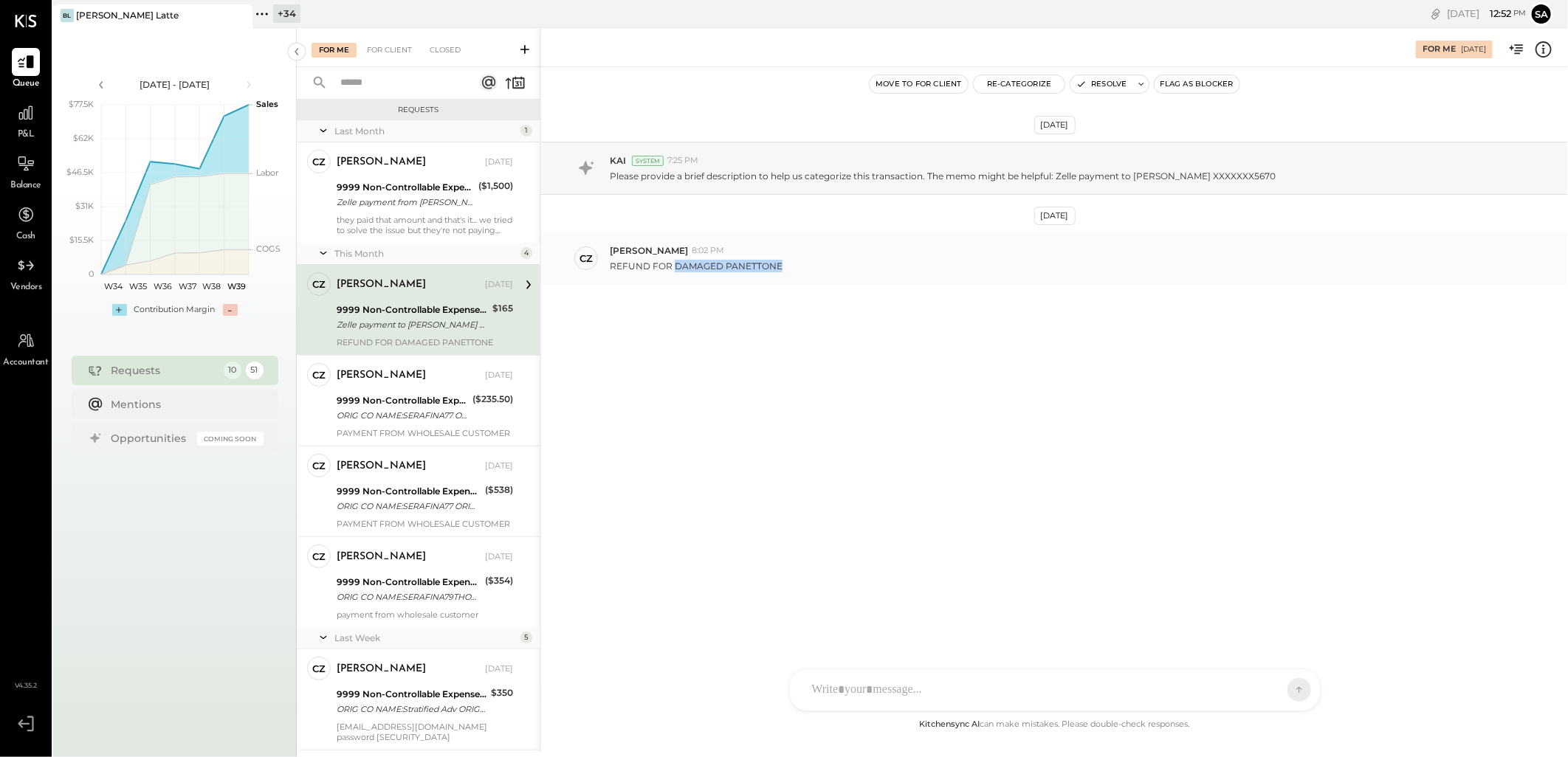
drag, startPoint x: 778, startPoint y: 267, endPoint x: 675, endPoint y: 263, distance: 103.1
click at [675, 263] on p "REFUND FOR DAMAGED PANETTONE" at bounding box center [696, 265] width 173 height 12
copy p "DAMAGED PANETTONE"
click at [1544, 47] on icon at bounding box center [1544, 49] width 19 height 19
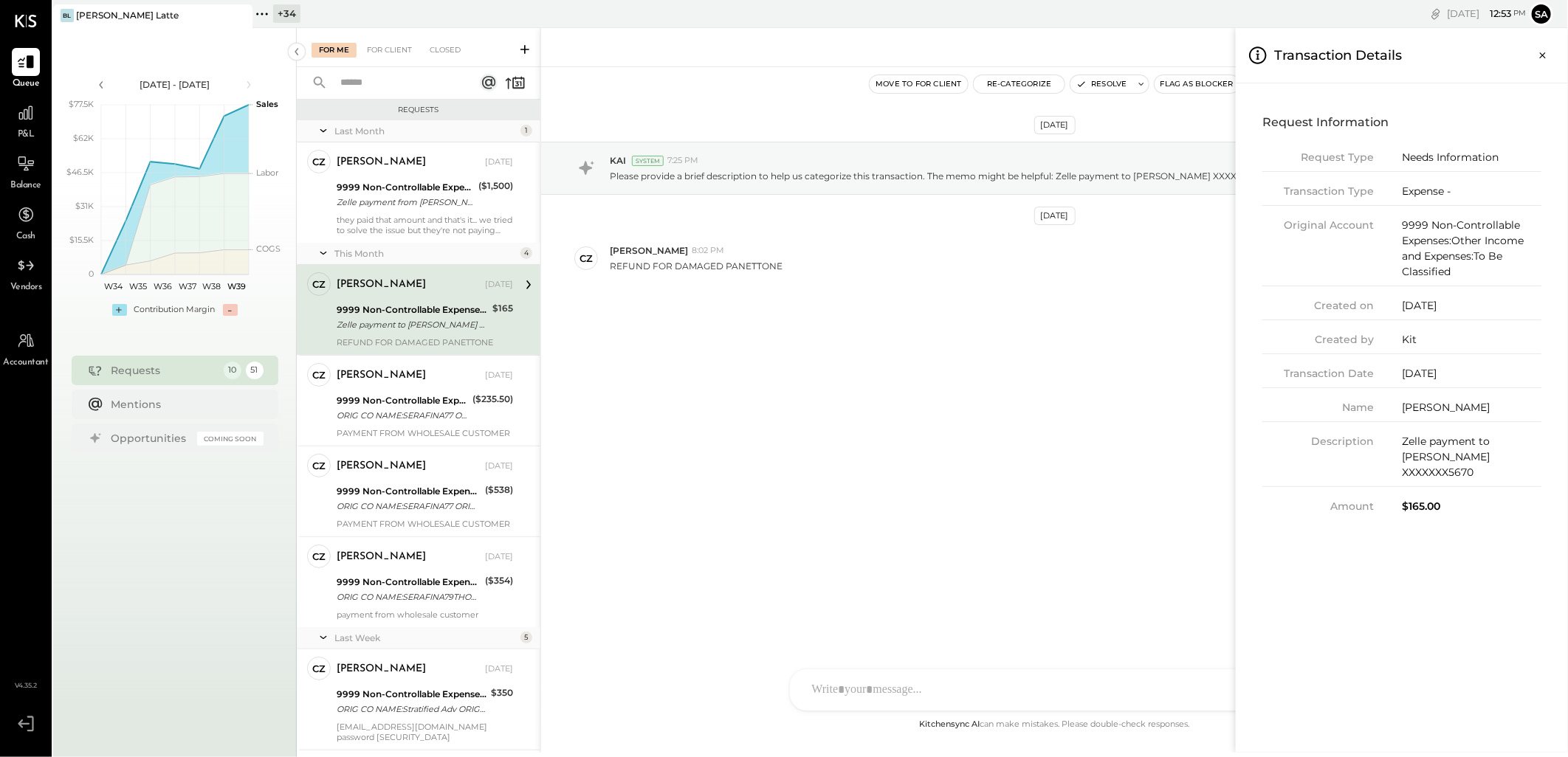
drag, startPoint x: 1402, startPoint y: 402, endPoint x: 1514, endPoint y: 407, distance: 112.1
click at [1514, 407] on div "Raimondo Petretta" at bounding box center [1471, 407] width 139 height 15
copy div "Raimondo Petretta"
click at [968, 358] on div "For Me For Client Closed Requests Last Month 1 CZ Camilla Zanin Owner Camilla Z…" at bounding box center [931, 390] width 1271 height 725
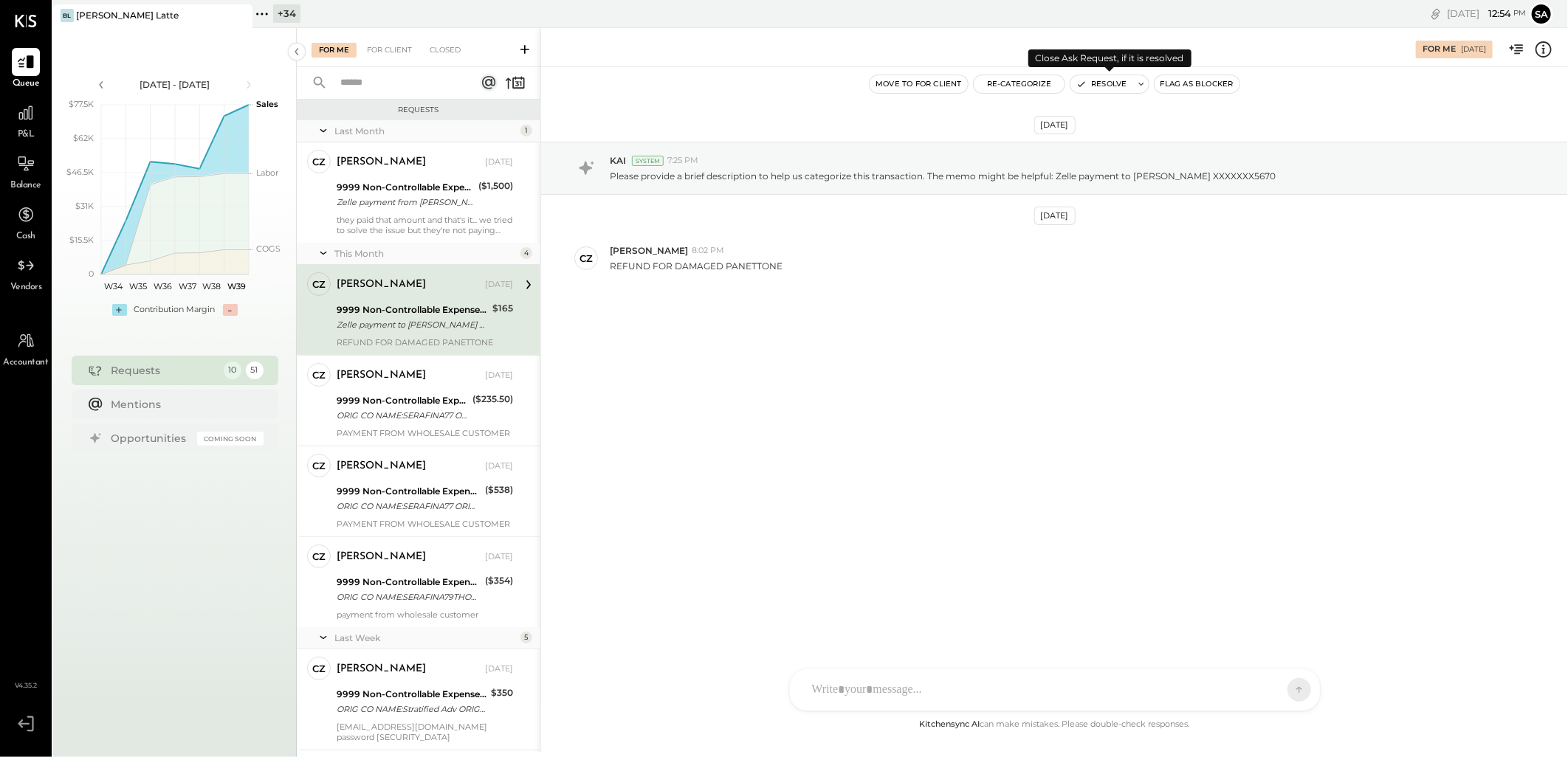
click at [1085, 84] on icon "button" at bounding box center [1081, 84] width 10 height 10
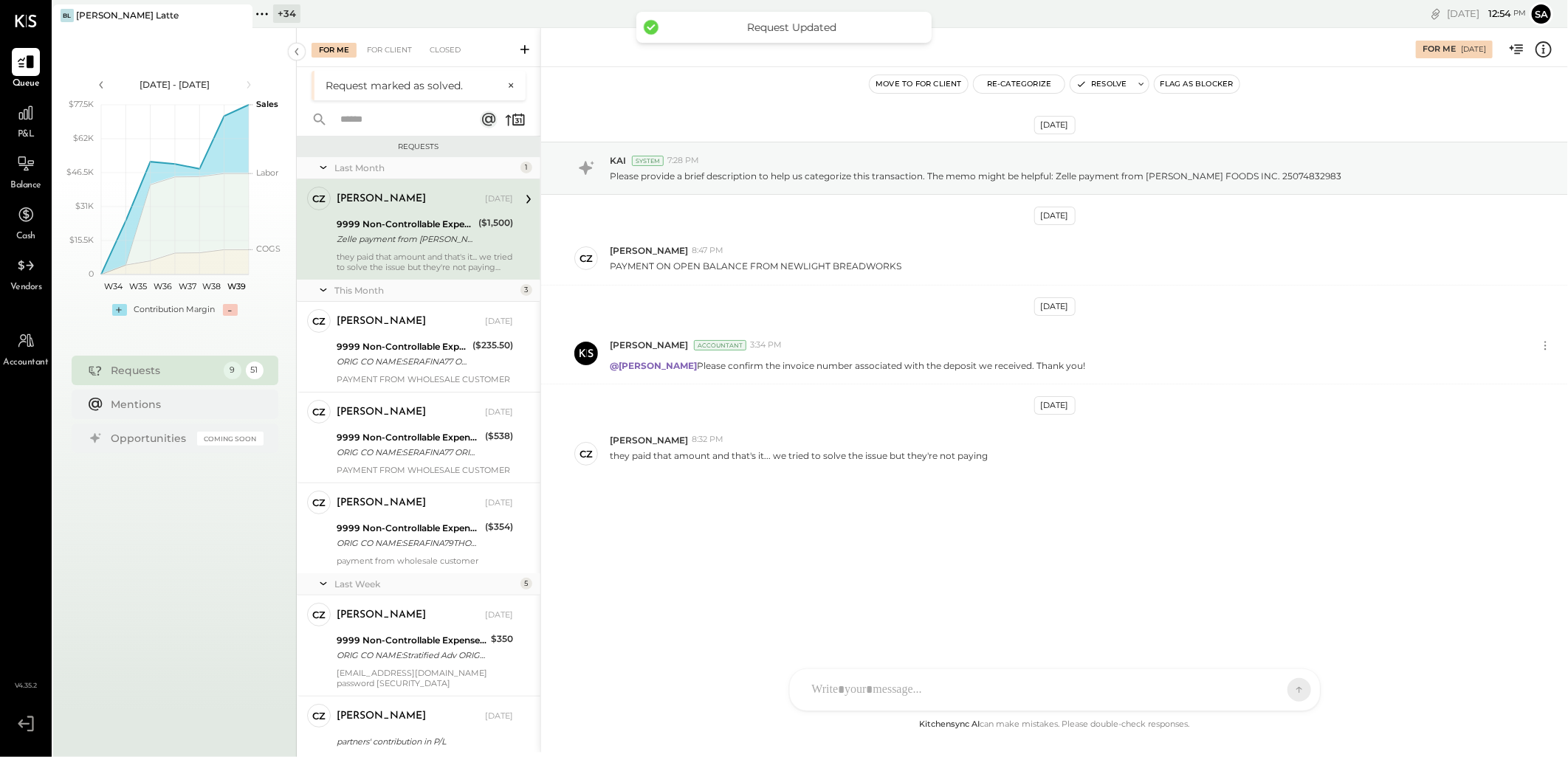
click at [392, 246] on div "9999 Non-Controllable Expenses:Other Income and Expenses:To Be Classified Zelle…" at bounding box center [405, 231] width 137 height 33
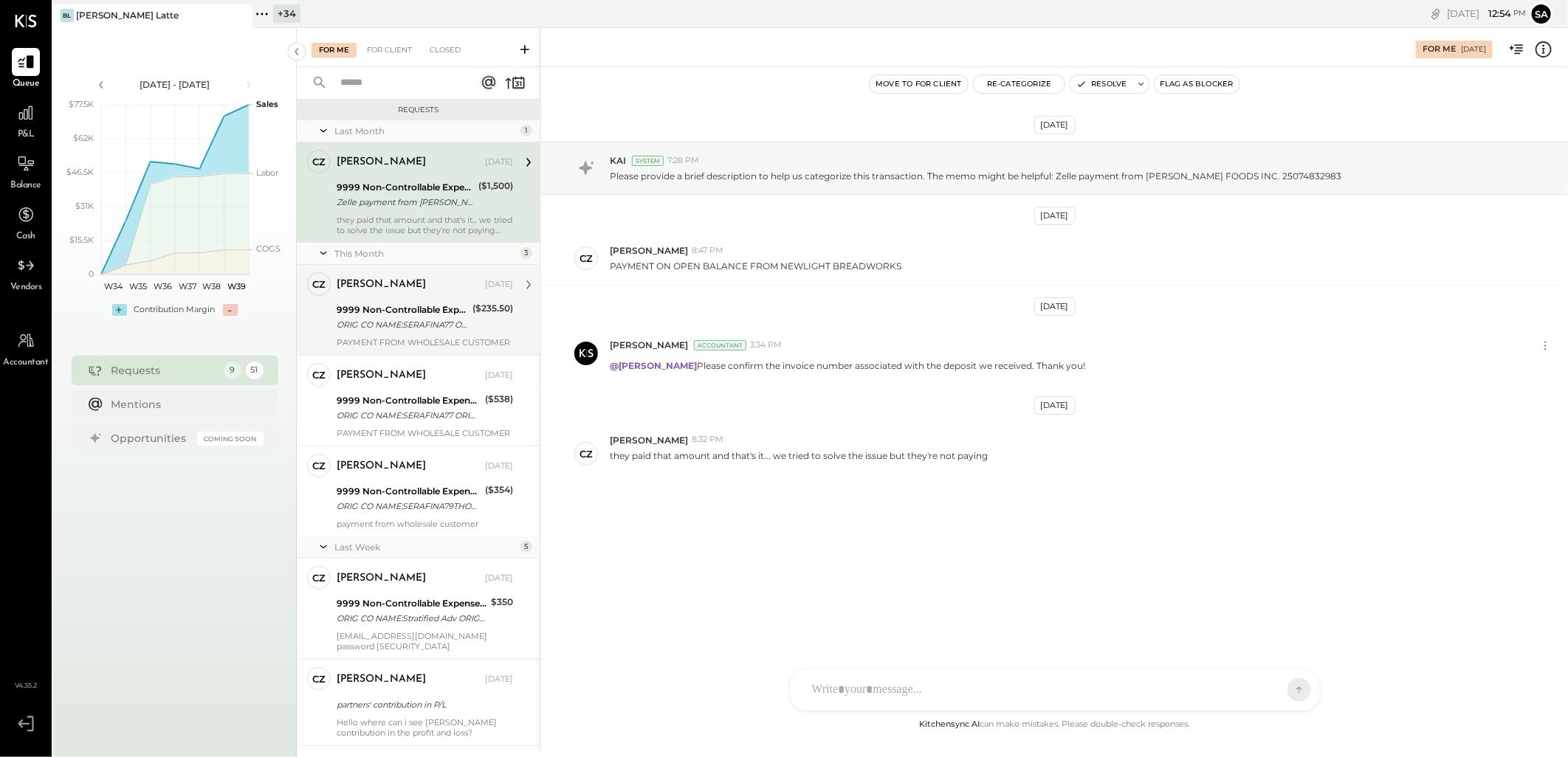
click at [391, 328] on div "ORIG CO NAME:SERAFINA77 ORIG ID:XXXXXX3684 DESC DATE: CO ENTRY DESCR:77TH SEC:P…" at bounding box center [403, 324] width 132 height 15
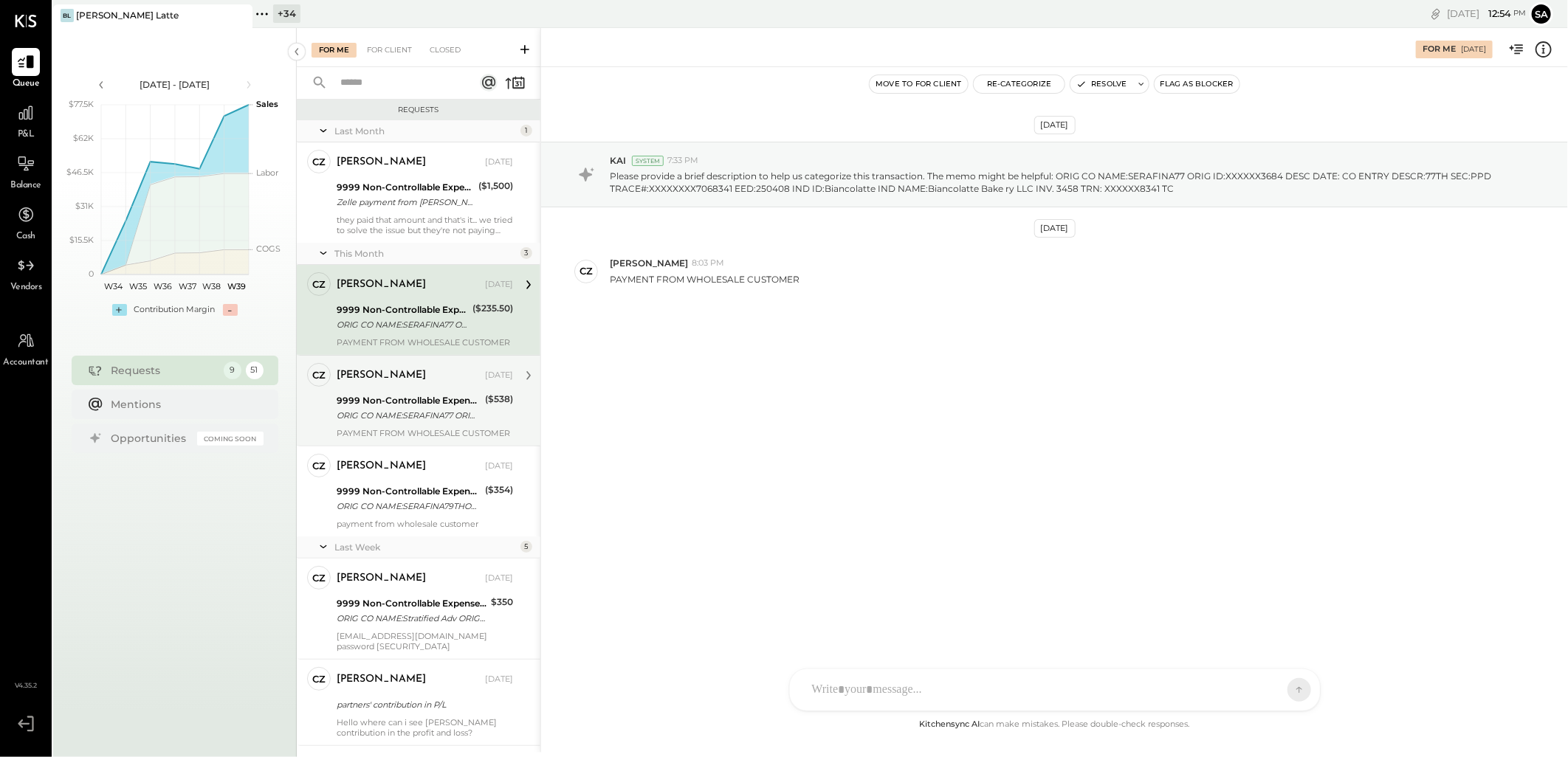
click at [384, 400] on div "9999 Non-Controllable Expenses:Other Income and Expenses:To Be Classified" at bounding box center [408, 401] width 144 height 15
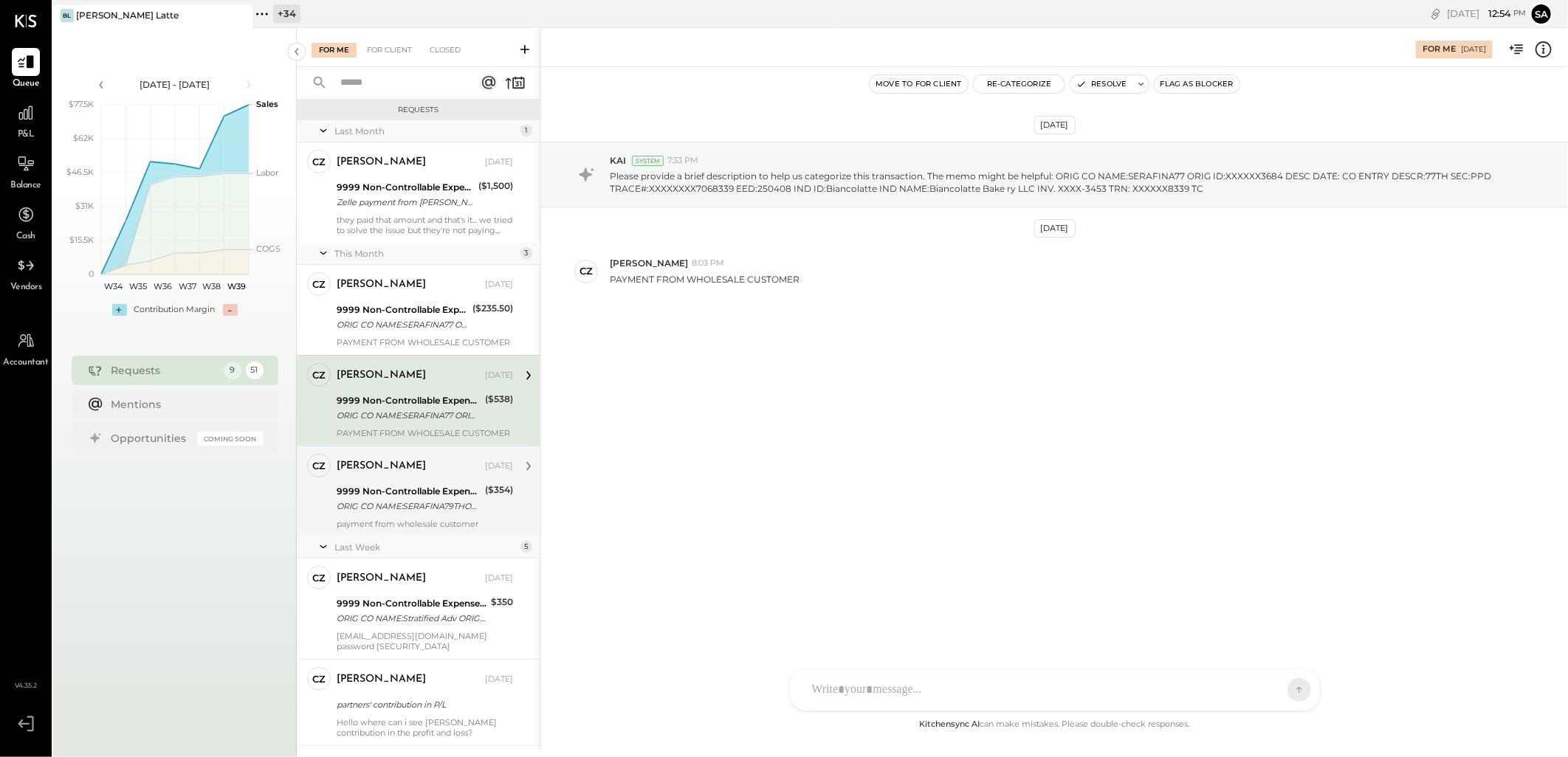
click at [375, 498] on div "ORIG CO NAME:SERAFINA79THOPER ORIG ID:1870910300 DESC DATE: CO ENTRY DESCR:[PER…" at bounding box center [408, 506] width 144 height 15
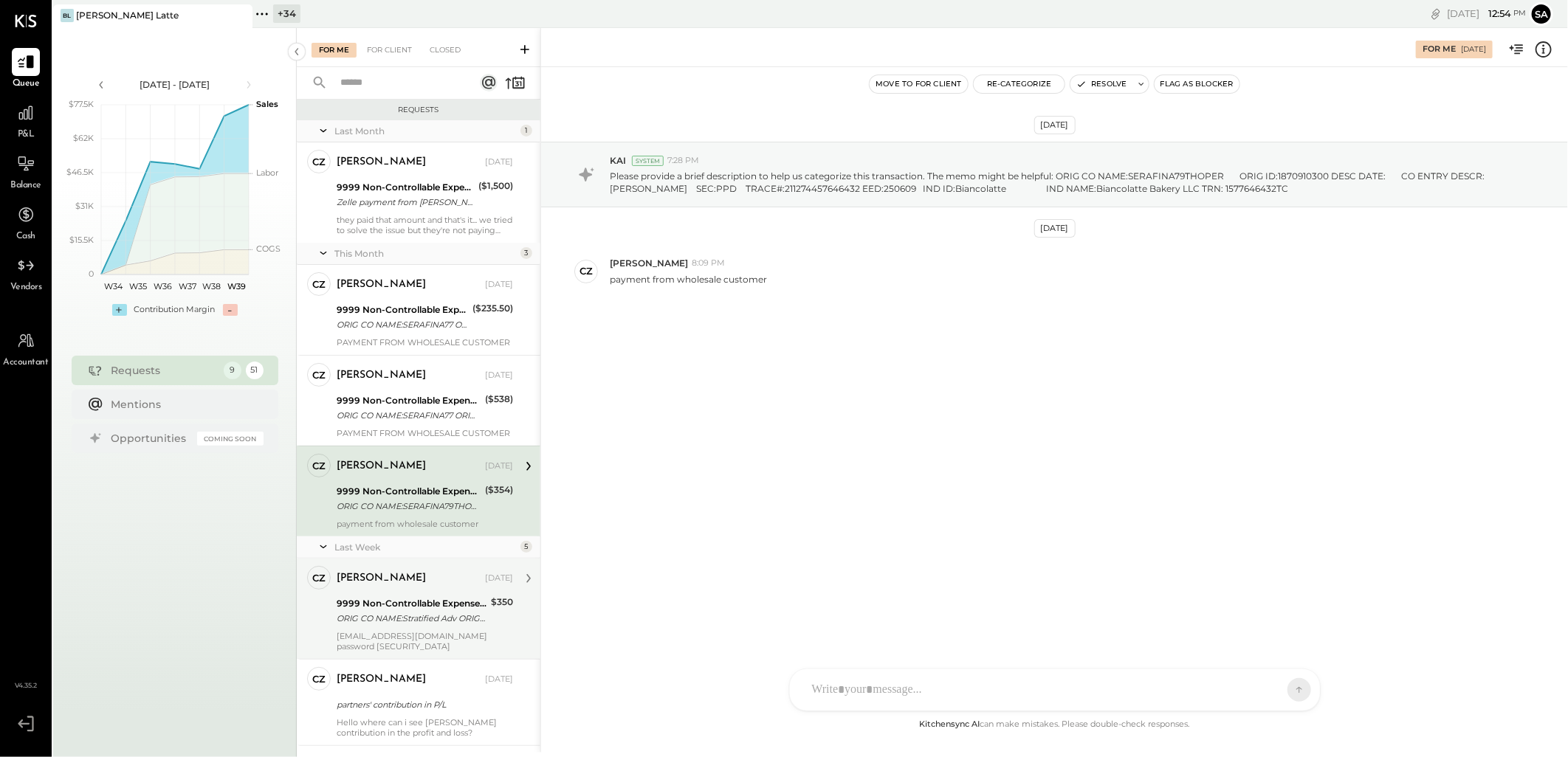
click at [432, 615] on div "ORIG CO NAME:Stratified Adv ORIG ID:XXXXXX2568 DESC DATE: CO ENTRY DESCR:Standa…" at bounding box center [411, 619] width 150 height 15
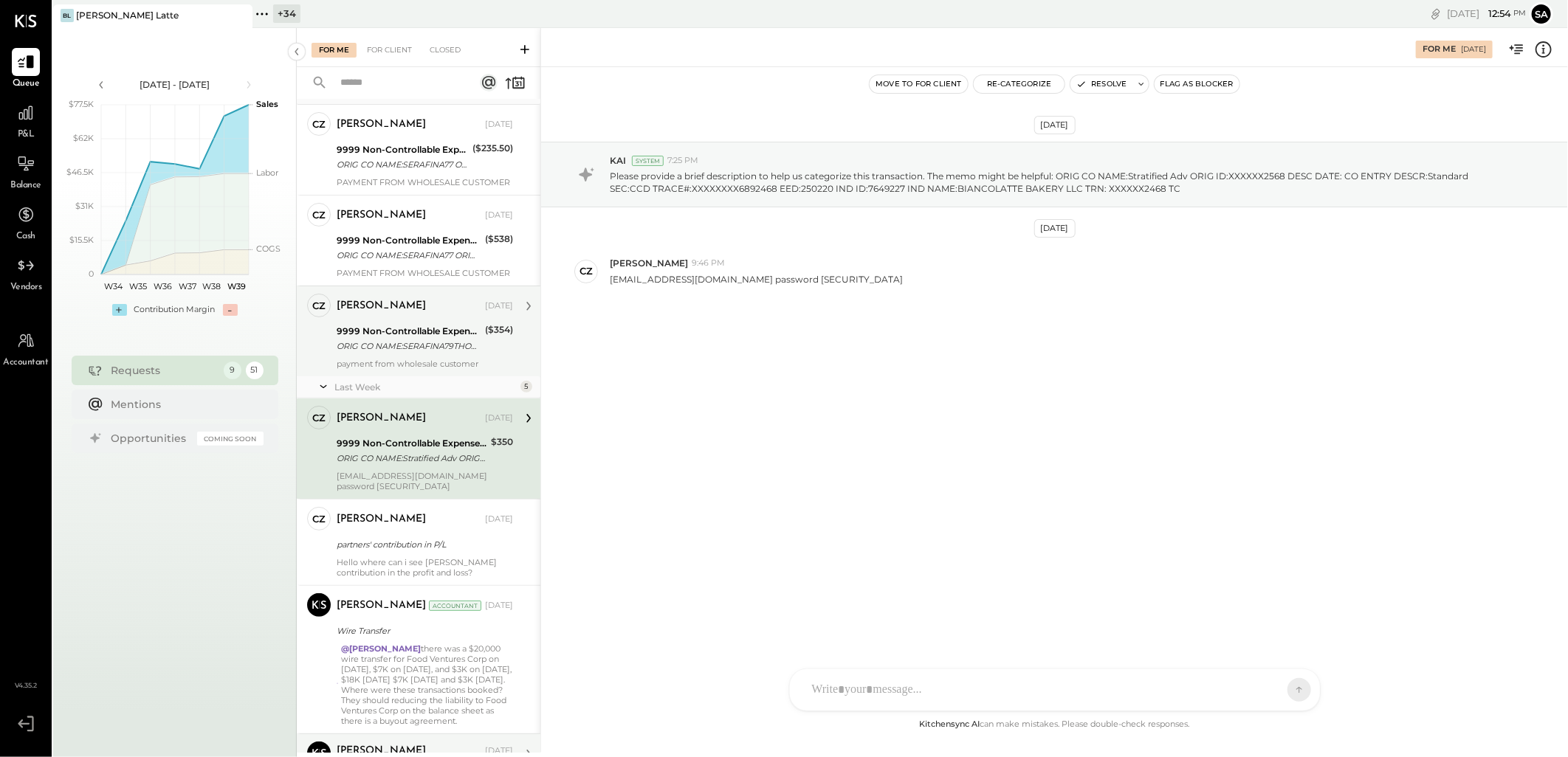
scroll to position [164, 0]
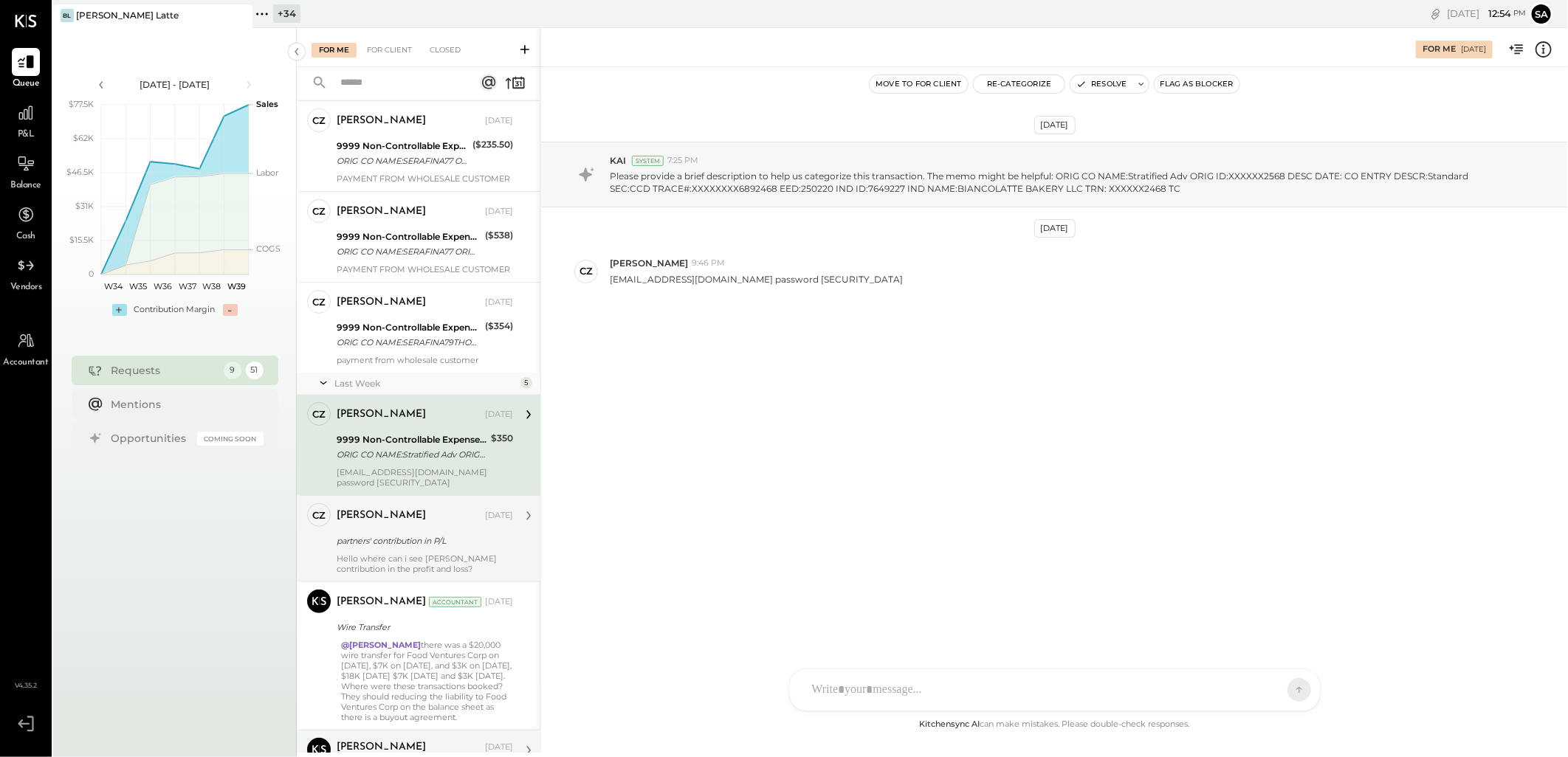
click at [400, 546] on div "partners' contribution in P/L" at bounding box center [422, 541] width 172 height 15
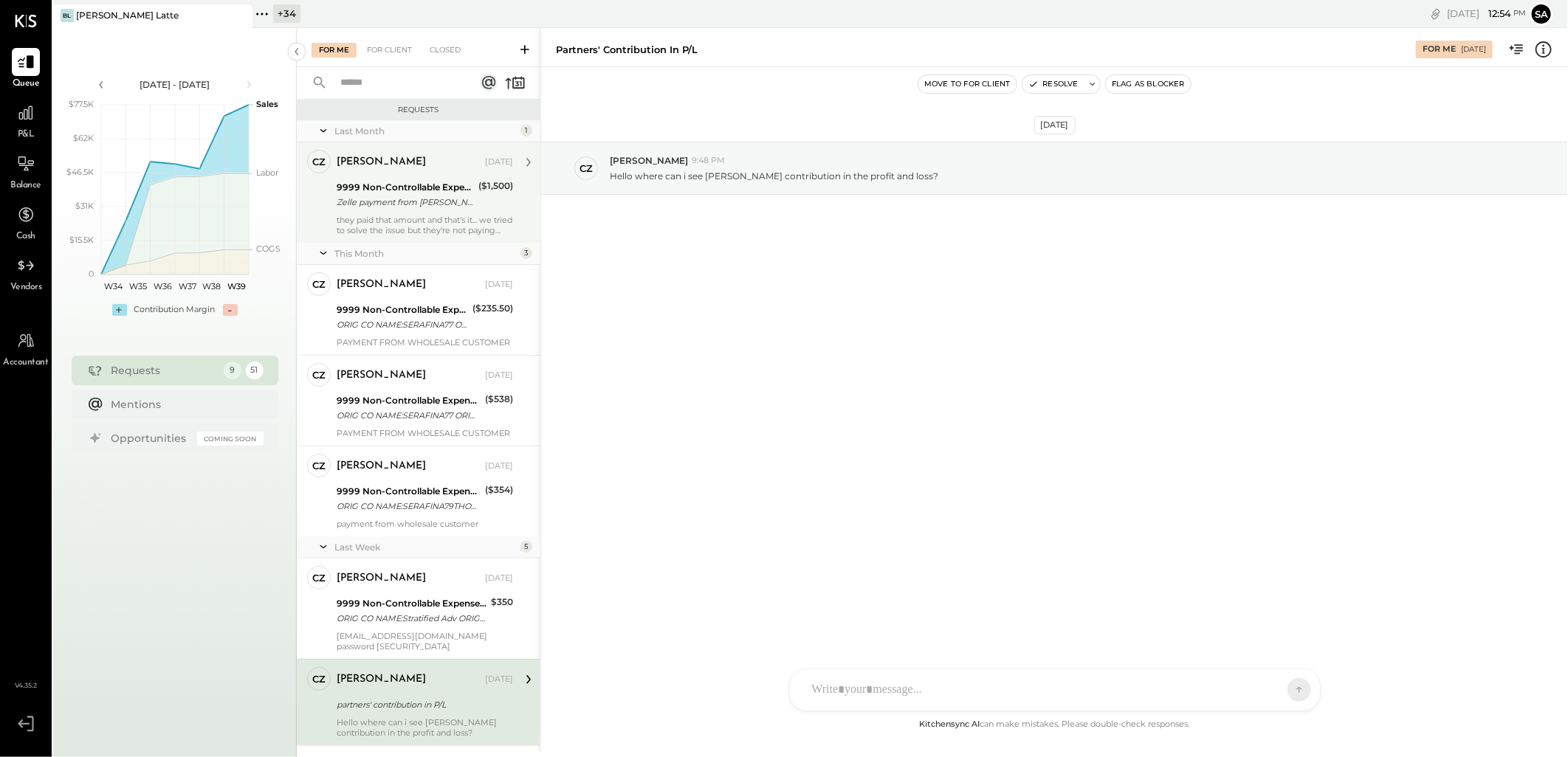
click at [382, 238] on div "CZ Camilla Zanin Owner Camilla Zanin Aug 31, 2025 9999 Non-Controllable Expense…" at bounding box center [418, 192] width 244 height 101
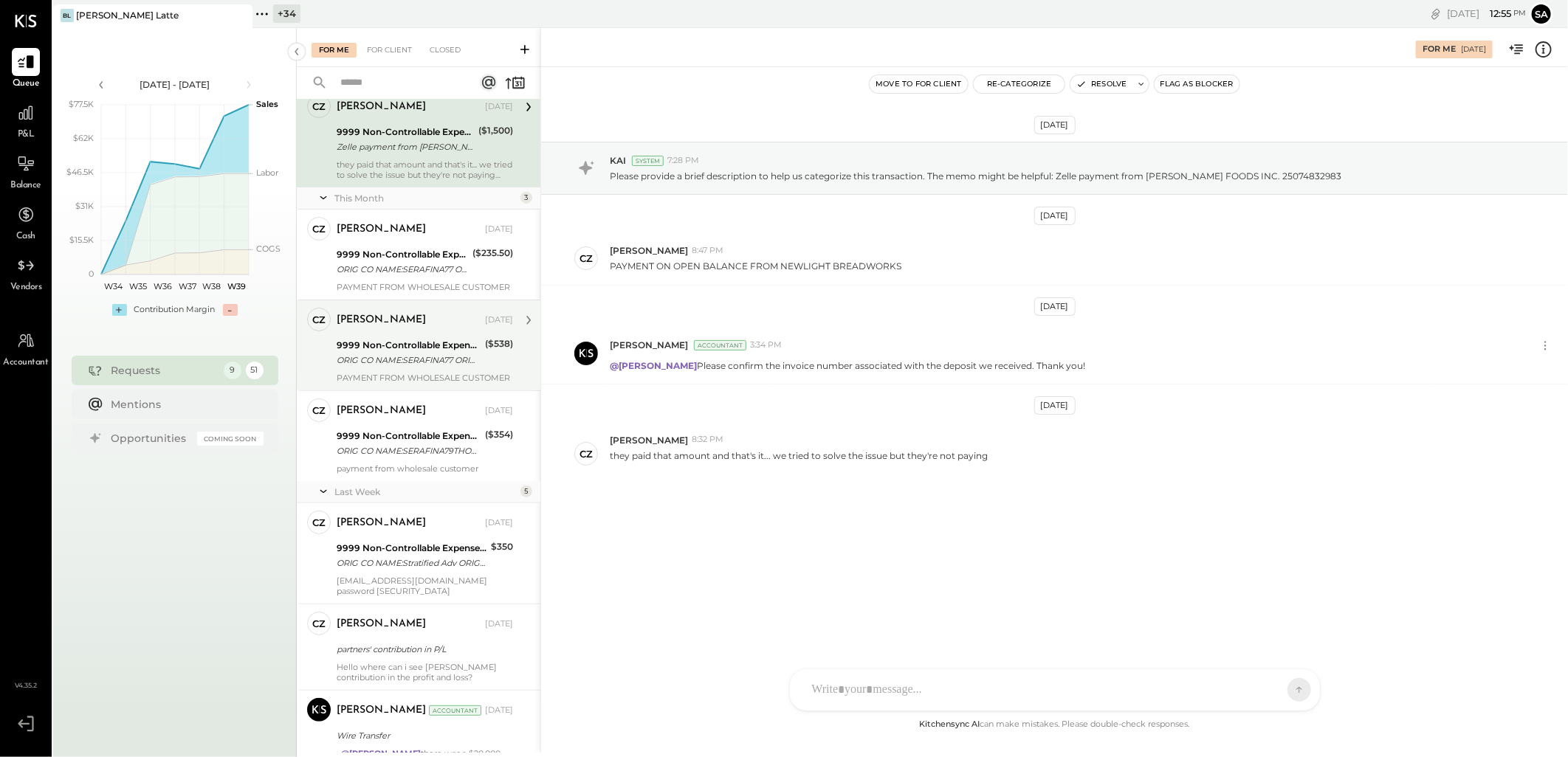
scroll to position [164, 0]
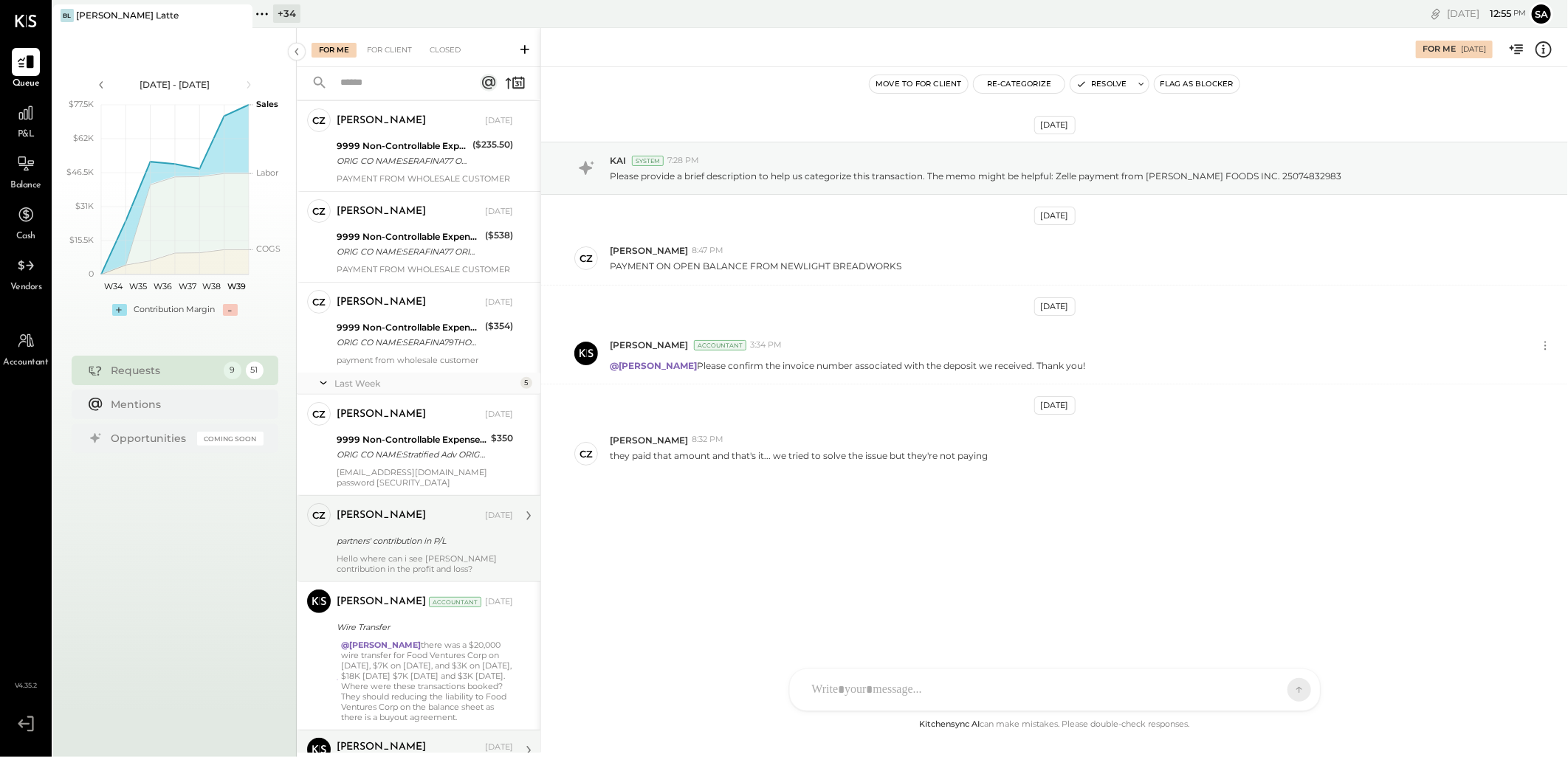
click at [392, 543] on div "partners' contribution in P/L" at bounding box center [422, 541] width 172 height 15
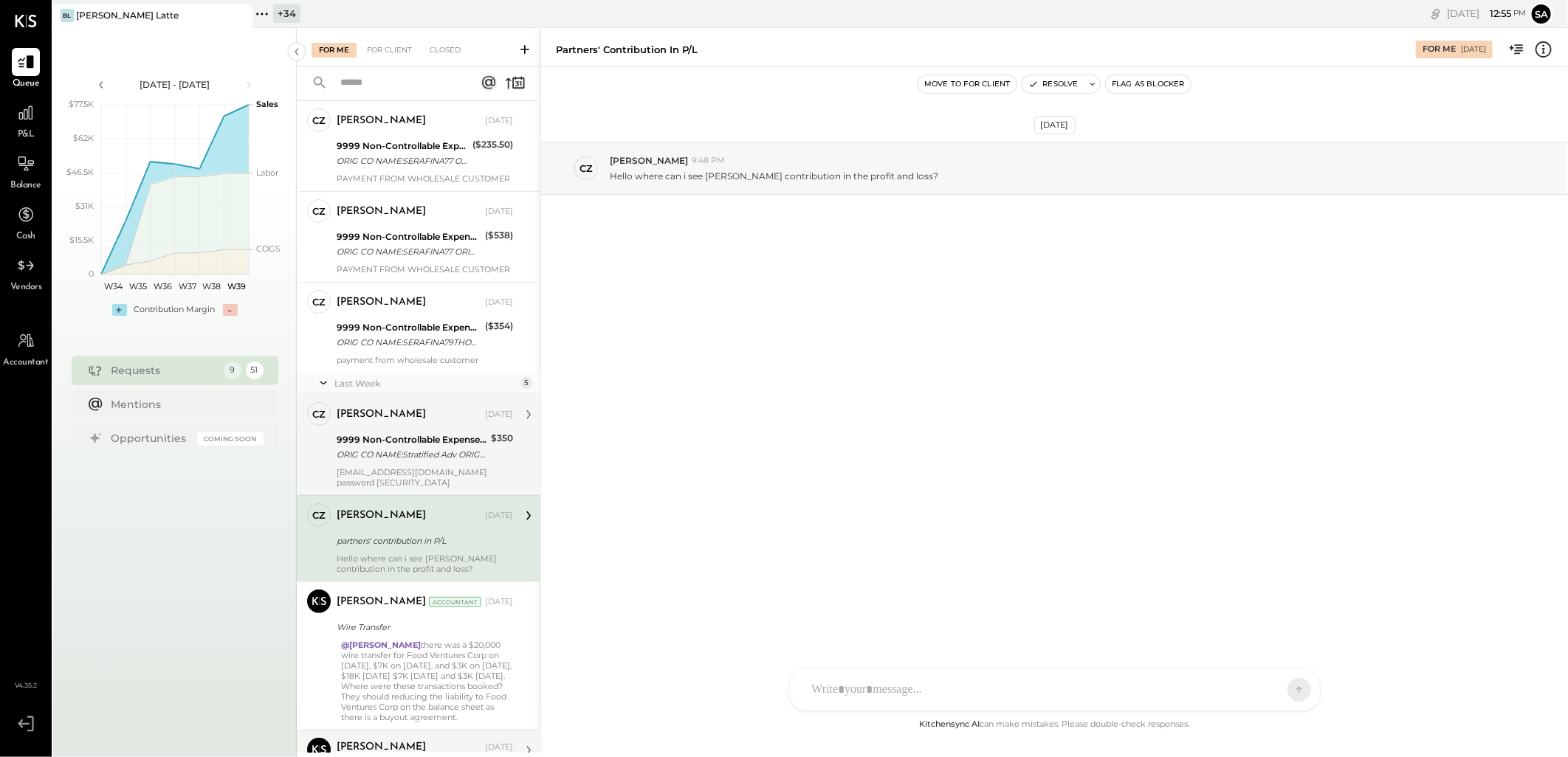
click at [374, 458] on div "ORIG CO NAME:Stratified Adv ORIG ID:XXXXXX2568 DESC DATE: CO ENTRY DESCR:Standa…" at bounding box center [411, 455] width 150 height 15
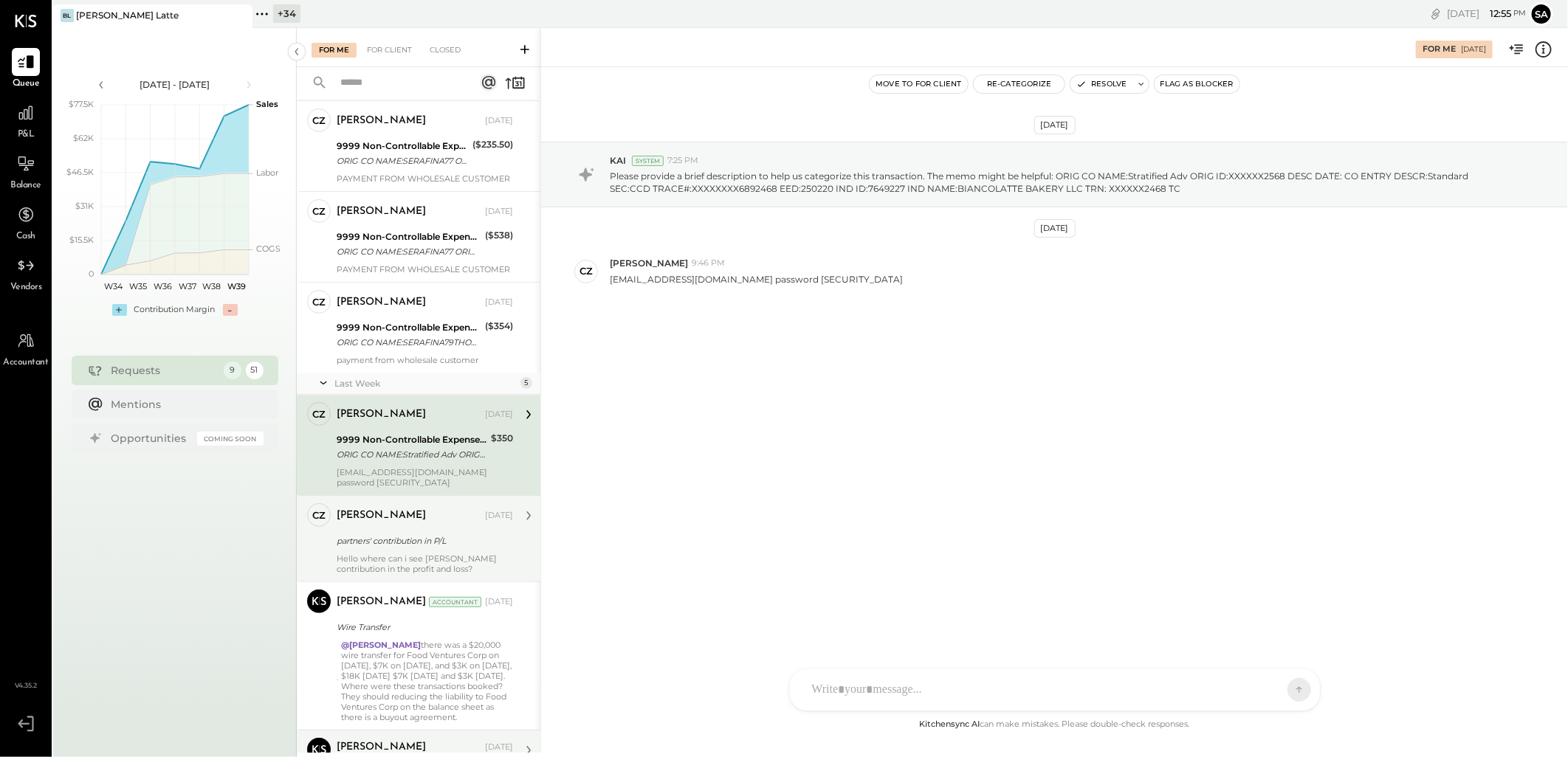
click at [387, 559] on div "Hello where can i see [PERSON_NAME] contribution in the profit and loss?" at bounding box center [425, 564] width 177 height 21
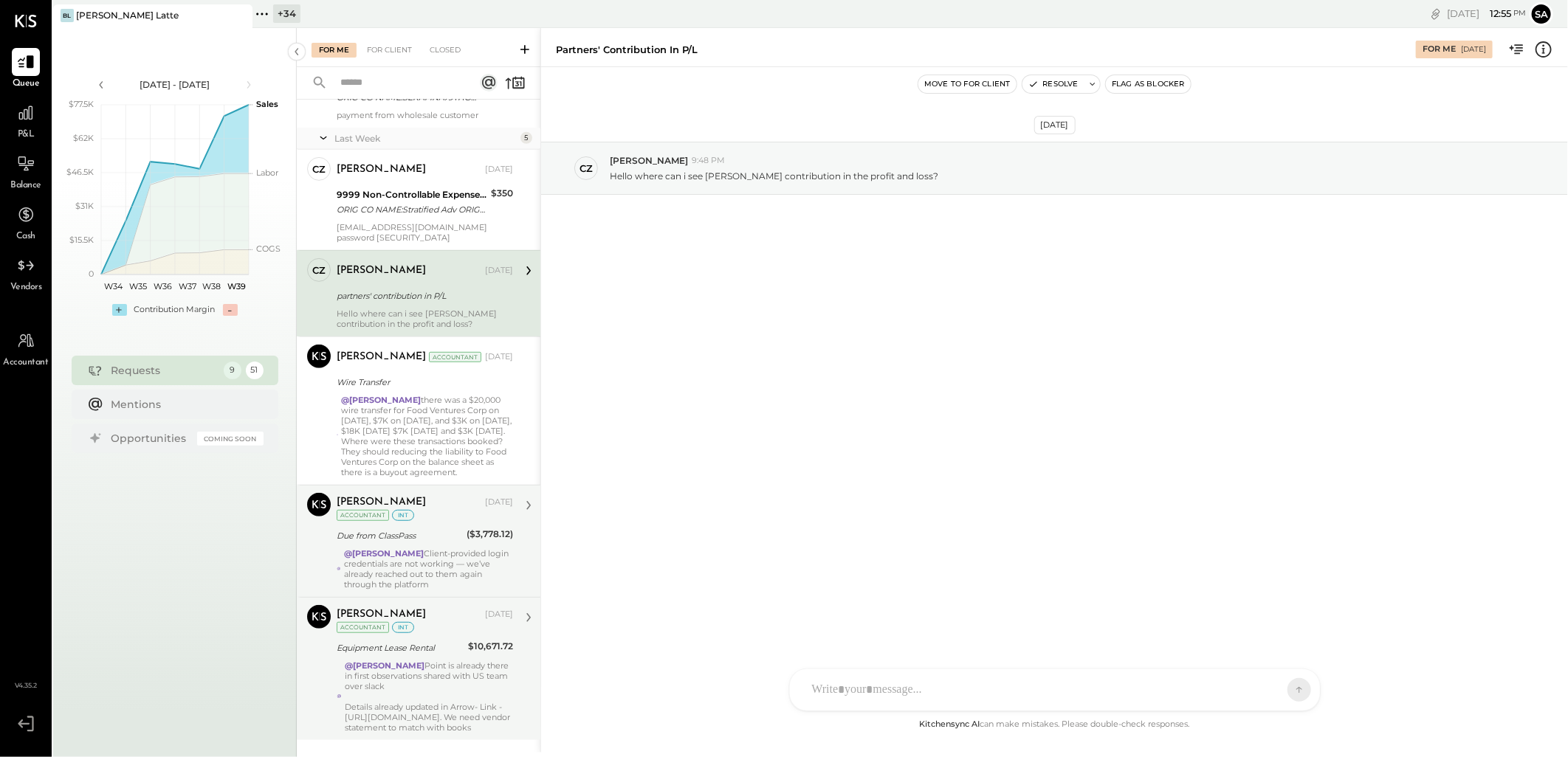
scroll to position [440, 0]
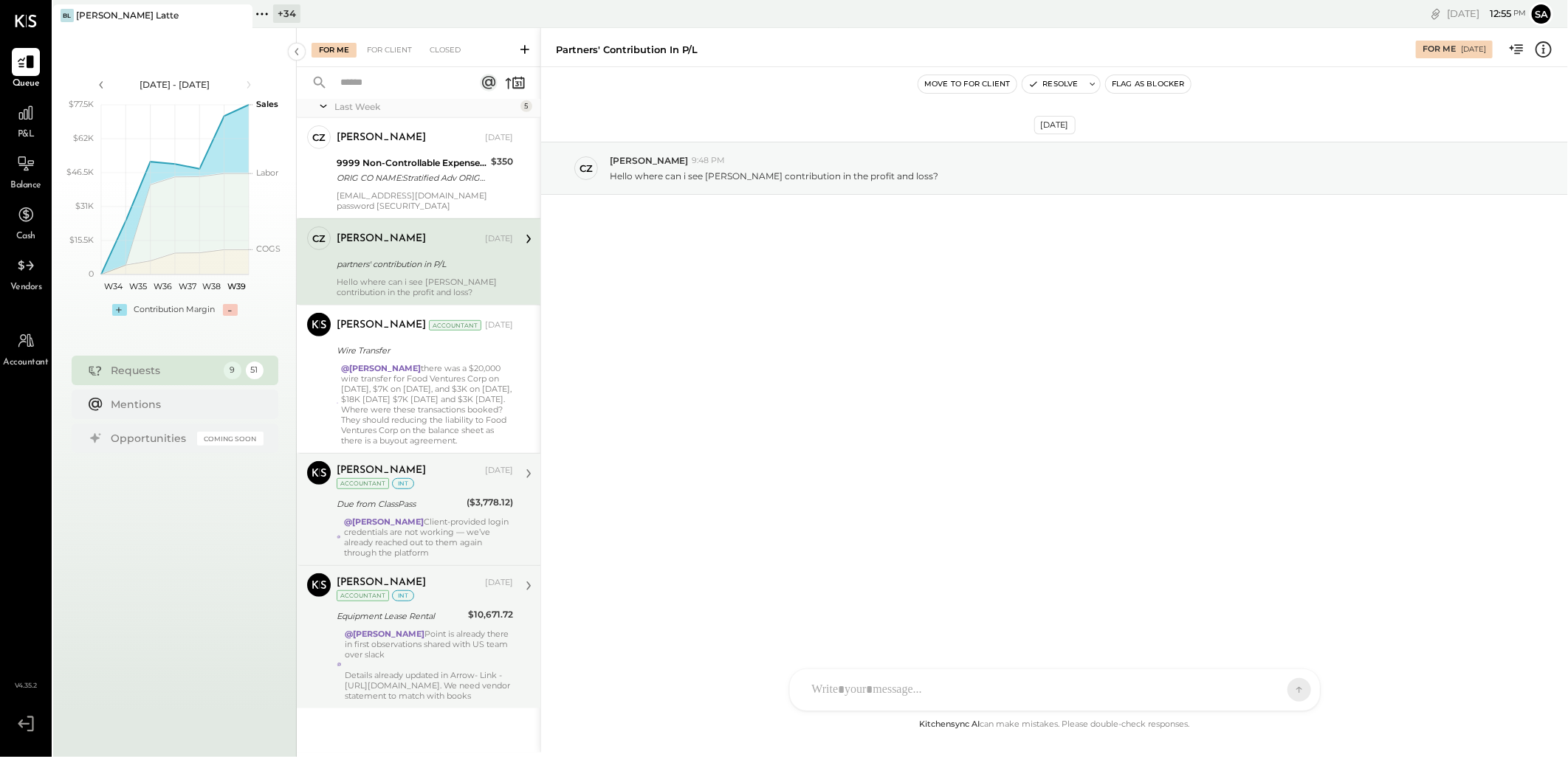
click at [449, 660] on div at bounding box center [428, 665] width 168 height 10
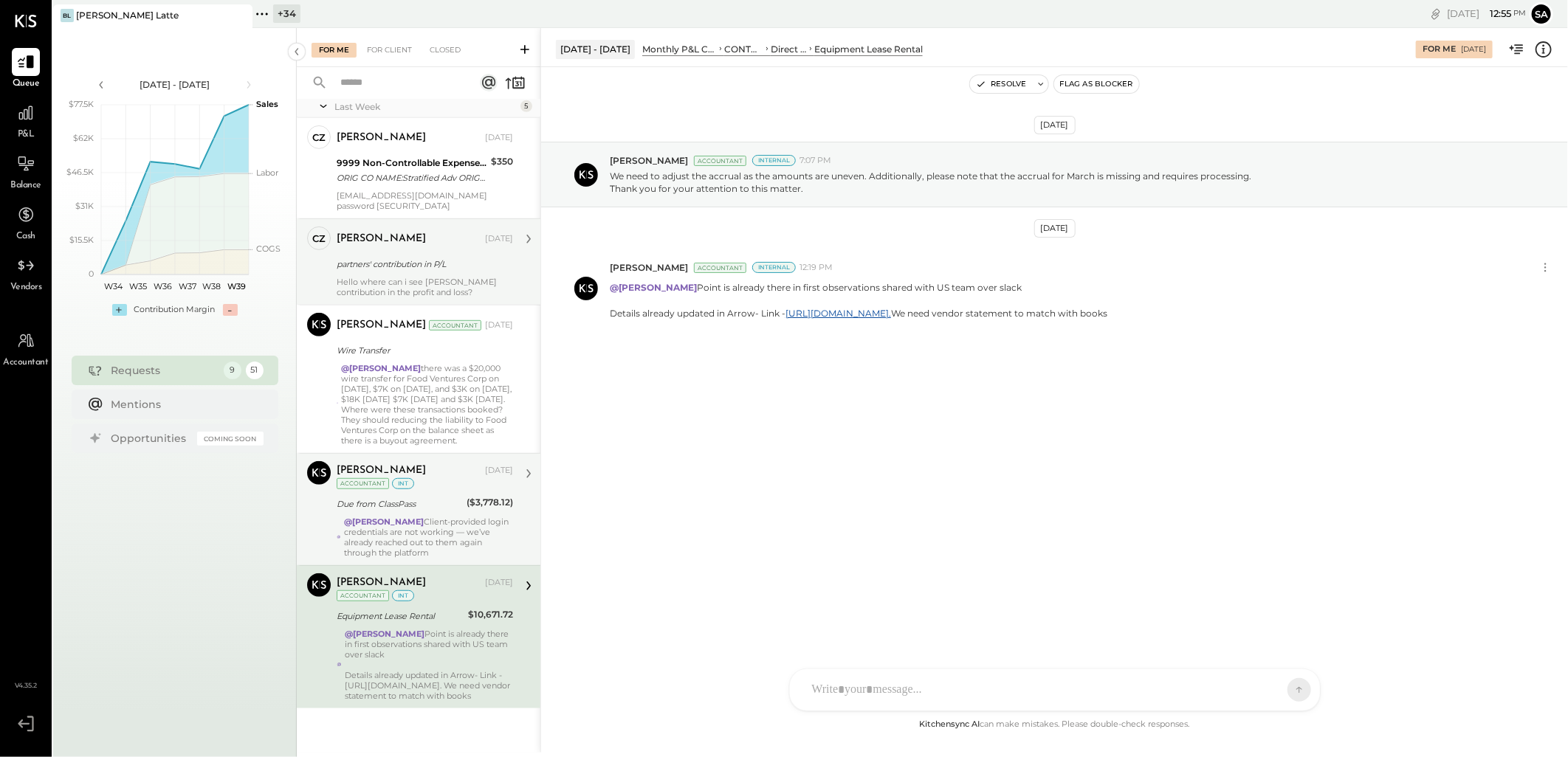
click at [1014, 476] on div "Sep 16th, 2025 Navin Jain Accountant Internal 7:07 PM We need to adjust the acc…" at bounding box center [1054, 391] width 1027 height 649
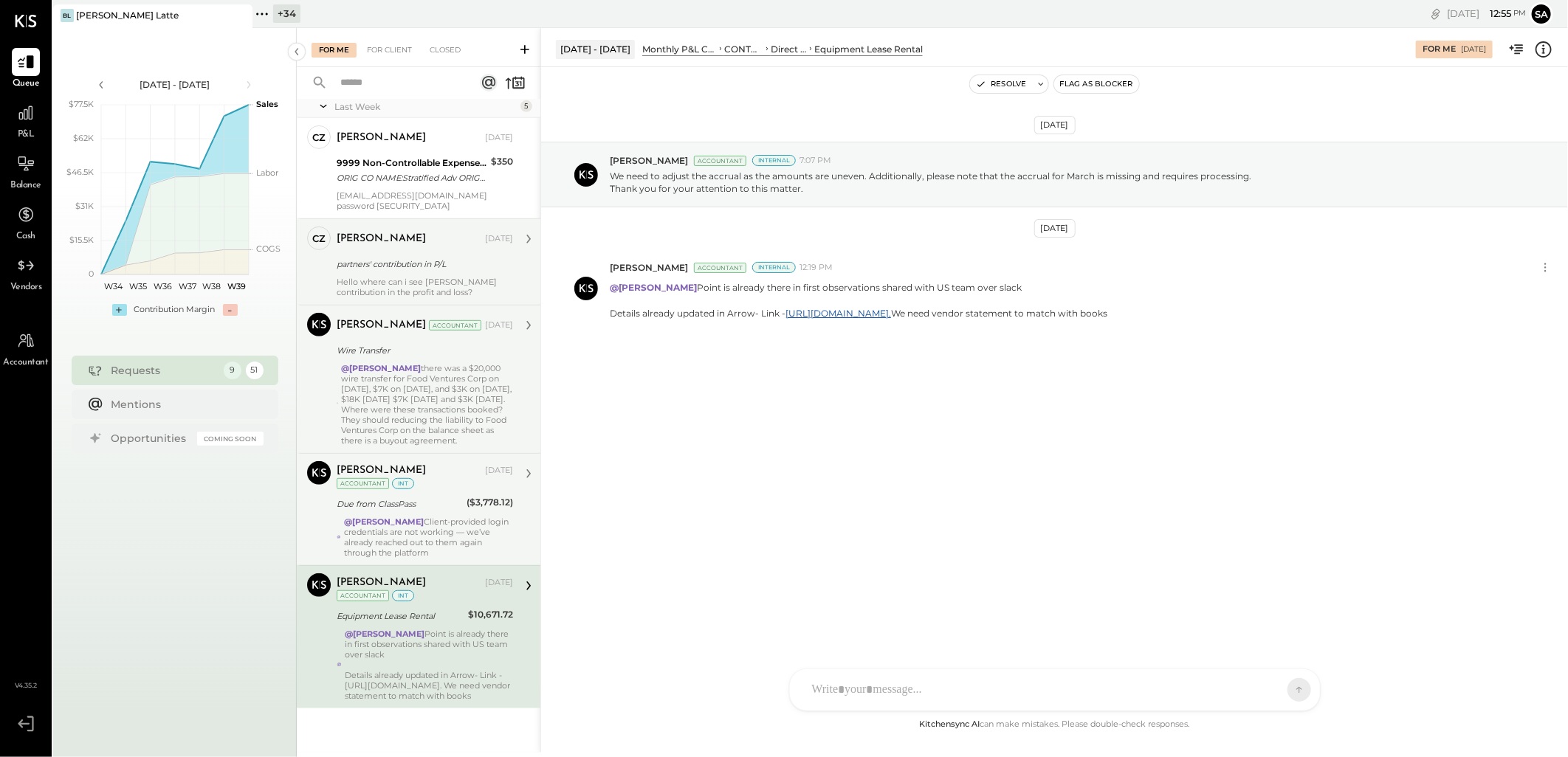
click at [454, 388] on div "@[PERSON_NAME] there was a $20,000 wire transfer for Food Ventures Corp on [DAT…" at bounding box center [427, 404] width 172 height 83
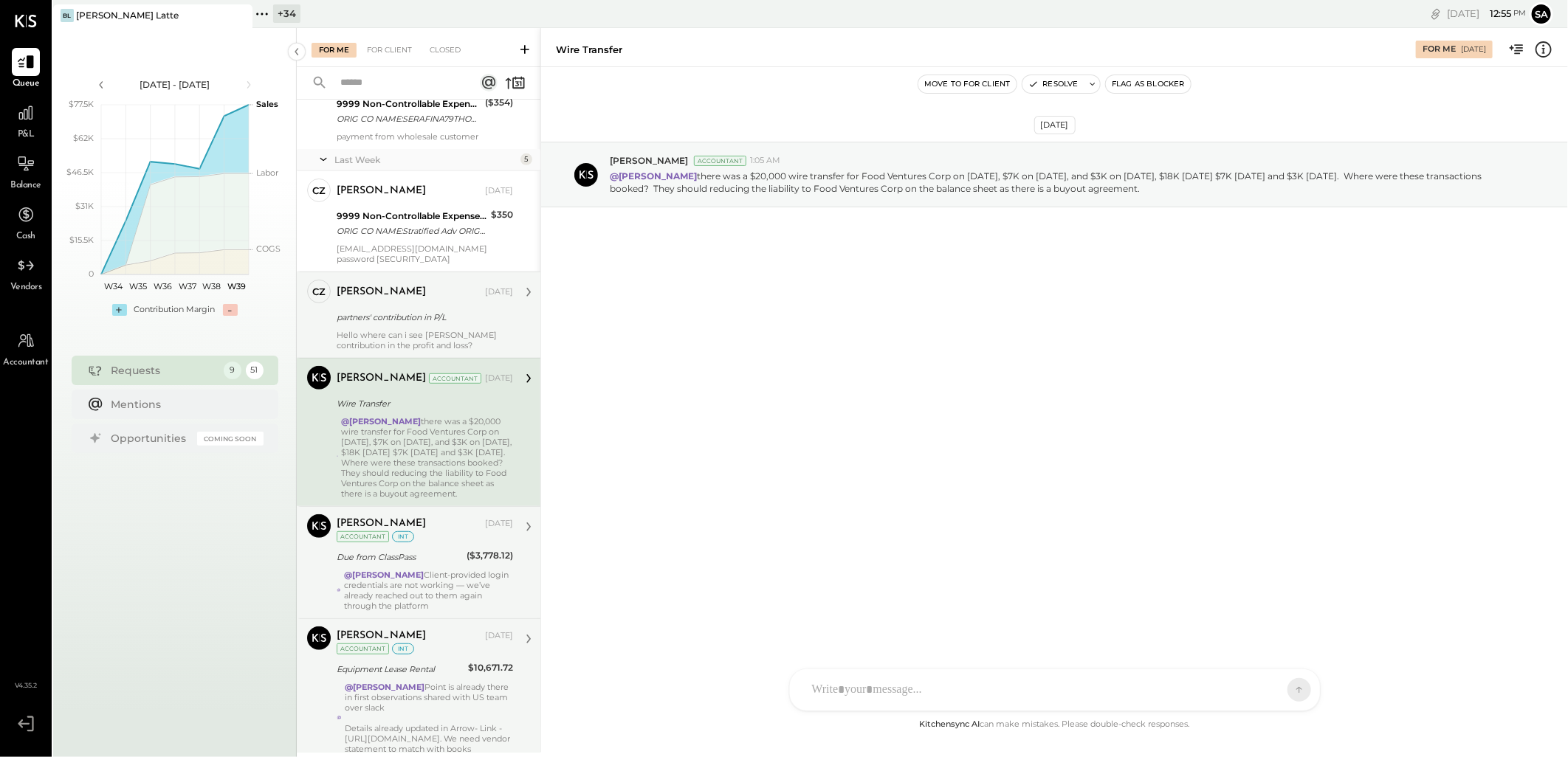
scroll to position [358, 0]
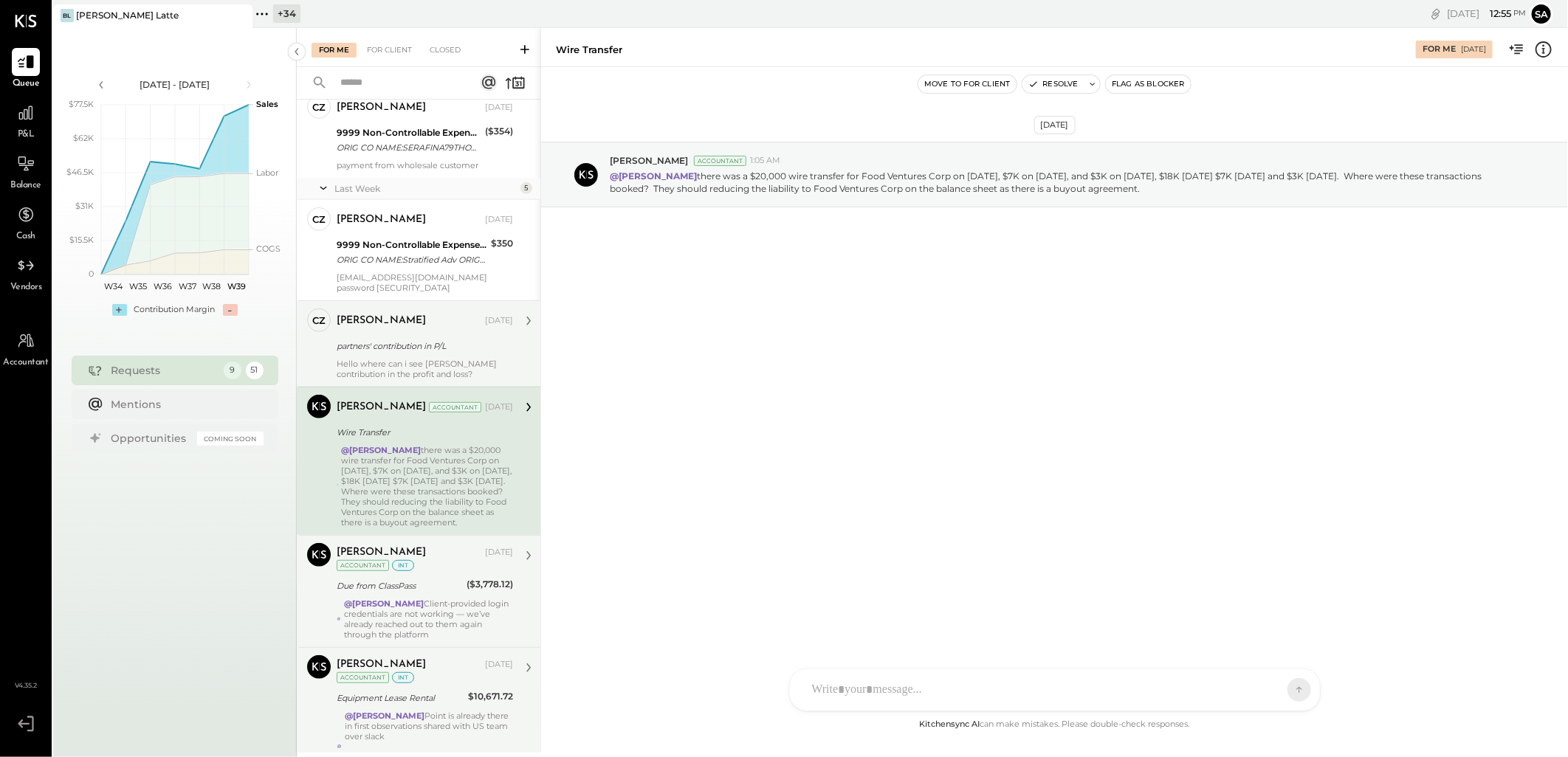
click at [403, 360] on div "Hello where can i see [PERSON_NAME] contribution in the profit and loss?" at bounding box center [425, 369] width 177 height 21
